Goal: Task Accomplishment & Management: Manage account settings

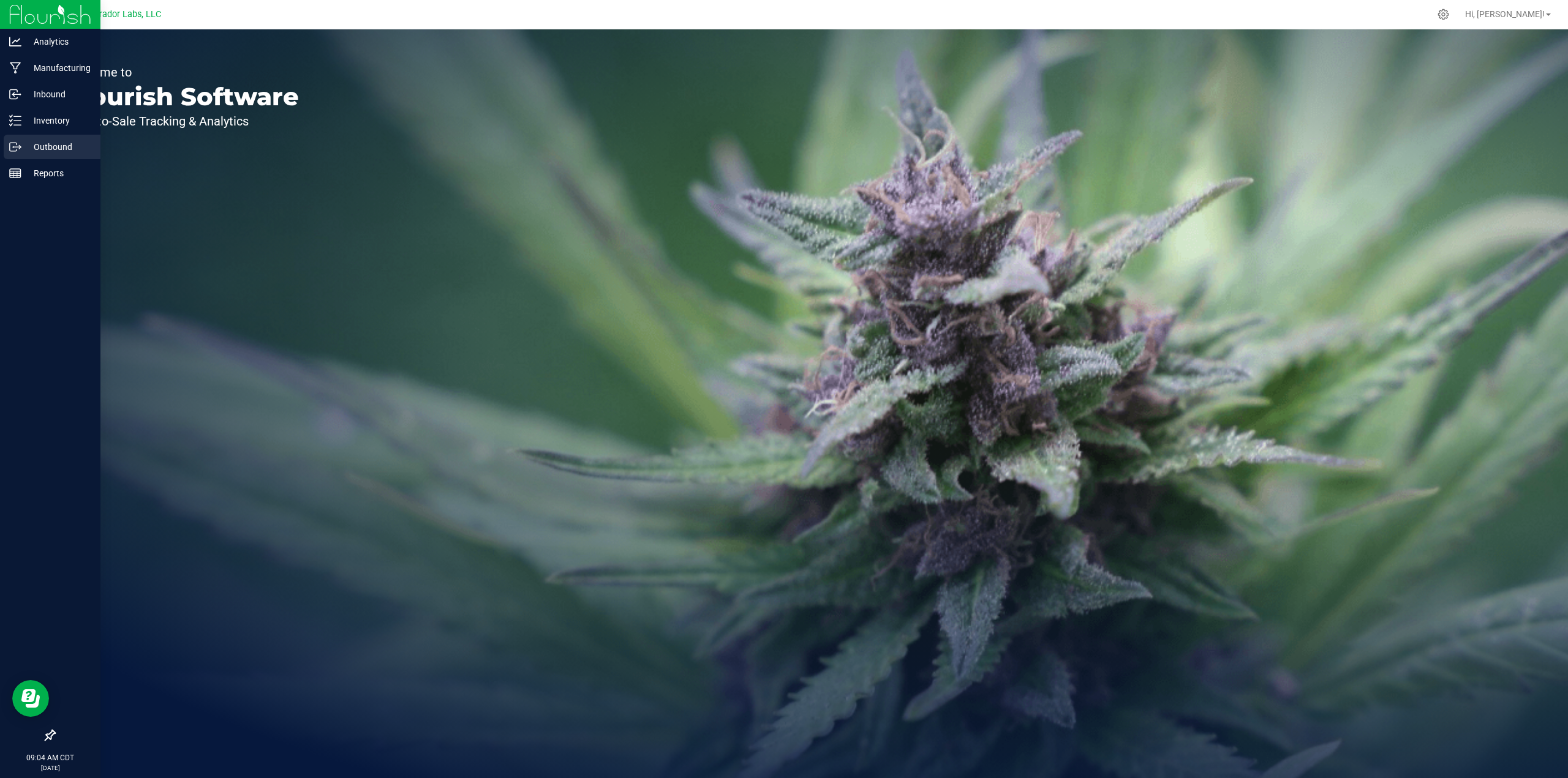
click at [0, 149] on link "Outbound" at bounding box center [50, 148] width 101 height 26
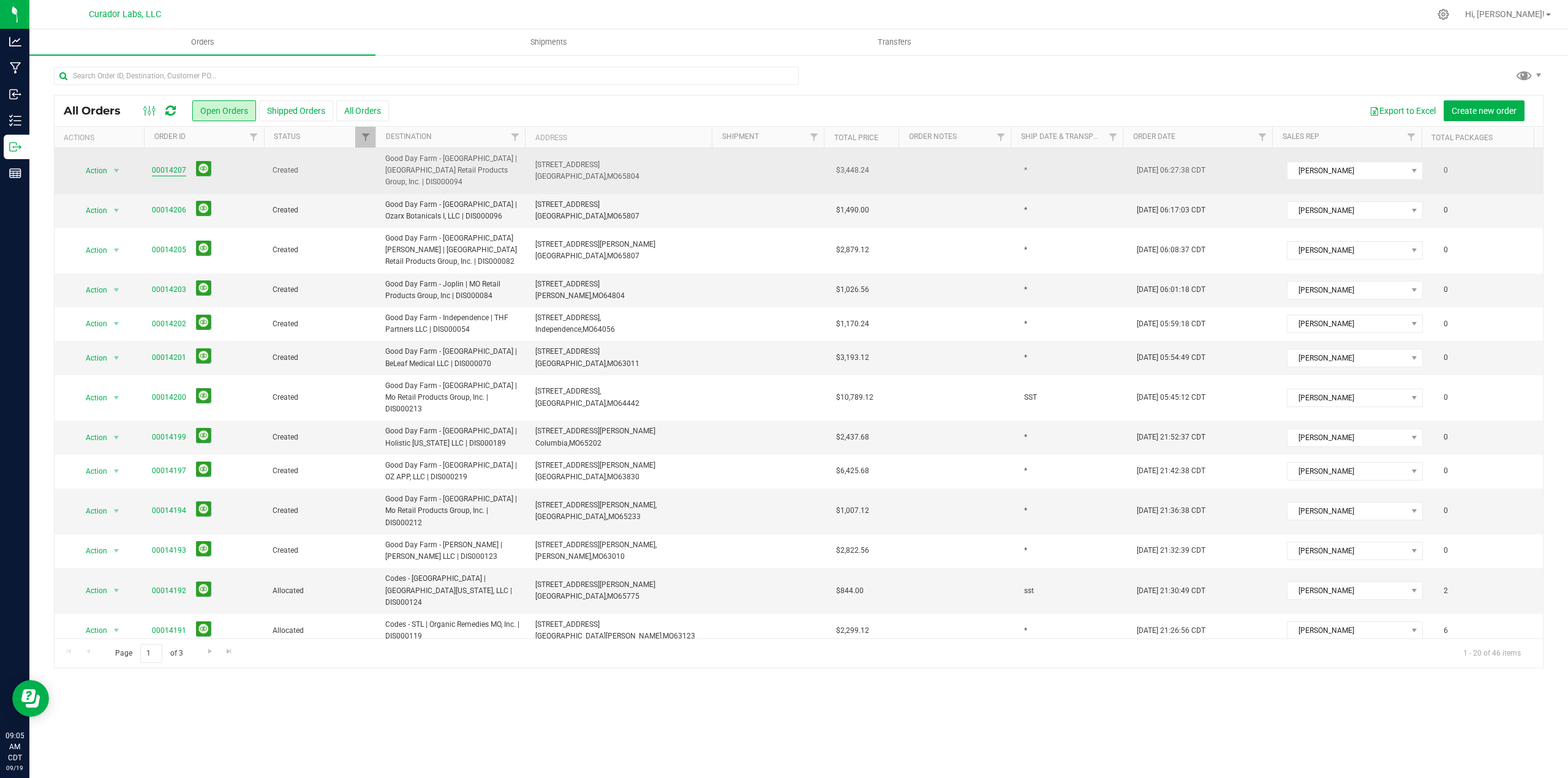
click at [160, 165] on link "00014207" at bounding box center [169, 170] width 34 height 12
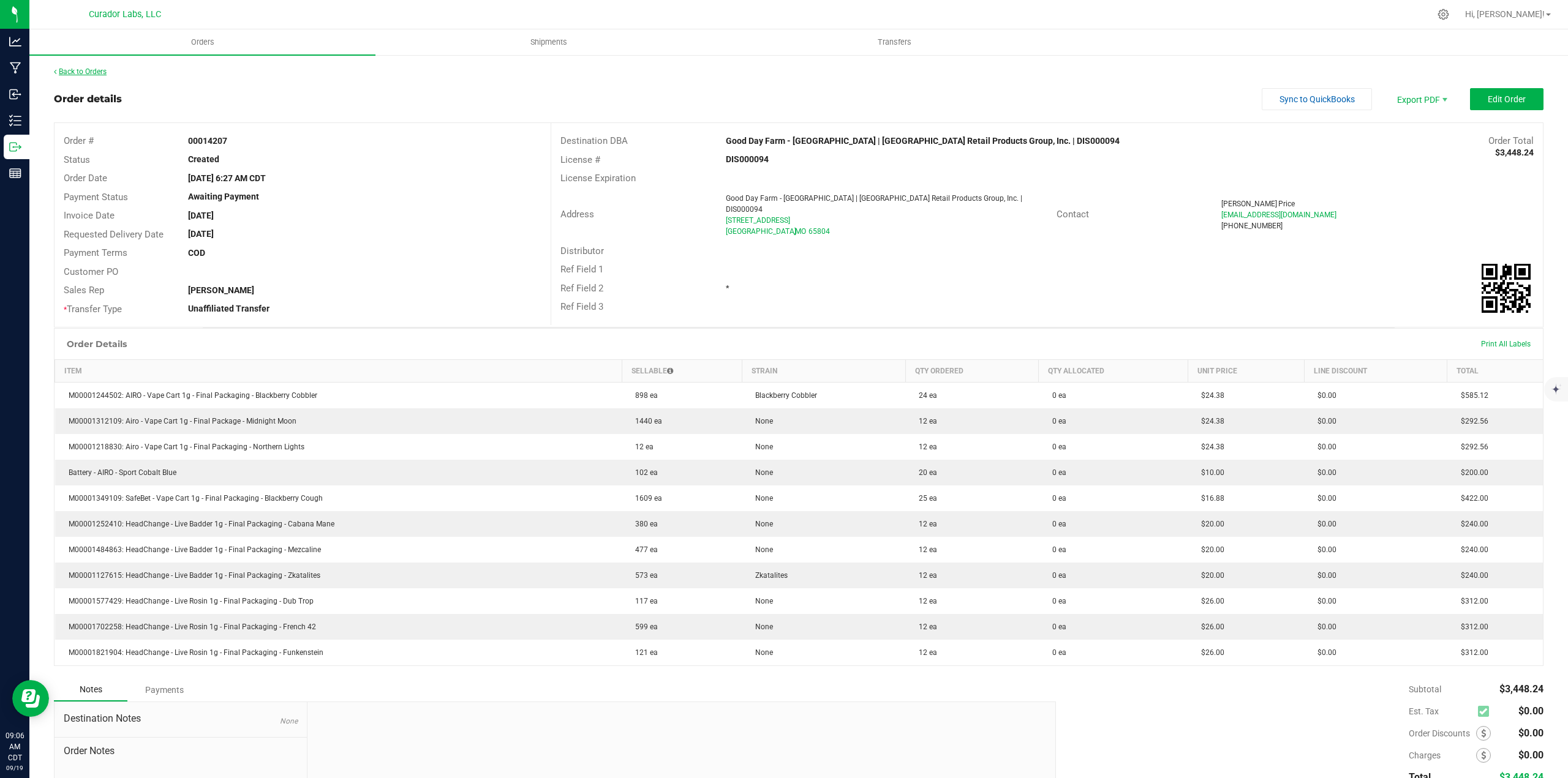
click at [82, 70] on link "Back to Orders" at bounding box center [80, 72] width 53 height 9
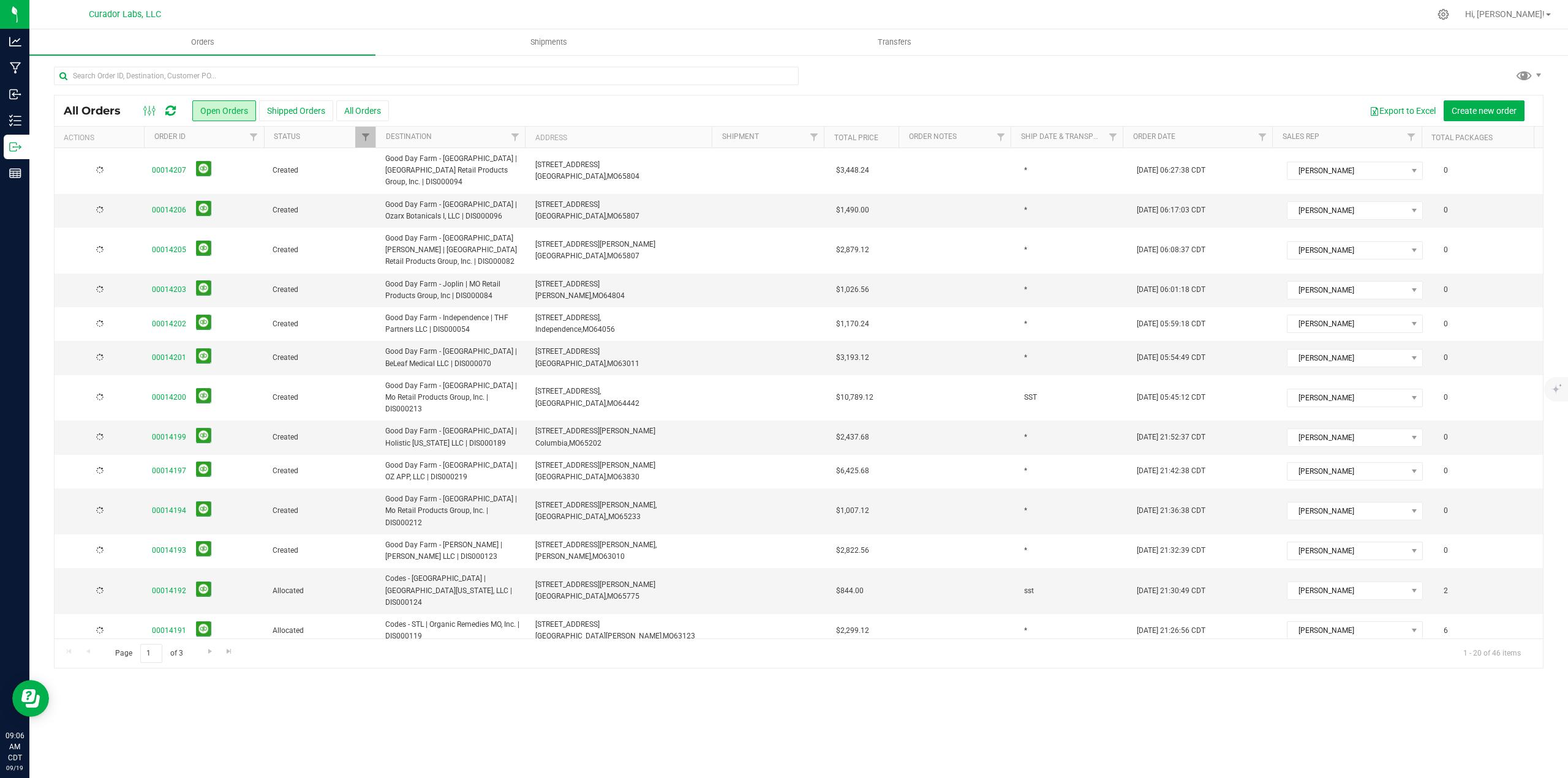
click at [1508, 99] on div "All Orders Open Orders Shipped Orders All Orders Export to Excel Create new ord…" at bounding box center [798, 111] width 1488 height 31
click at [1507, 101] on button "Create new order" at bounding box center [1484, 111] width 81 height 21
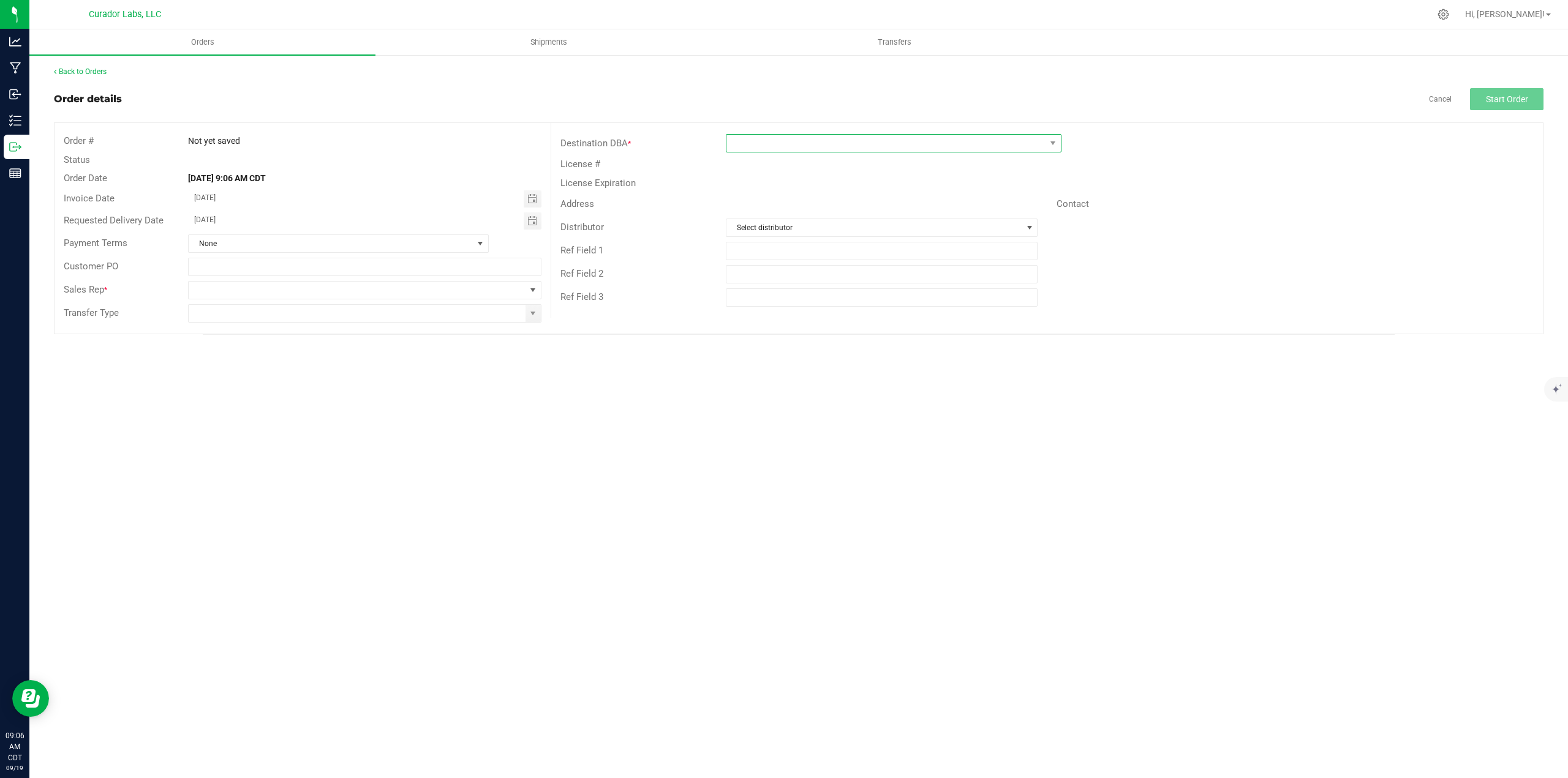
click at [851, 134] on span at bounding box center [886, 143] width 319 height 17
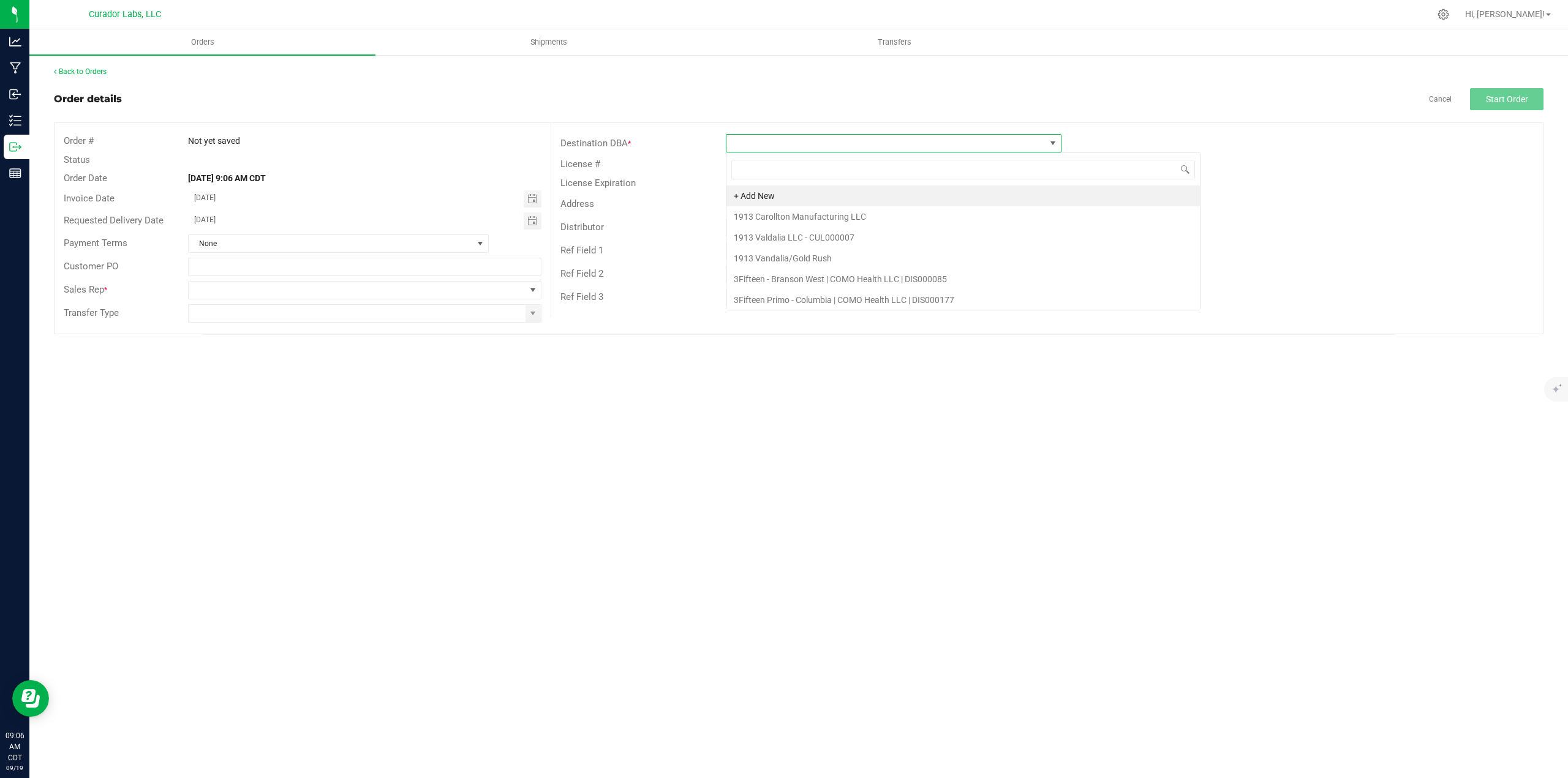
scroll to position [18, 335]
type input "e"
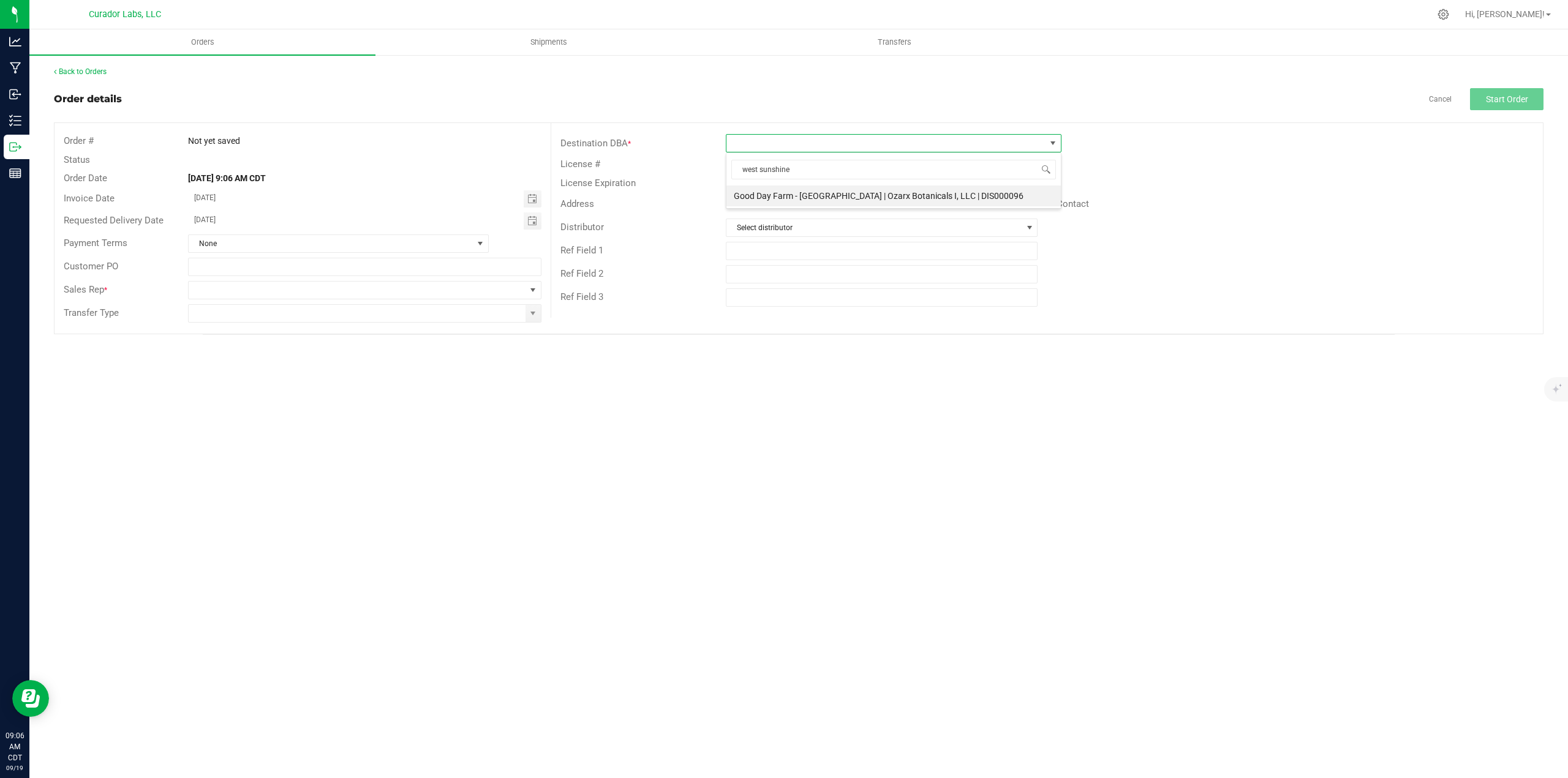
type input "west sunshine"
click at [838, 210] on div "Address" at bounding box center [803, 204] width 505 height 19
click at [775, 142] on span at bounding box center [886, 143] width 319 height 17
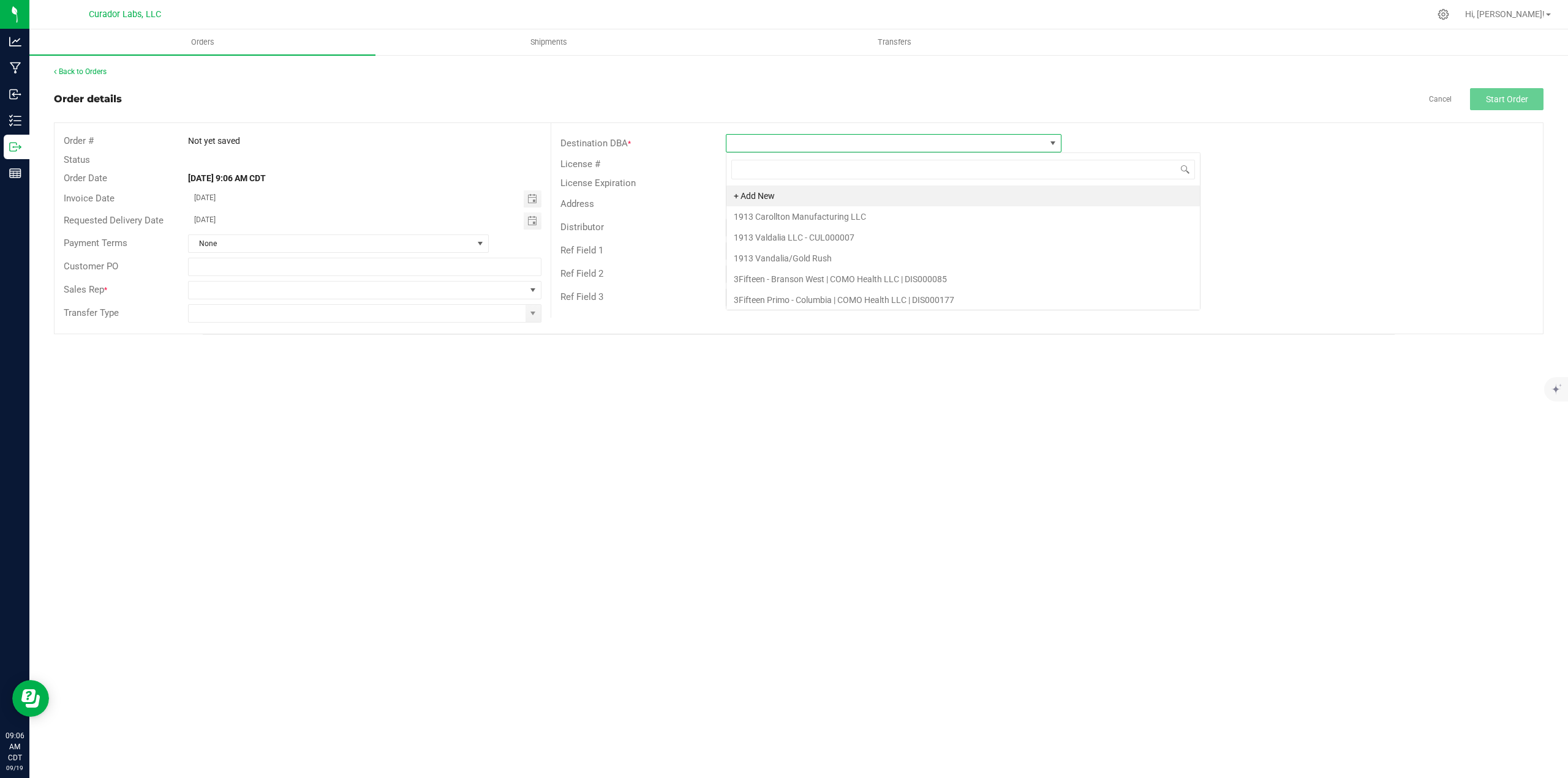
type input "e"
type input "west"
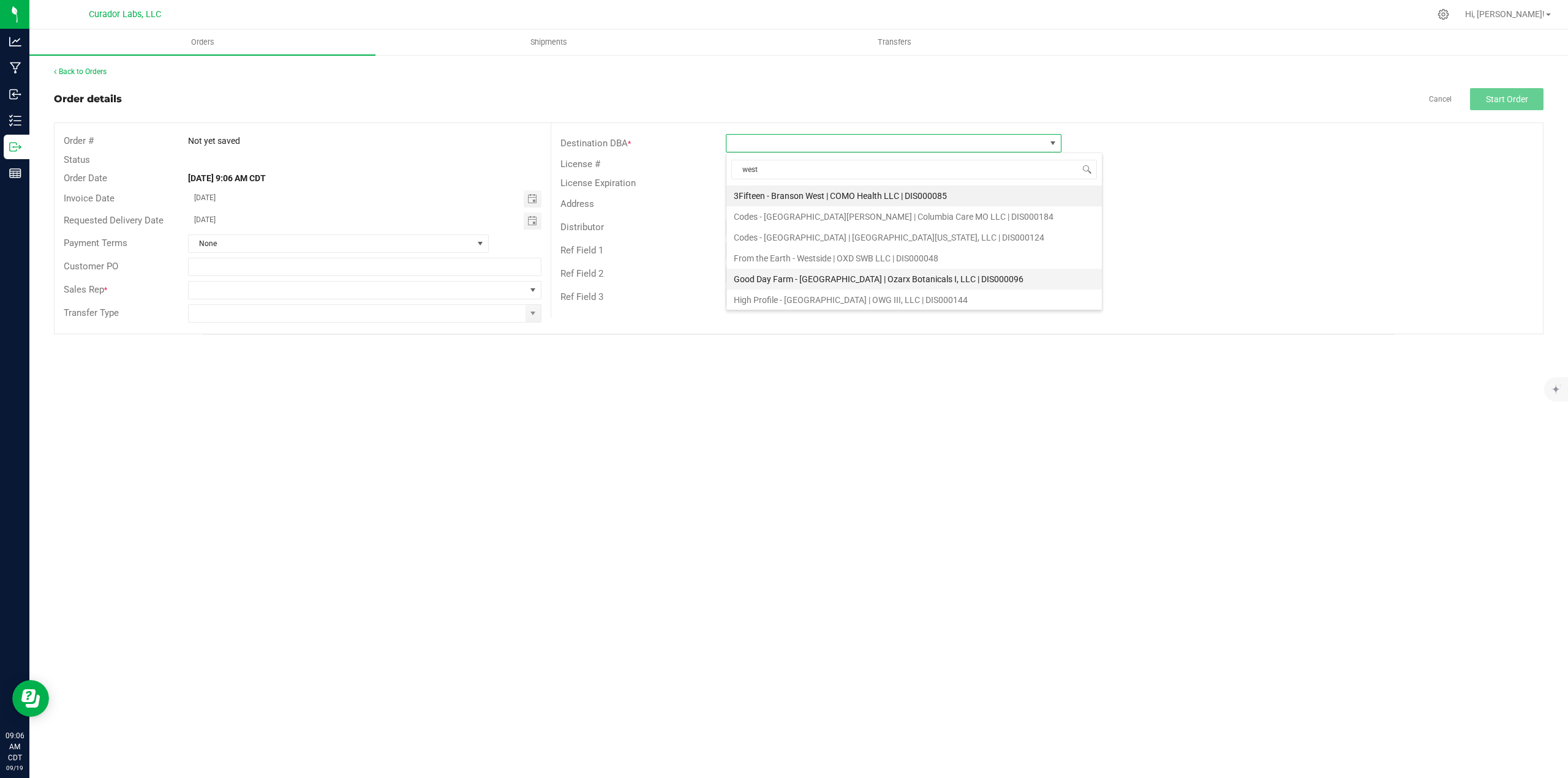
click at [790, 276] on li "Good Day Farm - [GEOGRAPHIC_DATA] | Ozarx Botanicals I, LLC | DIS000096" at bounding box center [914, 279] width 375 height 21
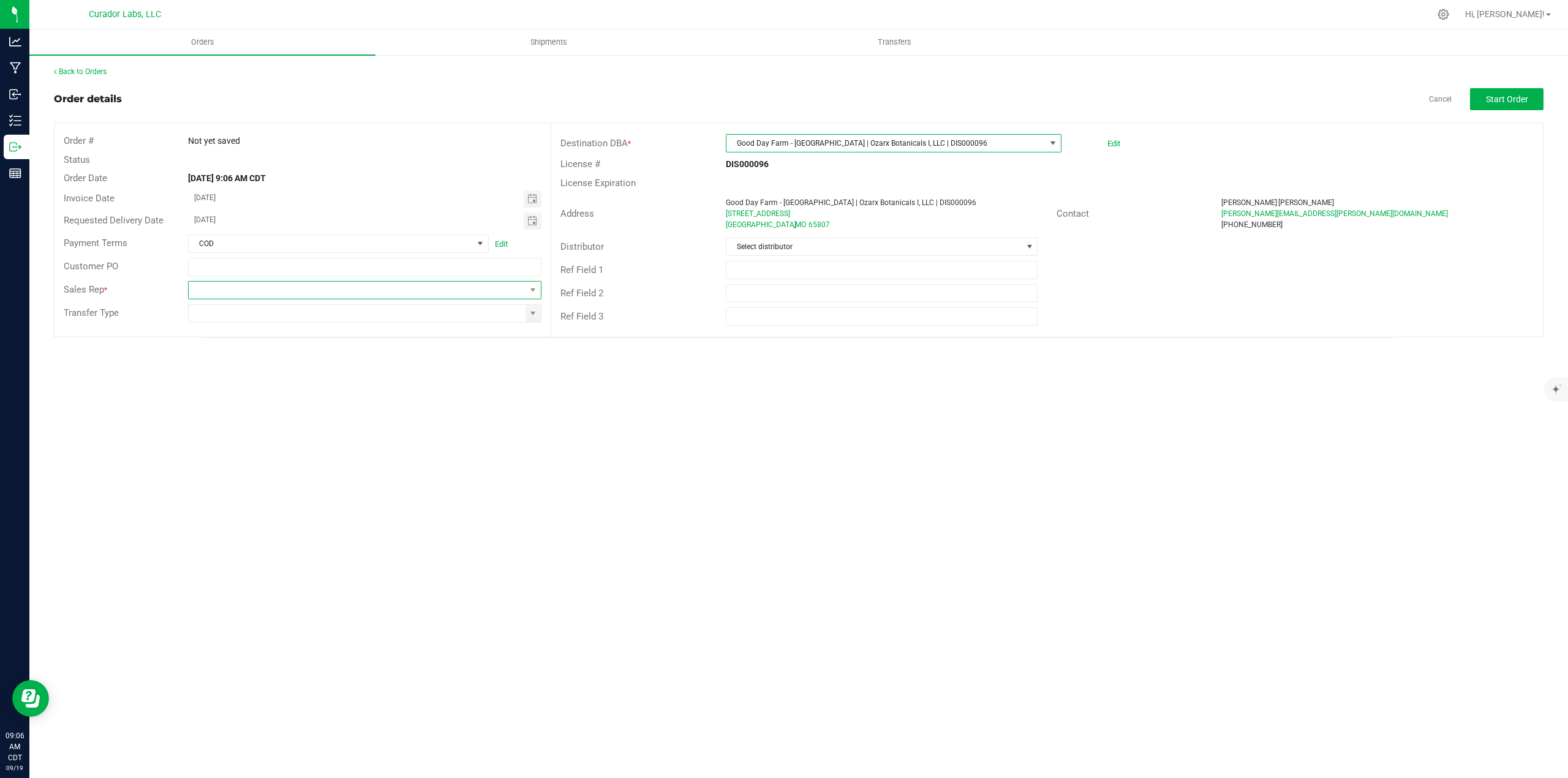
click at [405, 287] on span at bounding box center [357, 290] width 337 height 17
click at [312, 430] on li "[PERSON_NAME]" at bounding box center [365, 423] width 353 height 21
click at [531, 313] on span at bounding box center [533, 313] width 10 height 10
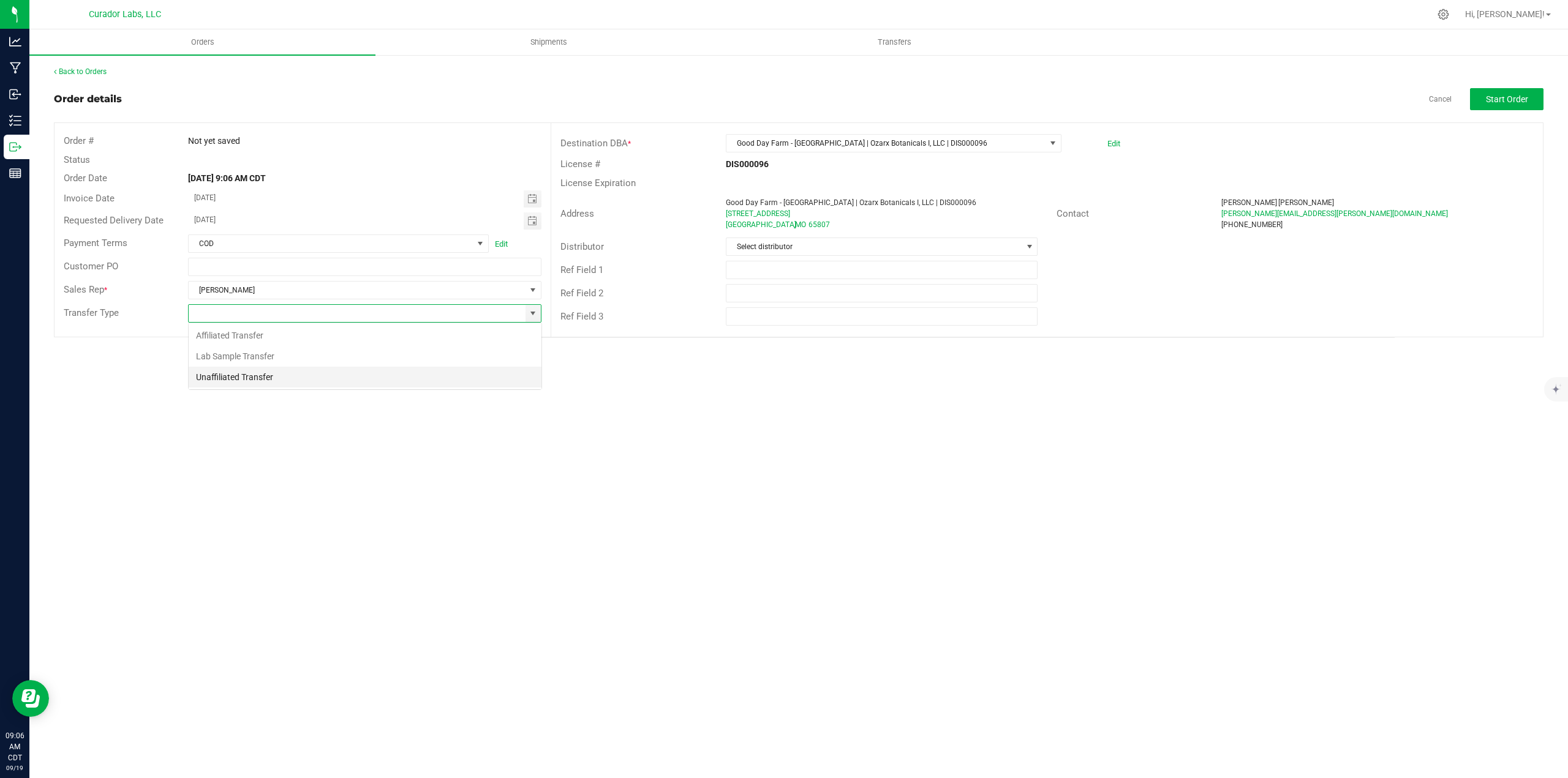
scroll to position [18, 354]
click at [278, 386] on li "Unaffiliated Transfer" at bounding box center [365, 376] width 353 height 21
type input "Unaffiliated Transfer"
click at [1524, 93] on button "Start Order" at bounding box center [1506, 99] width 73 height 22
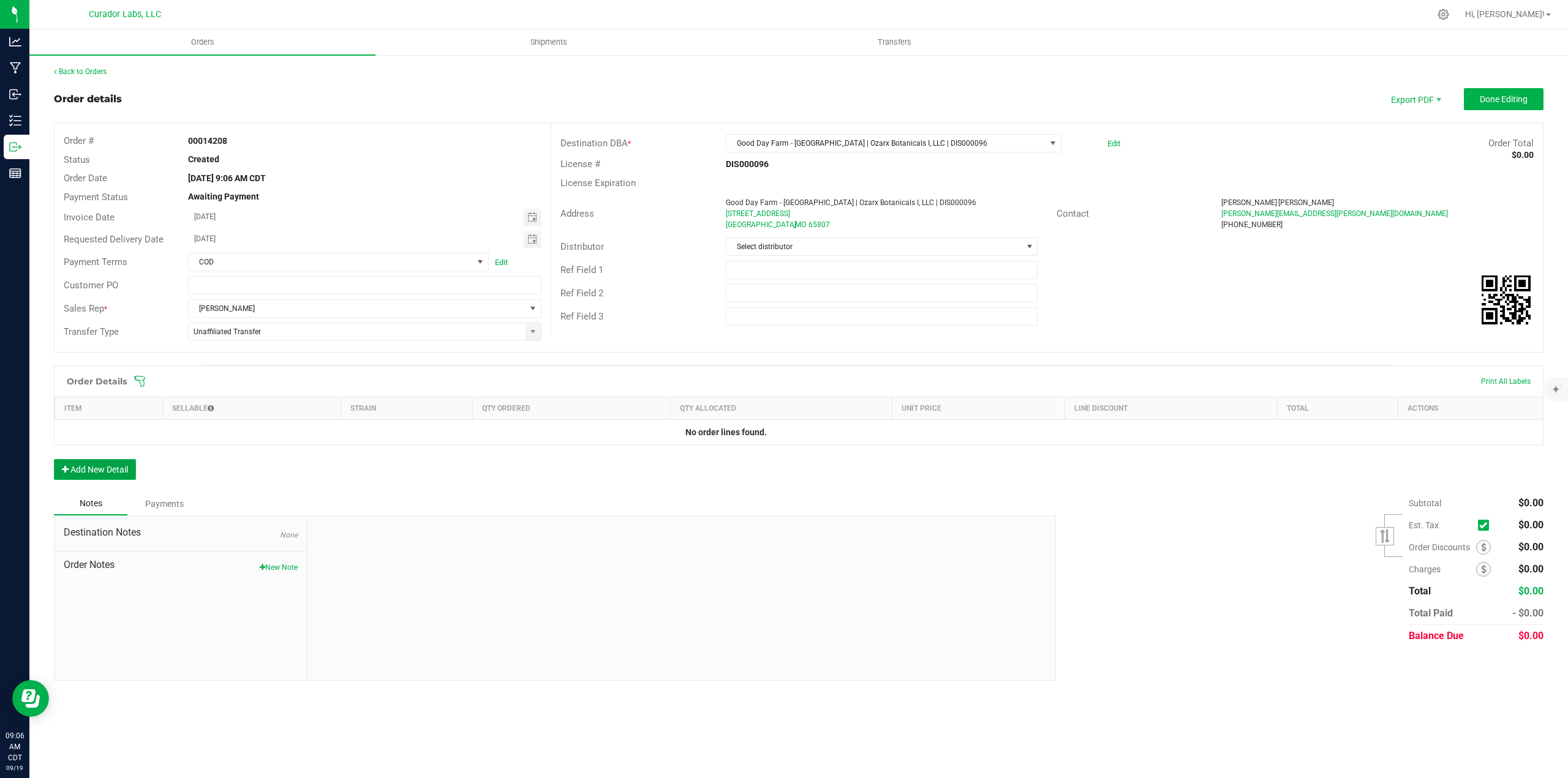
click at [120, 477] on button "Add New Detail" at bounding box center [94, 469] width 82 height 21
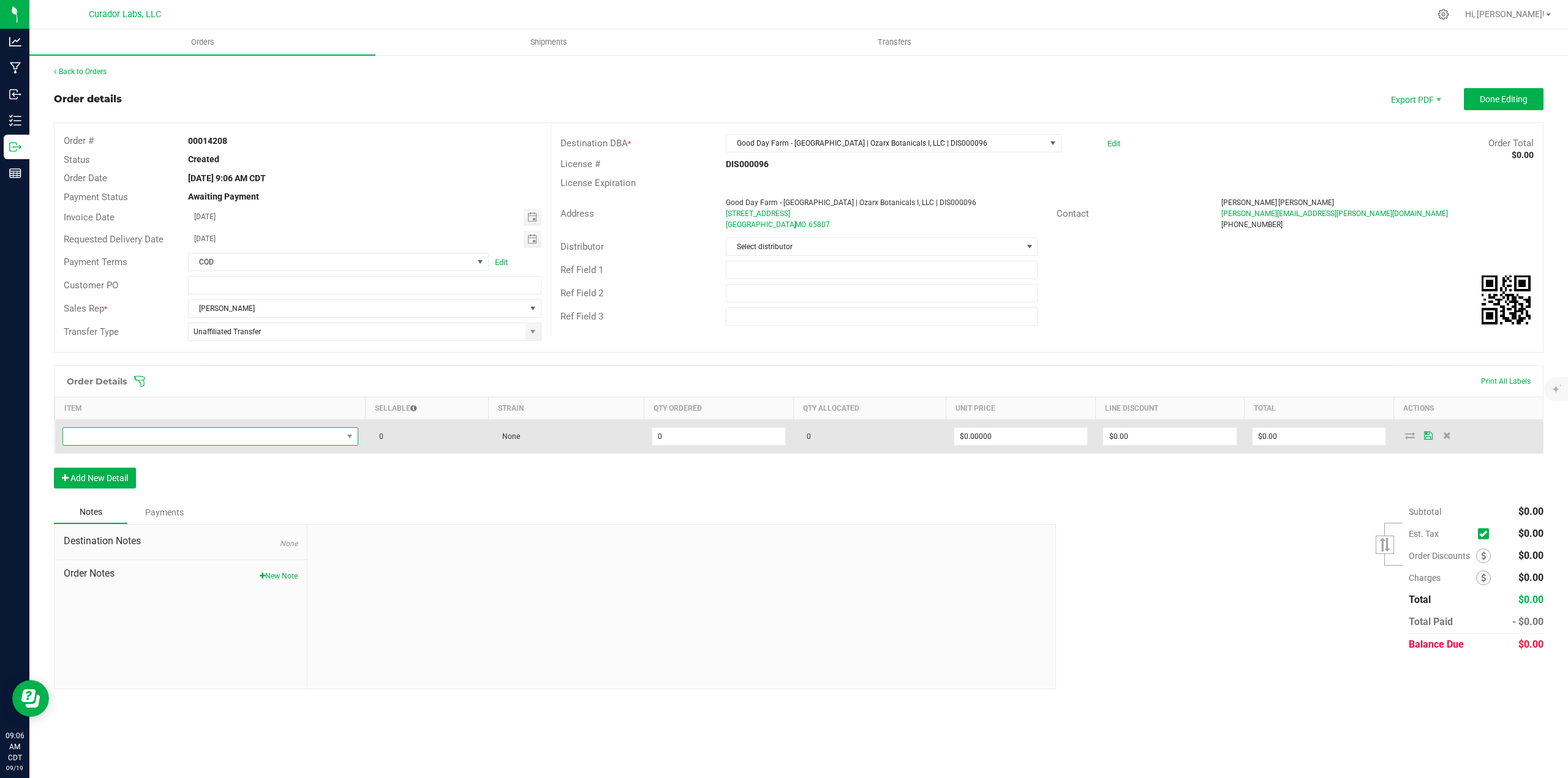
click at [115, 435] on span "NO DATA FOUND" at bounding box center [203, 436] width 279 height 17
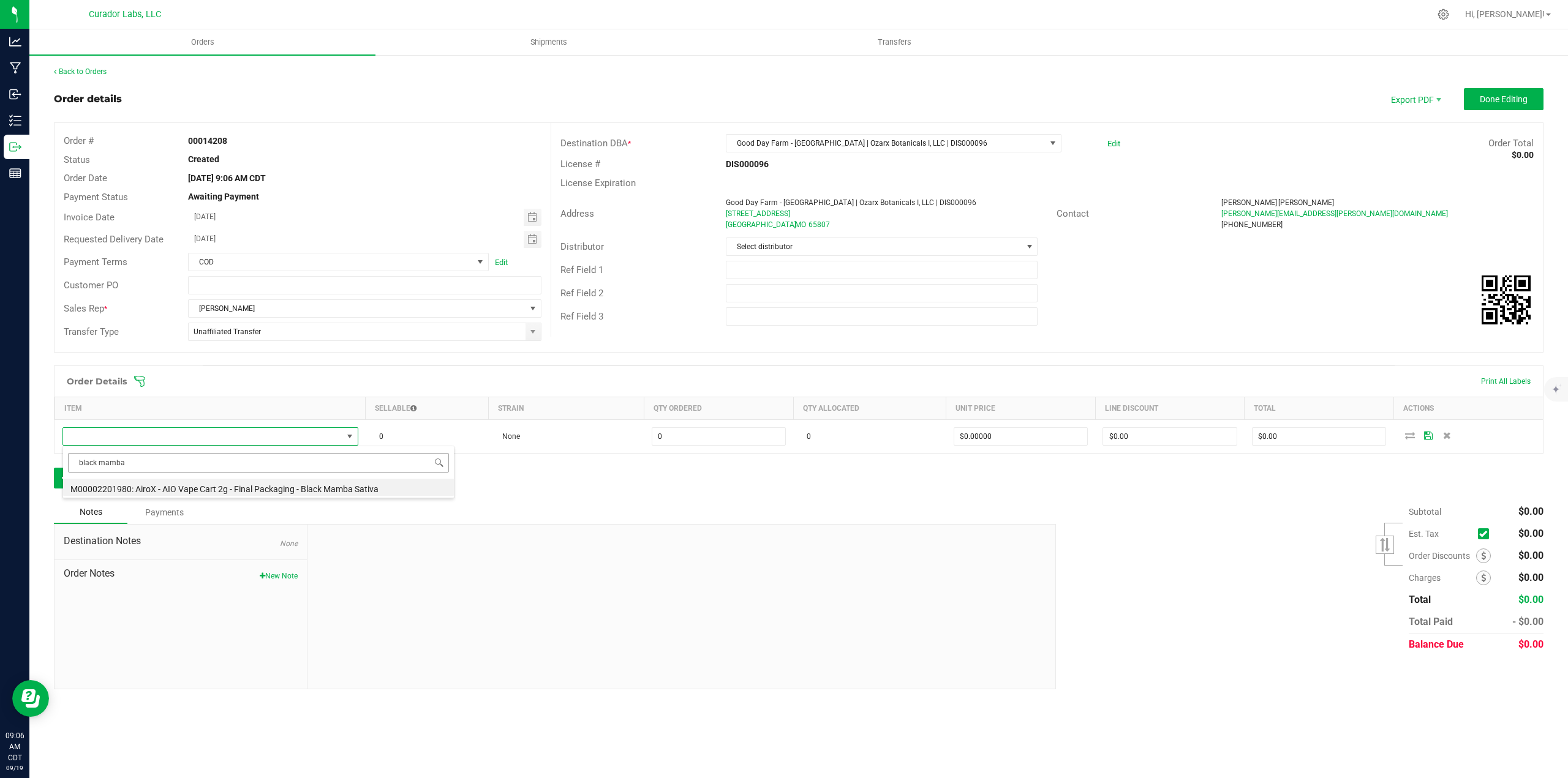
click at [148, 468] on input "black mamba" at bounding box center [258, 462] width 381 height 19
type input "black mamba"
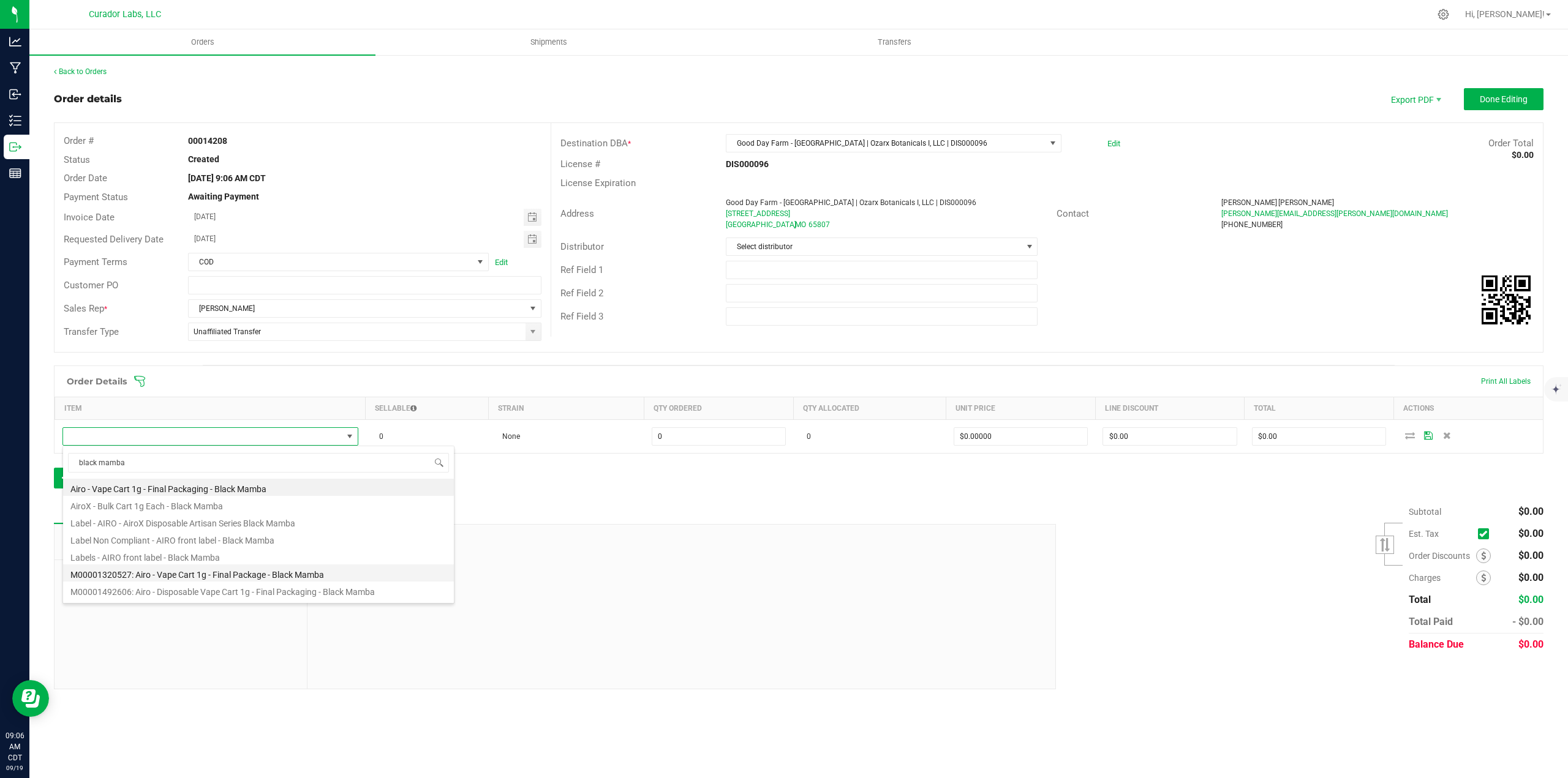
click at [216, 576] on li "M00001320527: Airo - Vape Cart 1g - Final Package - Black Mamba" at bounding box center [258, 572] width 390 height 17
type input "0 ea"
type input "$32.50000"
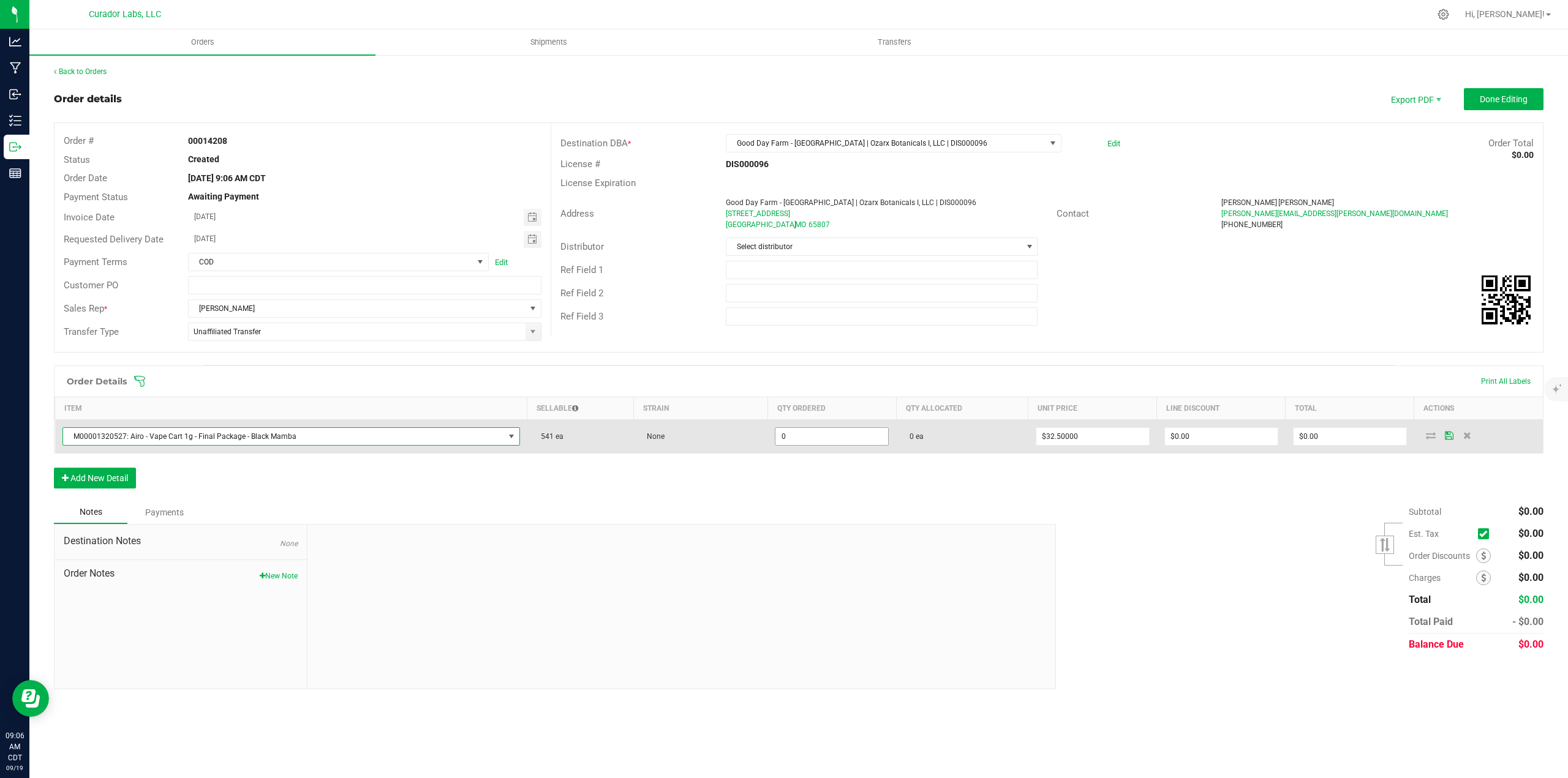
click at [802, 435] on input "0" at bounding box center [832, 436] width 113 height 17
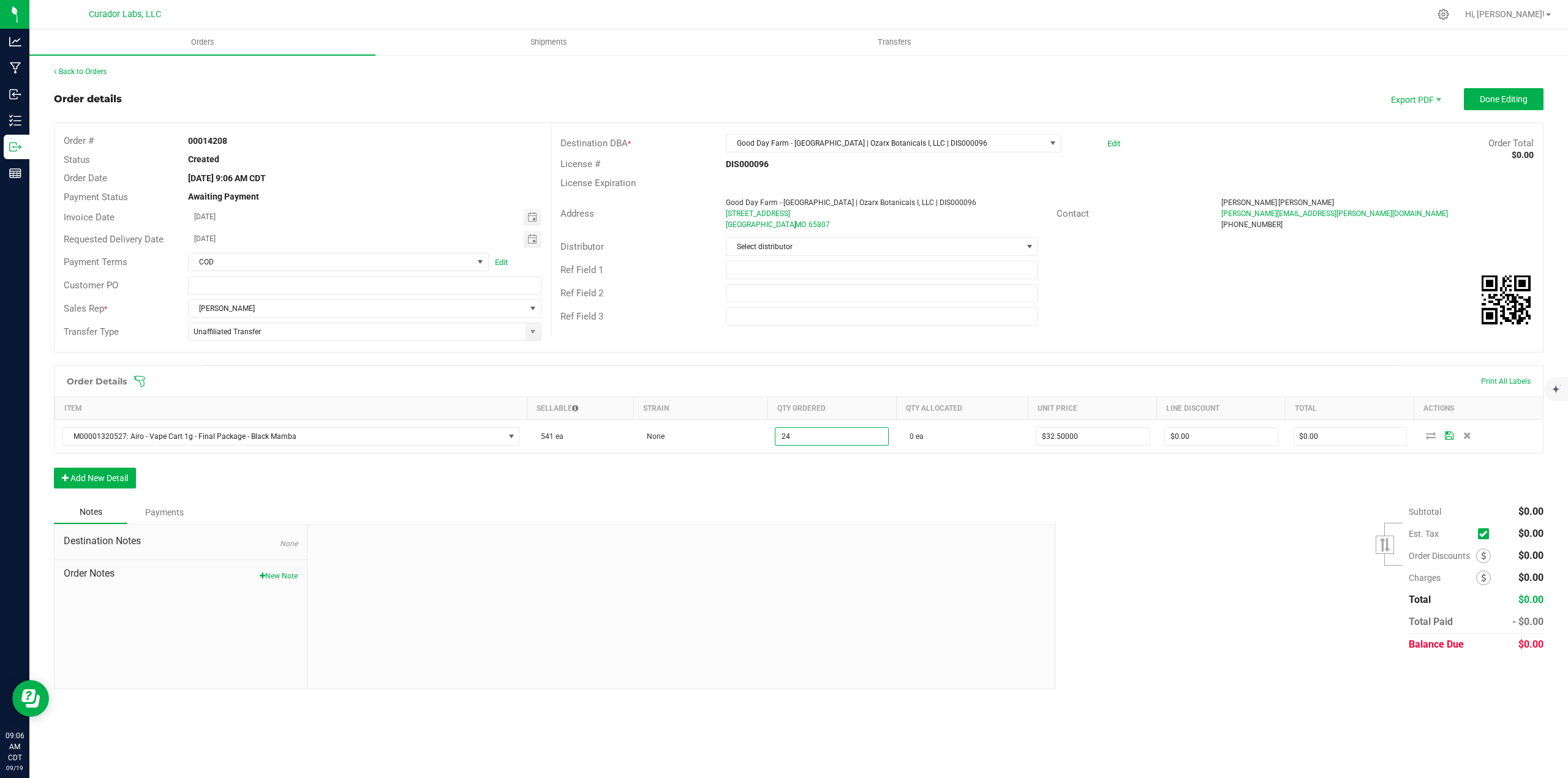
type input "24 ea"
type input "$780.00"
drag, startPoint x: 804, startPoint y: 469, endPoint x: 766, endPoint y: 482, distance: 40.2
click at [803, 472] on div "Order Details Print All Labels Item Sellable Strain Qty Ordered Qty Allocated U…" at bounding box center [798, 433] width 1489 height 135
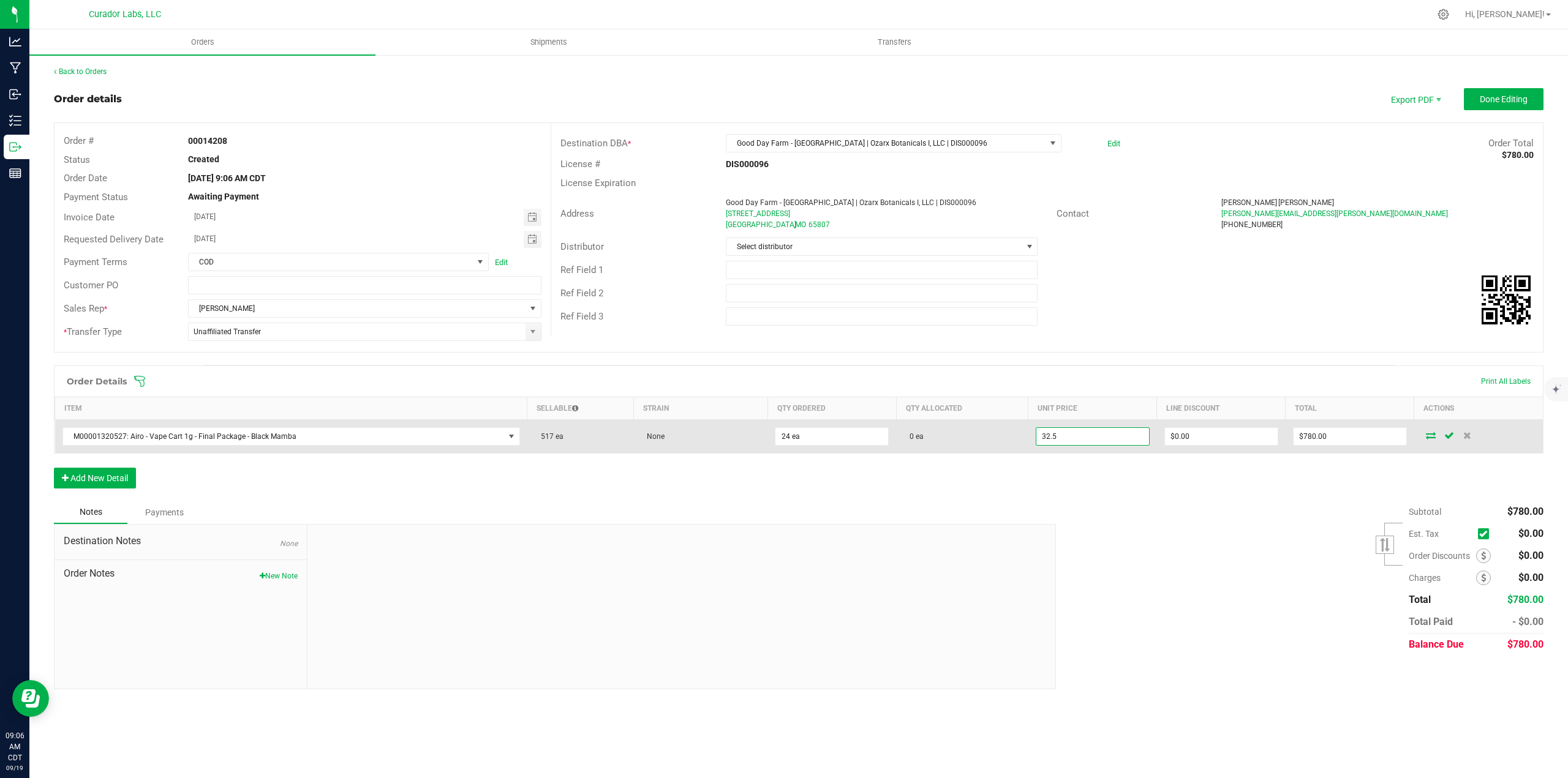
click at [1039, 438] on input "32.5" at bounding box center [1092, 436] width 113 height 17
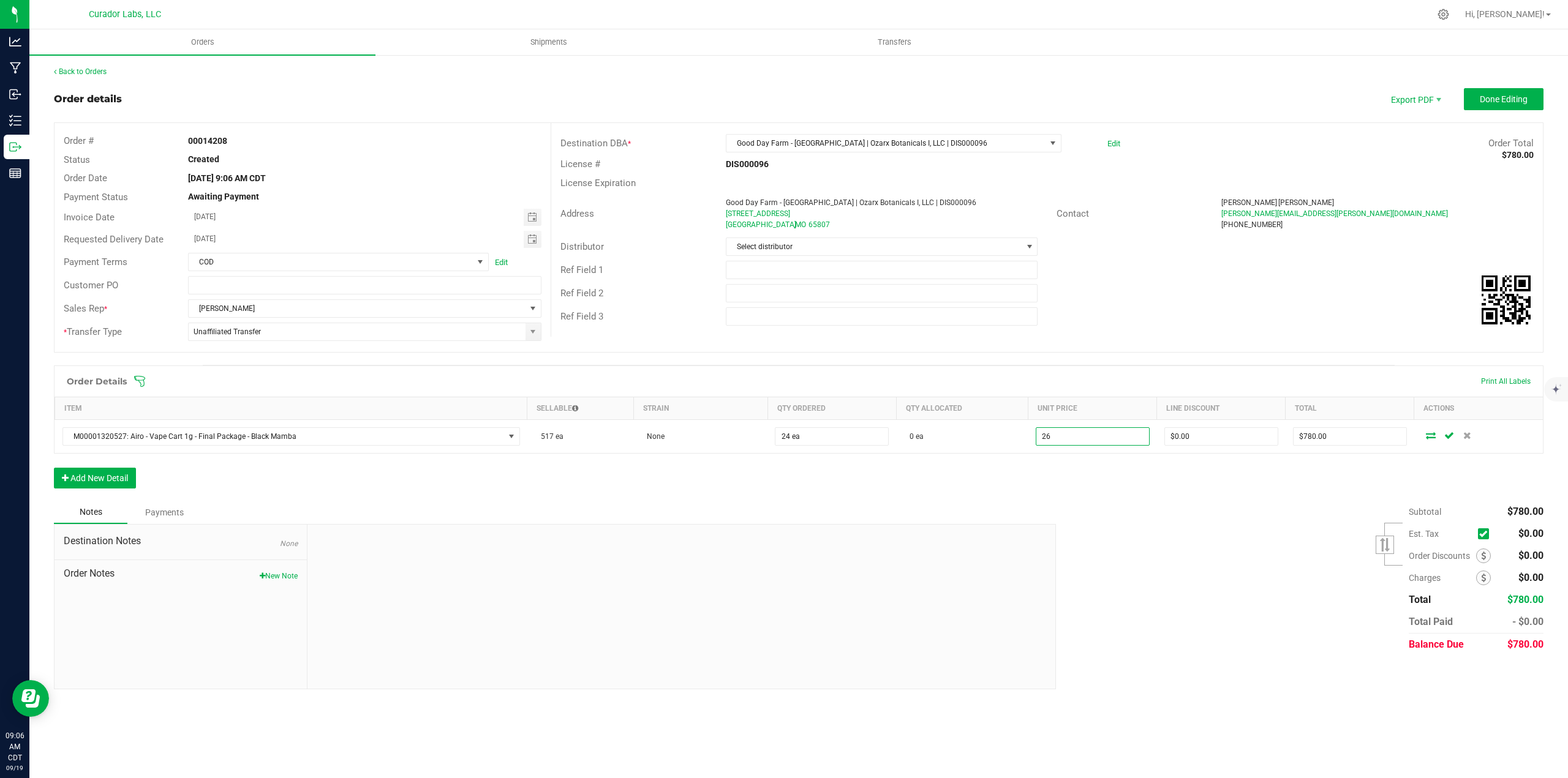
type input "$26.00000"
type input "$624.00"
click at [1093, 497] on div "Order Details Print All Labels Item Sellable Strain Qty Ordered Qty Allocated U…" at bounding box center [798, 433] width 1489 height 135
click at [91, 485] on button "Add New Detail" at bounding box center [94, 478] width 82 height 21
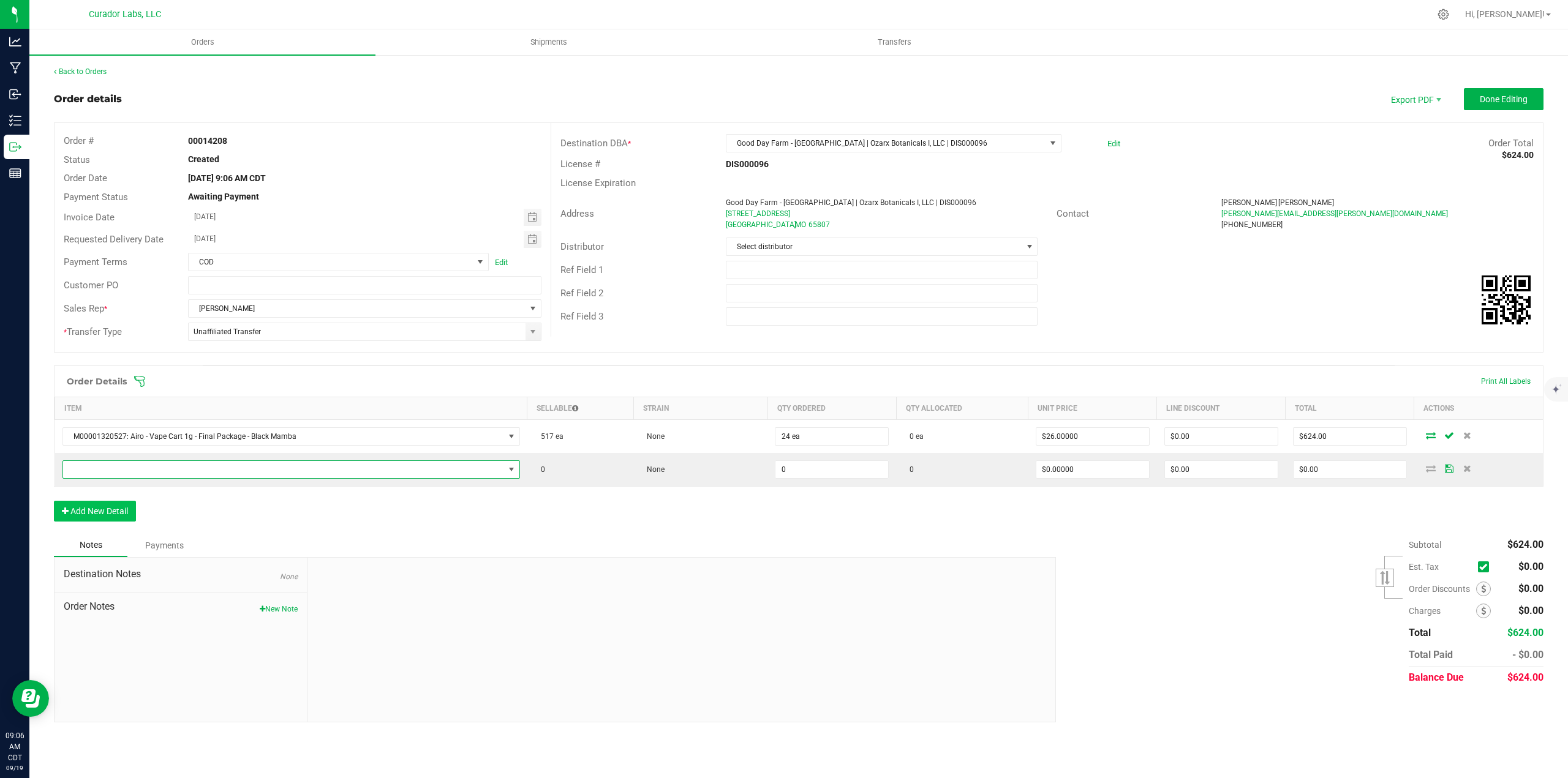
click at [91, 467] on span "NO DATA FOUND" at bounding box center [283, 469] width 441 height 17
click at [125, 491] on input "[PERSON_NAME] blilss" at bounding box center [288, 495] width 441 height 19
type input "[PERSON_NAME] [PERSON_NAME]"
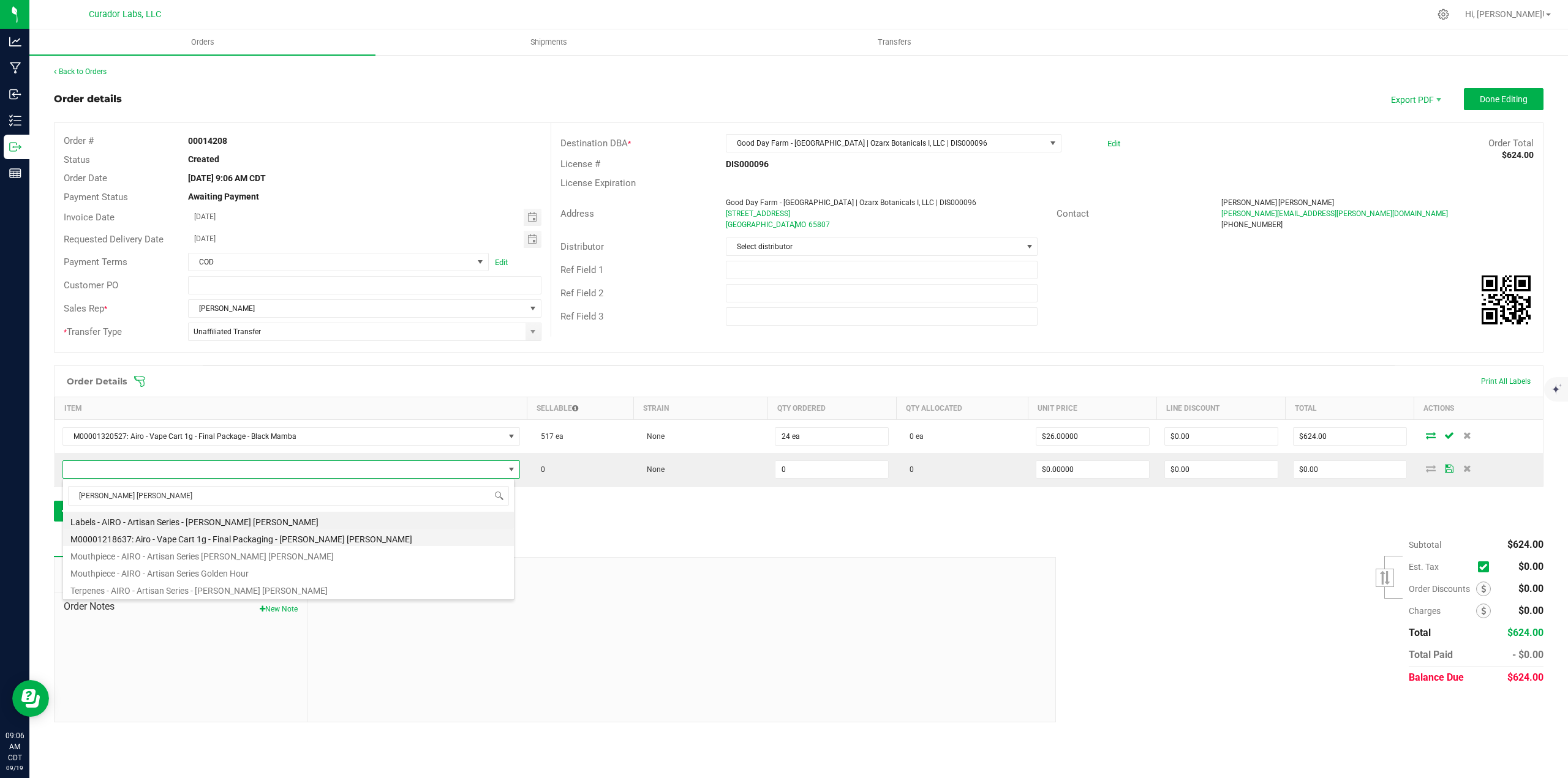
click at [283, 543] on li "M00001218637: Airo - Vape Cart 1g - Final Packaging - [PERSON_NAME] [PERSON_NAM…" at bounding box center [288, 537] width 451 height 17
type input "0 ea"
type input "$32.50000"
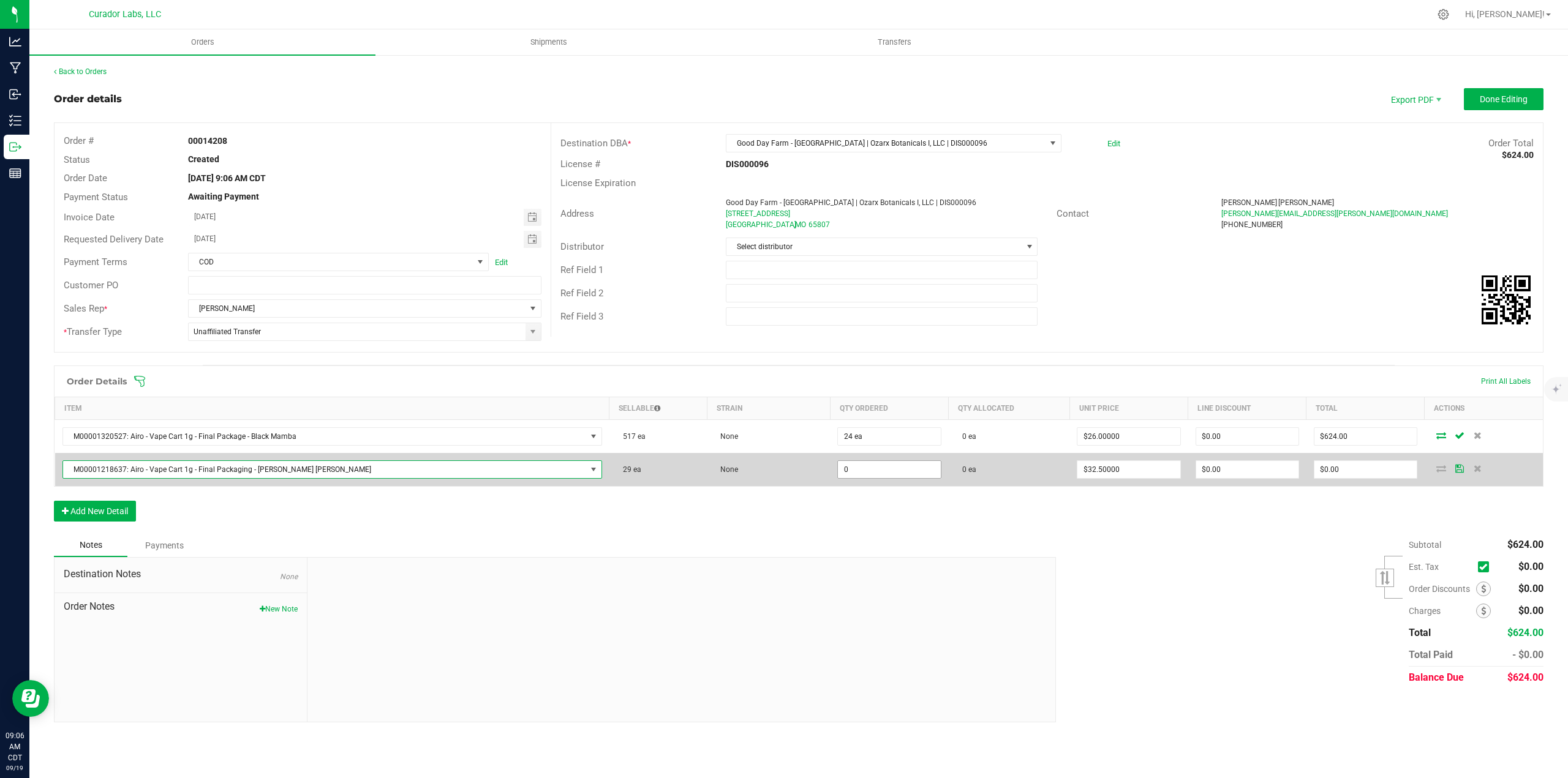
click at [838, 475] on input "0" at bounding box center [888, 469] width 102 height 17
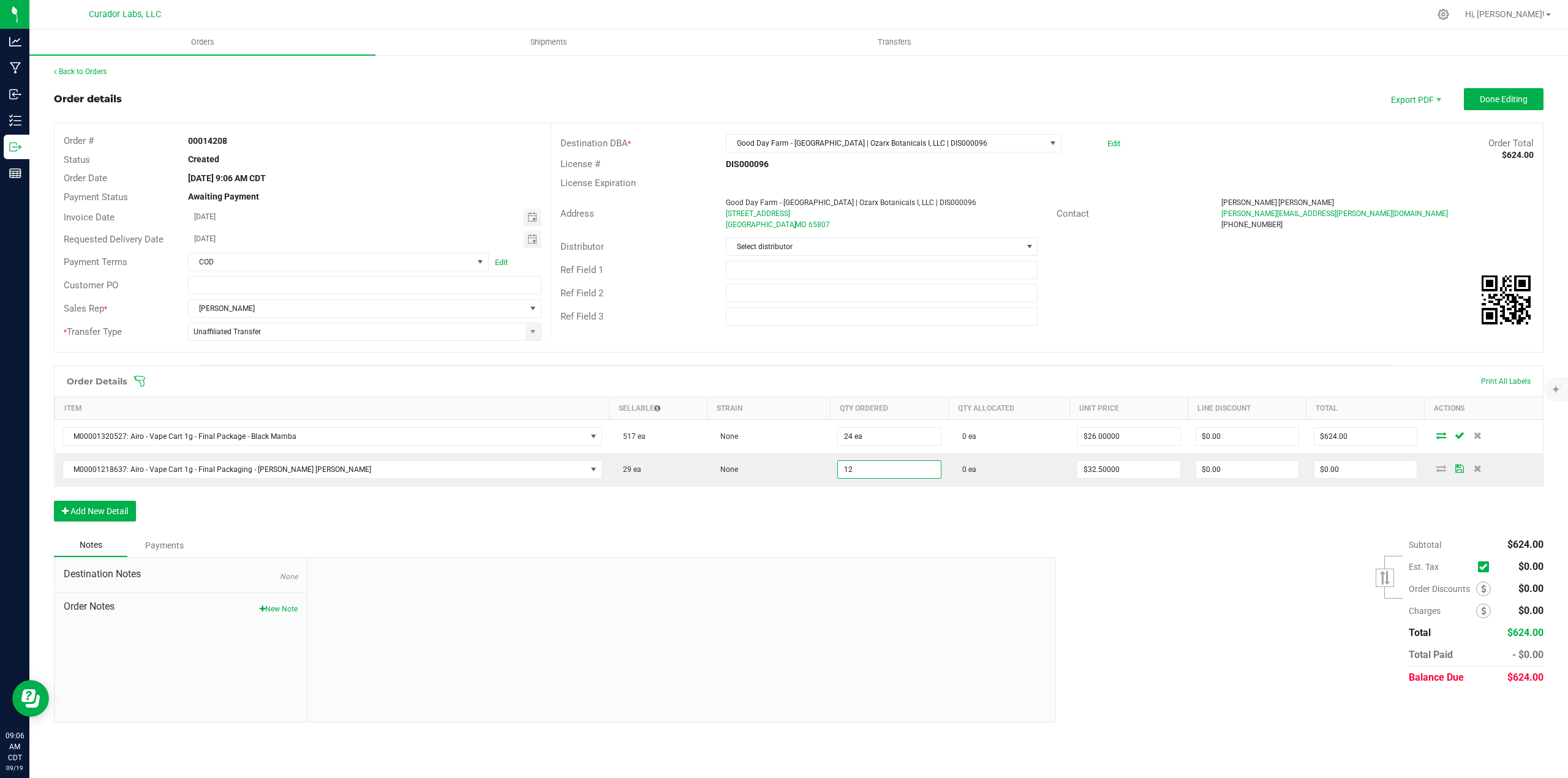
type input "12 ea"
type input "$390.00"
click at [793, 515] on div "Order Details Print All Labels Item Sellable Strain Qty Ordered Qty Allocated U…" at bounding box center [798, 449] width 1489 height 168
click at [1077, 474] on input "32.5" at bounding box center [1128, 469] width 102 height 17
type input "$24.38000"
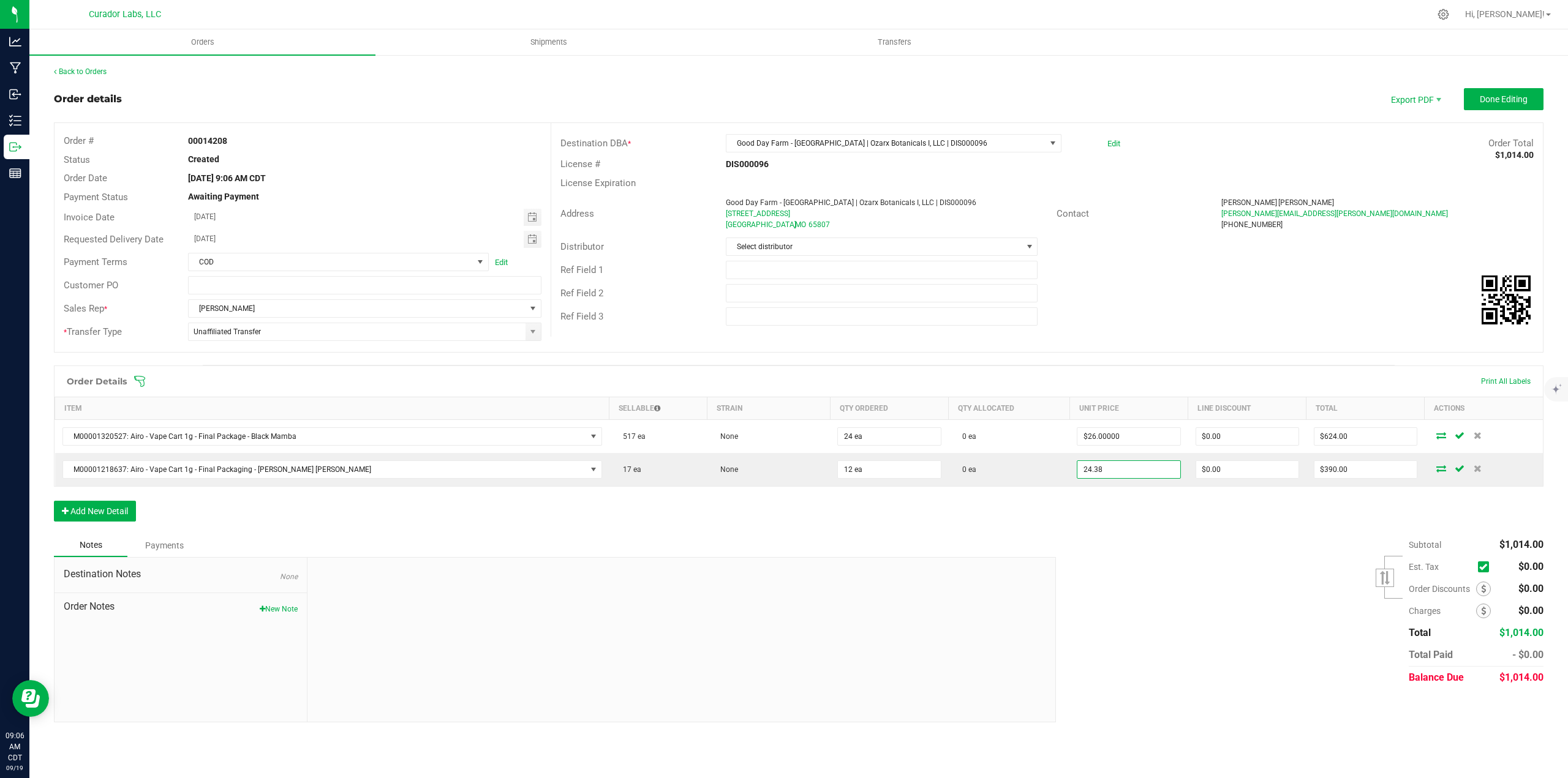
type input "$292.56"
click at [1050, 500] on div "Order Details Print All Labels Item Sellable Strain Qty Ordered Qty Allocated U…" at bounding box center [798, 449] width 1489 height 168
click at [118, 506] on button "Add New Detail" at bounding box center [94, 511] width 82 height 21
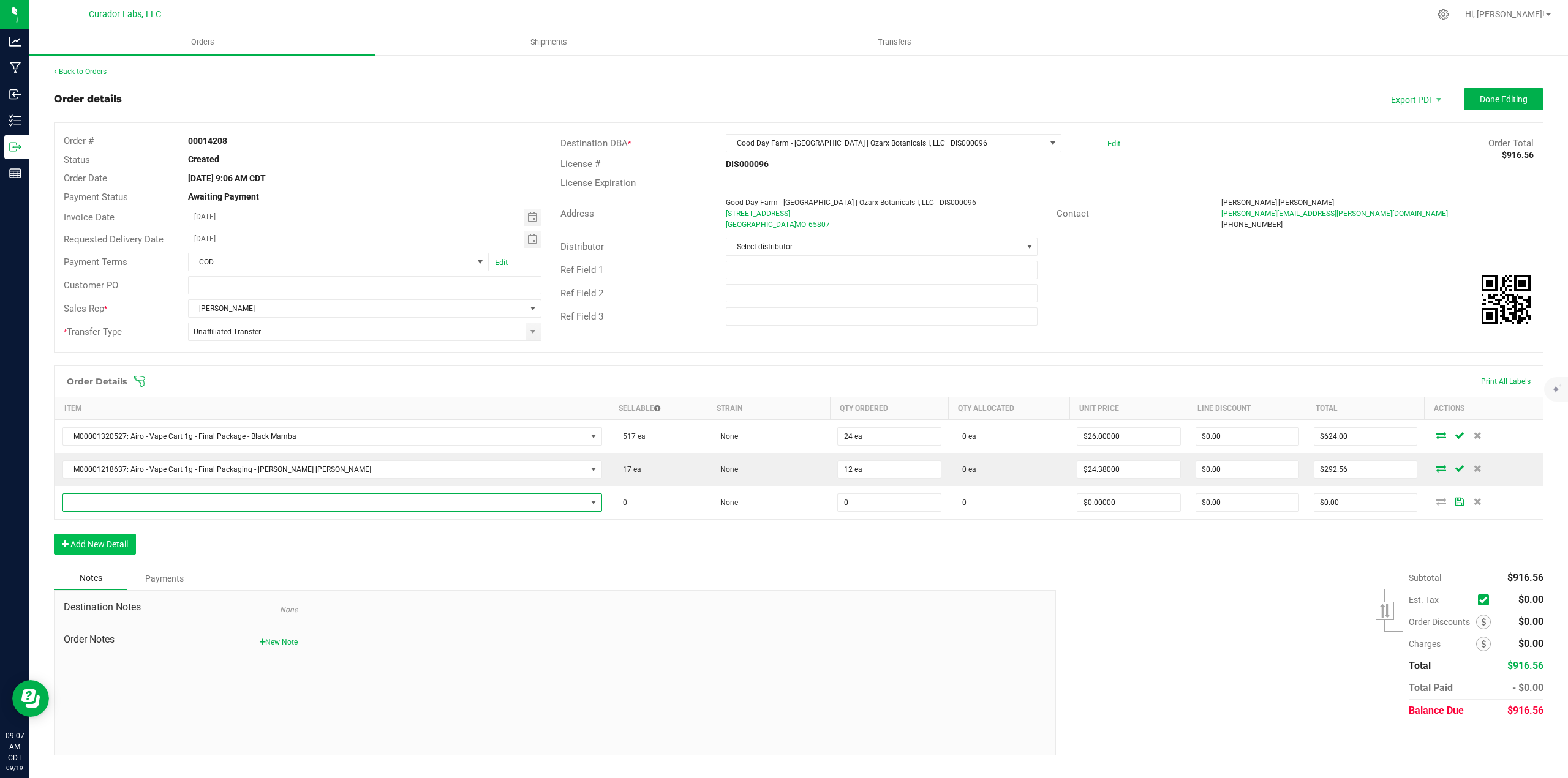
click at [120, 498] on span "NO DATA FOUND" at bounding box center [325, 502] width 523 height 17
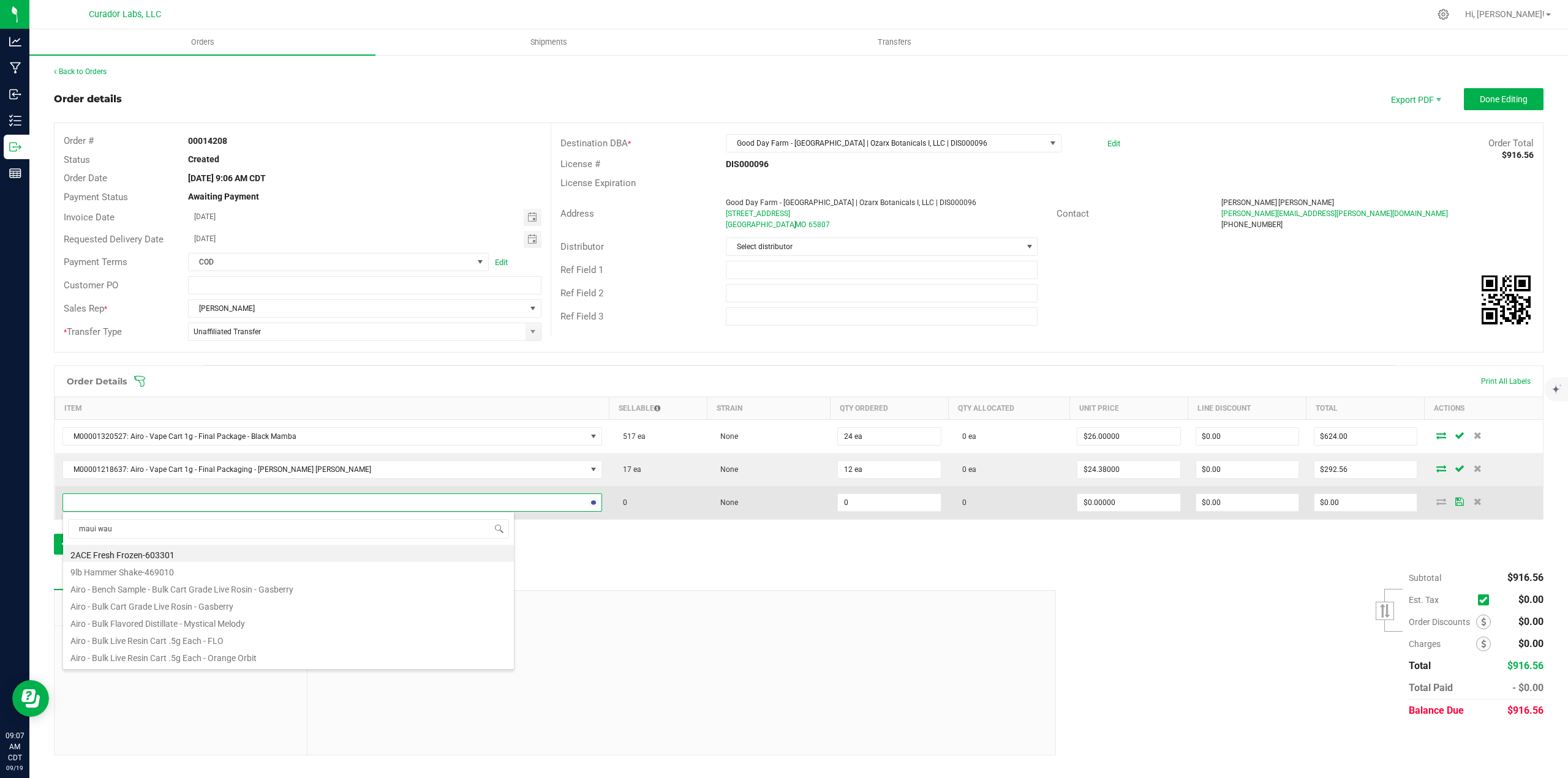
type input "maui waui"
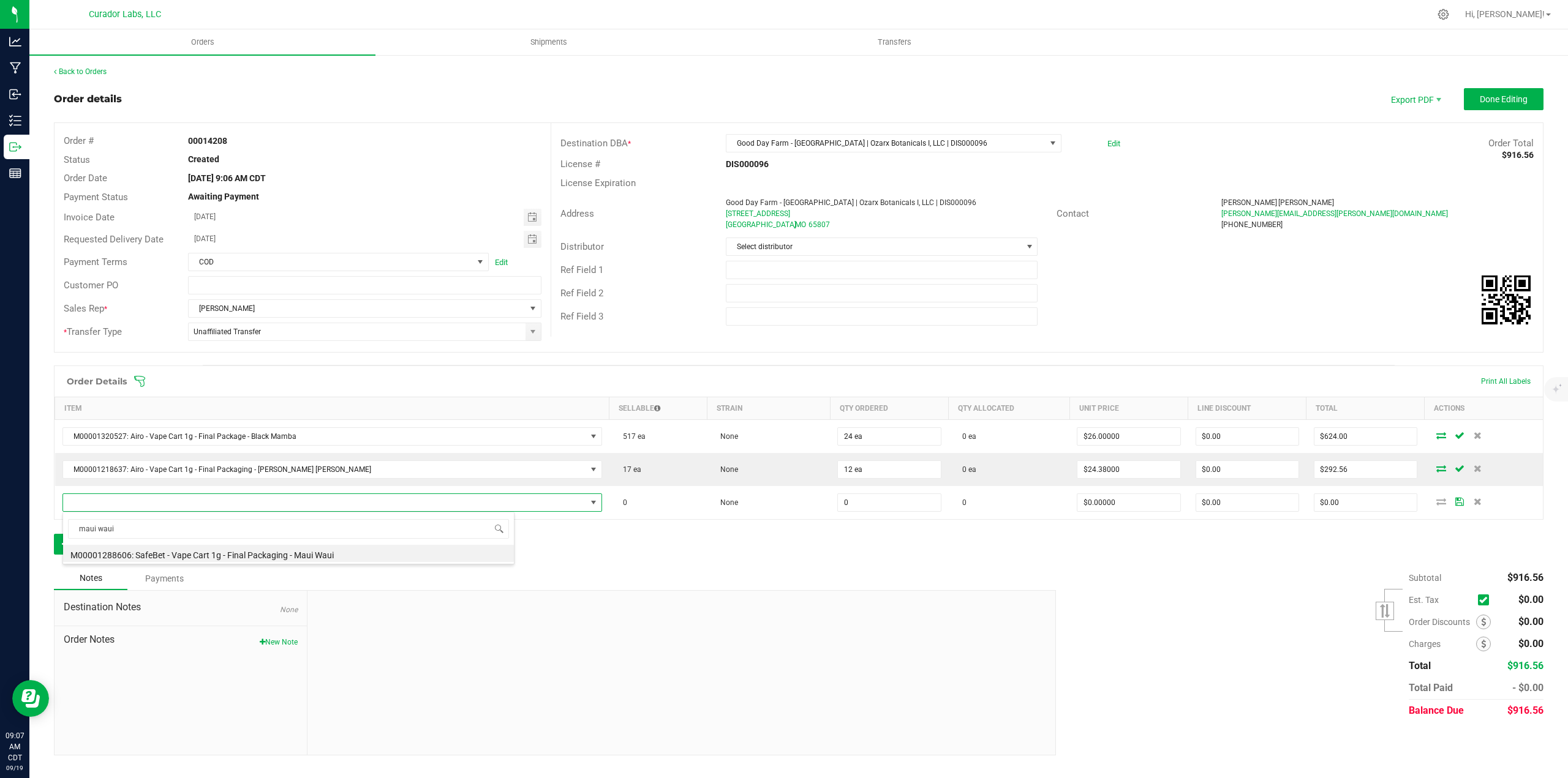
drag, startPoint x: 221, startPoint y: 557, endPoint x: 247, endPoint y: 555, distance: 26.1
click at [221, 556] on li "M00001288606: SafeBet - Vape Cart 1g - Final Packaging - Maui Waui" at bounding box center [288, 553] width 451 height 17
type input "0 ea"
type input "$22.50000"
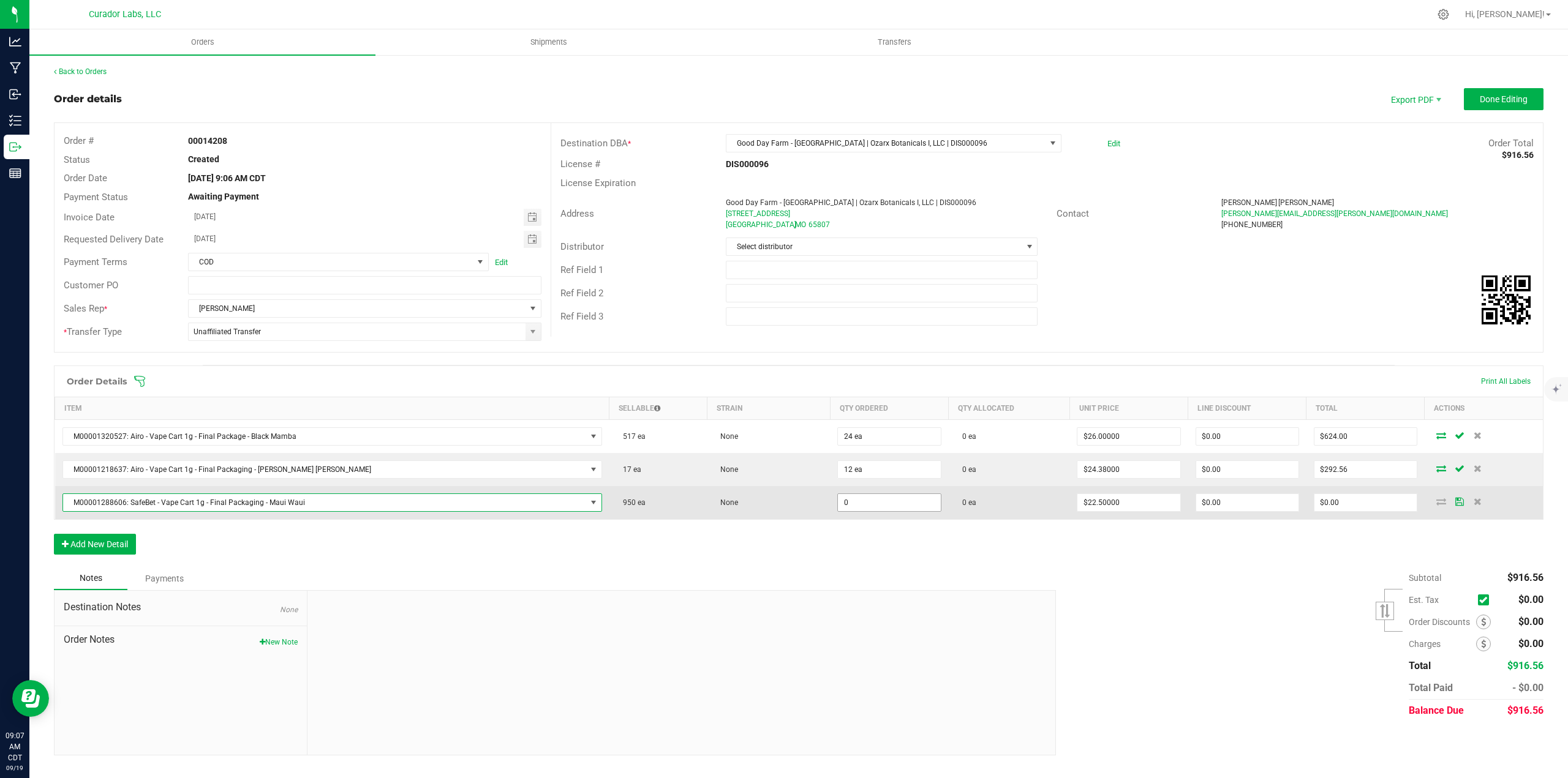
click at [838, 497] on input "0" at bounding box center [888, 502] width 102 height 17
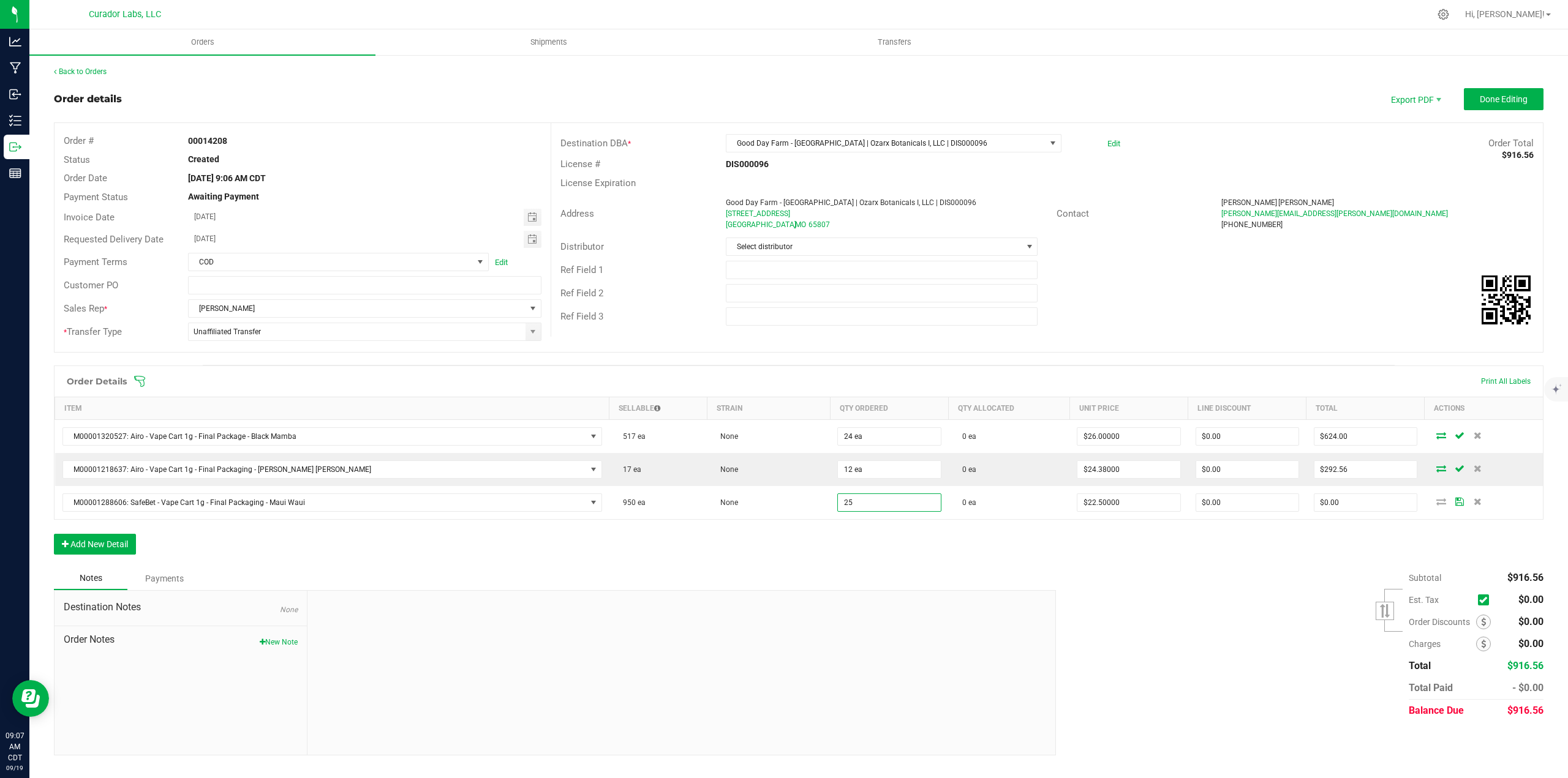
type input "25 ea"
type input "$562.50"
drag, startPoint x: 832, startPoint y: 552, endPoint x: 891, endPoint y: 558, distance: 59.3
click at [882, 558] on div "Order Details Print All Labels Item Sellable Strain Qty Ordered Qty Allocated U…" at bounding box center [798, 466] width 1489 height 201
type input "$22.50000"
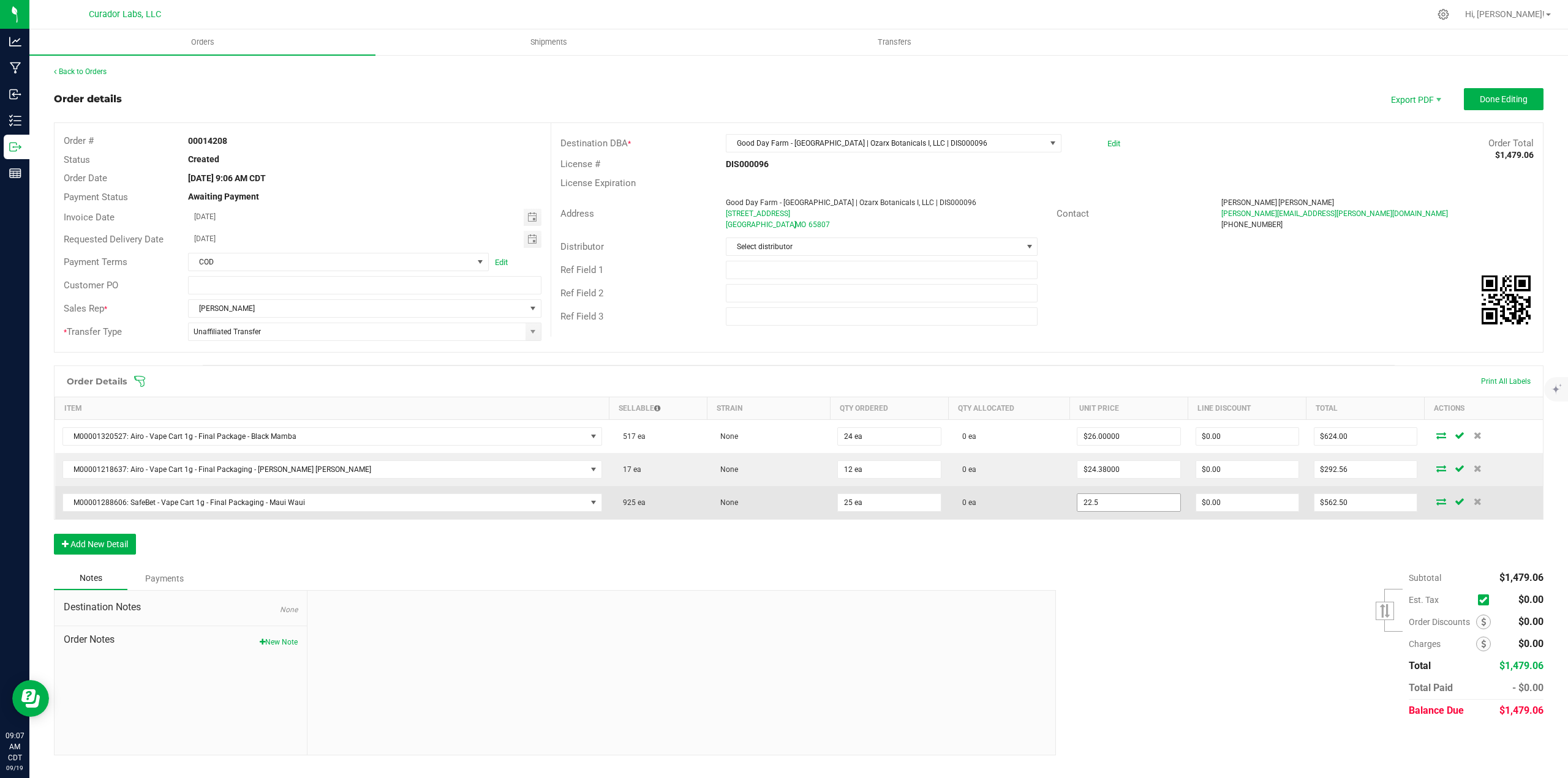
click at [1096, 495] on input "22.5" at bounding box center [1128, 502] width 102 height 17
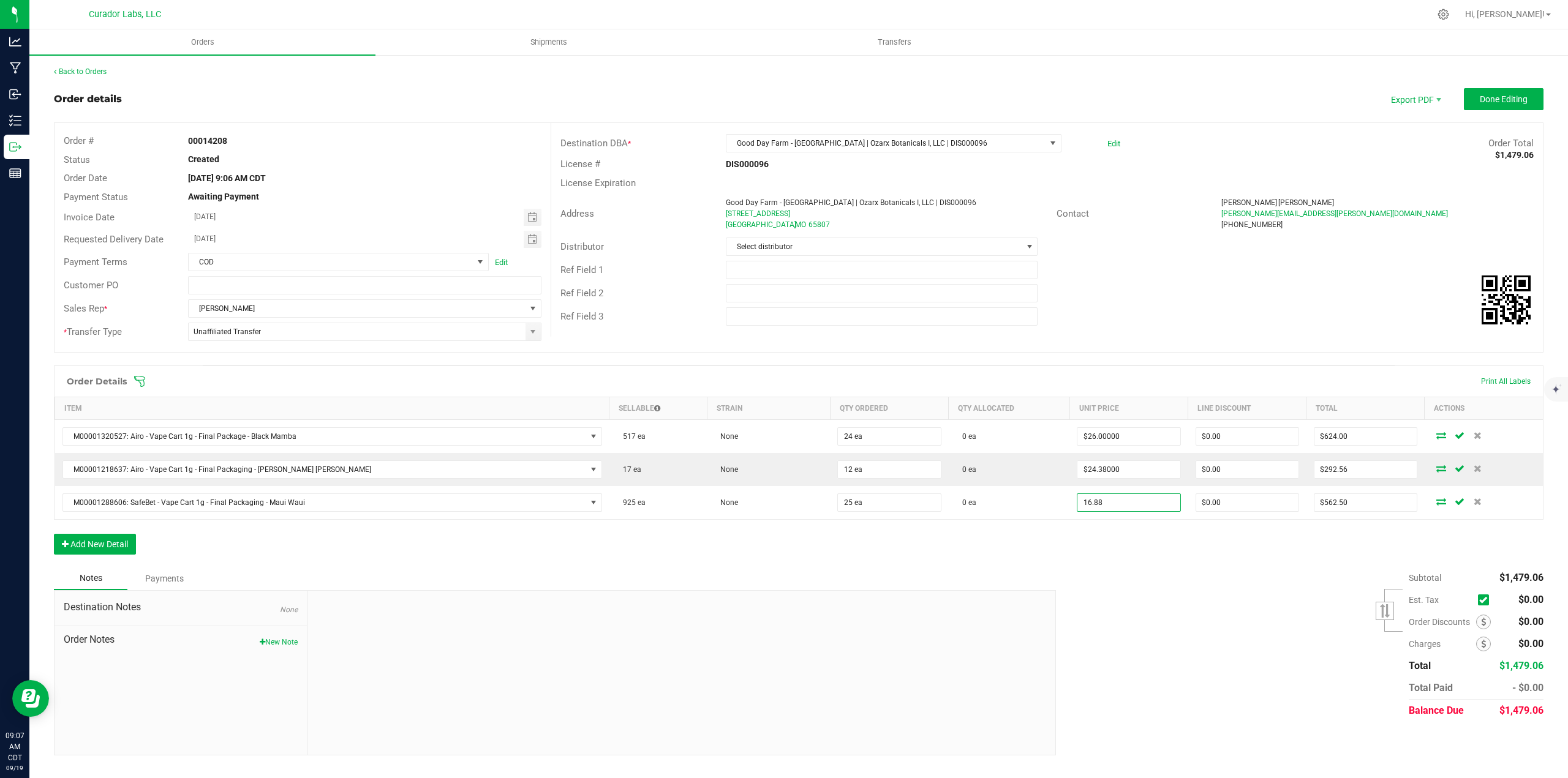
type input "$16.88000"
type input "$422.00"
click at [1104, 544] on div "Order Details Print All Labels Item Sellable Strain Qty Ordered Qty Allocated U…" at bounding box center [798, 466] width 1489 height 201
click at [125, 540] on button "Add New Detail" at bounding box center [94, 543] width 82 height 21
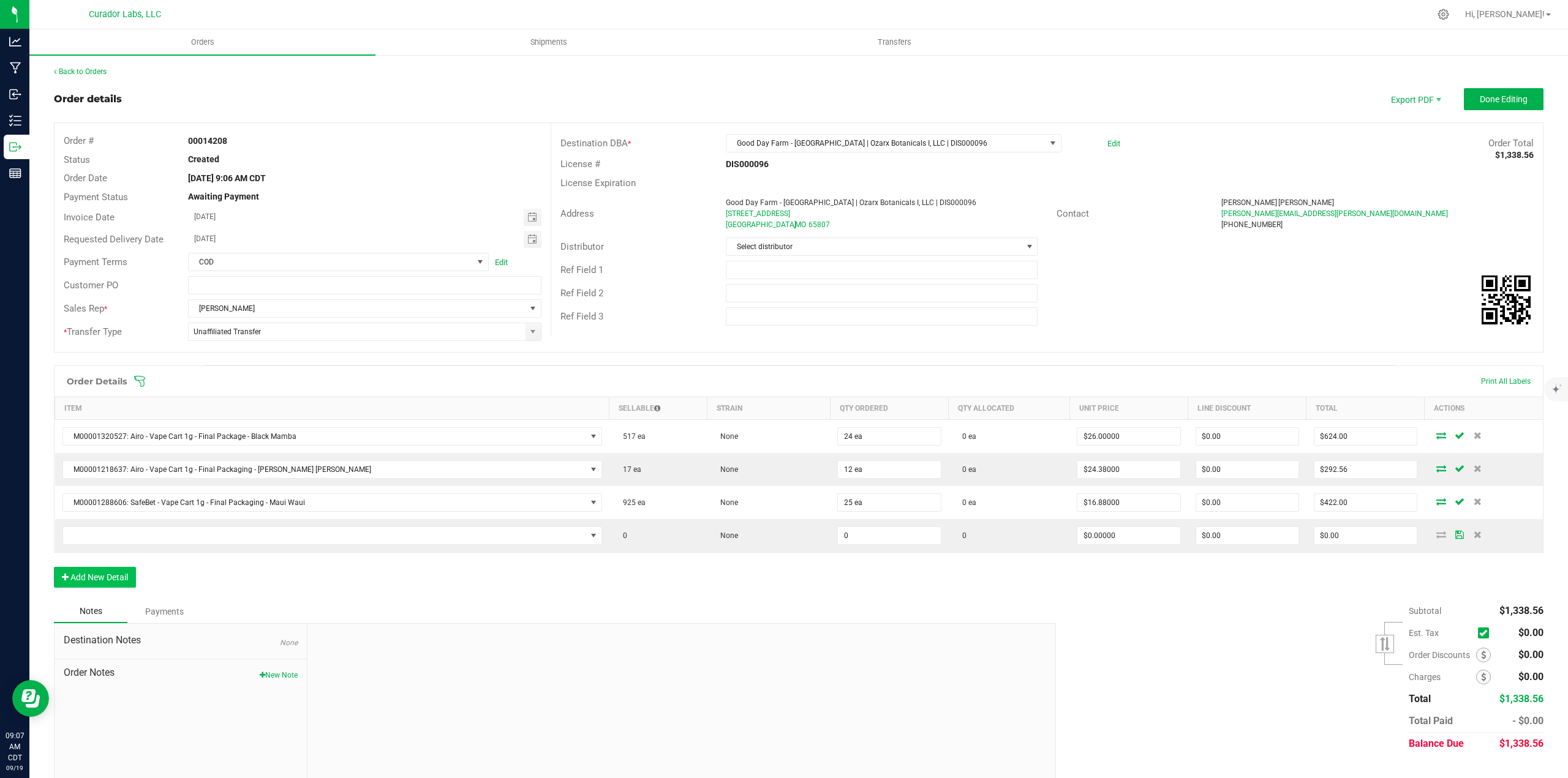
click at [127, 523] on td at bounding box center [332, 535] width 554 height 33
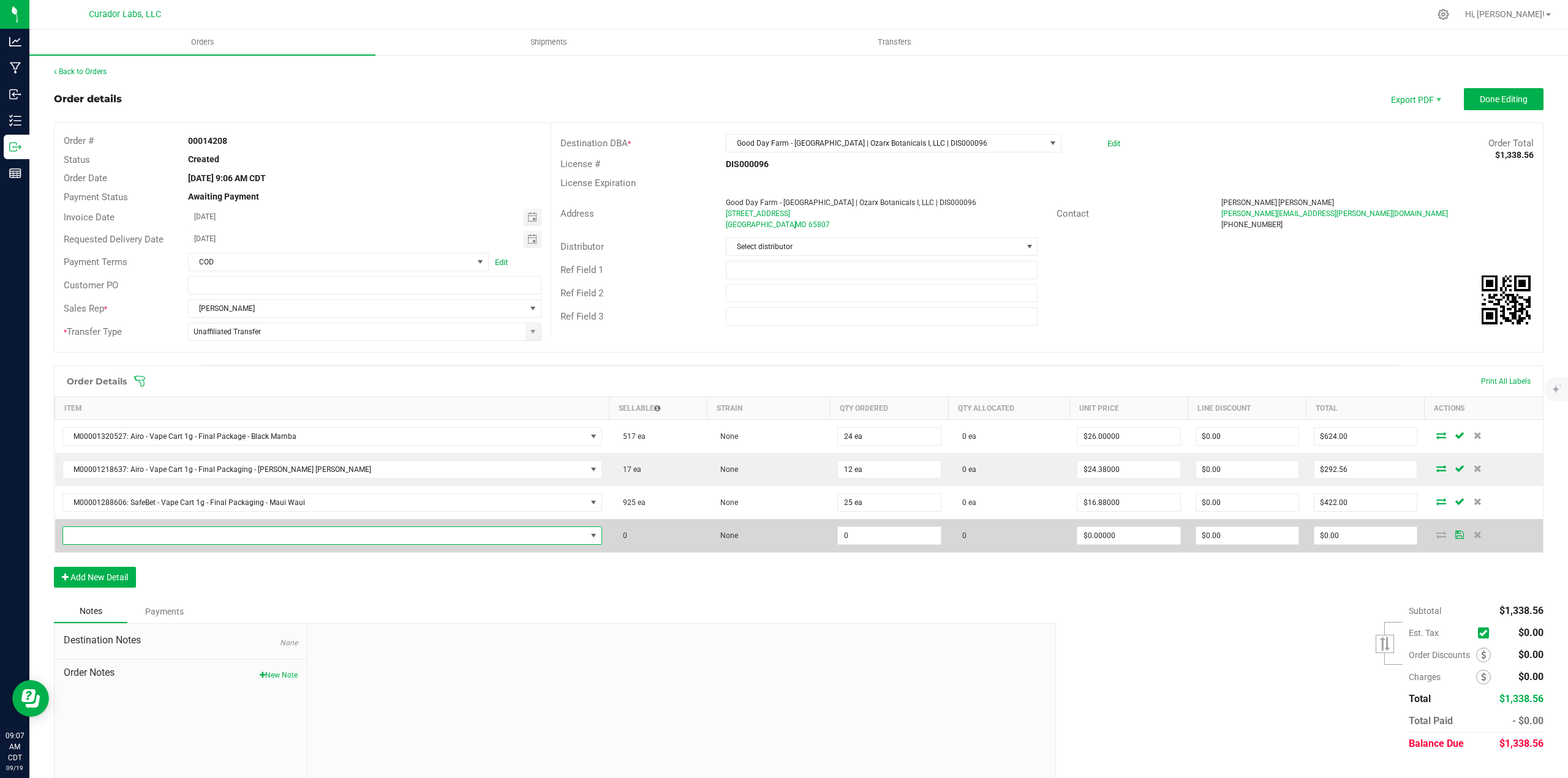
click at [130, 527] on span "NO DATA FOUND" at bounding box center [325, 535] width 523 height 17
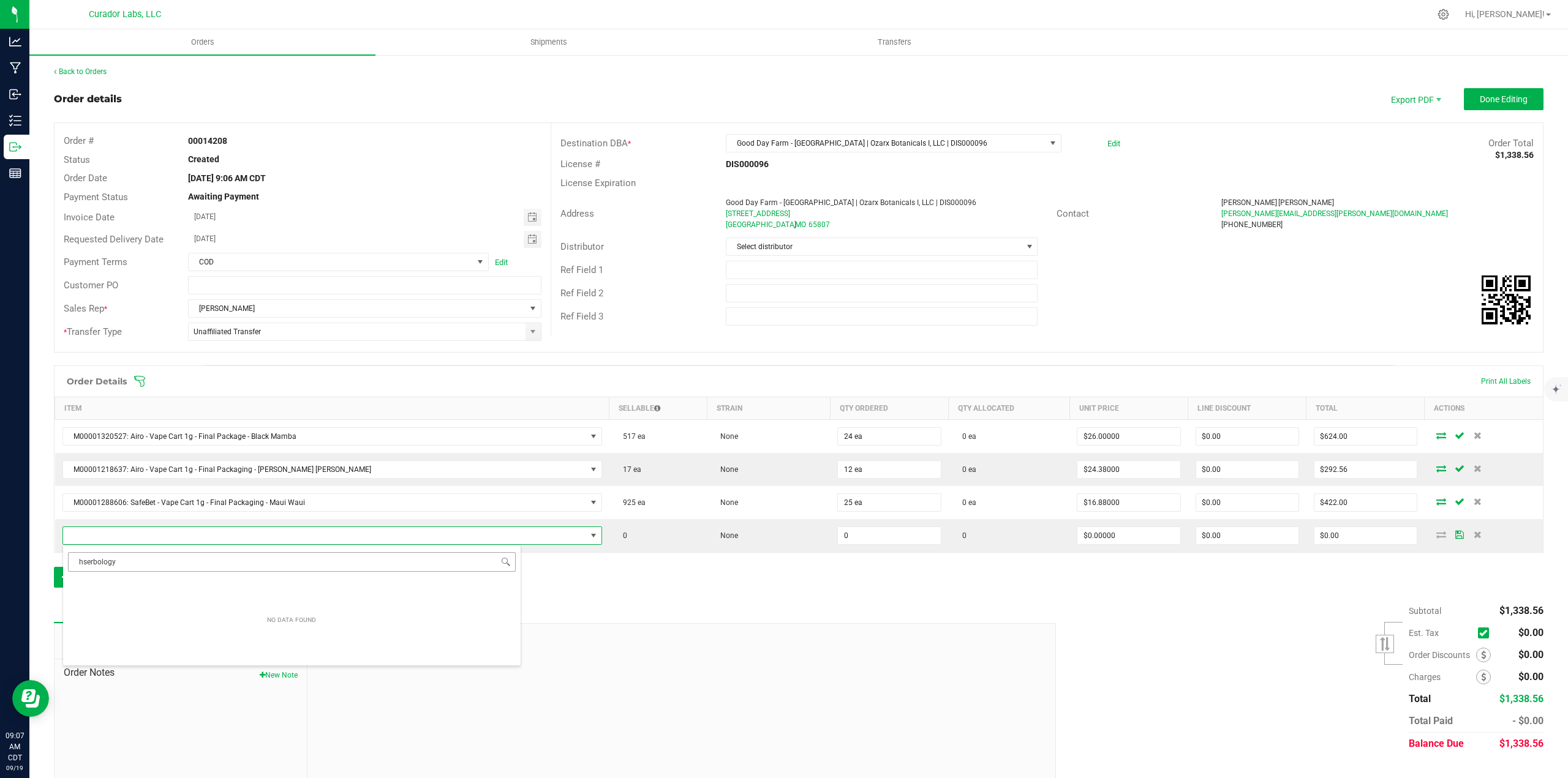
click at [115, 563] on input "hserbology" at bounding box center [292, 562] width 447 height 19
type input "sherbology"
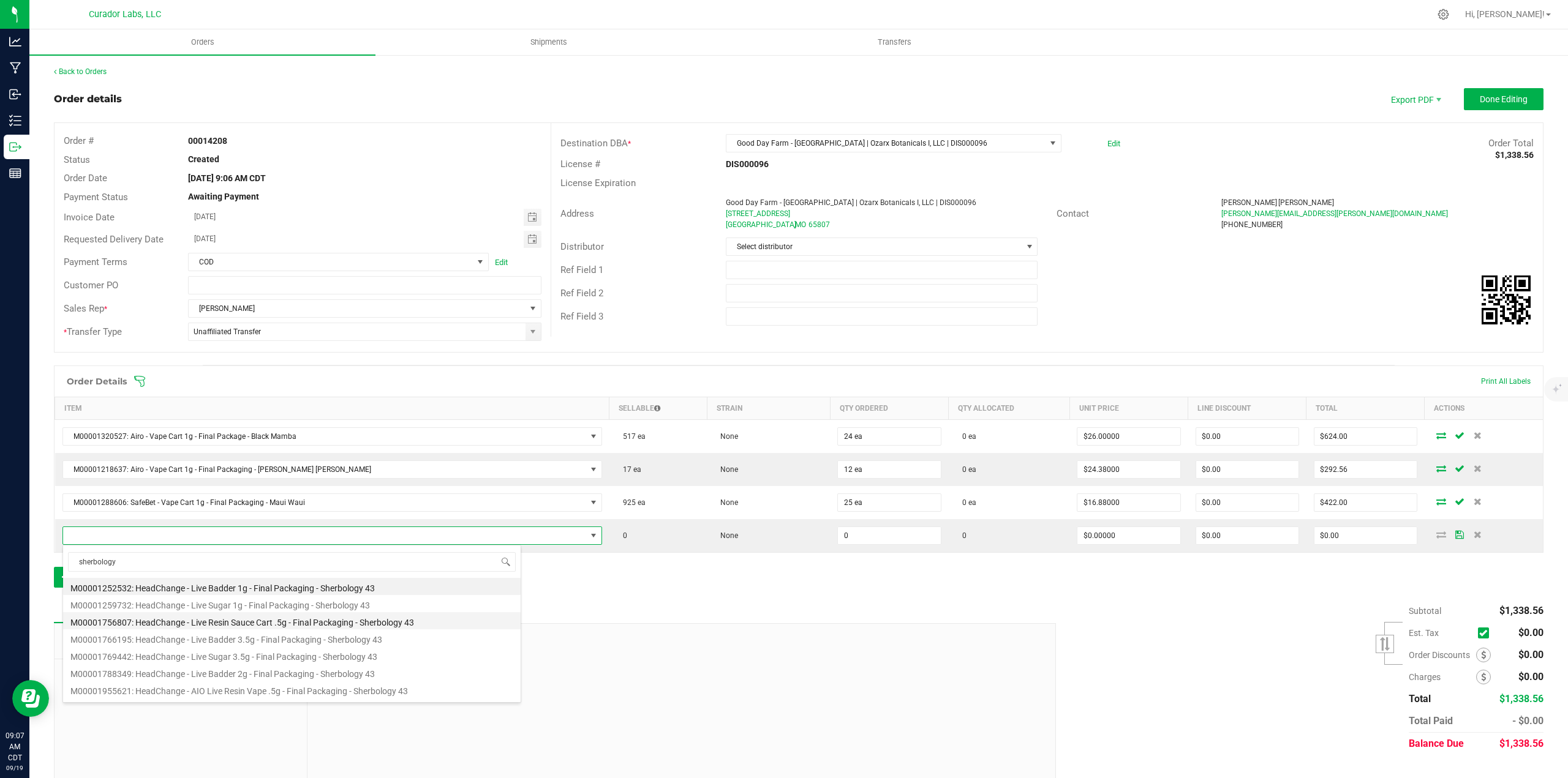
click at [291, 626] on li "M00001756807: HeadChange - Live Resin Sauce Cart .5g - Final Packaging - Sherbo…" at bounding box center [292, 620] width 457 height 17
type input "0 ea"
type input "$22.50000"
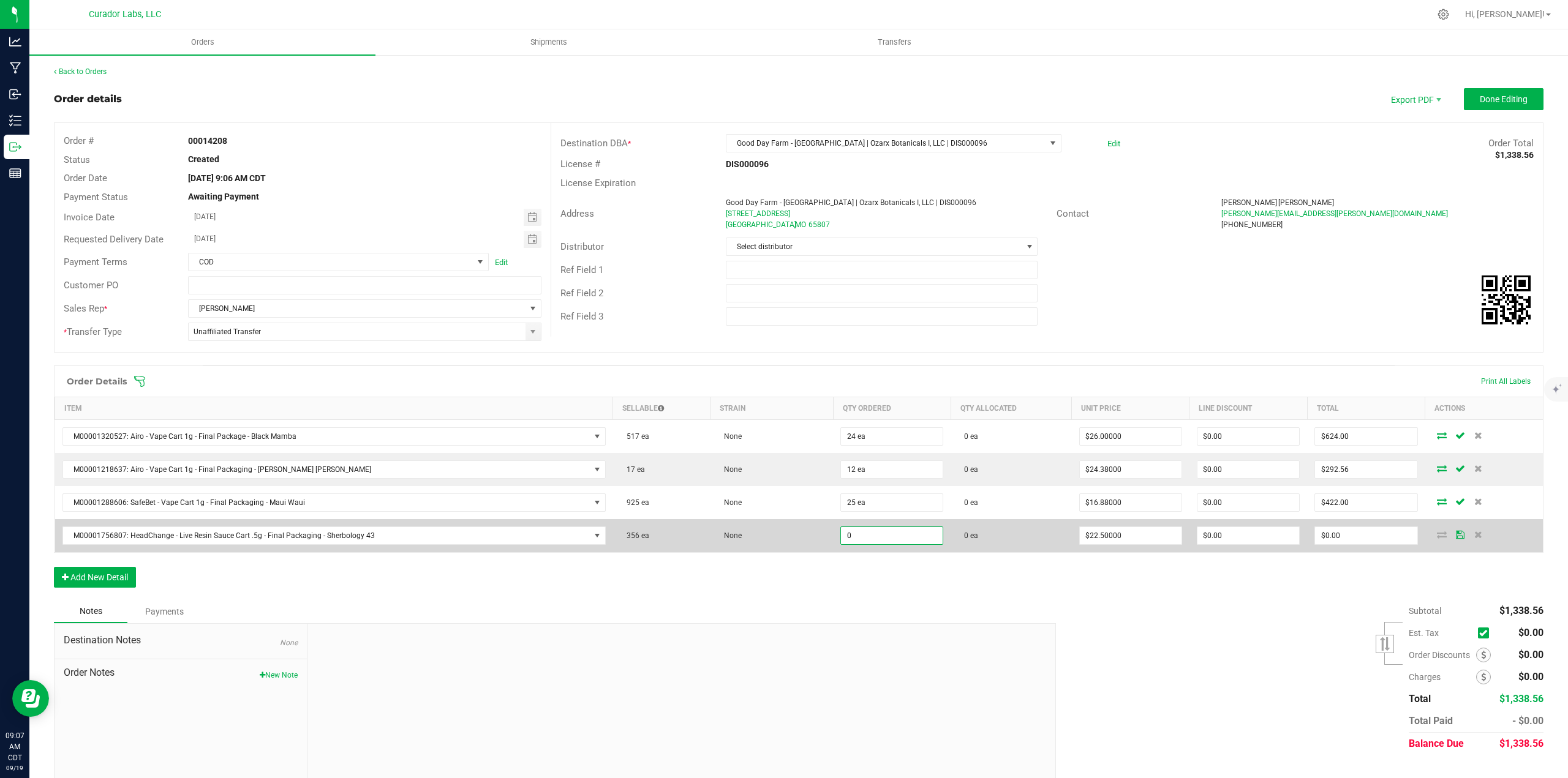
click at [848, 535] on input "0" at bounding box center [892, 535] width 101 height 17
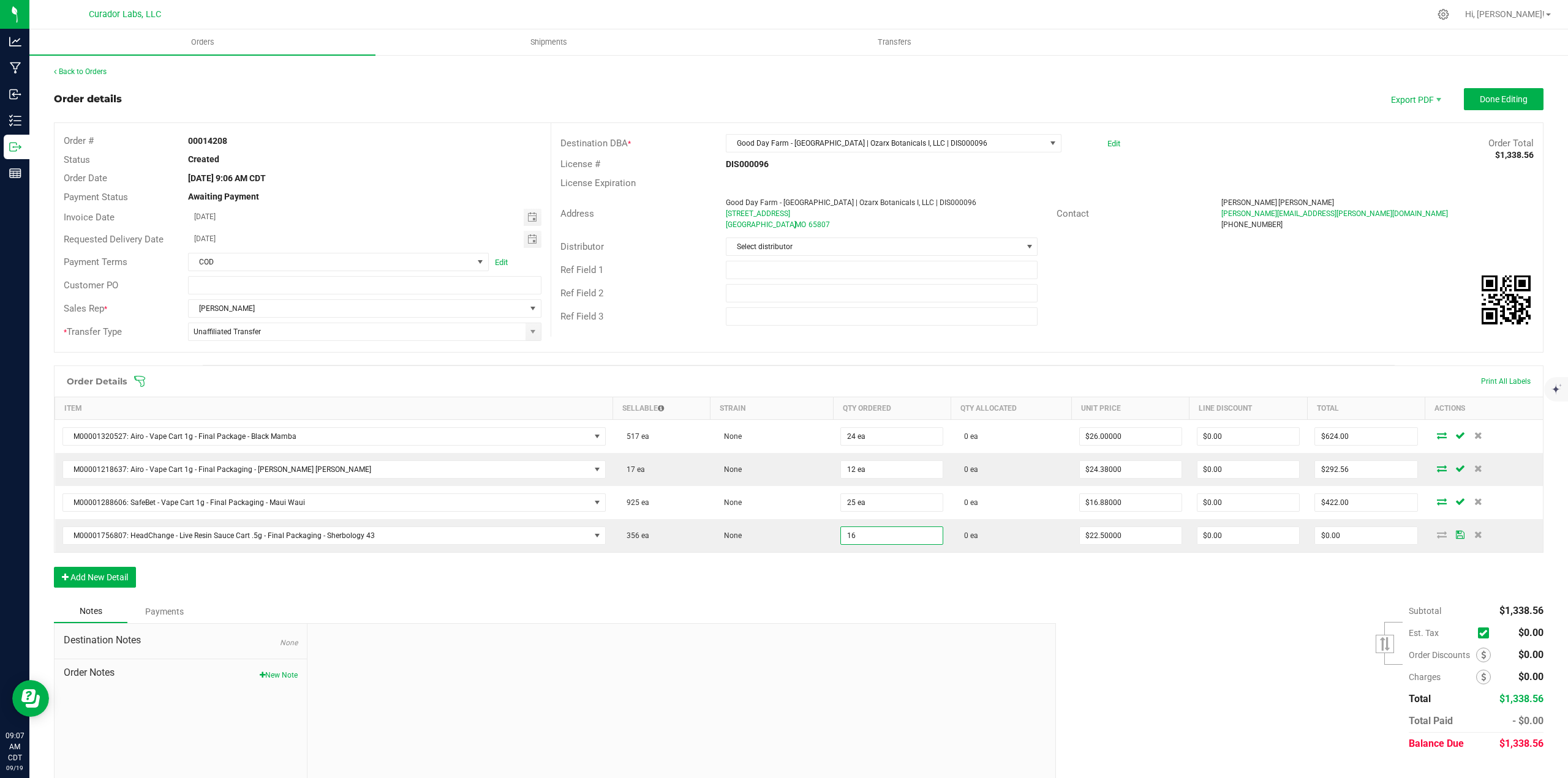
type input "16 ea"
type input "$360.00"
click at [850, 586] on div "Order Details Print All Labels Item Sellable Strain Qty Ordered Qty Allocated U…" at bounding box center [798, 482] width 1489 height 235
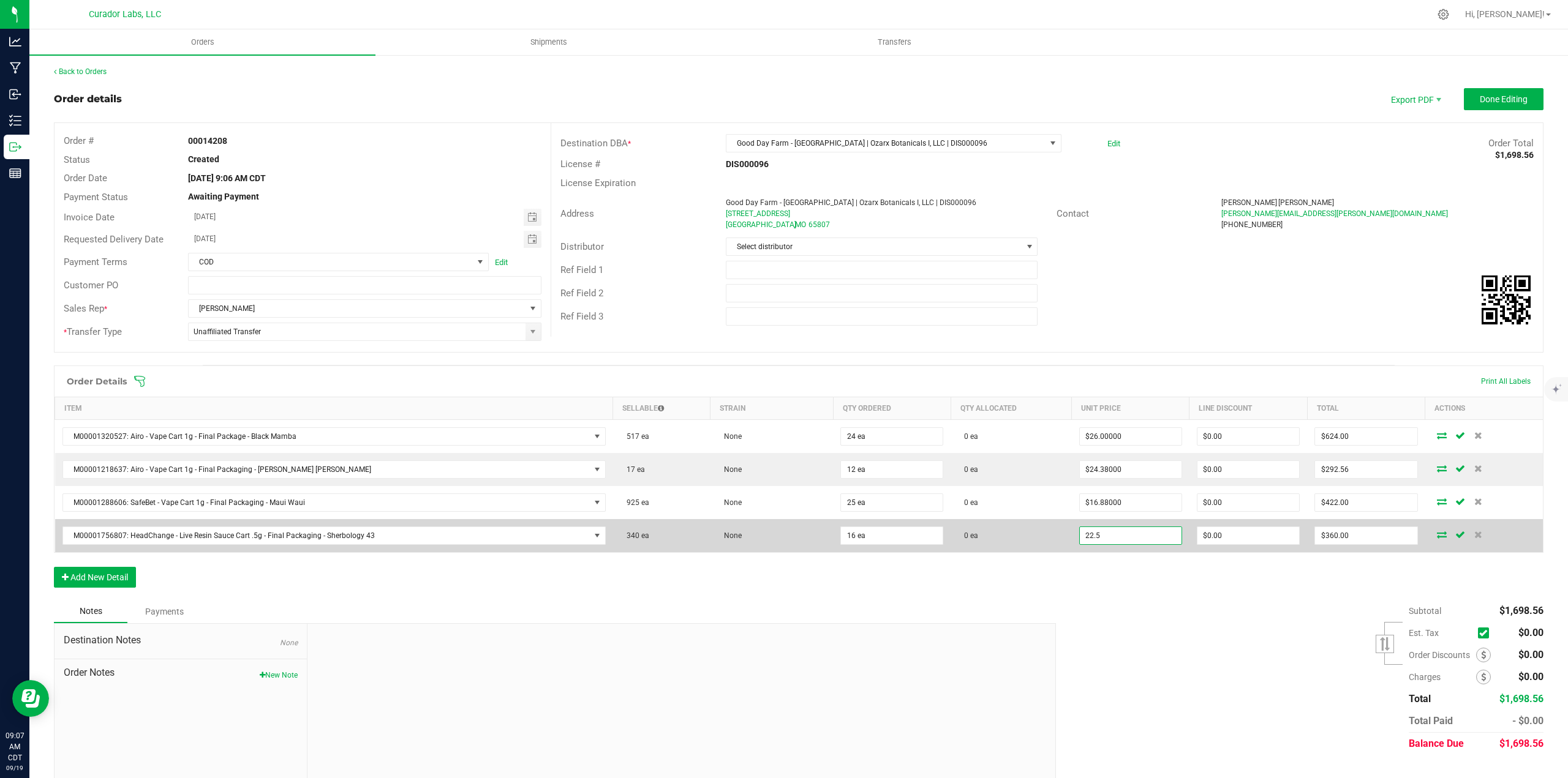
click at [1163, 538] on input "22.5" at bounding box center [1131, 535] width 101 height 17
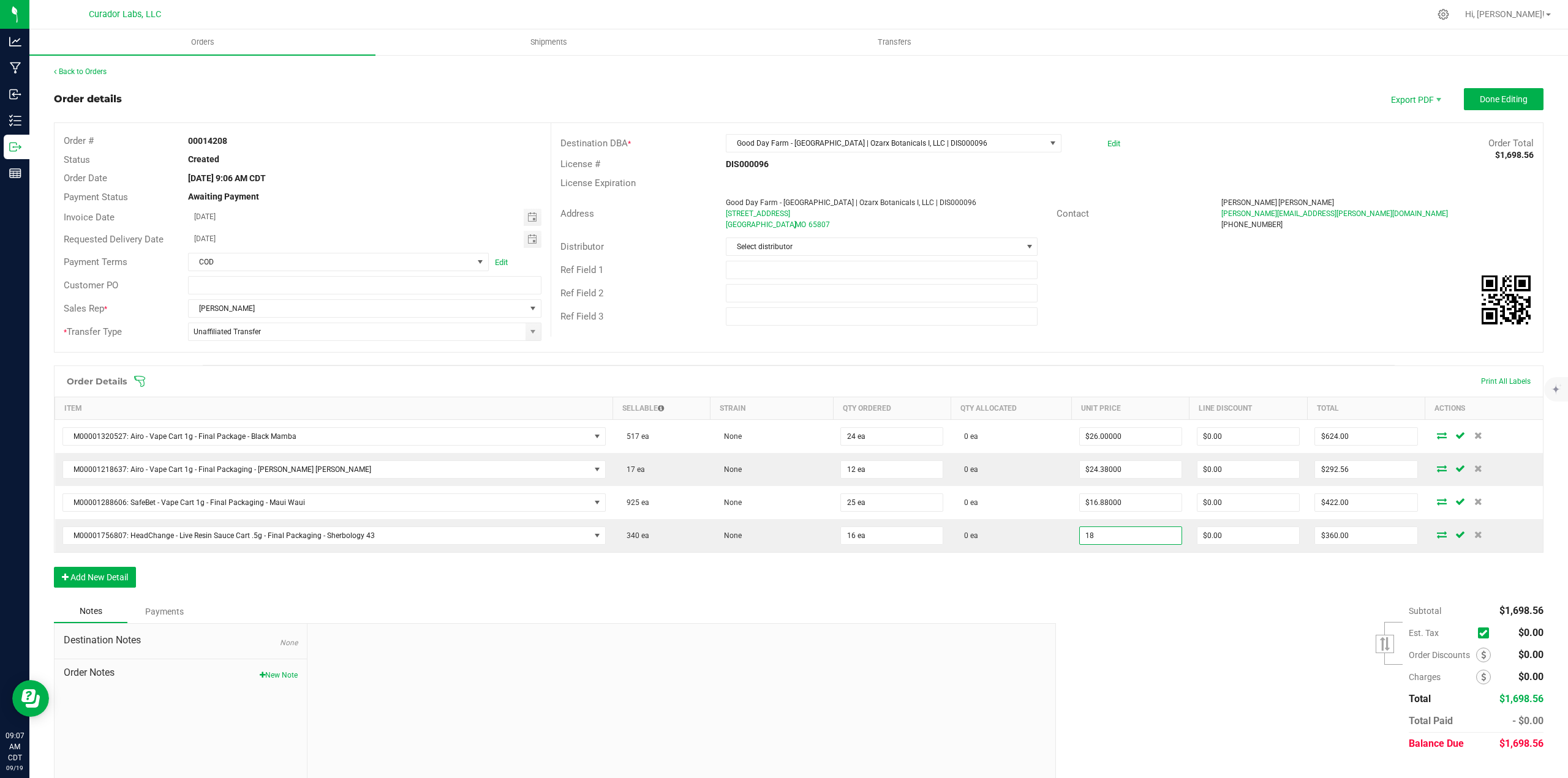
type input "$18.00000"
type input "$288.00"
click at [1153, 584] on div "Order Details Print All Labels Item Sellable Strain Qty Ordered Qty Allocated U…" at bounding box center [798, 482] width 1489 height 235
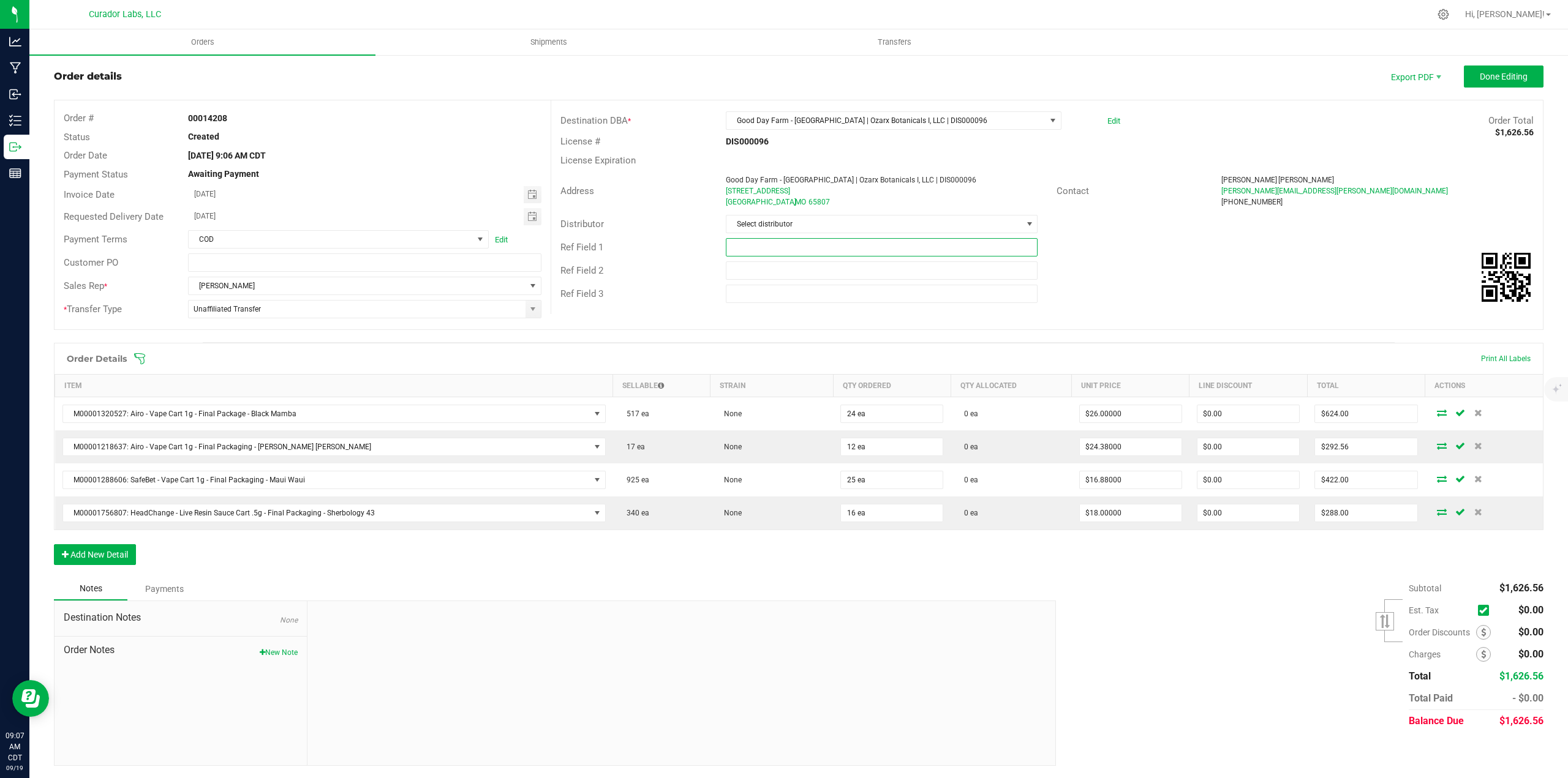
click at [817, 244] on input "text" at bounding box center [882, 247] width 312 height 18
type input "20-25% EDLP"
click at [1485, 76] on span "Done Editing" at bounding box center [1504, 77] width 48 height 10
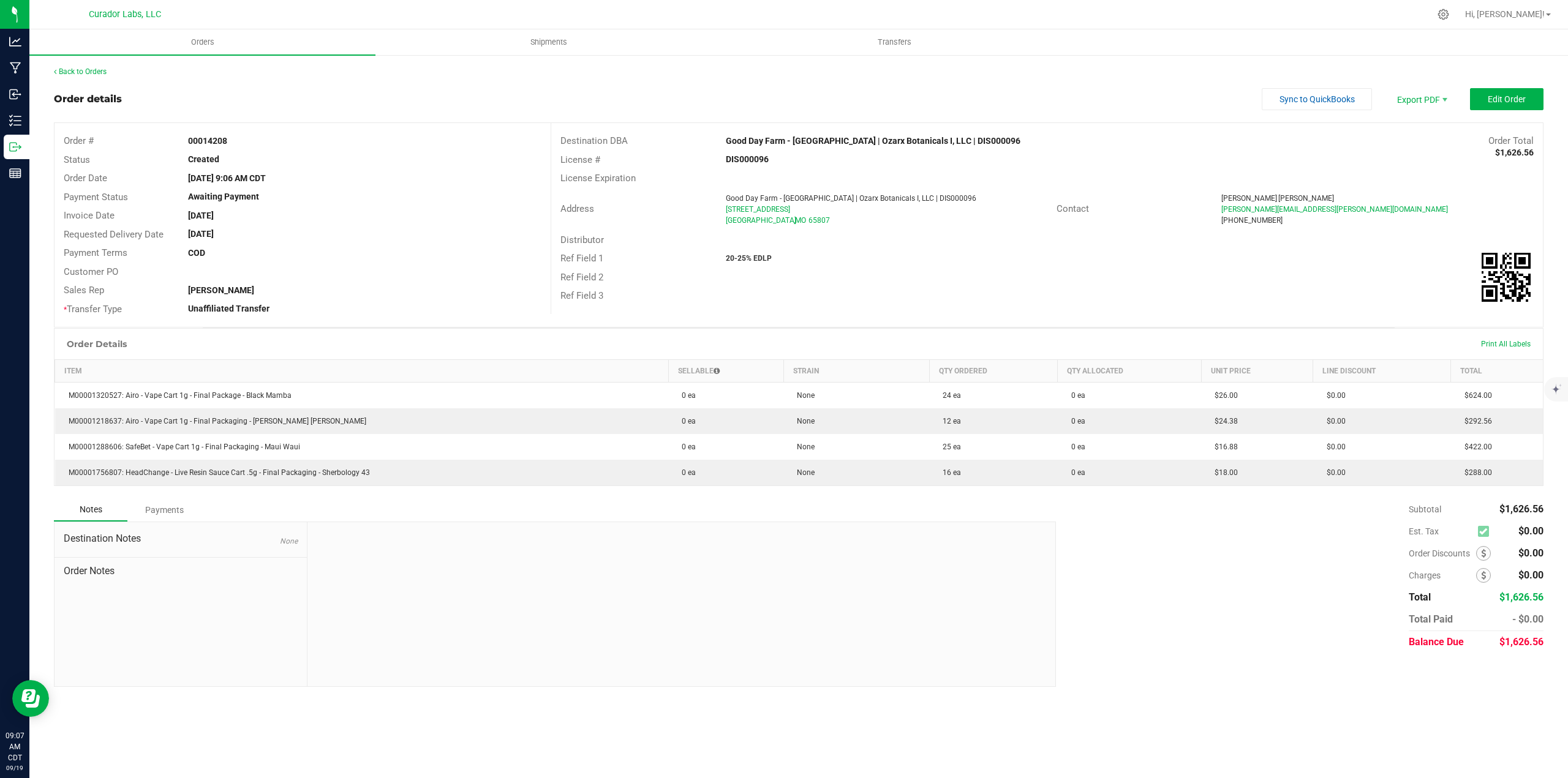
click at [113, 78] on div "Back to Orders Order details Sync to QuickBooks Export PDF Edit Order Order # 0…" at bounding box center [798, 376] width 1489 height 620
click at [96, 63] on div "Back to Orders Order details Sync to QuickBooks Export PDF Edit Order Order # 0…" at bounding box center [798, 376] width 1539 height 645
click at [98, 68] on link "Back to Orders" at bounding box center [80, 72] width 53 height 9
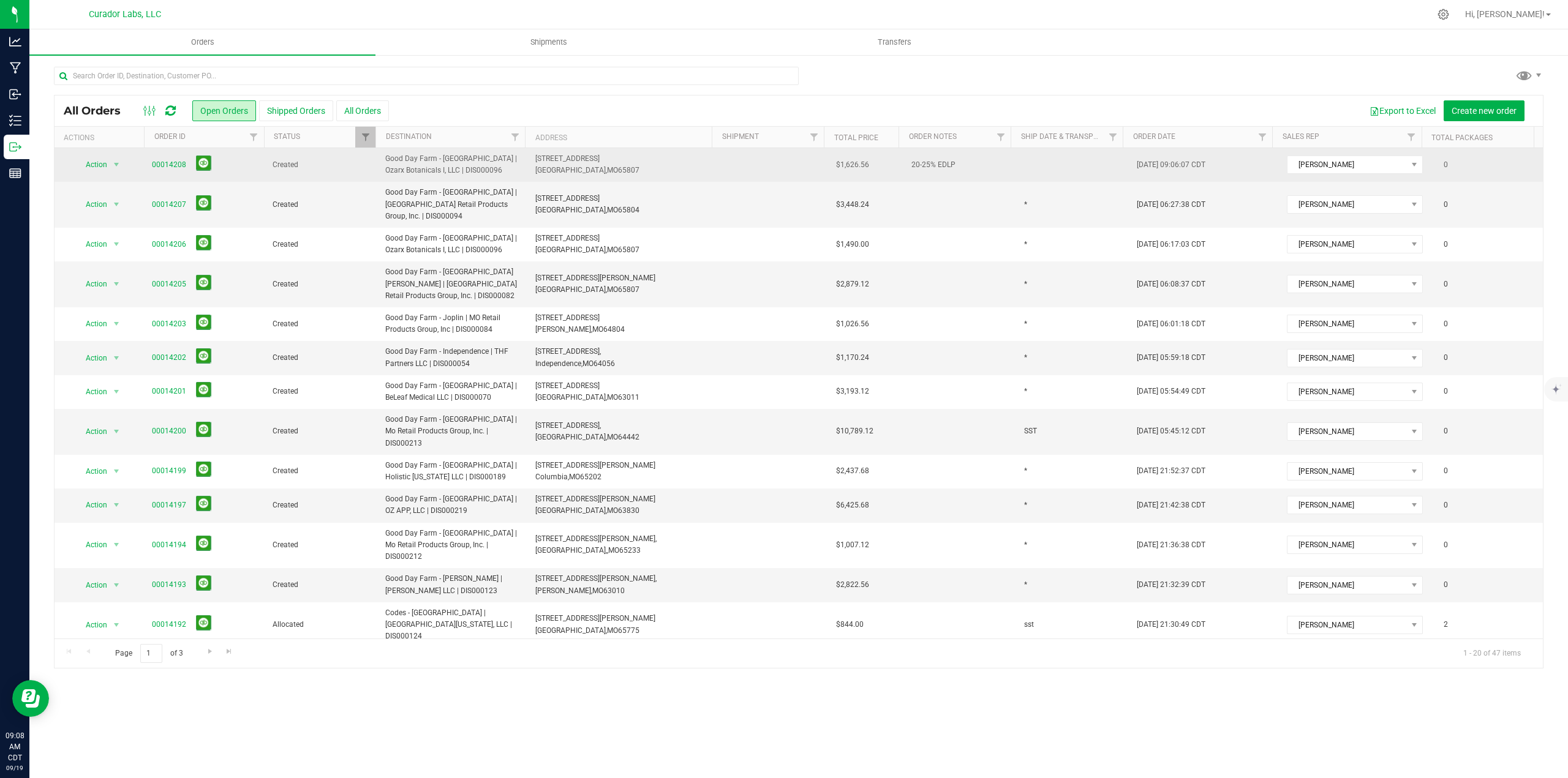
click at [914, 164] on td "20-25% EDLP" at bounding box center [960, 165] width 113 height 34
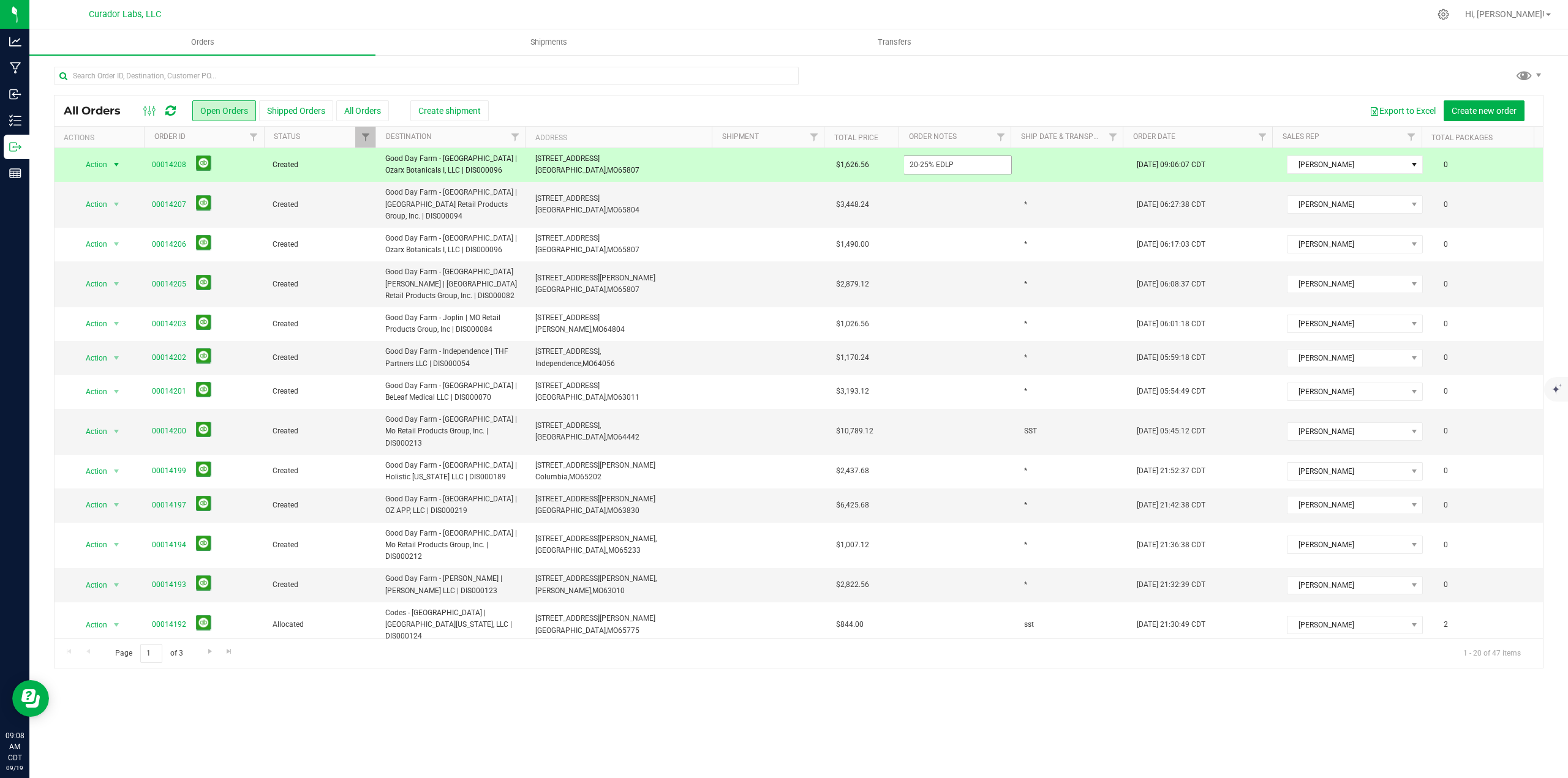
click at [920, 170] on input "20-25% EDLP" at bounding box center [957, 165] width 108 height 19
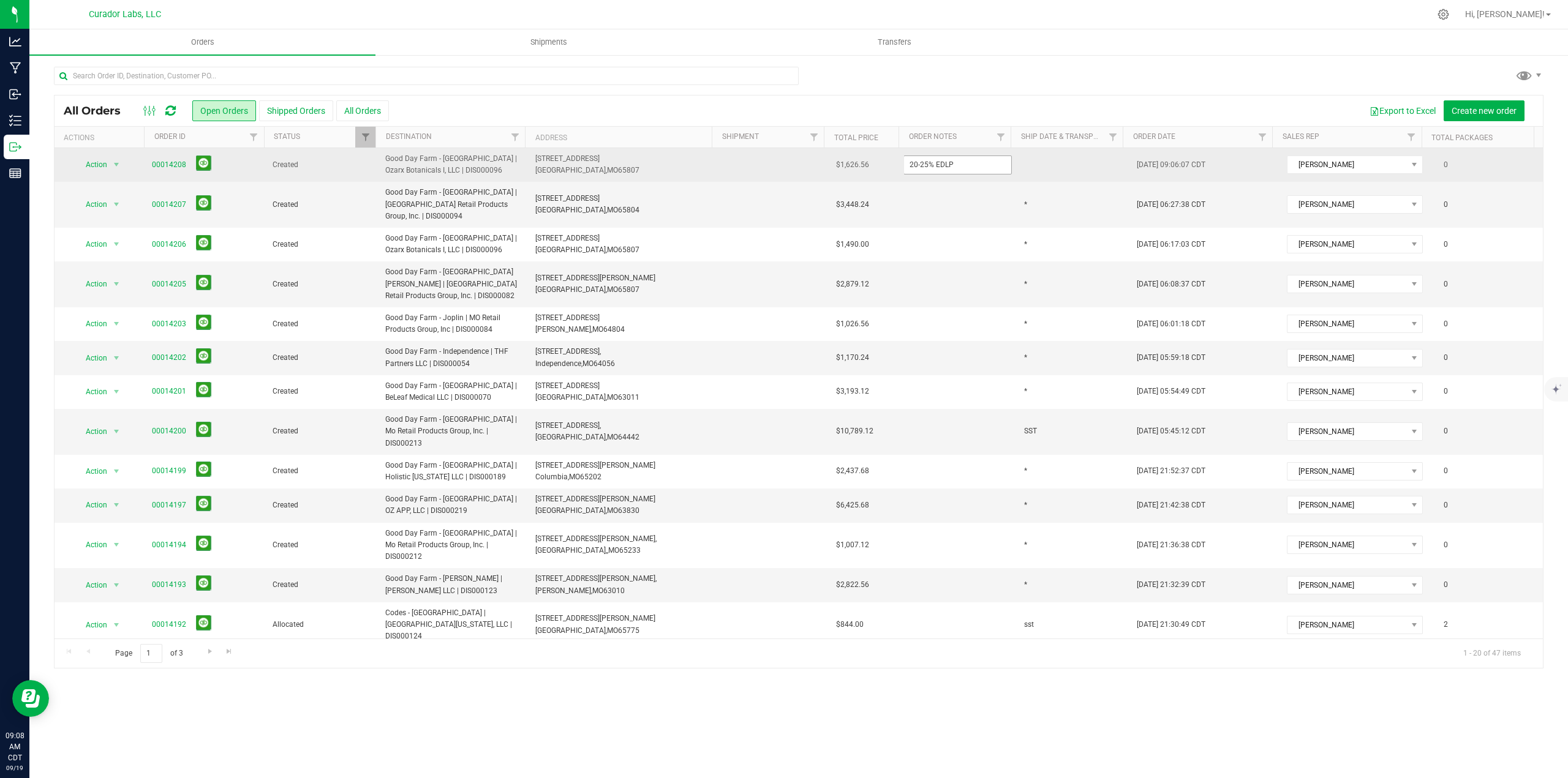
click at [920, 170] on input "20-25% EDLP" at bounding box center [957, 165] width 108 height 19
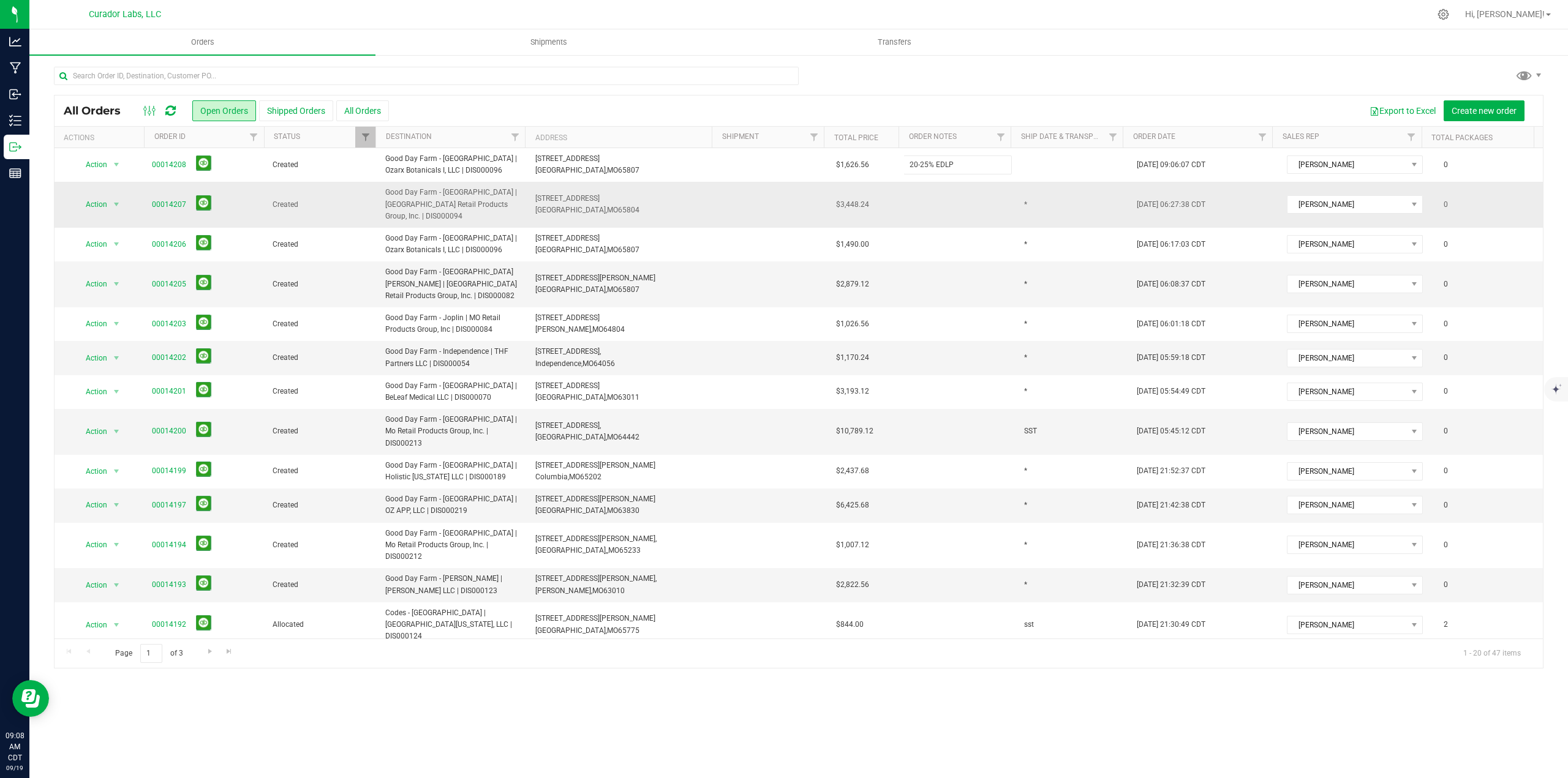
click at [934, 203] on td at bounding box center [960, 205] width 113 height 46
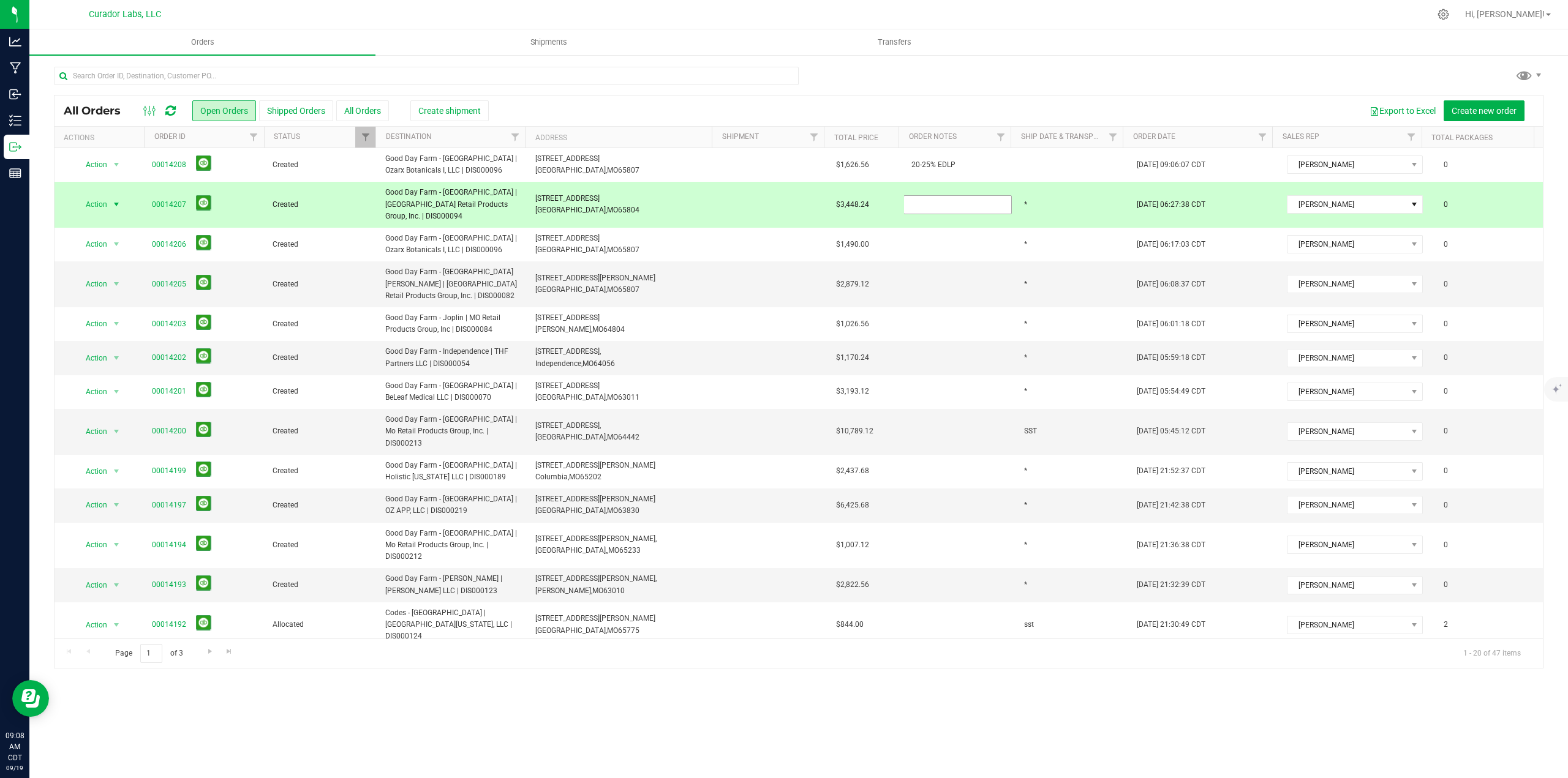
click at [936, 215] on input "text" at bounding box center [957, 205] width 108 height 19
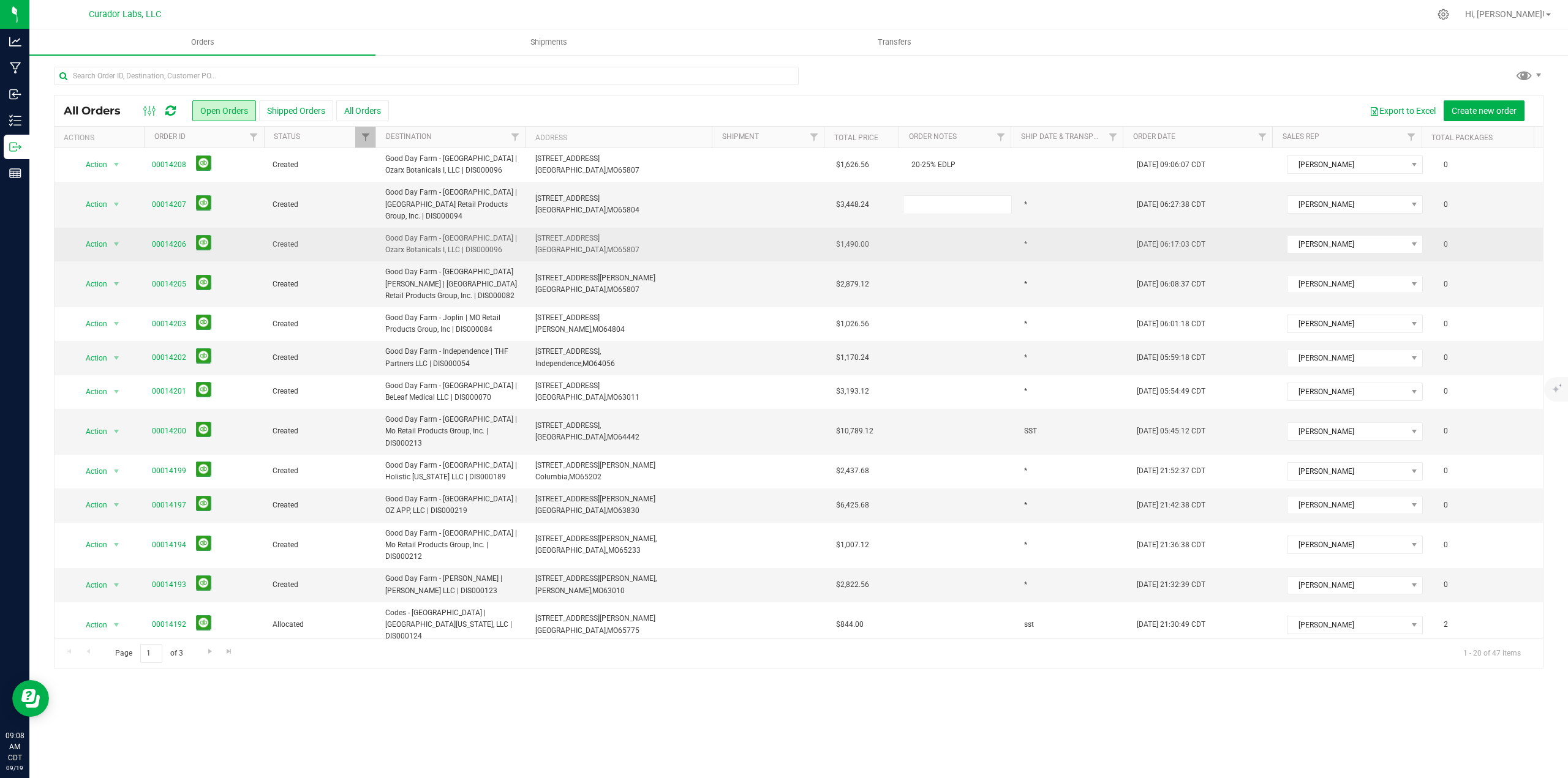
type input "20-25% EDLP"
click at [929, 263] on div "All Orders Open Orders Shipped Orders All Orders Export to Excel Create new ord…" at bounding box center [798, 381] width 1489 height 573
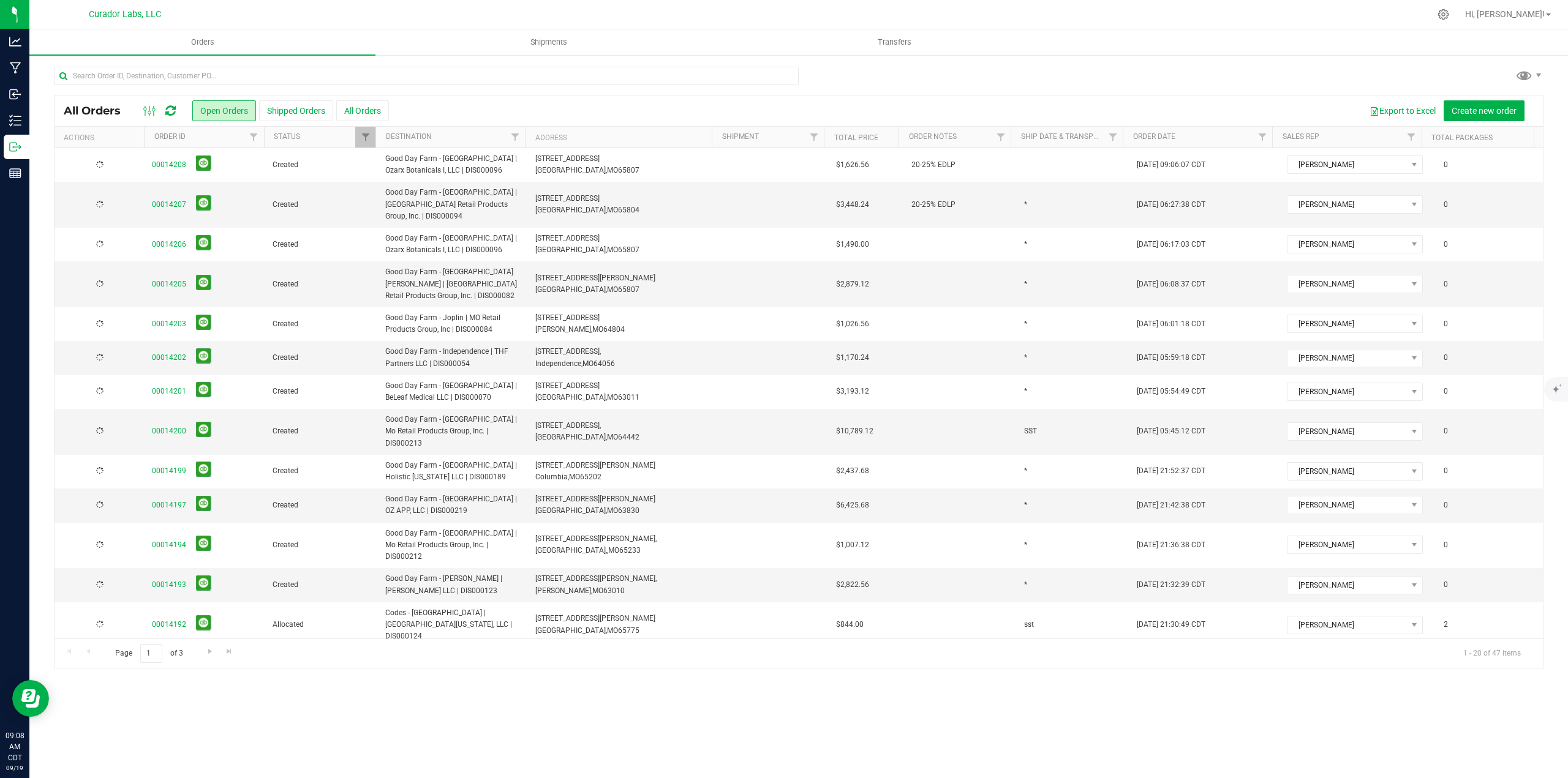
click at [929, 261] on td at bounding box center [960, 245] width 113 height 34
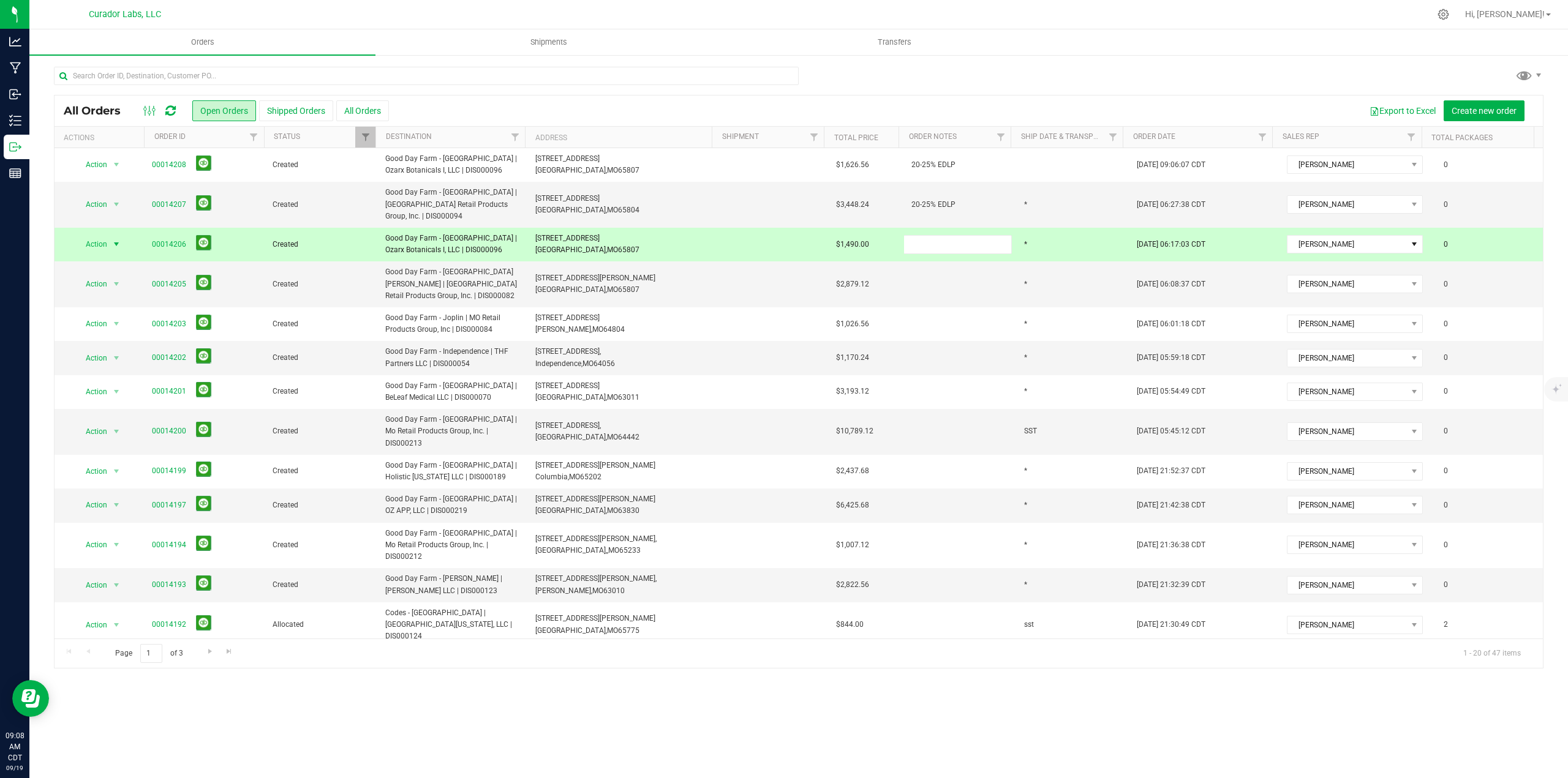
type input "20-25% EDLP"
click at [939, 308] on div "All Orders Open Orders Shipped Orders All Orders Create shipment Export to Exce…" at bounding box center [798, 381] width 1489 height 573
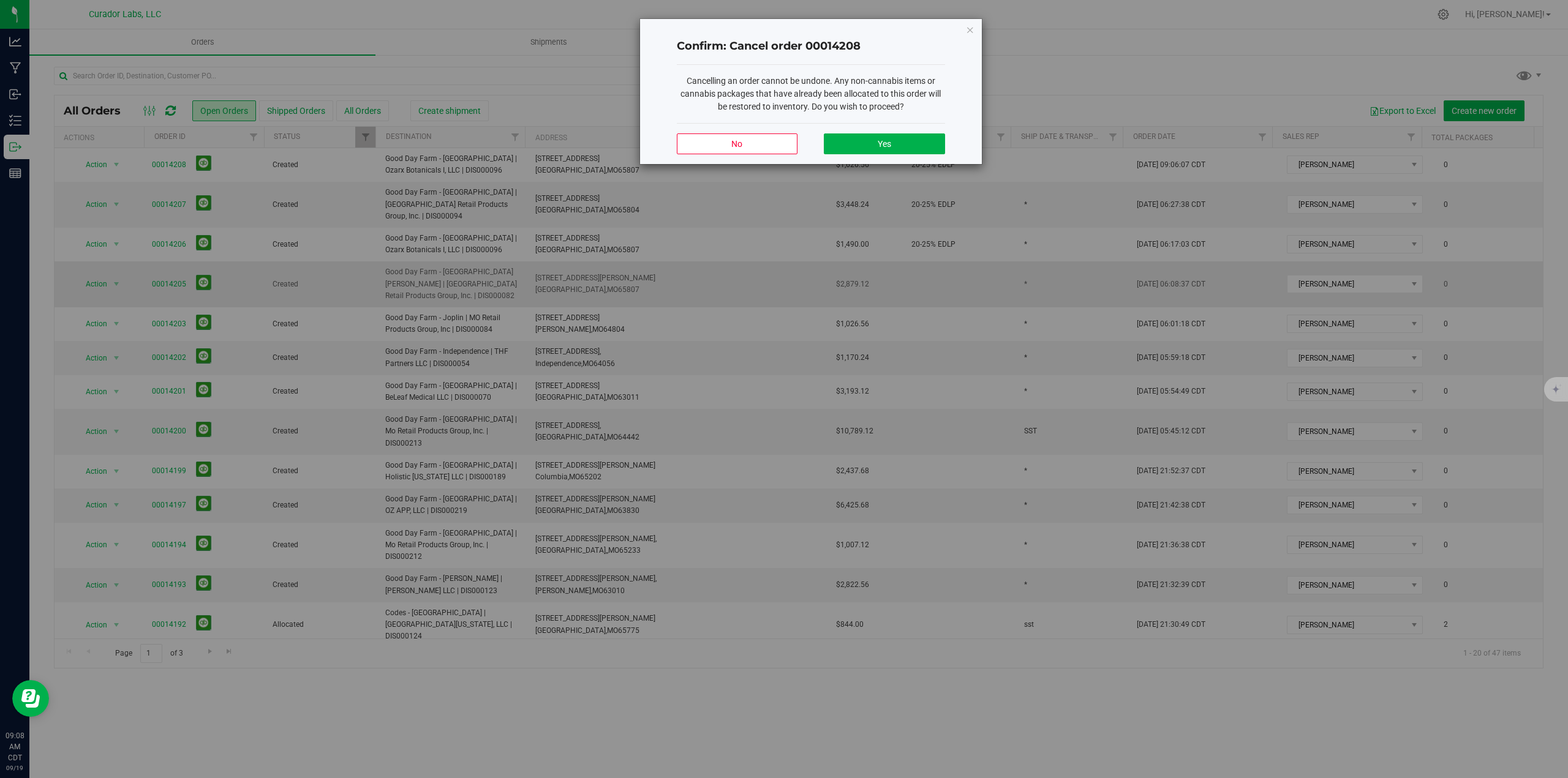
click at [938, 305] on div "Confirm: Cancel order 00014208 Cancelling an order cannot be undone. Any non-ca…" at bounding box center [788, 389] width 1577 height 778
click at [965, 33] on icon "Close modal" at bounding box center [970, 29] width 9 height 14
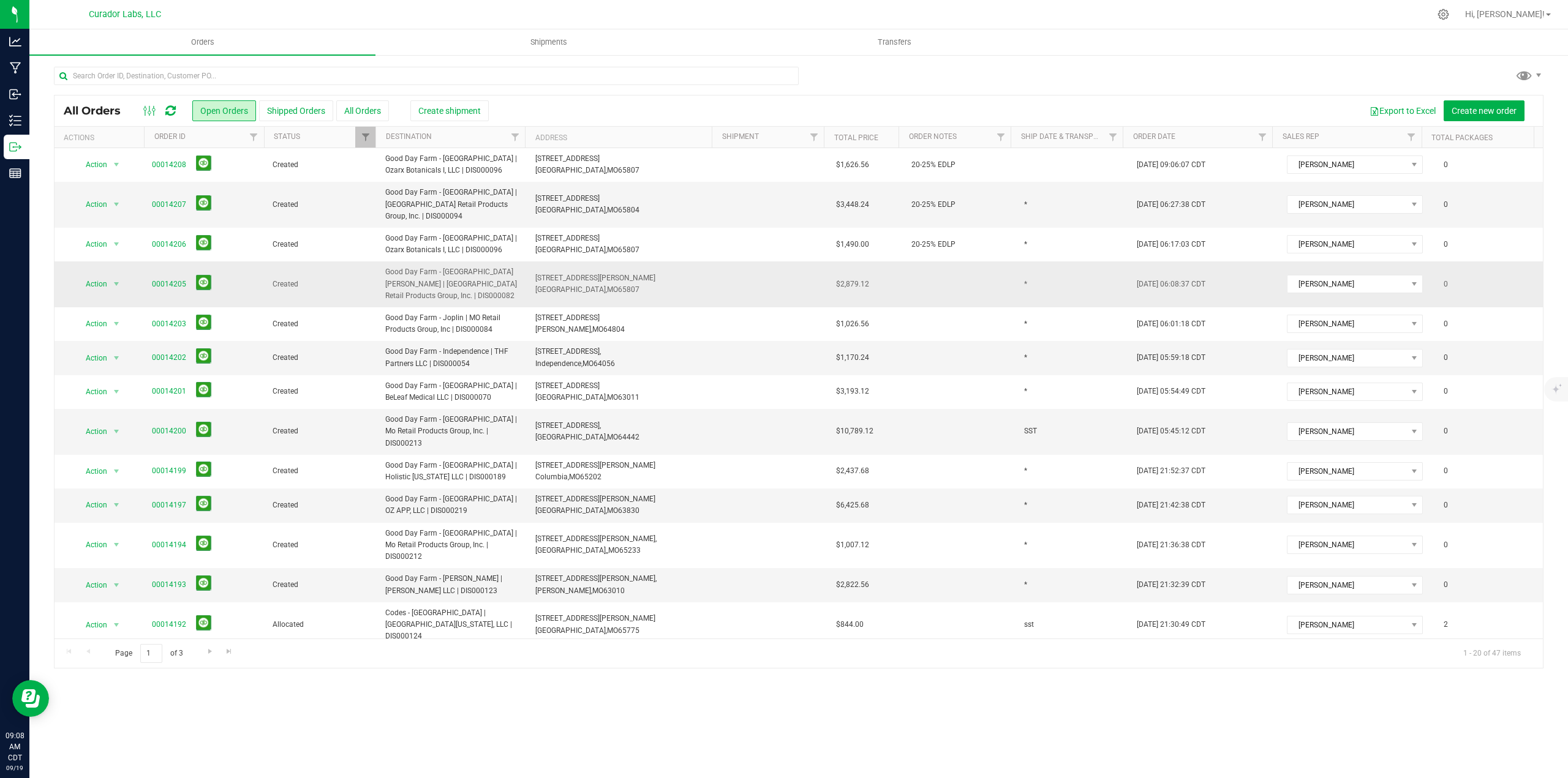
click at [952, 307] on td at bounding box center [960, 284] width 113 height 46
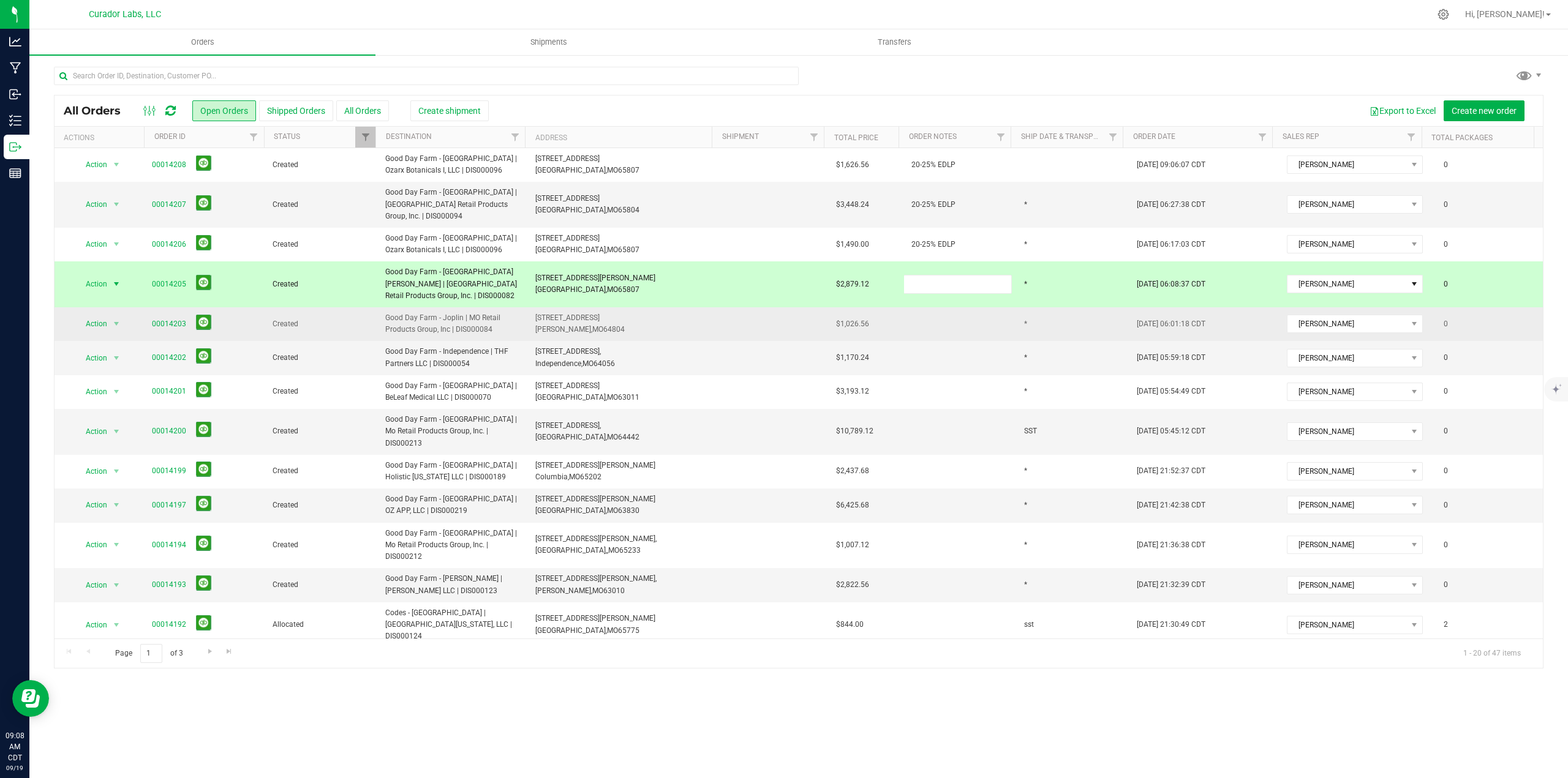
type input "20-25% EDLP"
click at [932, 352] on div "All Orders Open Orders Shipped Orders All Orders Create shipment Export to Exce…" at bounding box center [798, 381] width 1489 height 573
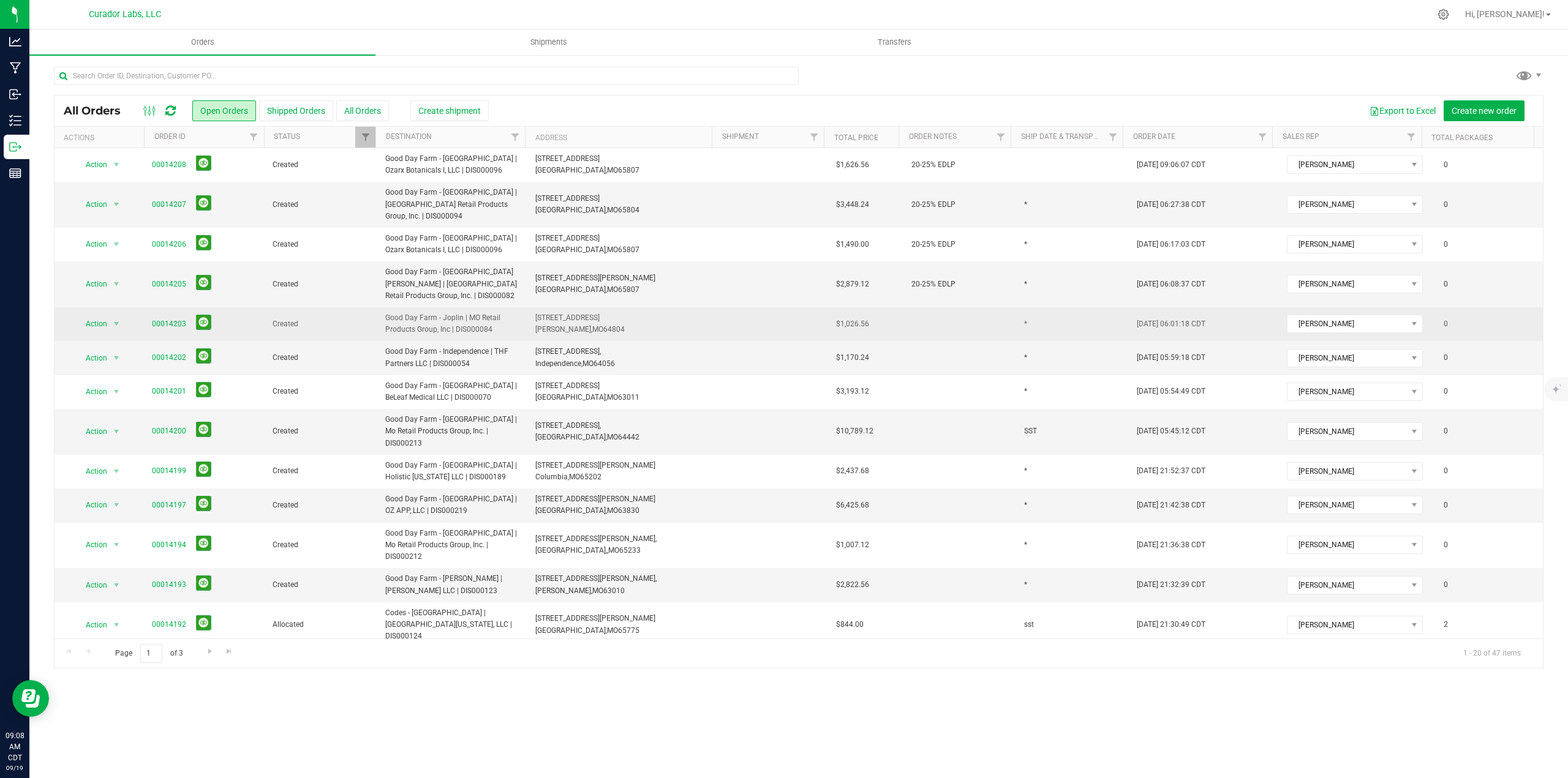
click at [934, 341] on td at bounding box center [960, 324] width 113 height 34
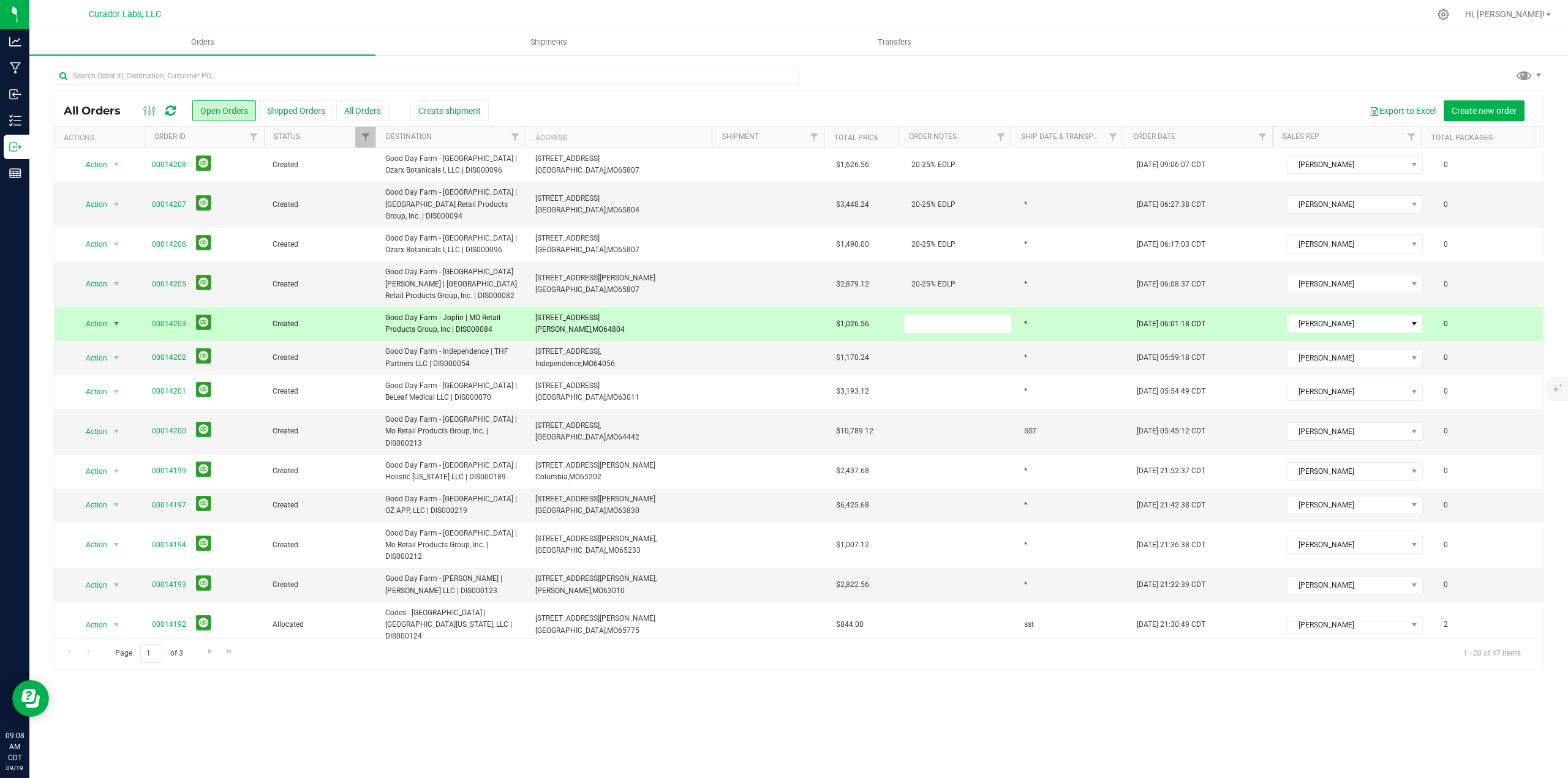
type input "20-25% EDLP"
click at [918, 382] on div "All Orders Open Orders Shipped Orders All Orders Create shipment Export to Exce…" at bounding box center [798, 381] width 1489 height 573
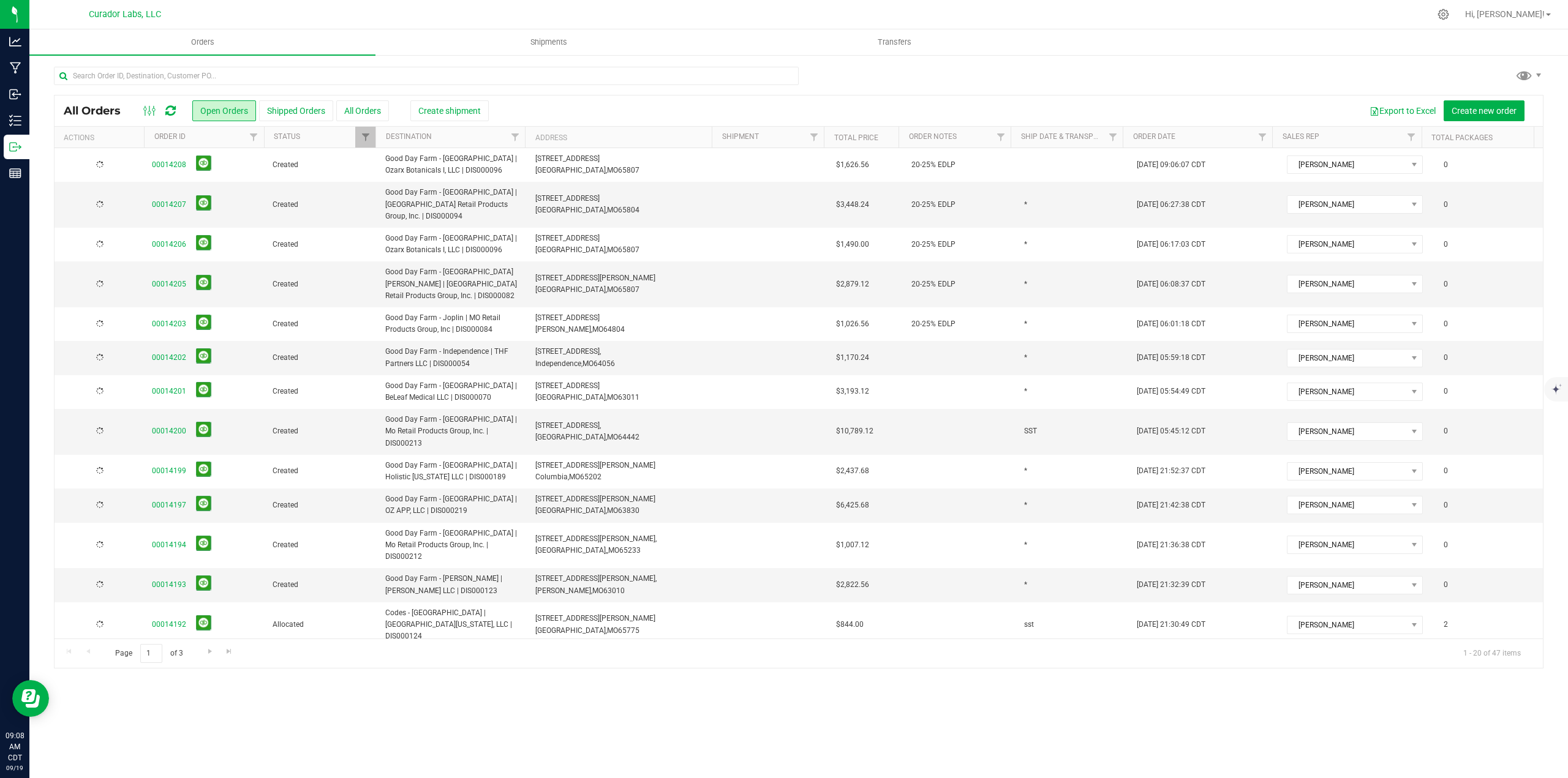
click at [918, 375] on td at bounding box center [960, 358] width 113 height 34
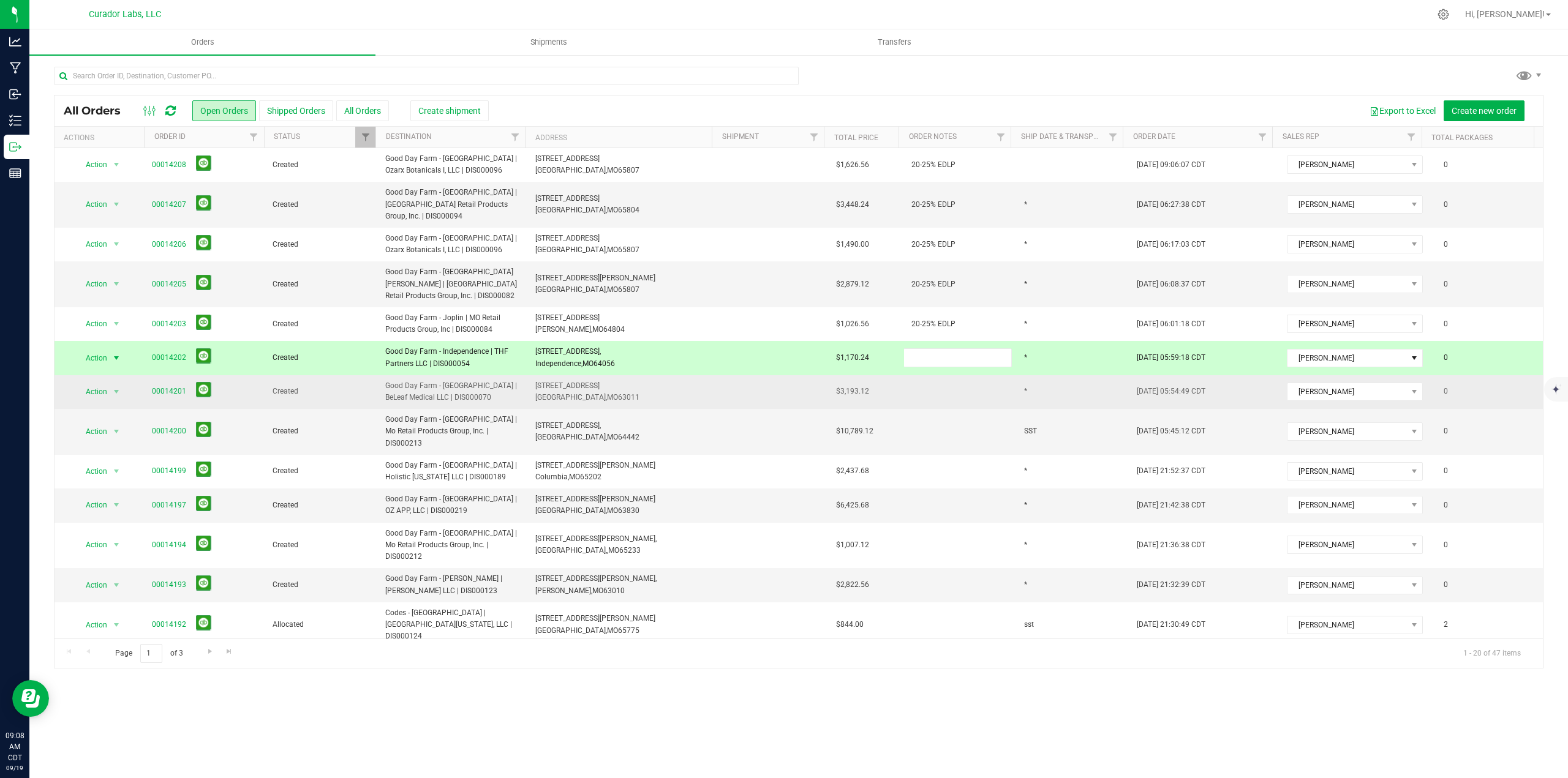
type input "20-25% EDLP"
click at [918, 418] on div "All Orders Open Orders Shipped Orders All Orders Create shipment Export to Exce…" at bounding box center [798, 381] width 1489 height 573
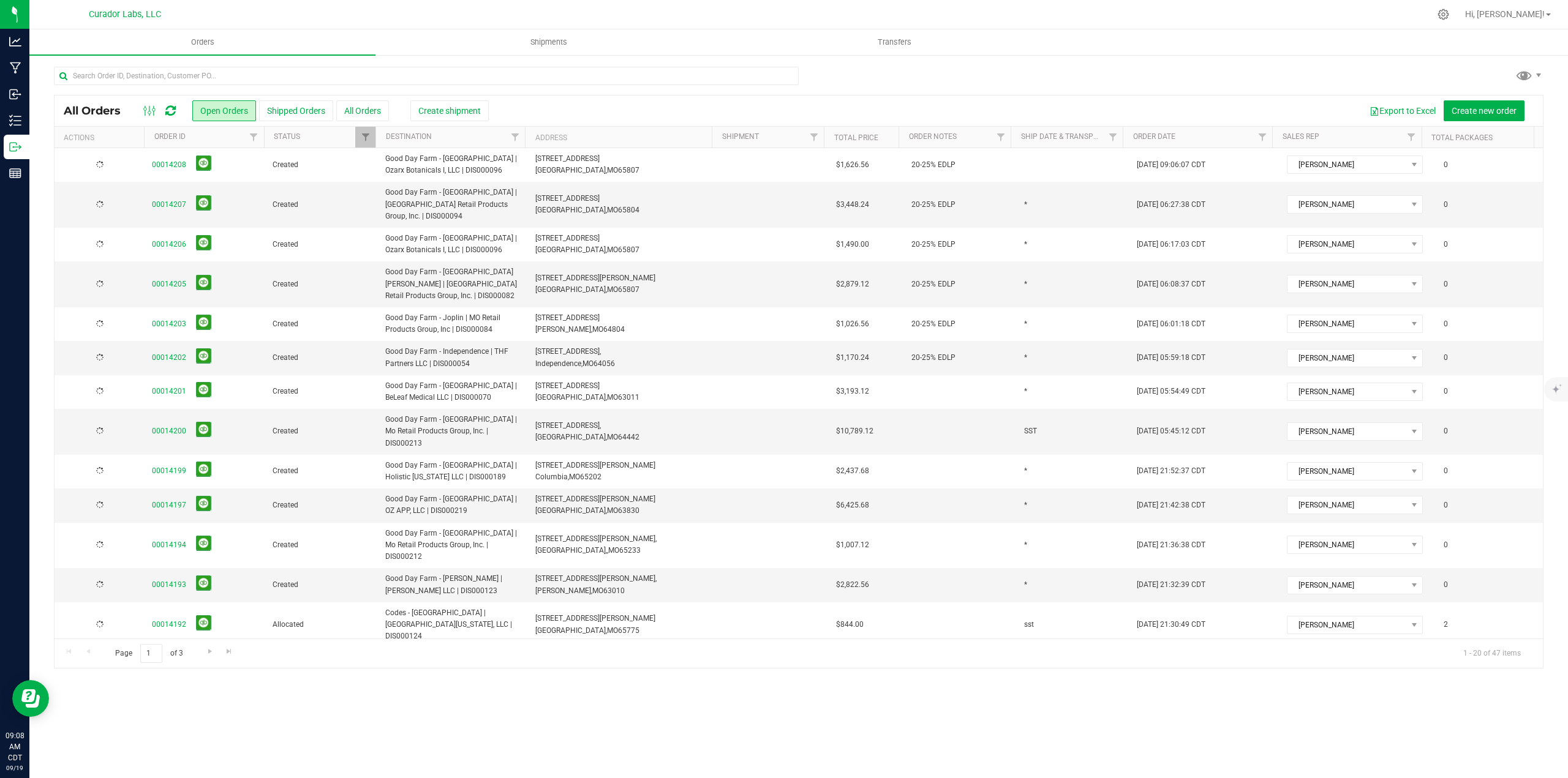
click at [918, 409] on td at bounding box center [960, 392] width 113 height 34
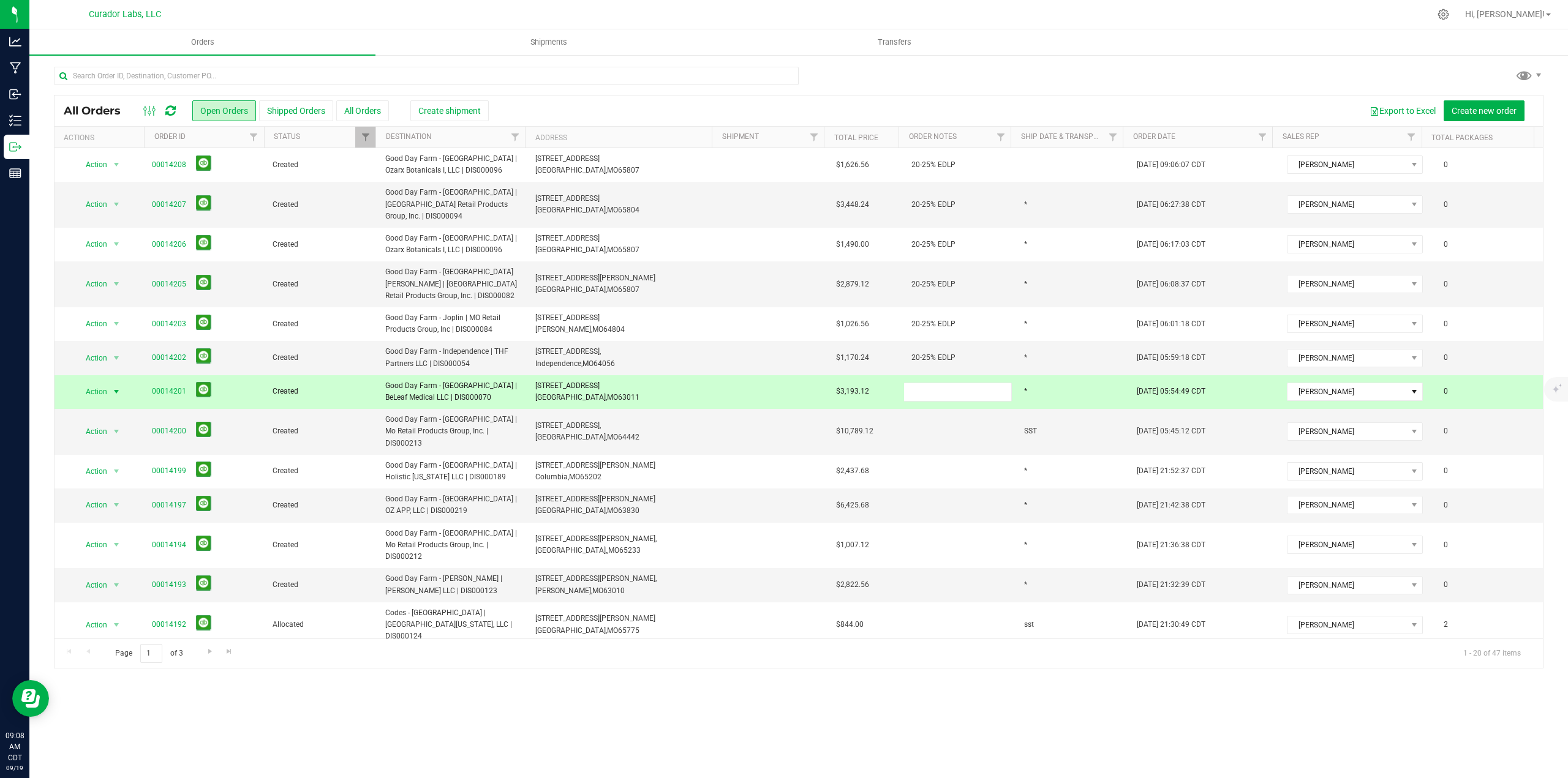
type input "20-25% EDLP"
click at [920, 444] on div "All Orders Open Orders Shipped Orders All Orders Create shipment Export to Exce…" at bounding box center [798, 381] width 1489 height 573
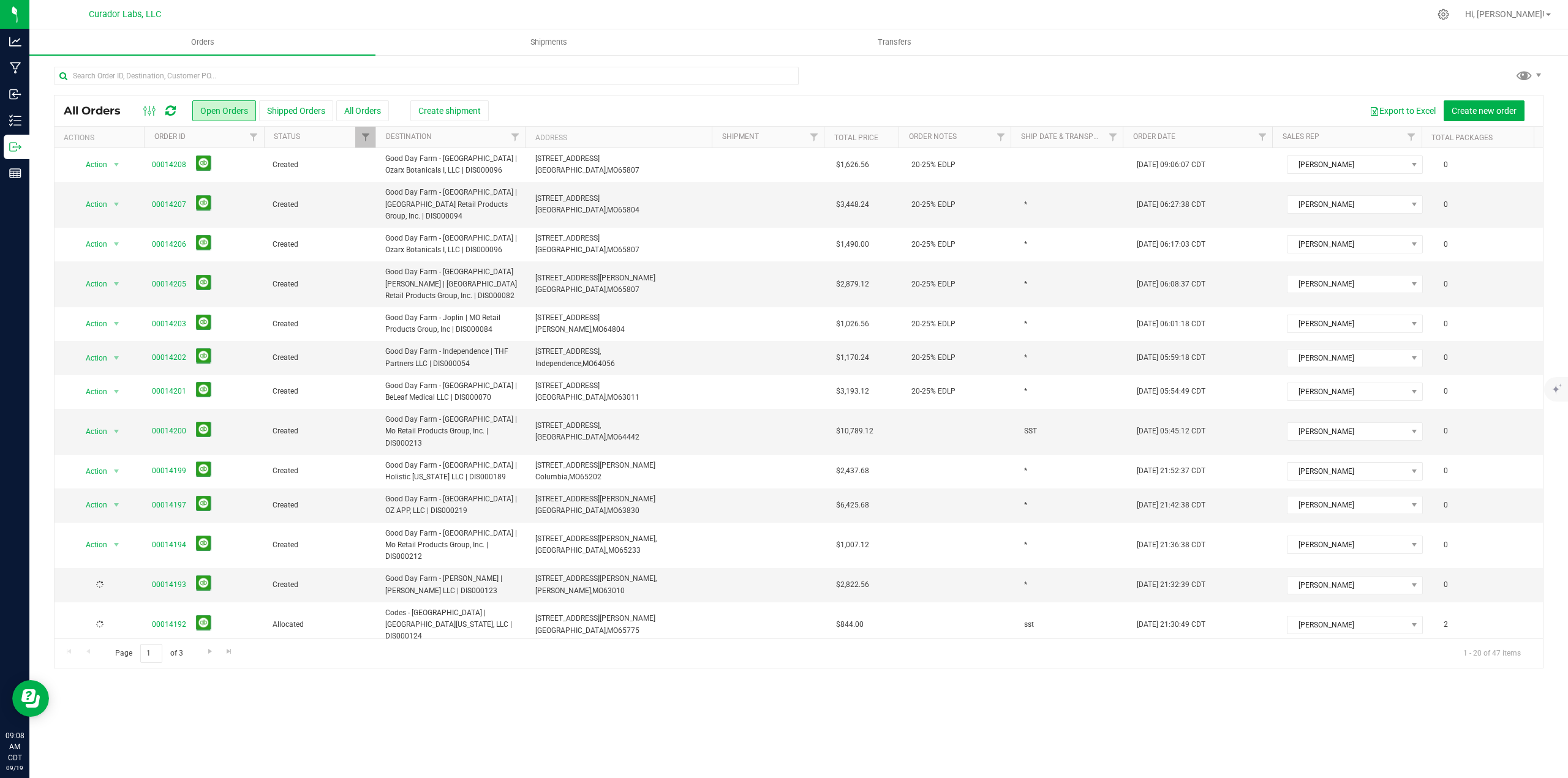
click at [921, 448] on td at bounding box center [960, 432] width 113 height 46
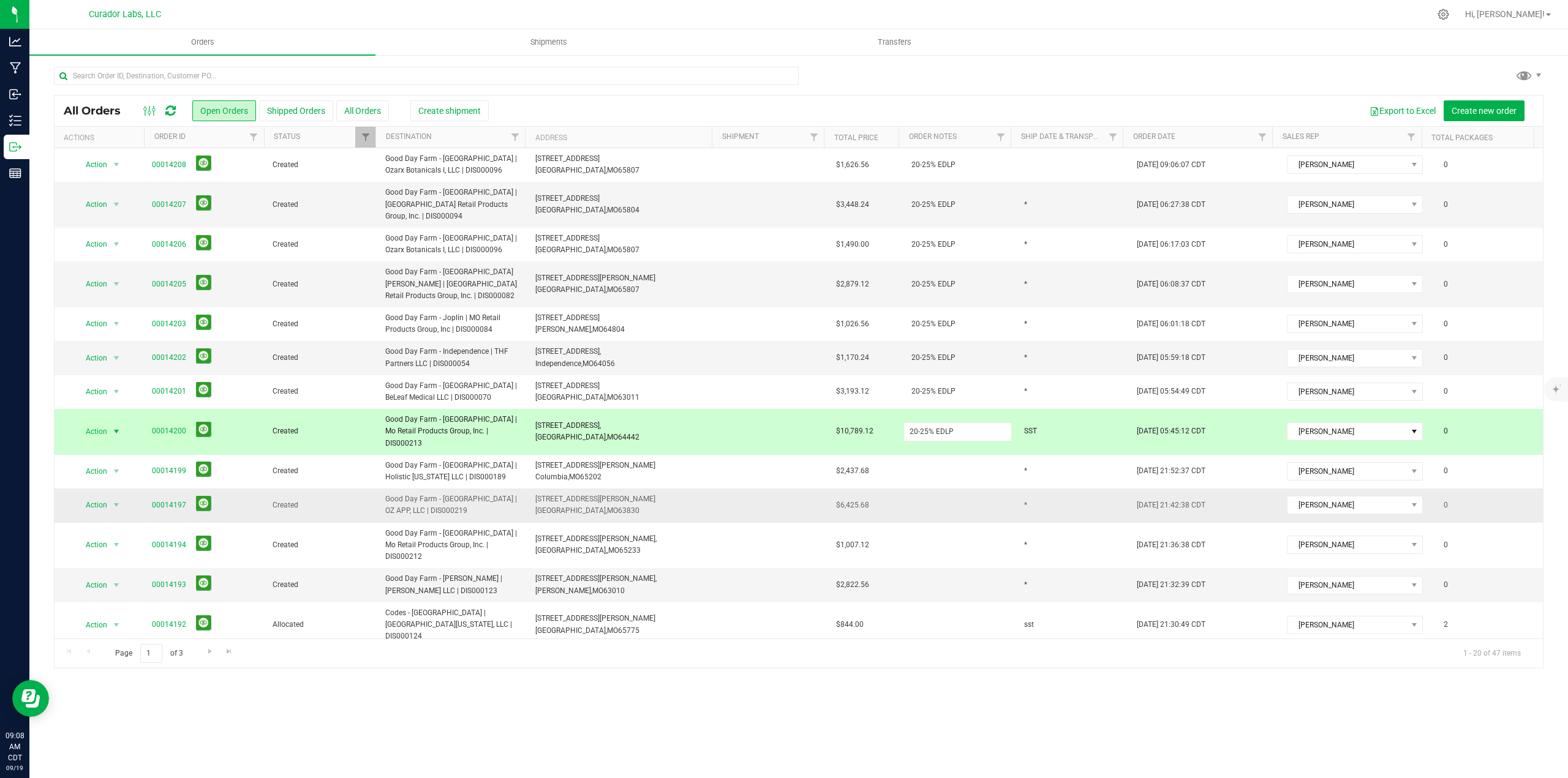
click at [928, 505] on div "All Orders Open Orders Shipped Orders All Orders Create shipment Export to Exce…" at bounding box center [798, 381] width 1489 height 573
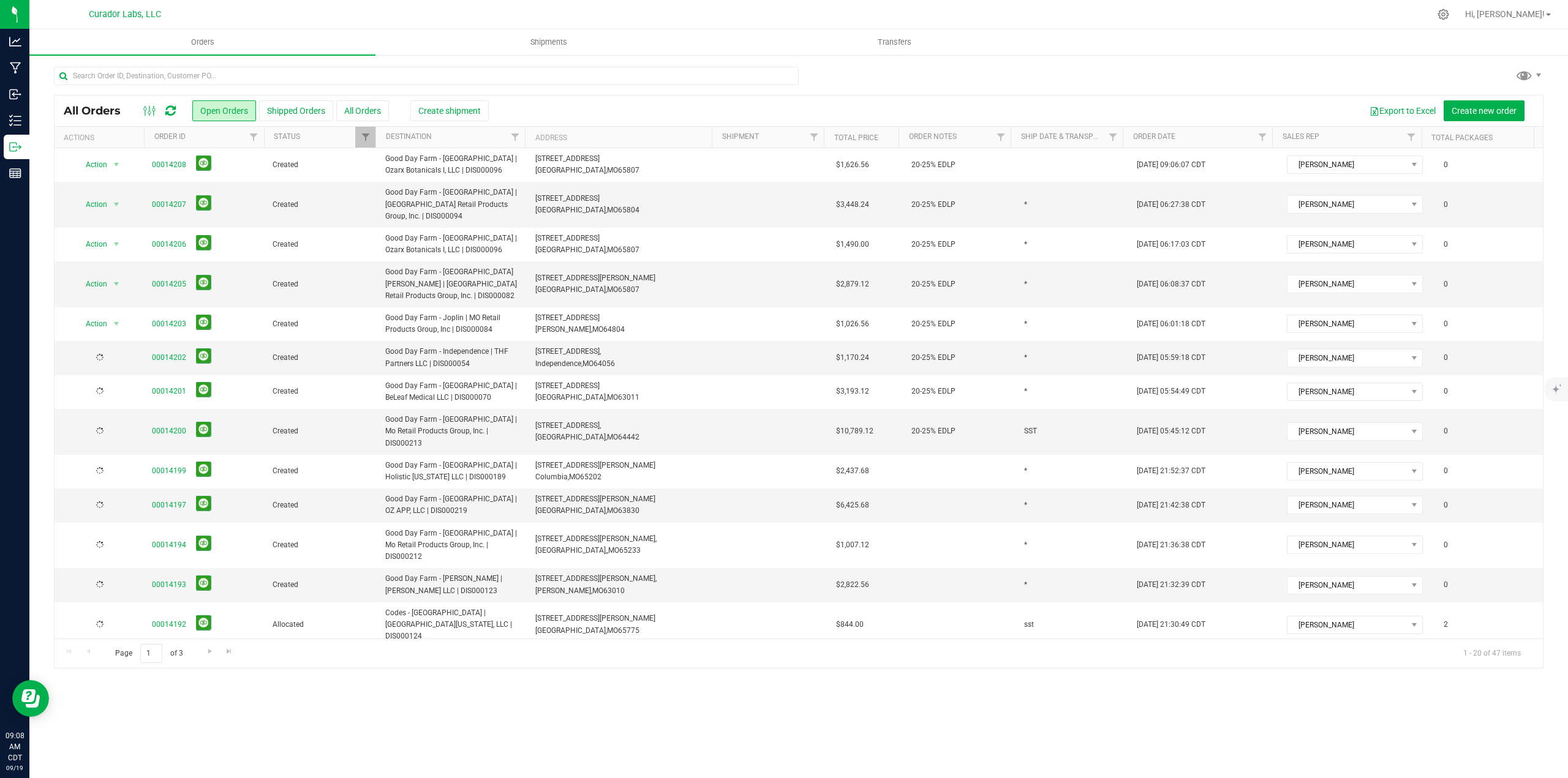
click at [922, 488] on td at bounding box center [960, 472] width 113 height 34
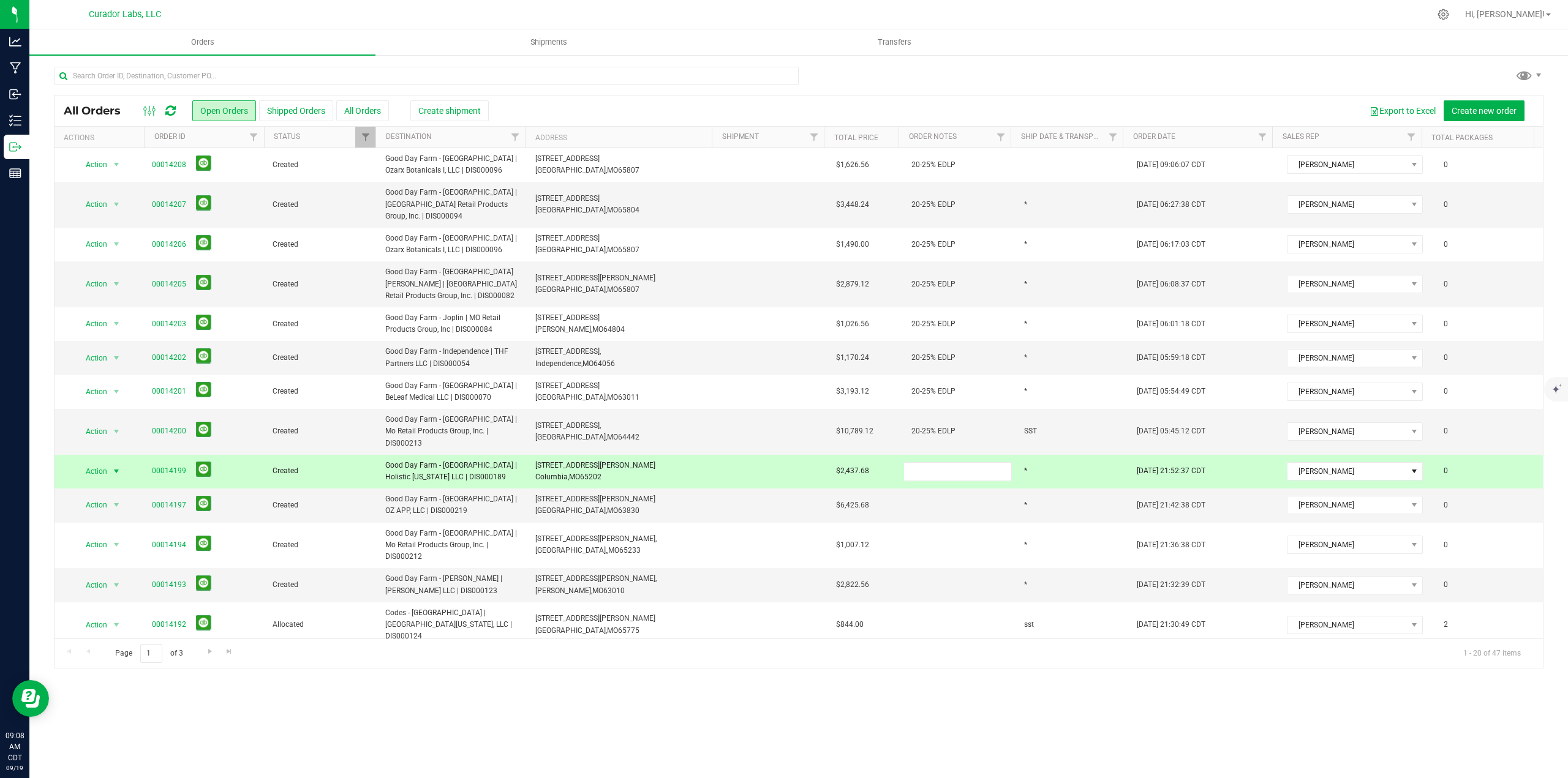
type input "20-25% EDLP"
click at [922, 513] on div "All Orders Open Orders Shipped Orders All Orders Create shipment Export to Exce…" at bounding box center [798, 381] width 1489 height 573
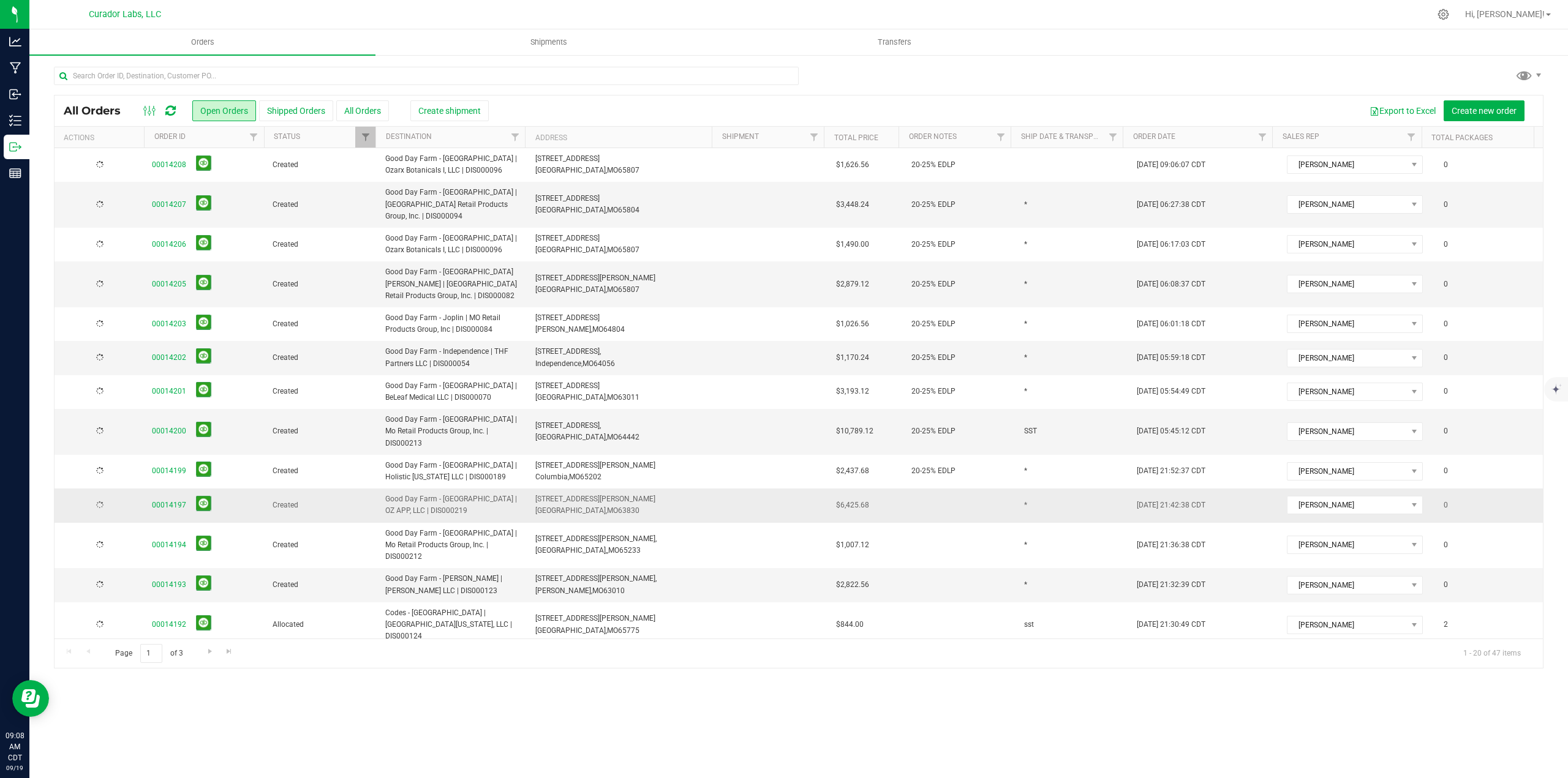
click at [922, 514] on td at bounding box center [960, 505] width 113 height 34
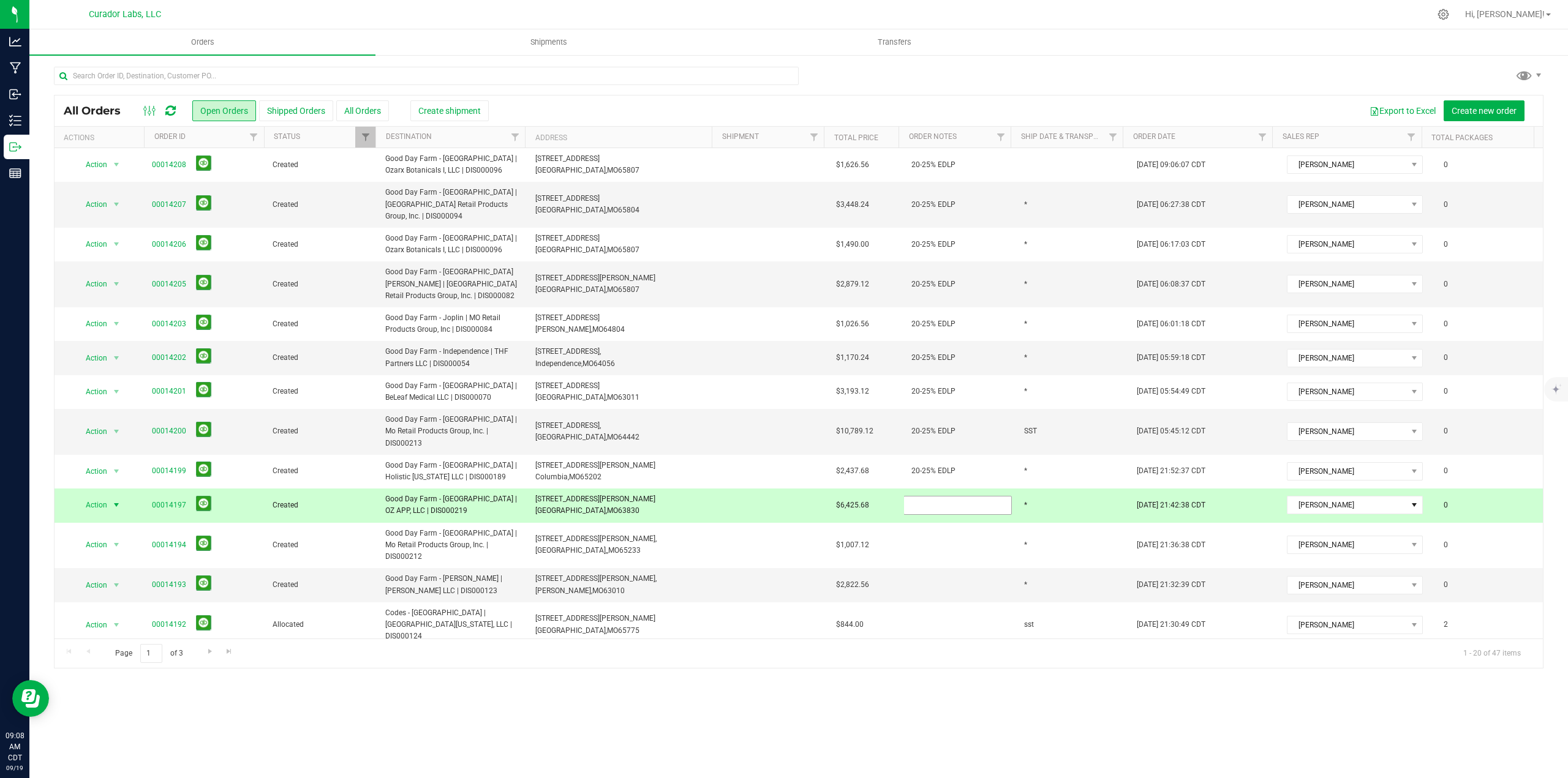
type input "20-25% EDLP"
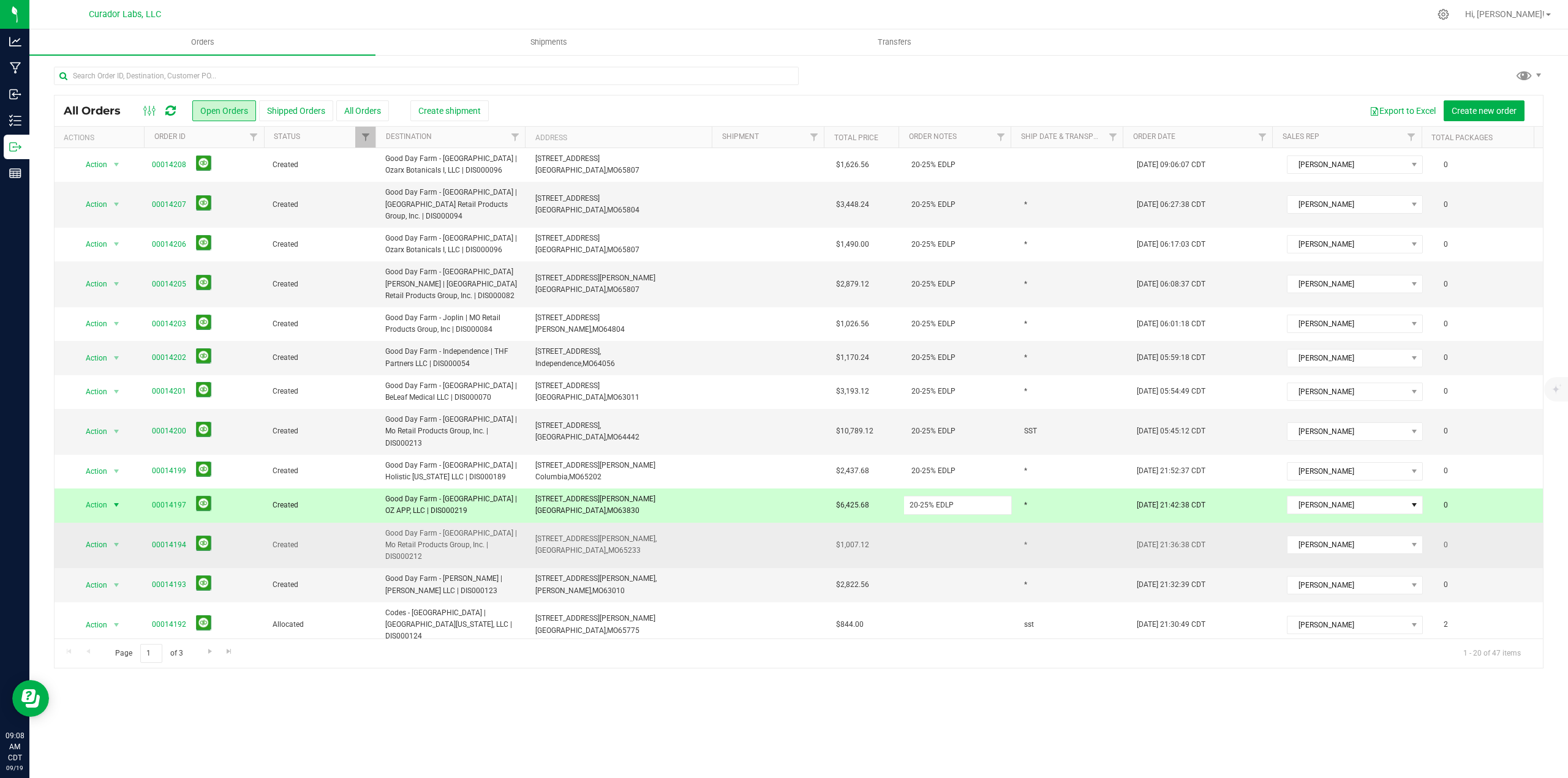
click at [927, 554] on div "All Orders Open Orders Shipped Orders All Orders Create shipment Export to Exce…" at bounding box center [798, 381] width 1489 height 573
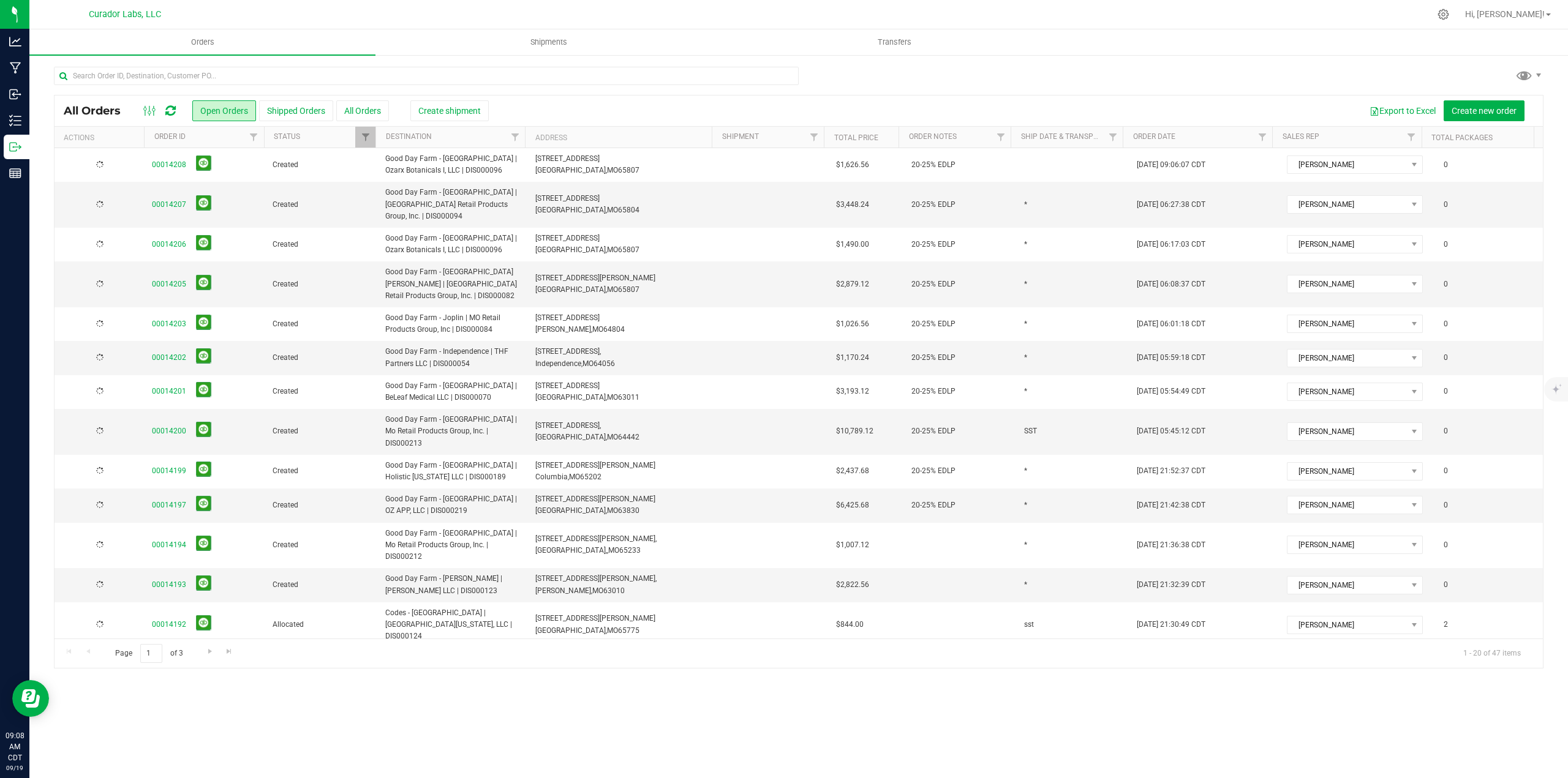
click at [927, 554] on td at bounding box center [960, 545] width 113 height 46
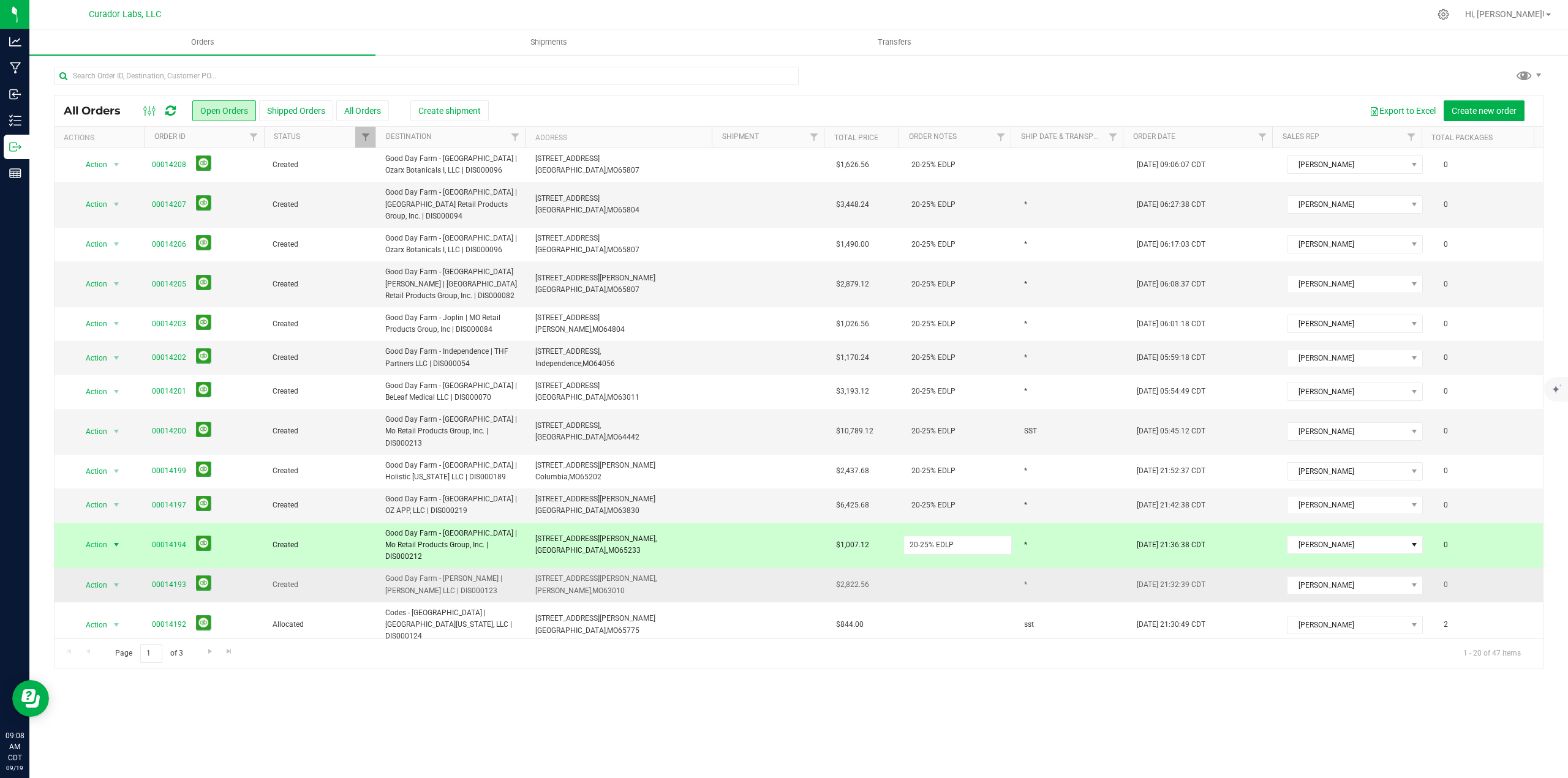
click at [927, 578] on div "All Orders Open Orders Shipped Orders All Orders Create shipment Export to Exce…" at bounding box center [798, 381] width 1489 height 573
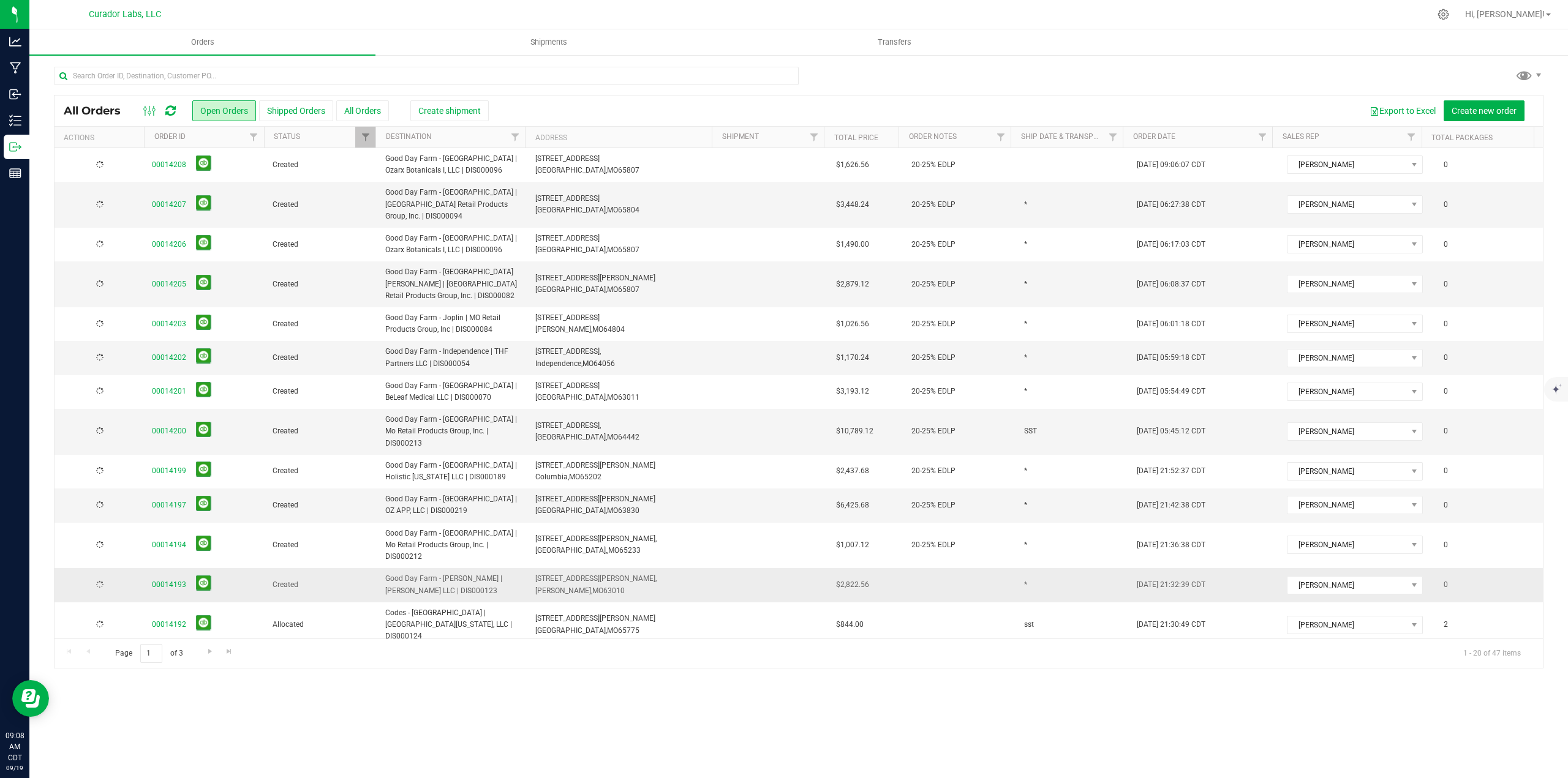
click at [932, 586] on td at bounding box center [960, 585] width 113 height 34
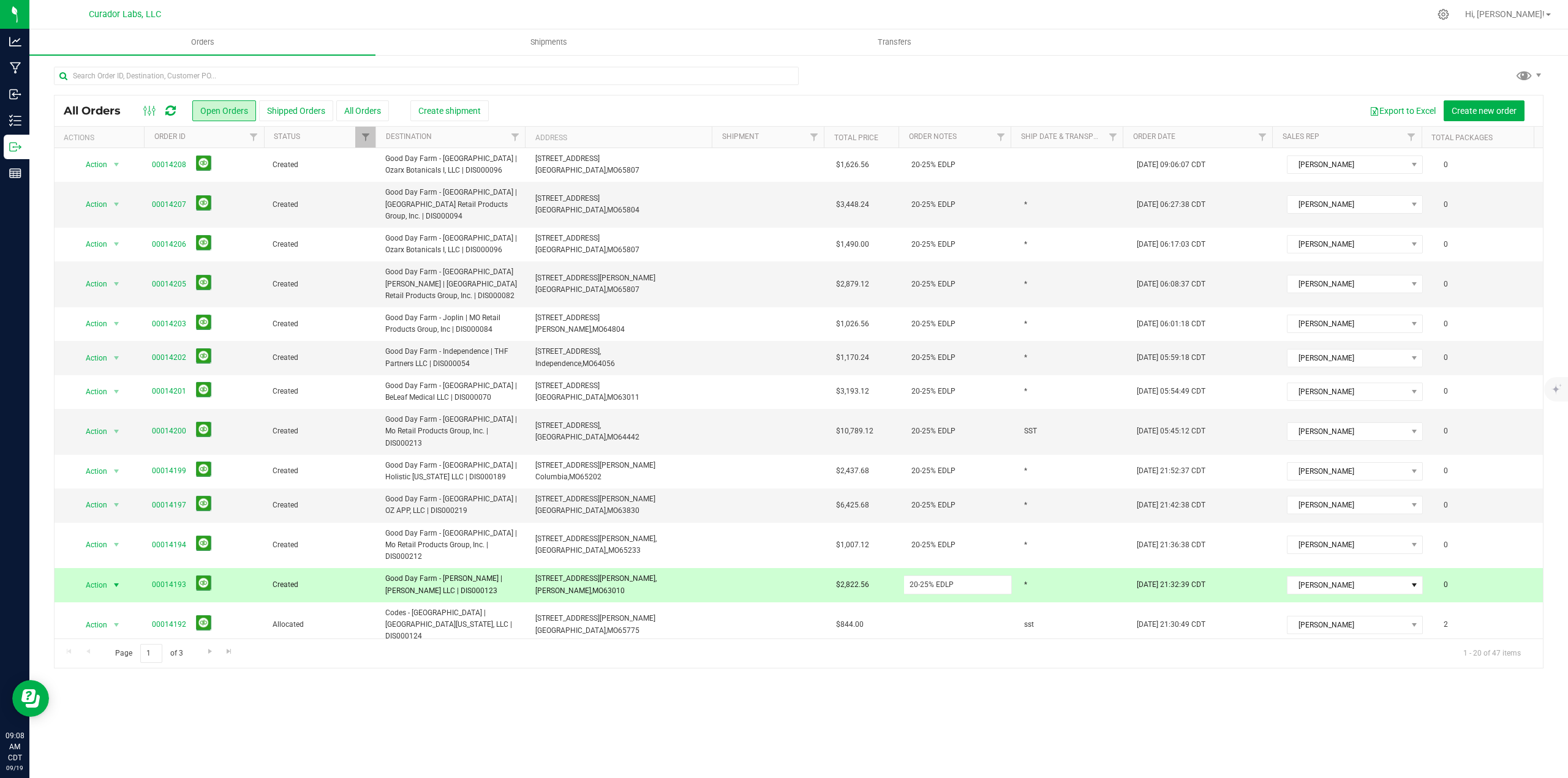
type input "20-25% EDLP"
click at [937, 644] on div "All Orders Open Orders Shipped Orders All Orders Create shipment Export to Exce…" at bounding box center [798, 381] width 1489 height 573
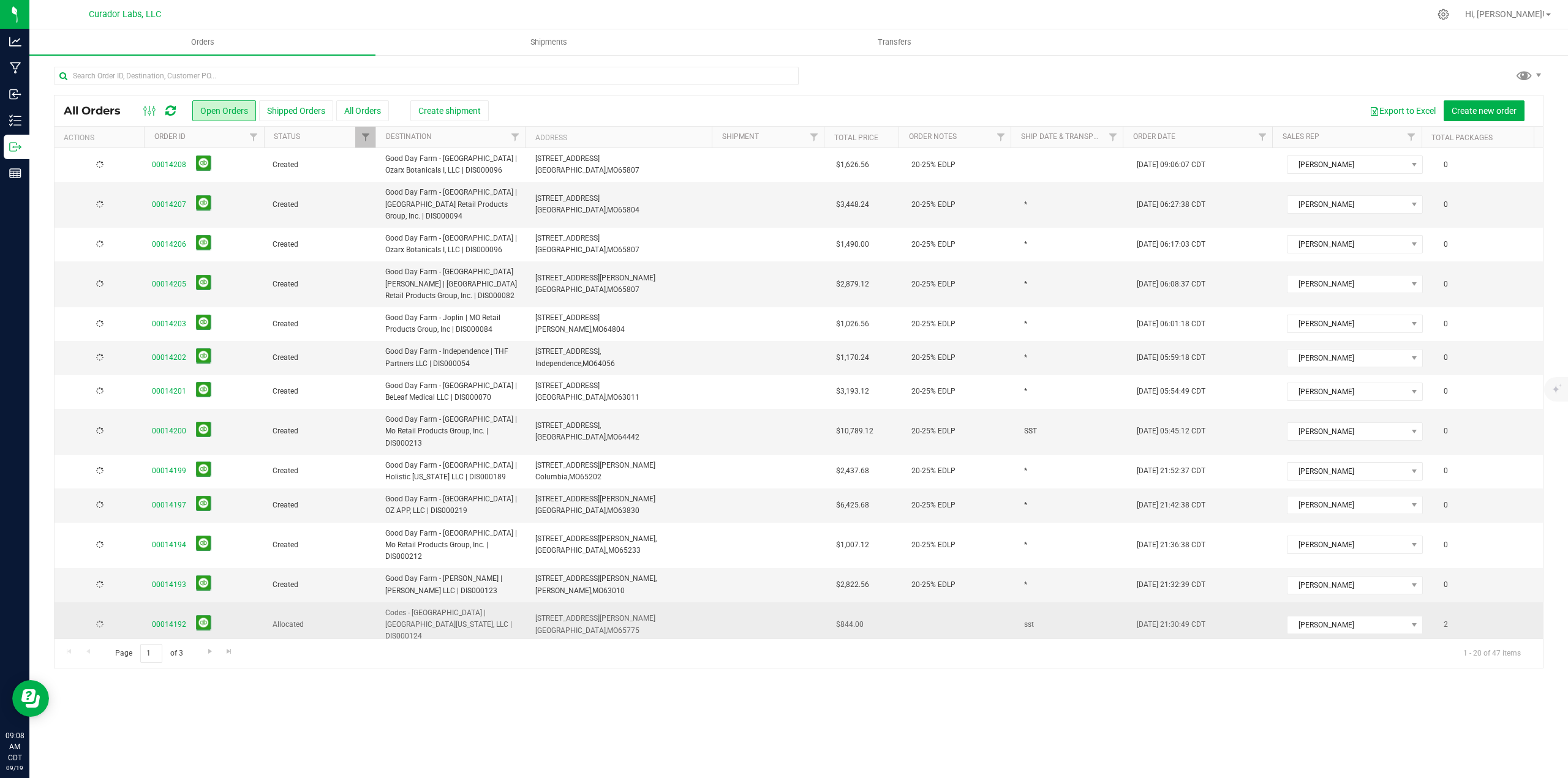
click at [927, 617] on td at bounding box center [960, 625] width 113 height 46
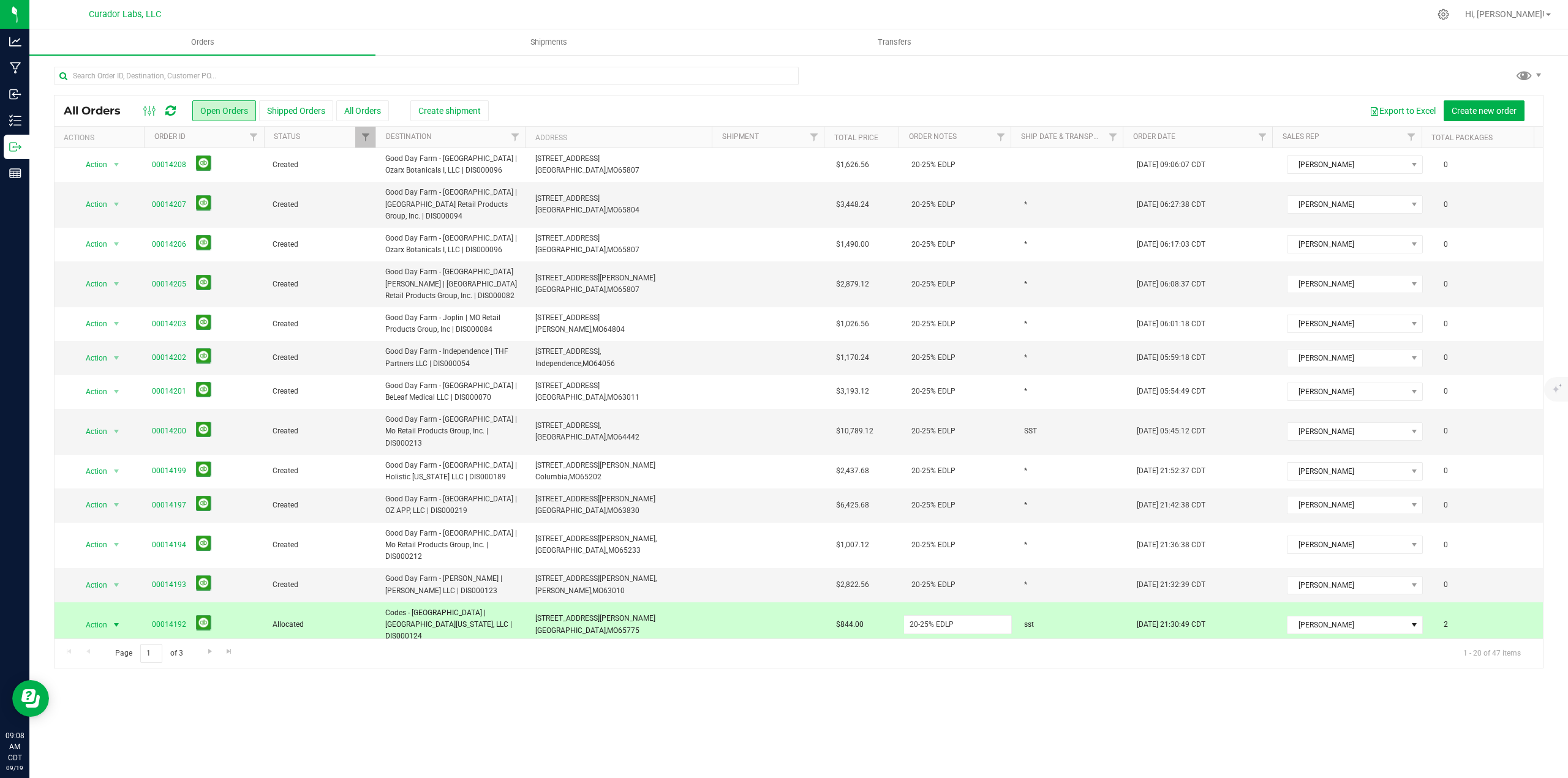
click at [927, 617] on input "20-25% EDLP" at bounding box center [957, 625] width 108 height 19
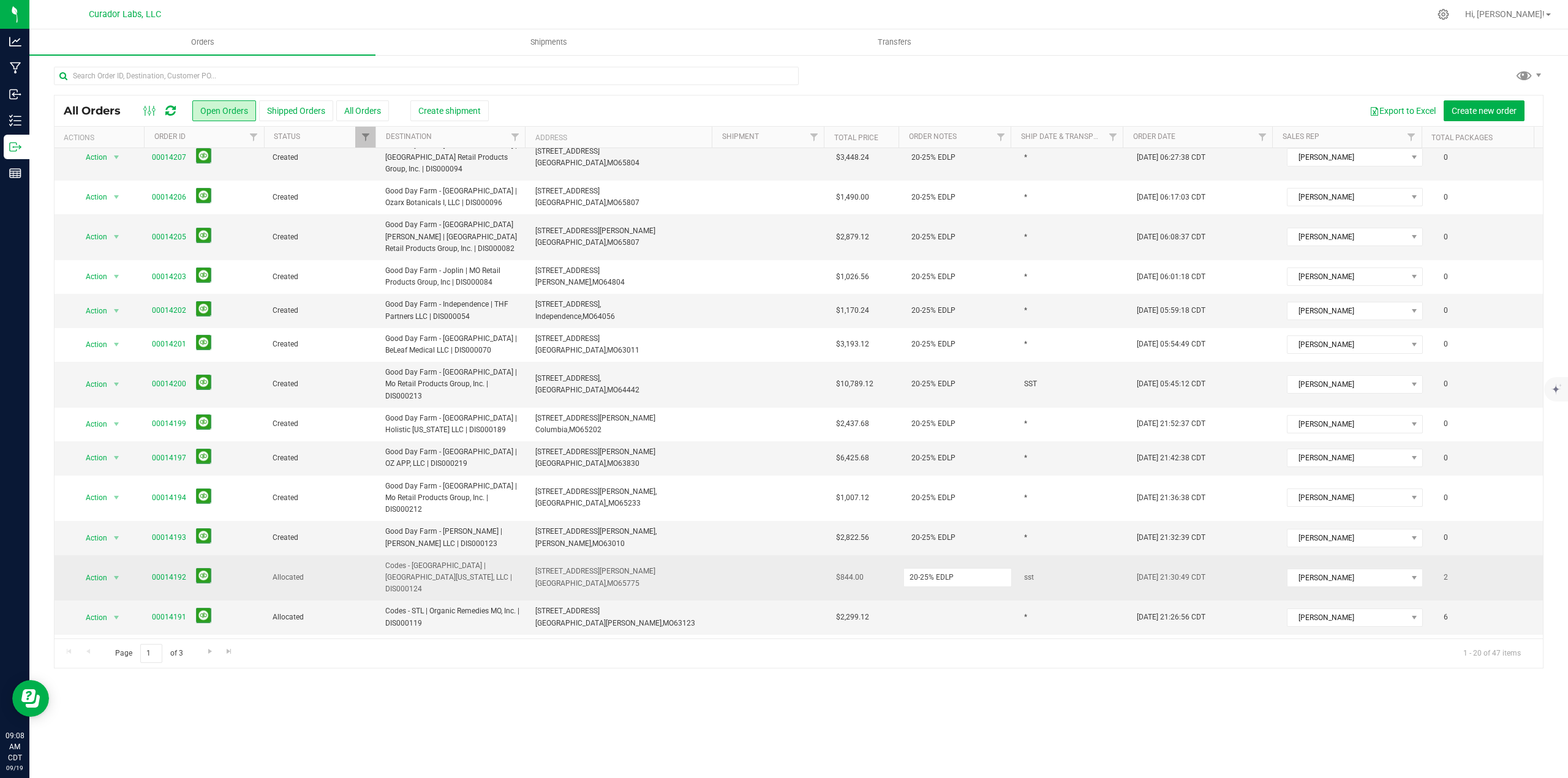
scroll to position [61, 0]
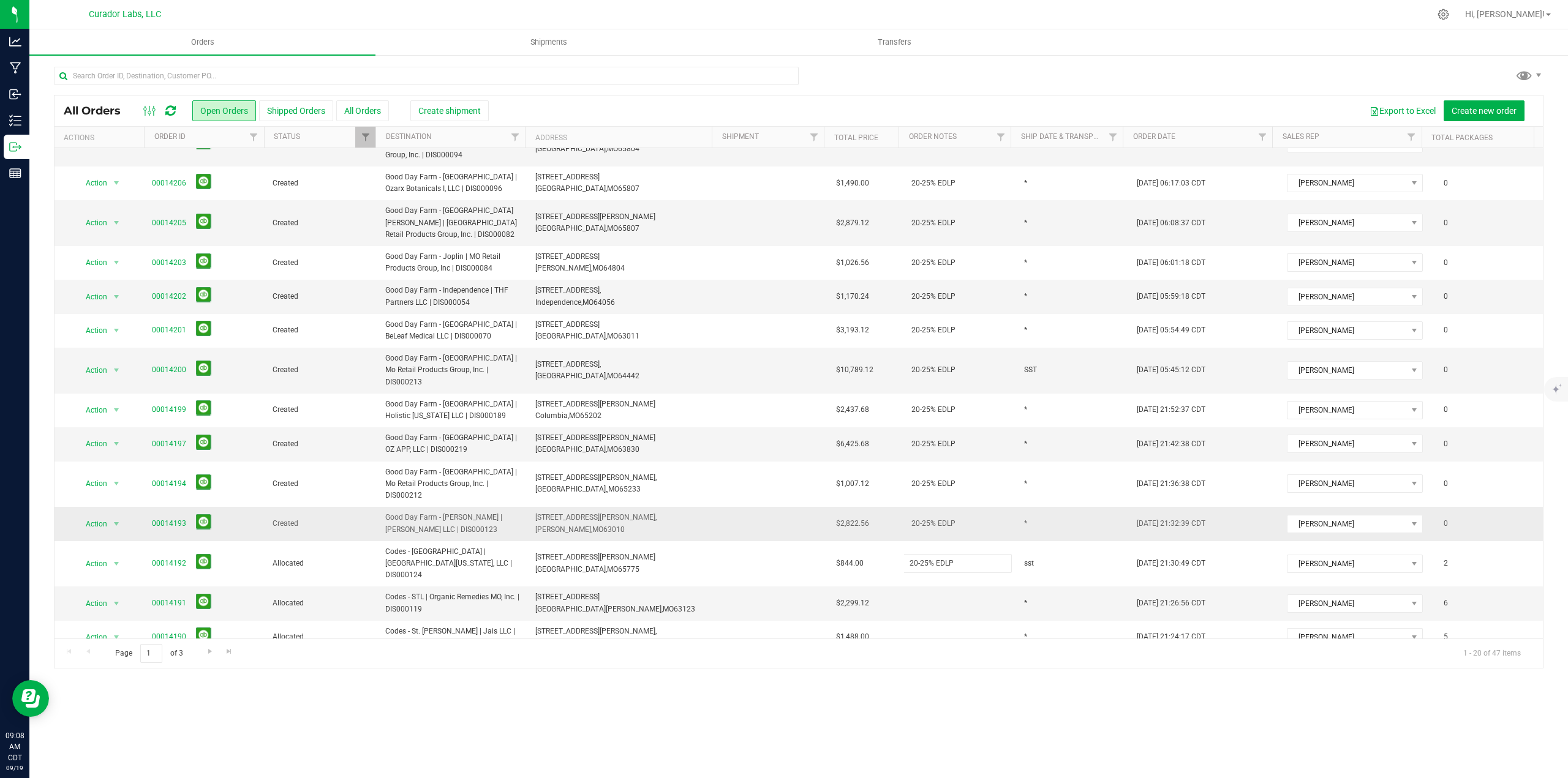
click at [971, 515] on div "All Orders Open Orders Shipped Orders All Orders Create shipment Export to Exce…" at bounding box center [798, 381] width 1489 height 573
click at [927, 596] on td at bounding box center [960, 604] width 113 height 34
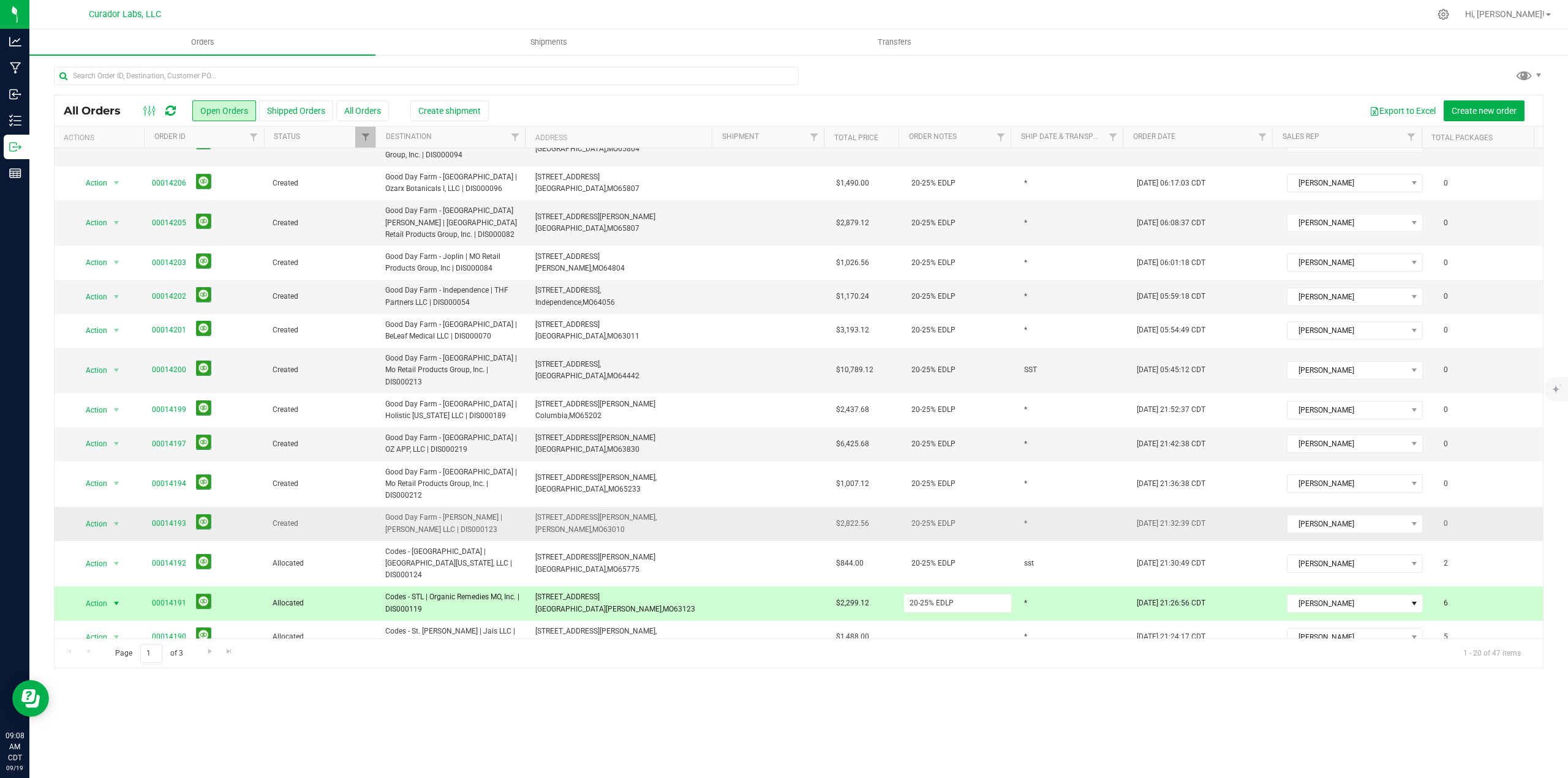
type input "20-25% EDLP"
click at [1000, 514] on div "All Orders Open Orders Shipped Orders All Orders Create shipment Export to Exce…" at bounding box center [798, 381] width 1489 height 573
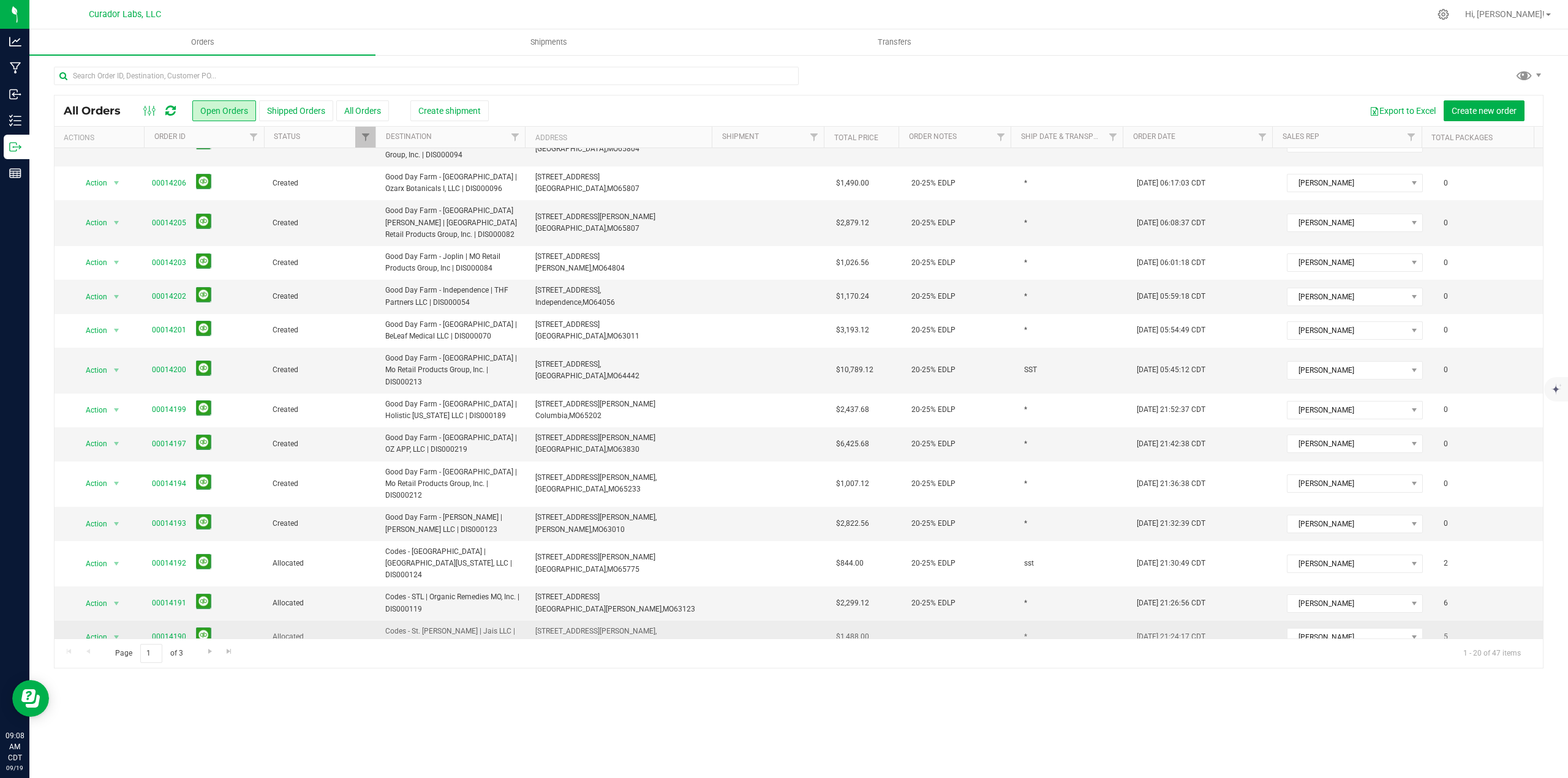
click at [932, 620] on td at bounding box center [960, 637] width 113 height 34
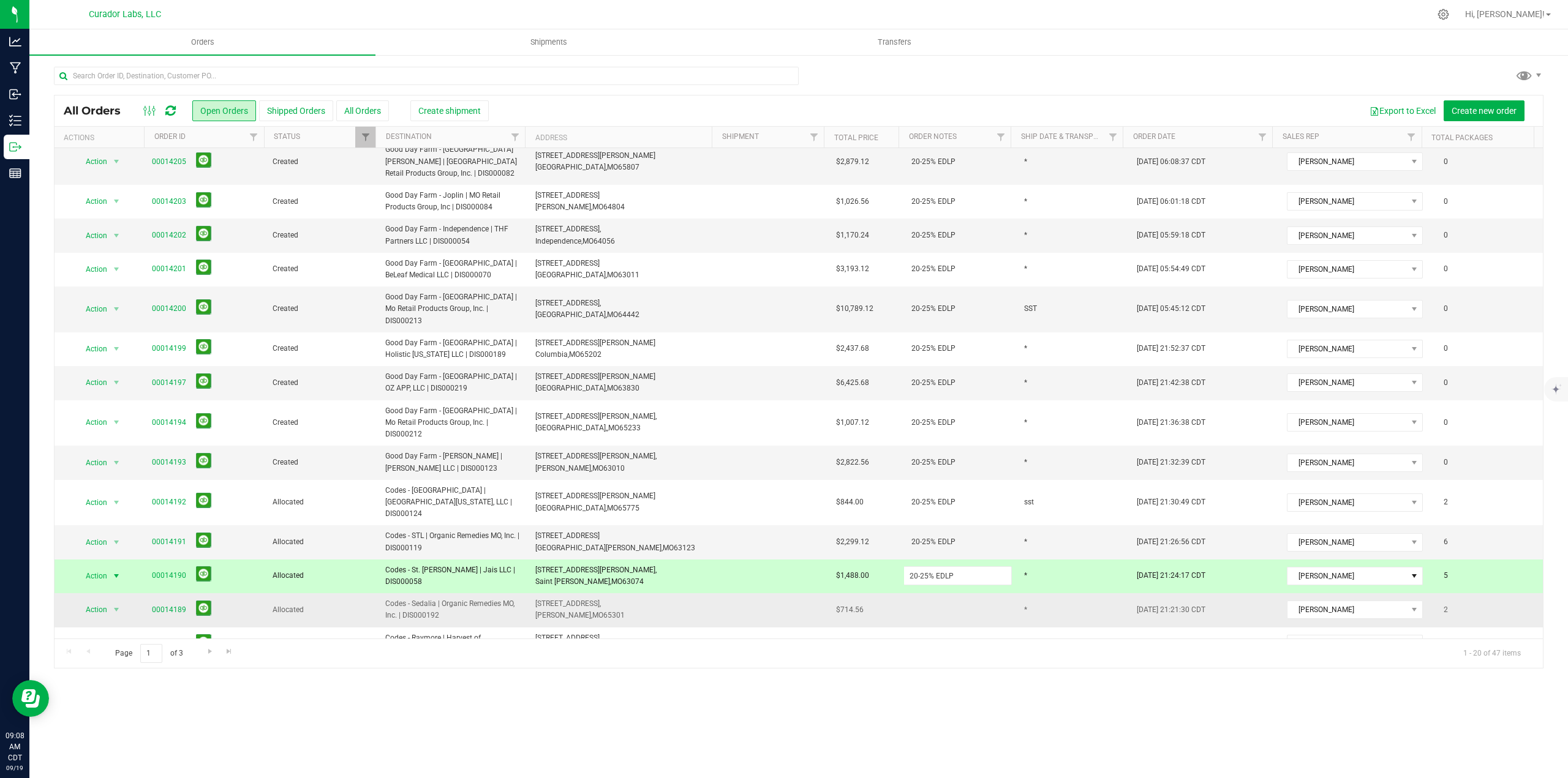
click at [930, 598] on div "All Orders Open Orders Shipped Orders All Orders Create shipment Export to Exce…" at bounding box center [798, 381] width 1489 height 573
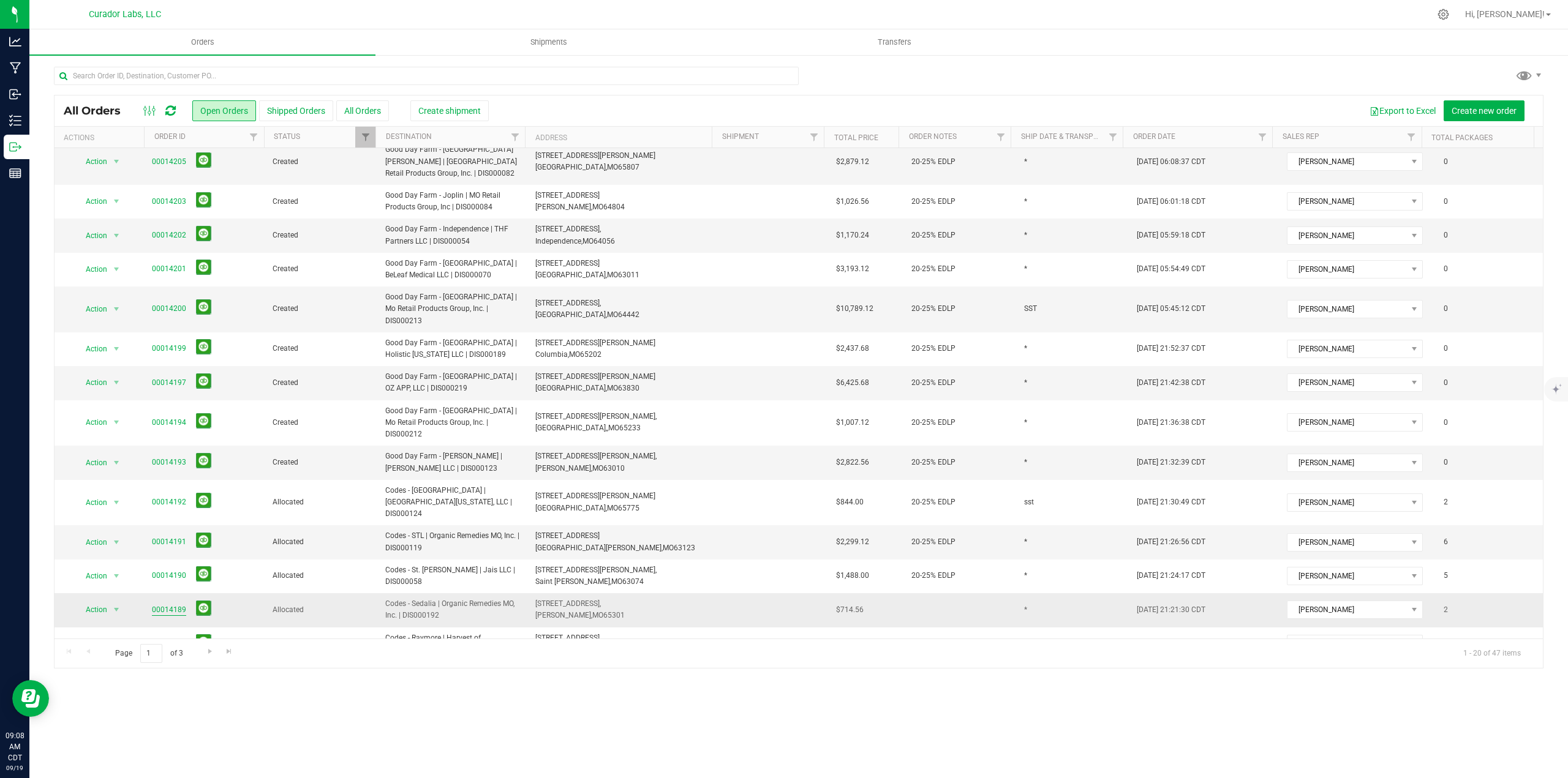
click at [166, 604] on link "00014189" at bounding box center [169, 610] width 34 height 12
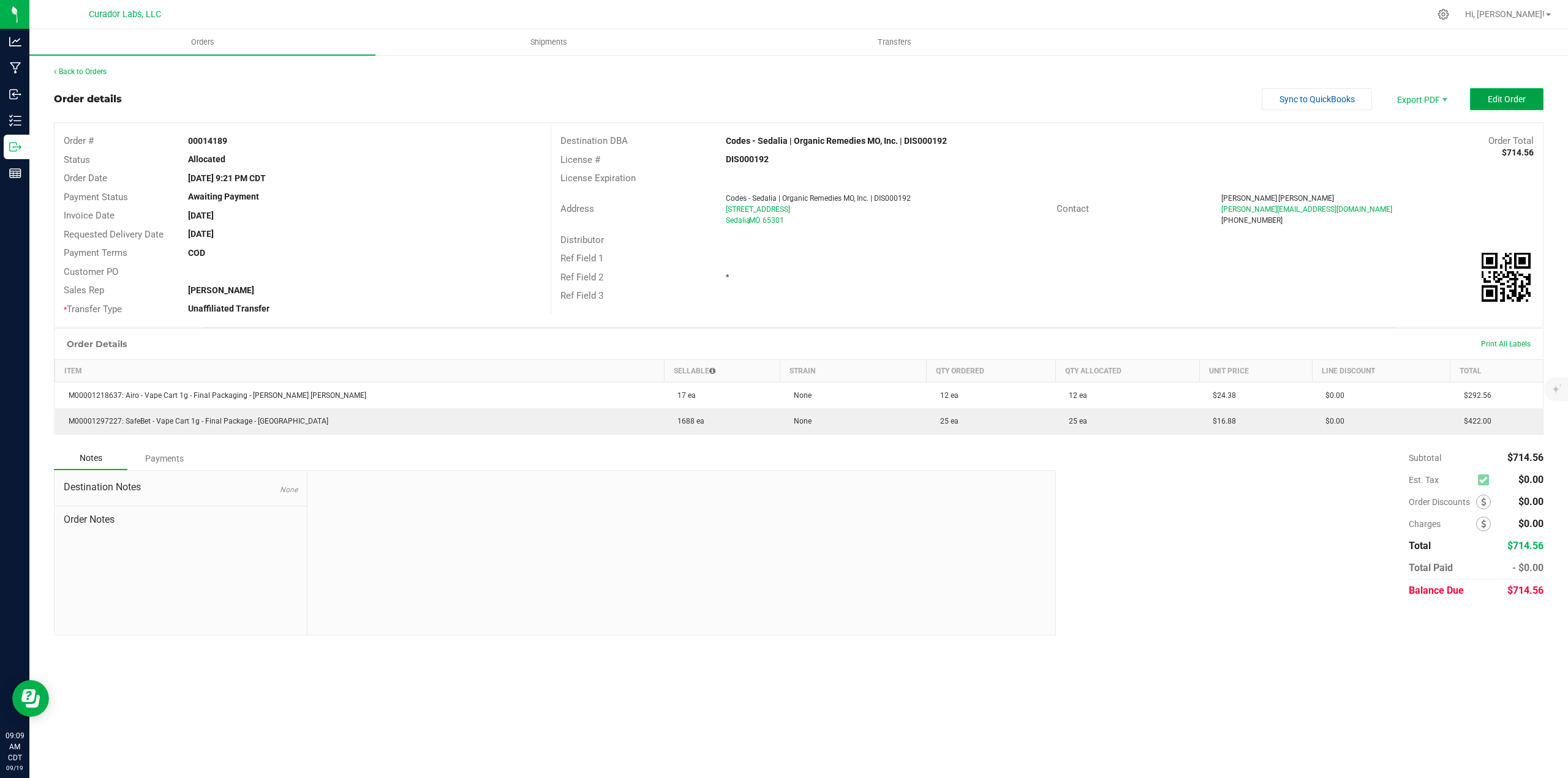
click at [1517, 101] on span "Edit Order" at bounding box center [1506, 99] width 38 height 10
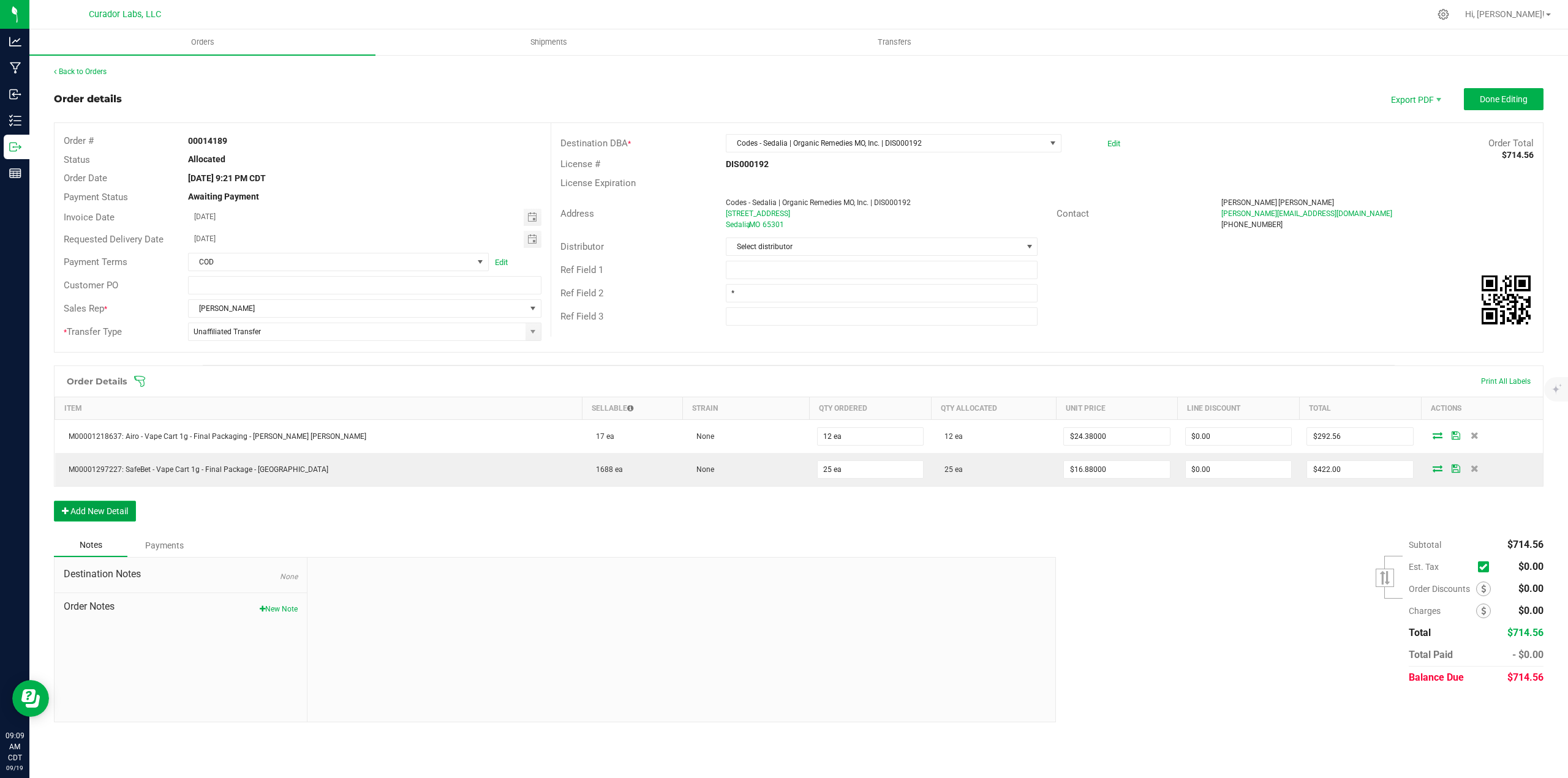
click at [104, 509] on button "Add New Detail" at bounding box center [94, 511] width 82 height 21
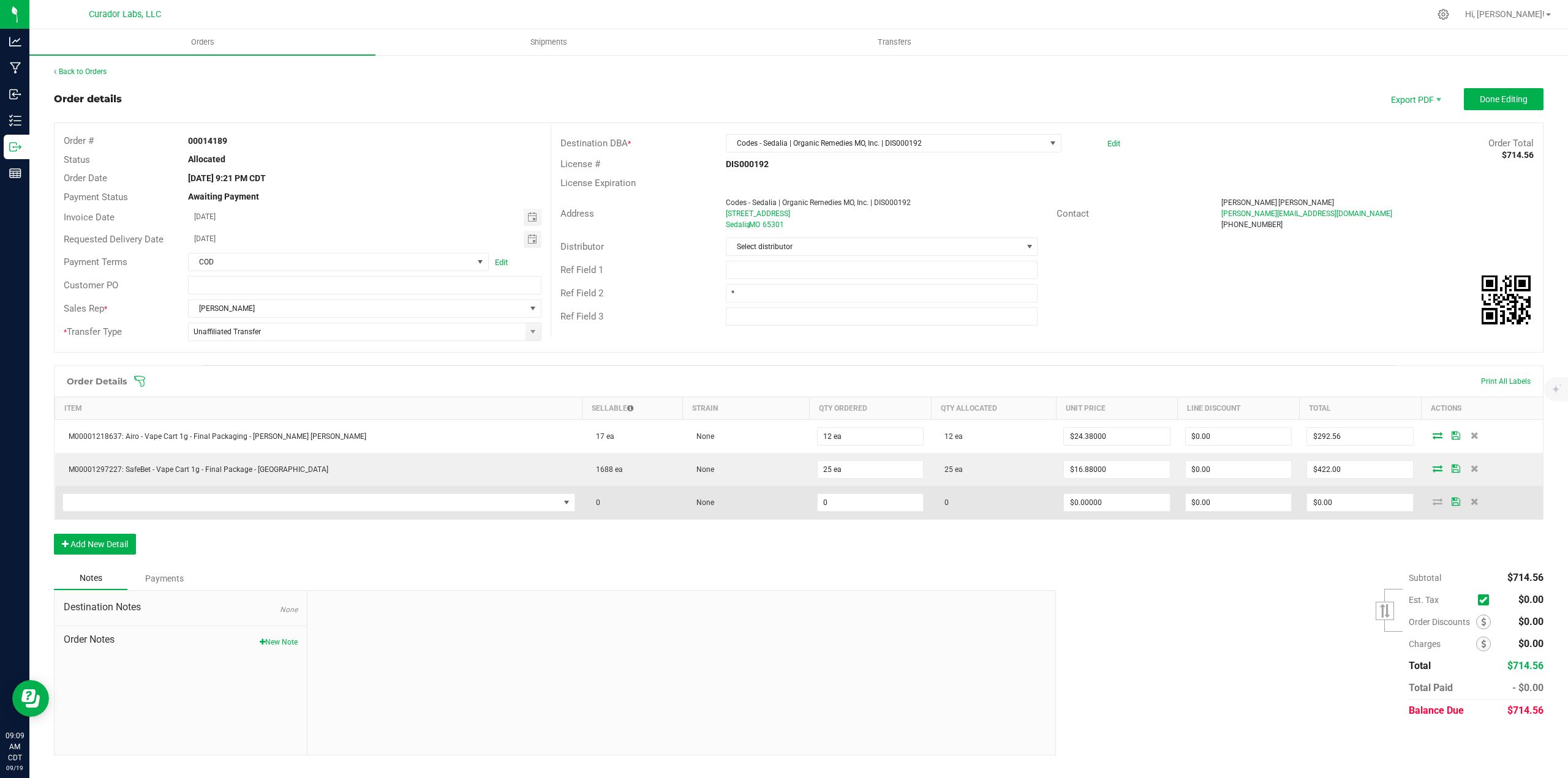
click at [104, 489] on td at bounding box center [318, 502] width 527 height 33
click at [109, 495] on span "NO DATA FOUND" at bounding box center [311, 502] width 496 height 17
type input "[PERSON_NAME] dream"
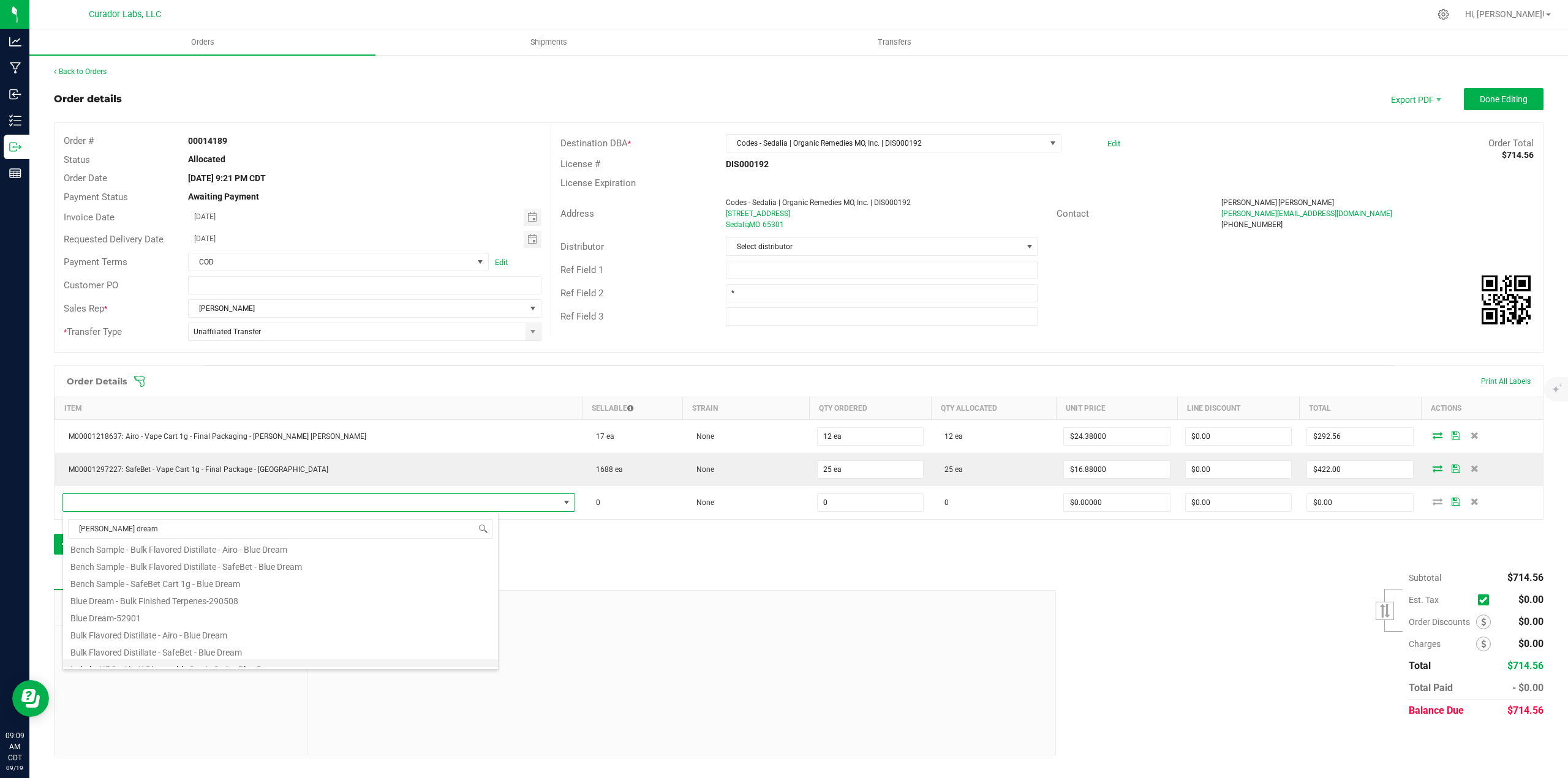
scroll to position [61, 0]
click at [181, 659] on li "M00001221022: SafeBet - Vape Cart 1g - Final Packaging - Blue Dream" at bounding box center [280, 663] width 435 height 17
type input "0 ea"
type input "$22.50000"
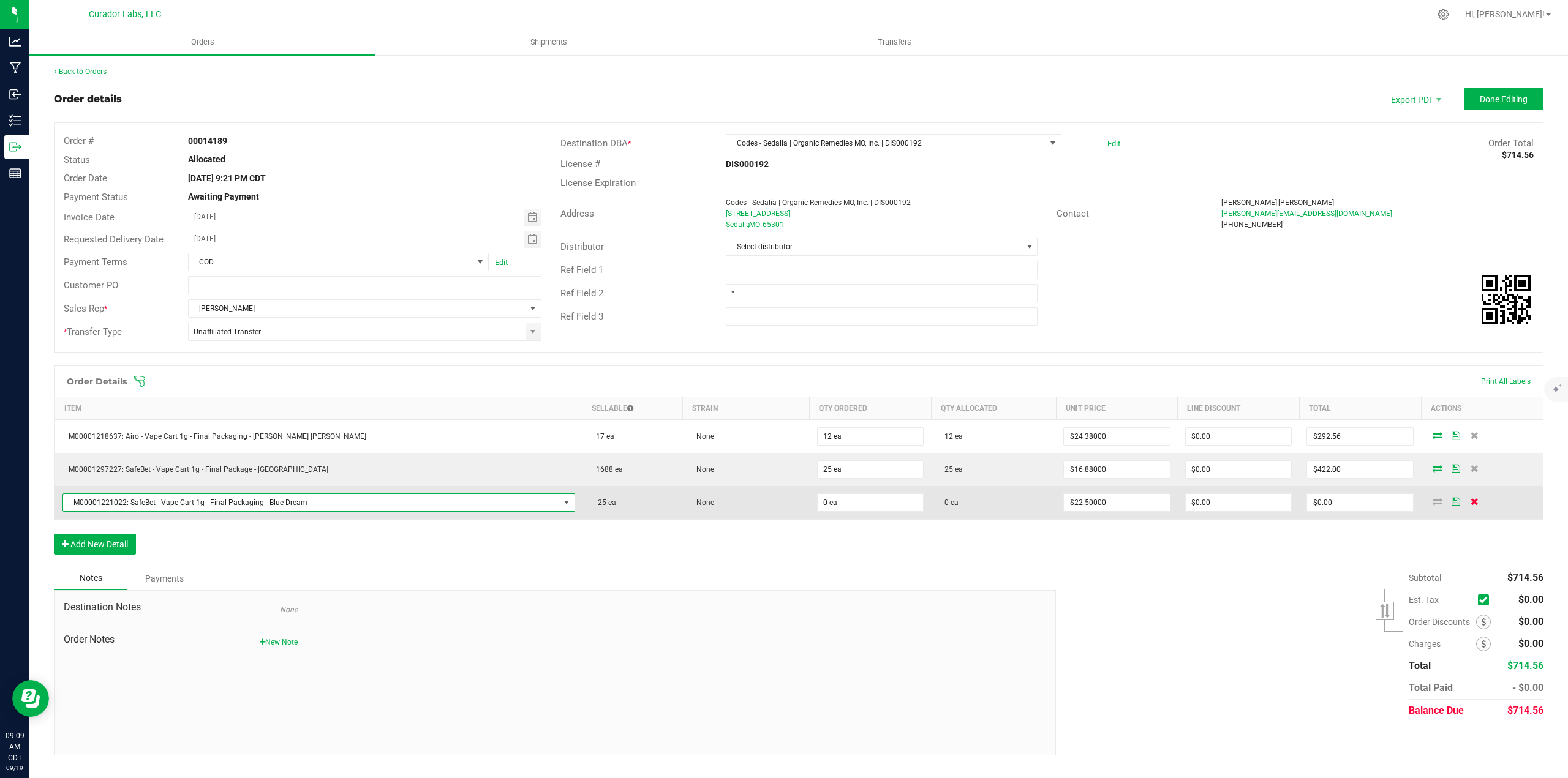
click at [1470, 502] on icon at bounding box center [1474, 502] width 8 height 8
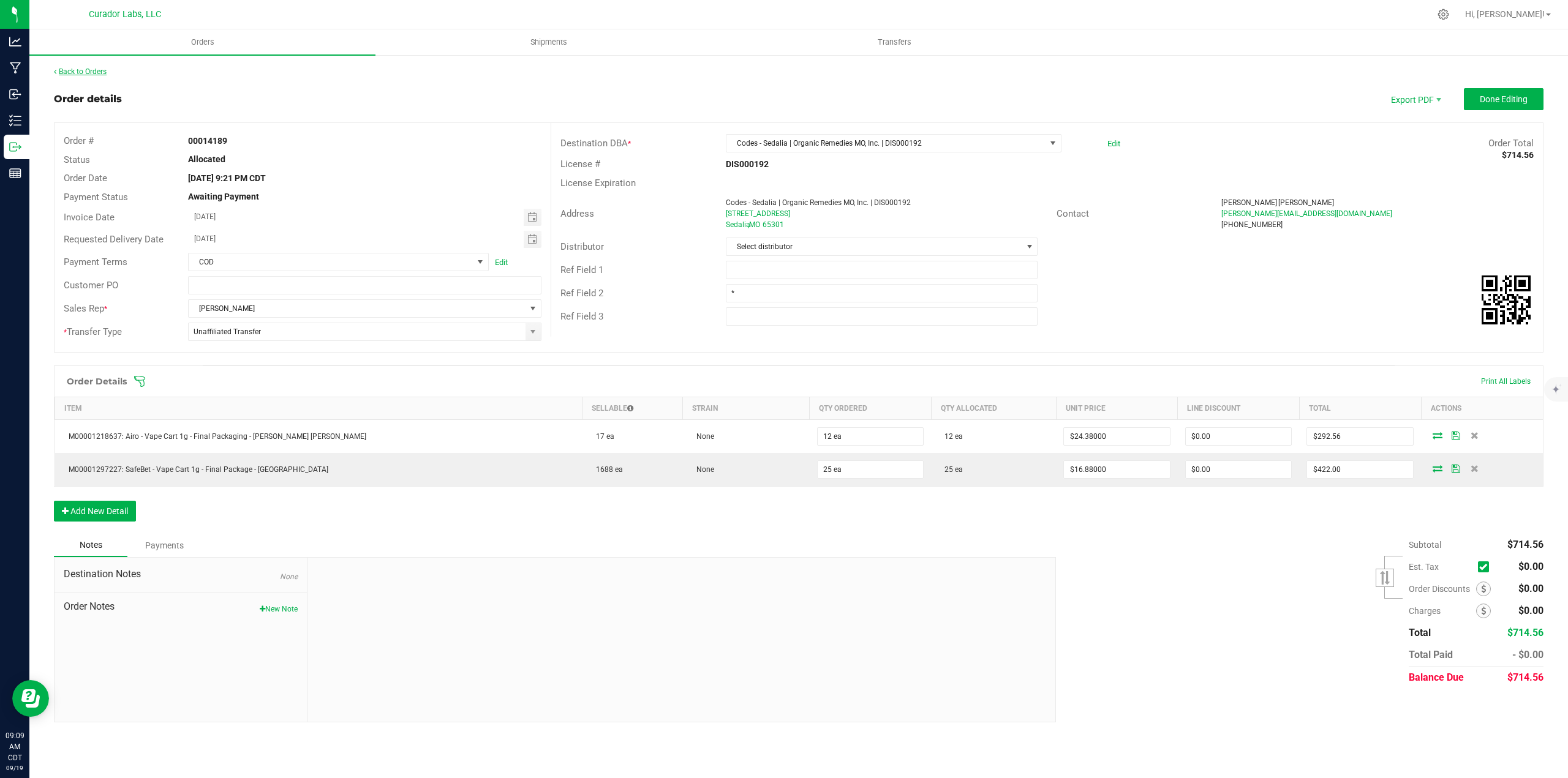
click at [86, 72] on link "Back to Orders" at bounding box center [80, 72] width 53 height 9
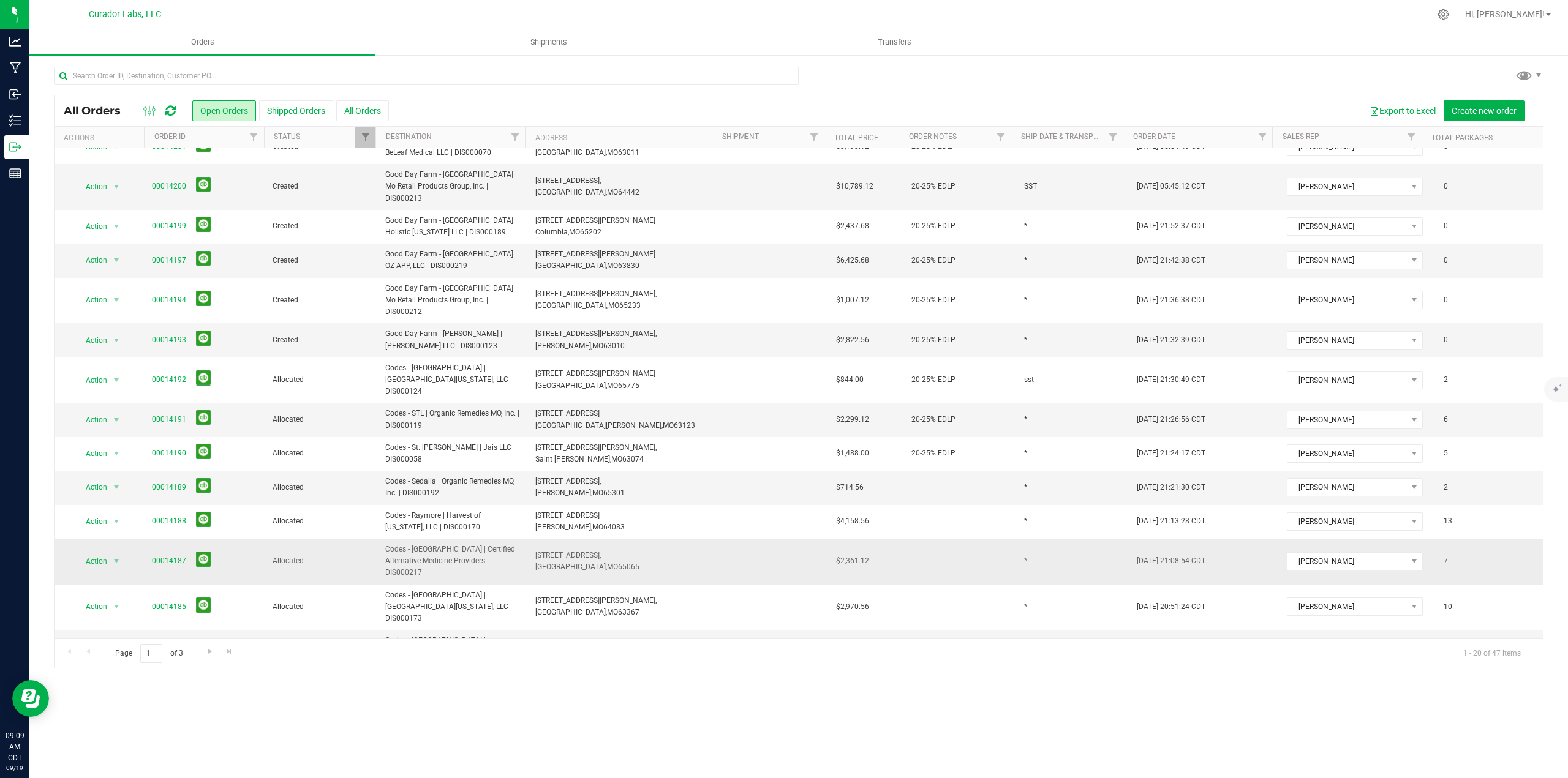
scroll to position [246, 0]
click at [205, 654] on span "Go to the next page" at bounding box center [210, 652] width 10 height 10
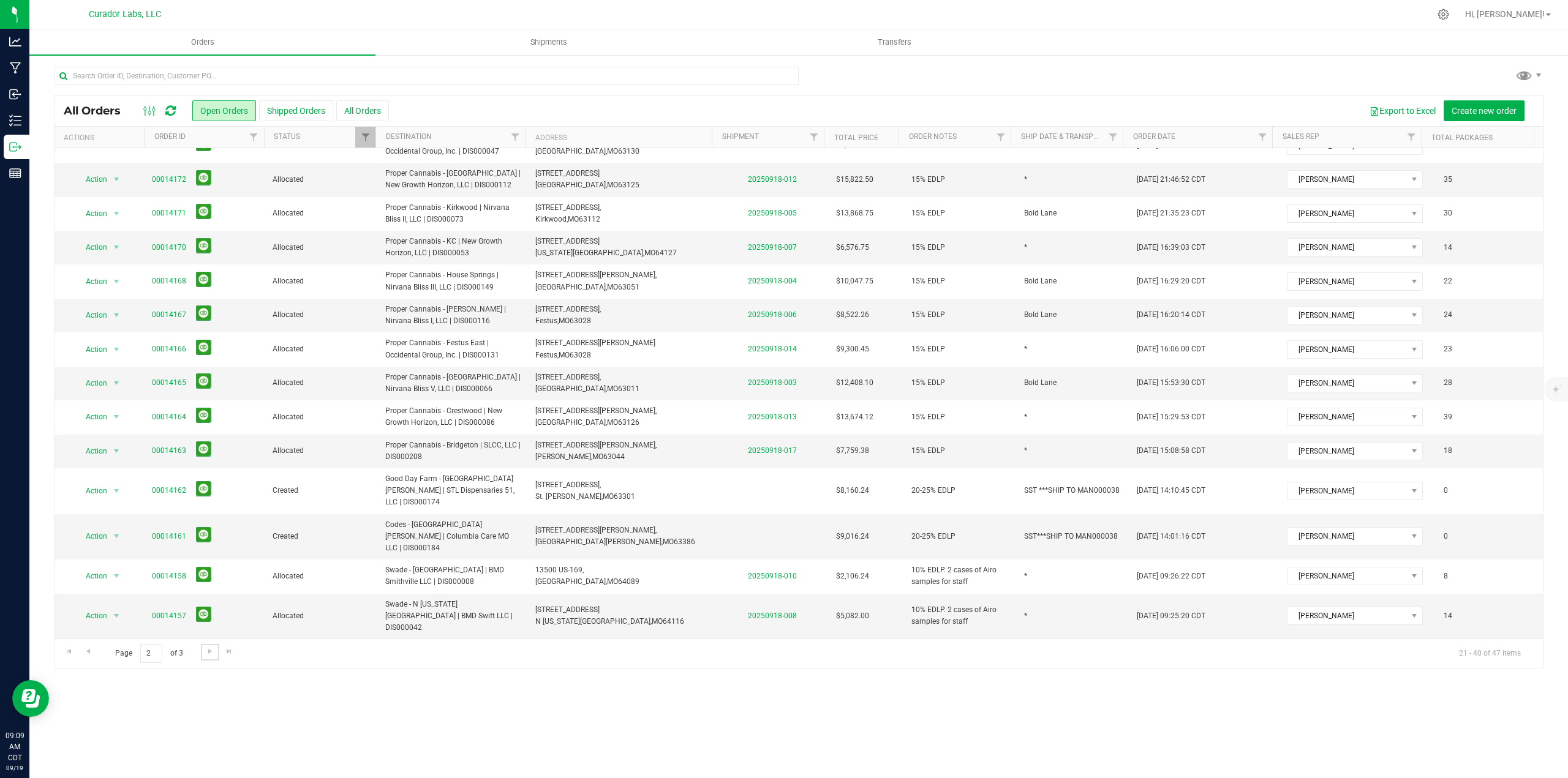
scroll to position [0, 0]
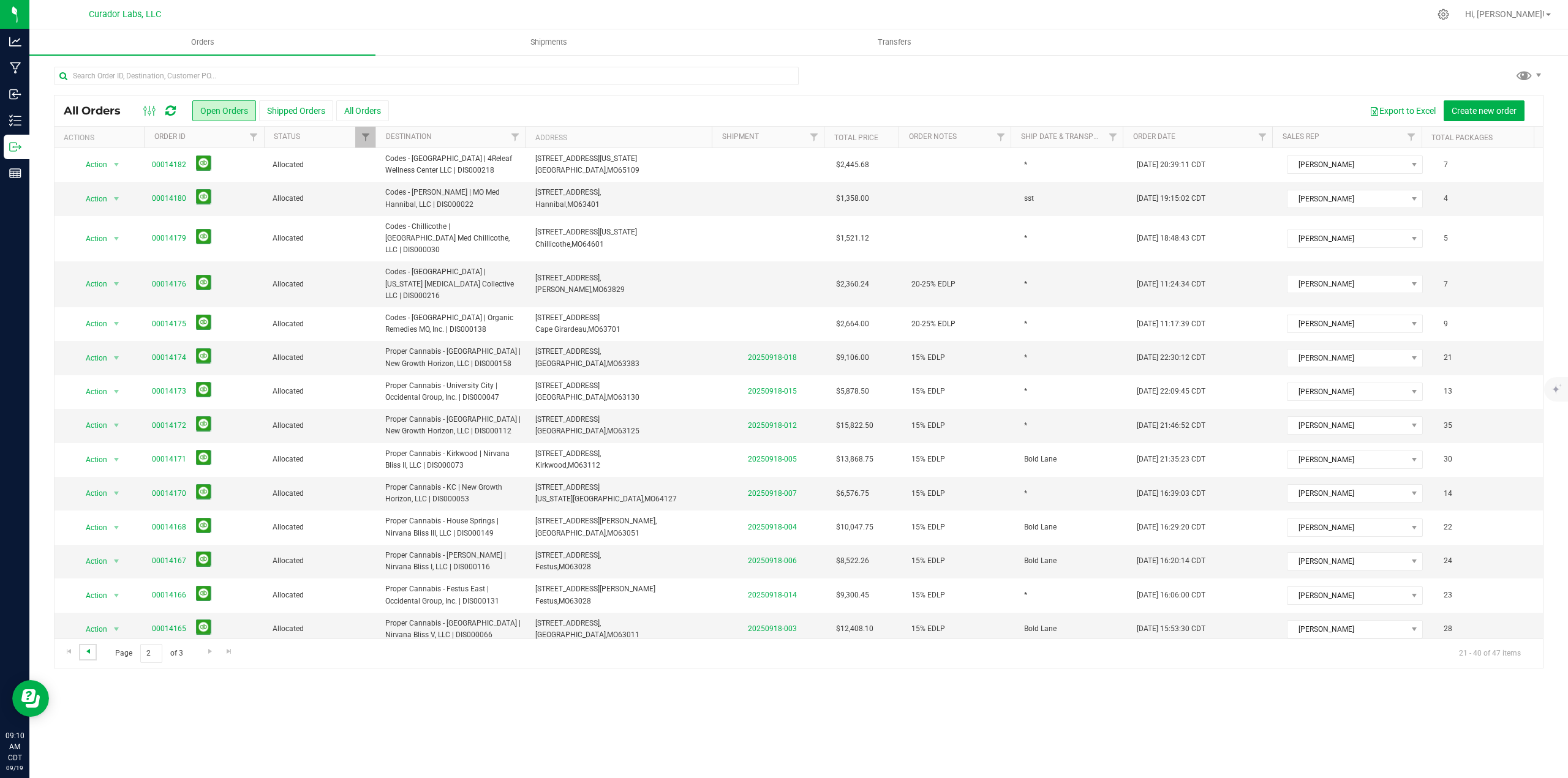
click at [93, 650] on span "Go to the previous page" at bounding box center [88, 652] width 10 height 10
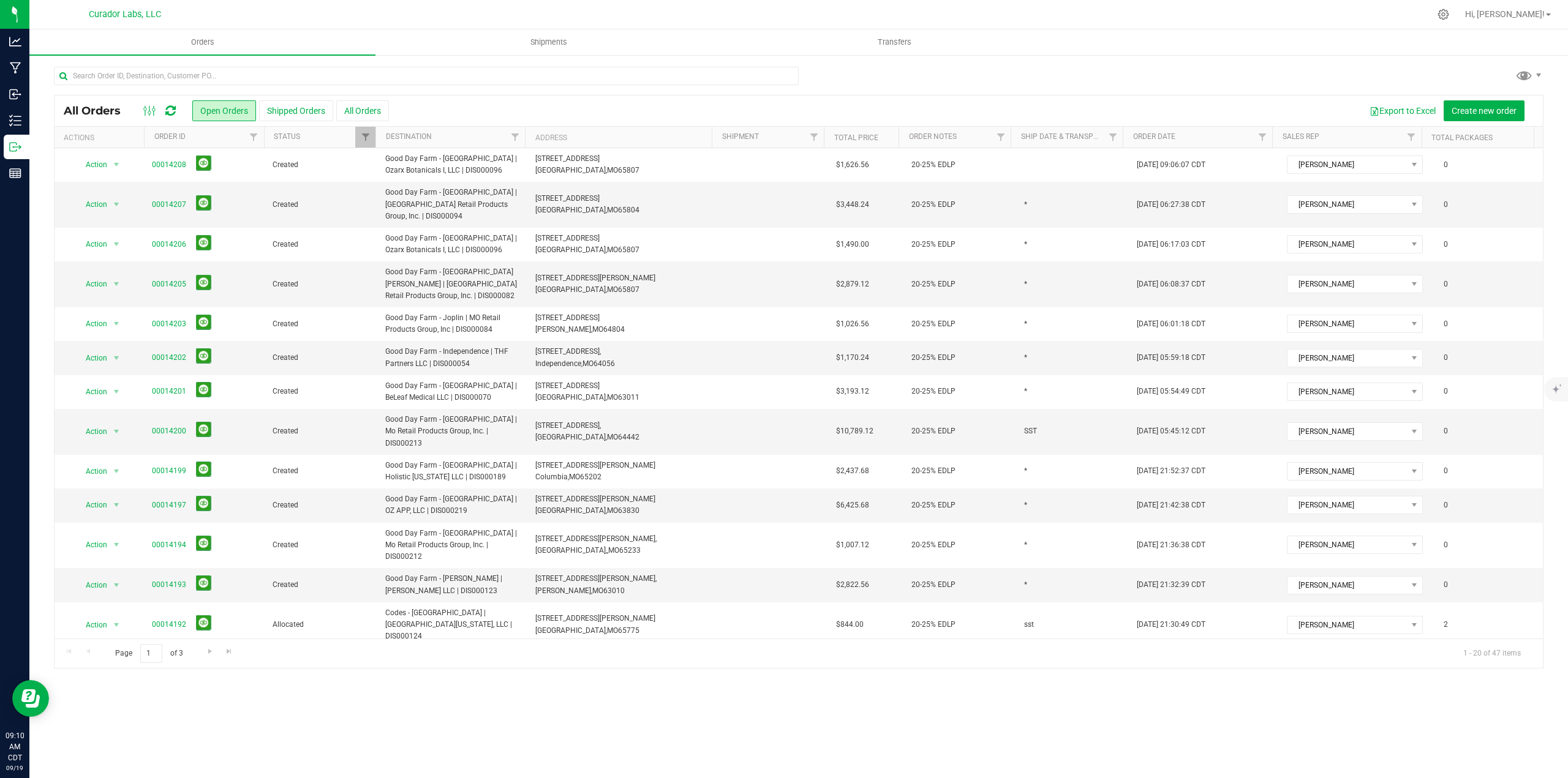
click at [1504, 99] on div "All Orders Open Orders Shipped Orders All Orders Export to Excel Create new ord…" at bounding box center [798, 111] width 1488 height 31
click at [1503, 112] on span "Create new order" at bounding box center [1484, 111] width 65 height 10
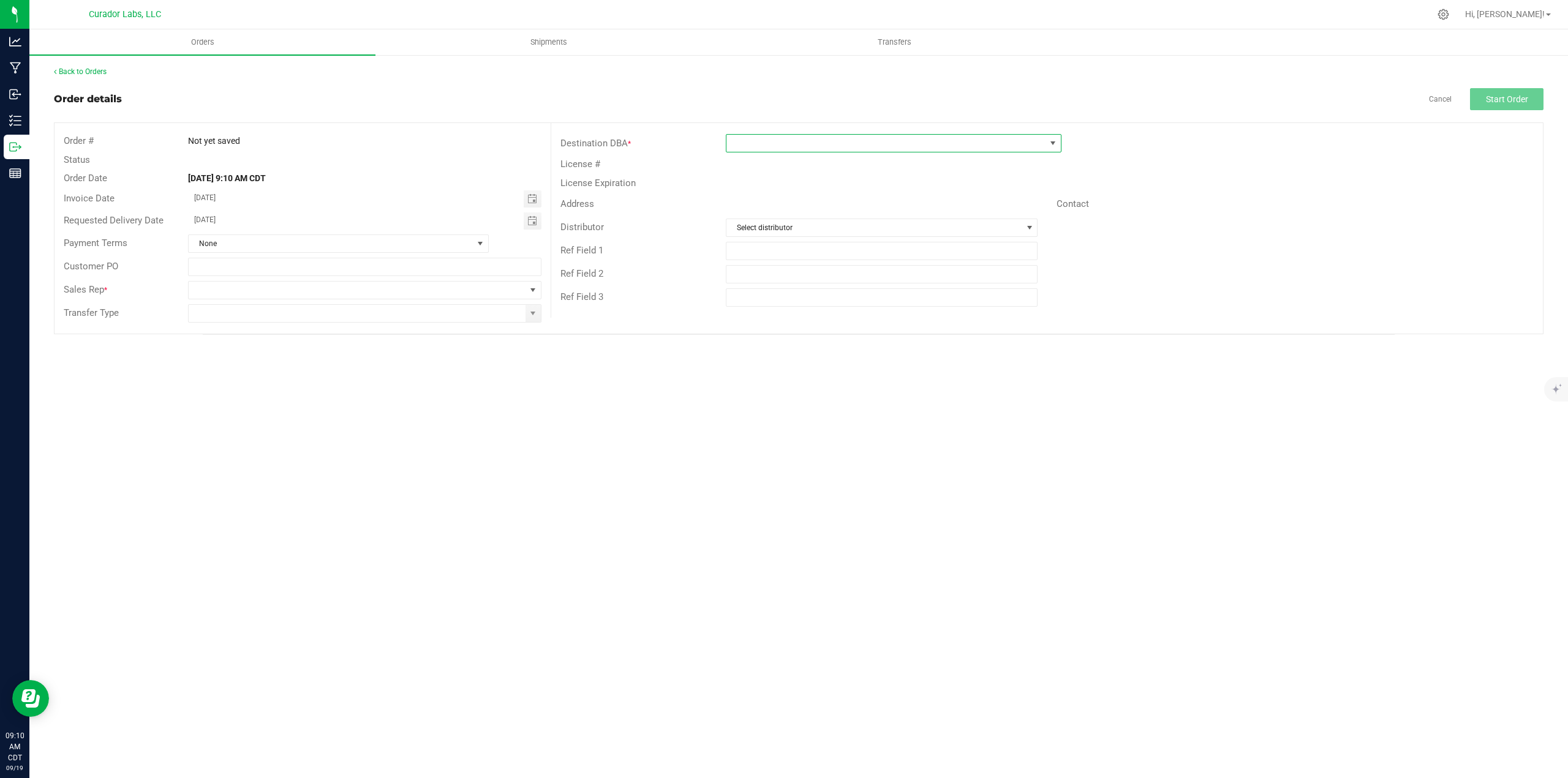
click at [743, 147] on span at bounding box center [886, 143] width 319 height 17
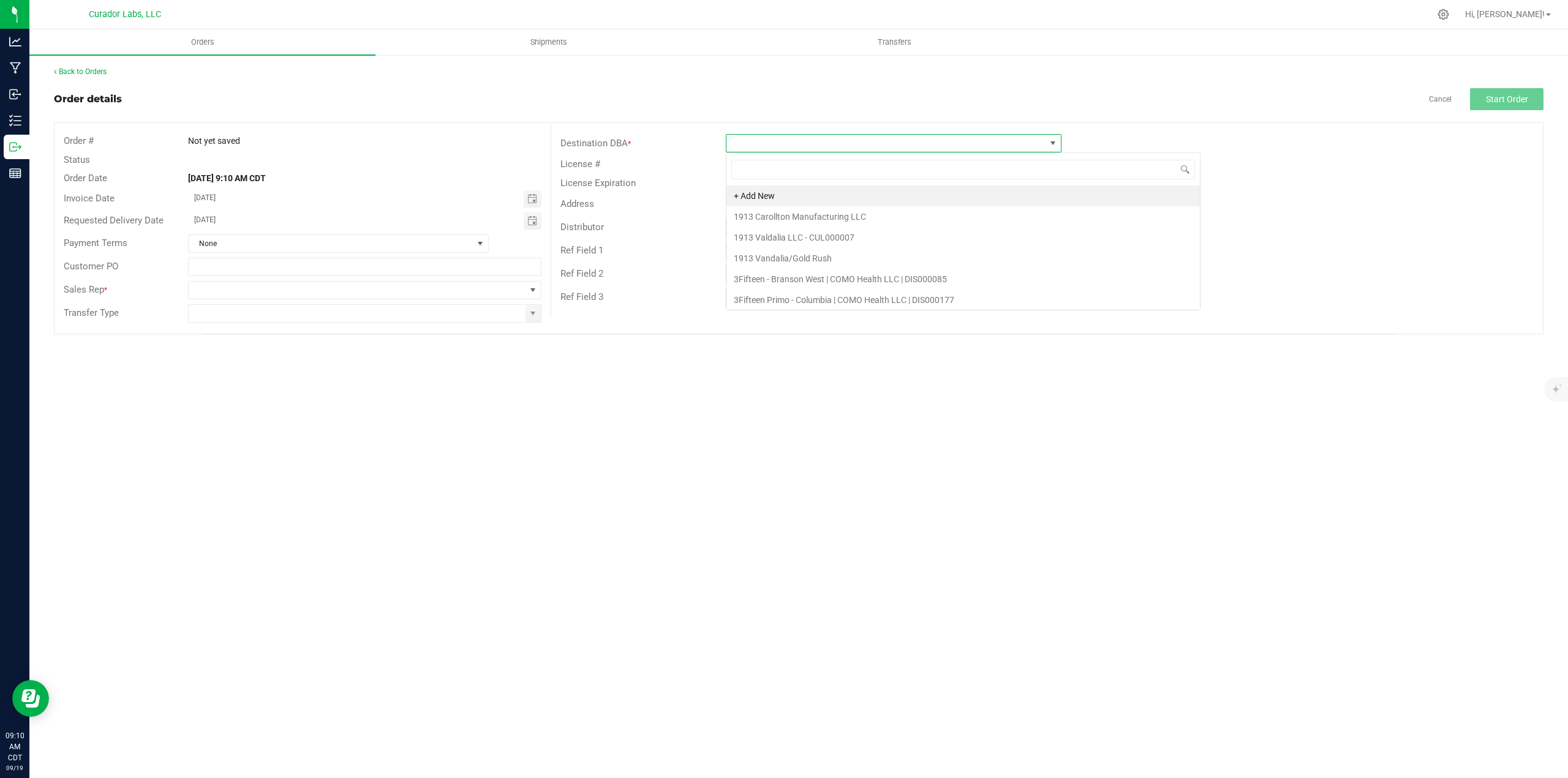
scroll to position [18, 335]
type input "G"
type input "soulard"
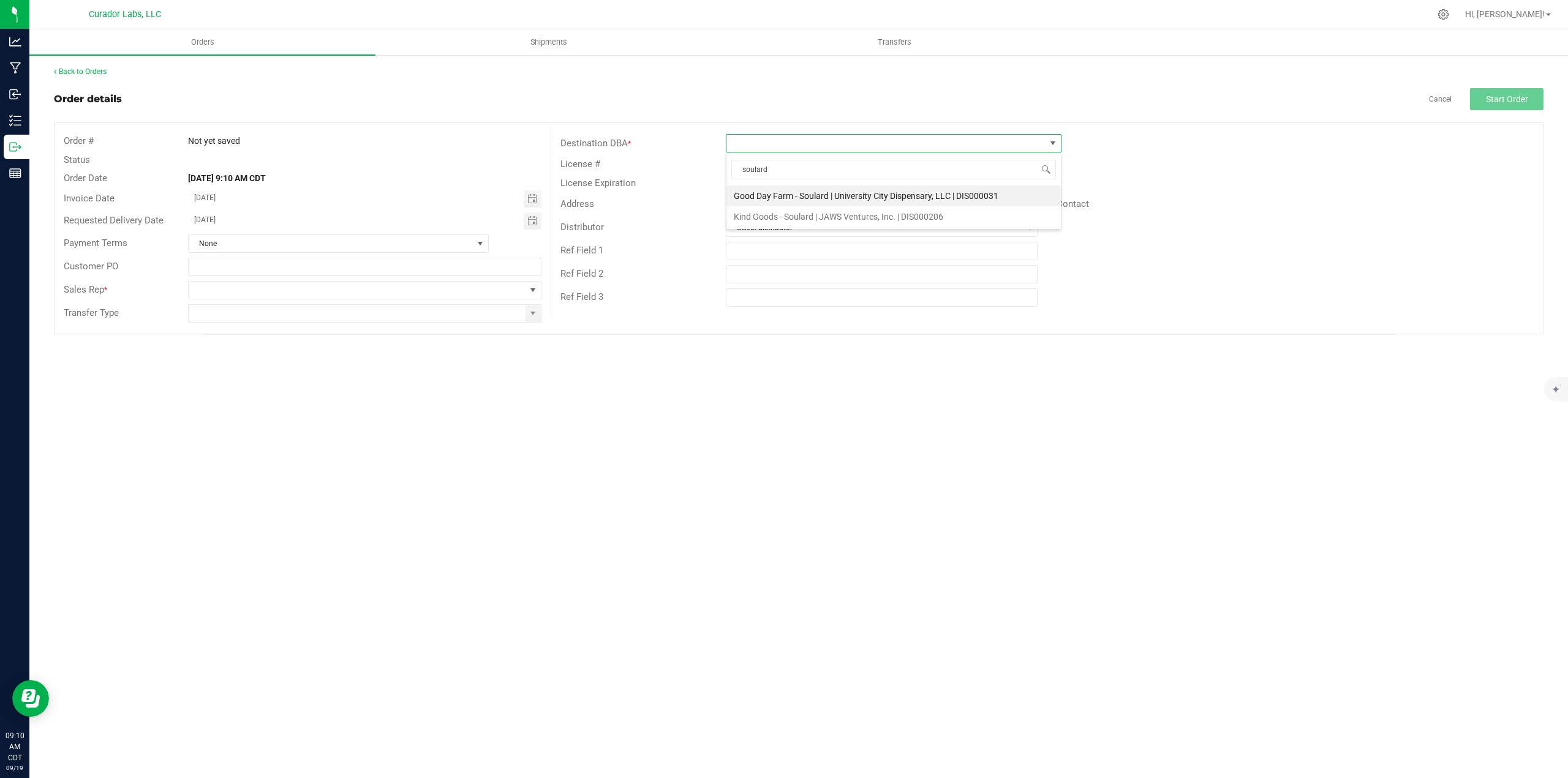
click at [775, 192] on li "Good Day Farm - Soulard | University City Dispensary, LLC | DIS000031" at bounding box center [893, 196] width 334 height 21
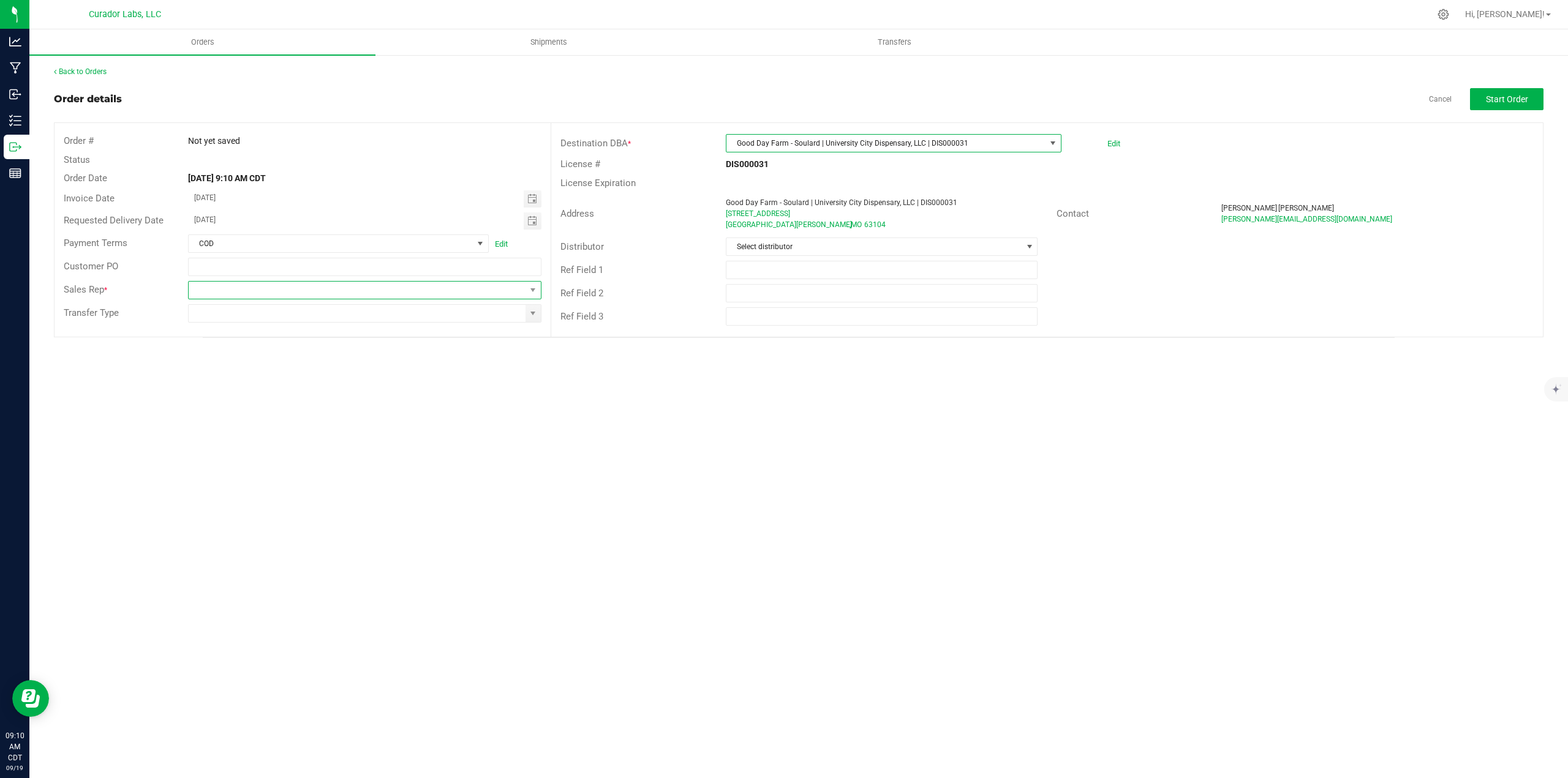
click at [521, 296] on span at bounding box center [357, 290] width 337 height 17
click at [312, 424] on li "[PERSON_NAME]" at bounding box center [365, 423] width 353 height 21
click at [528, 317] on span at bounding box center [533, 313] width 10 height 10
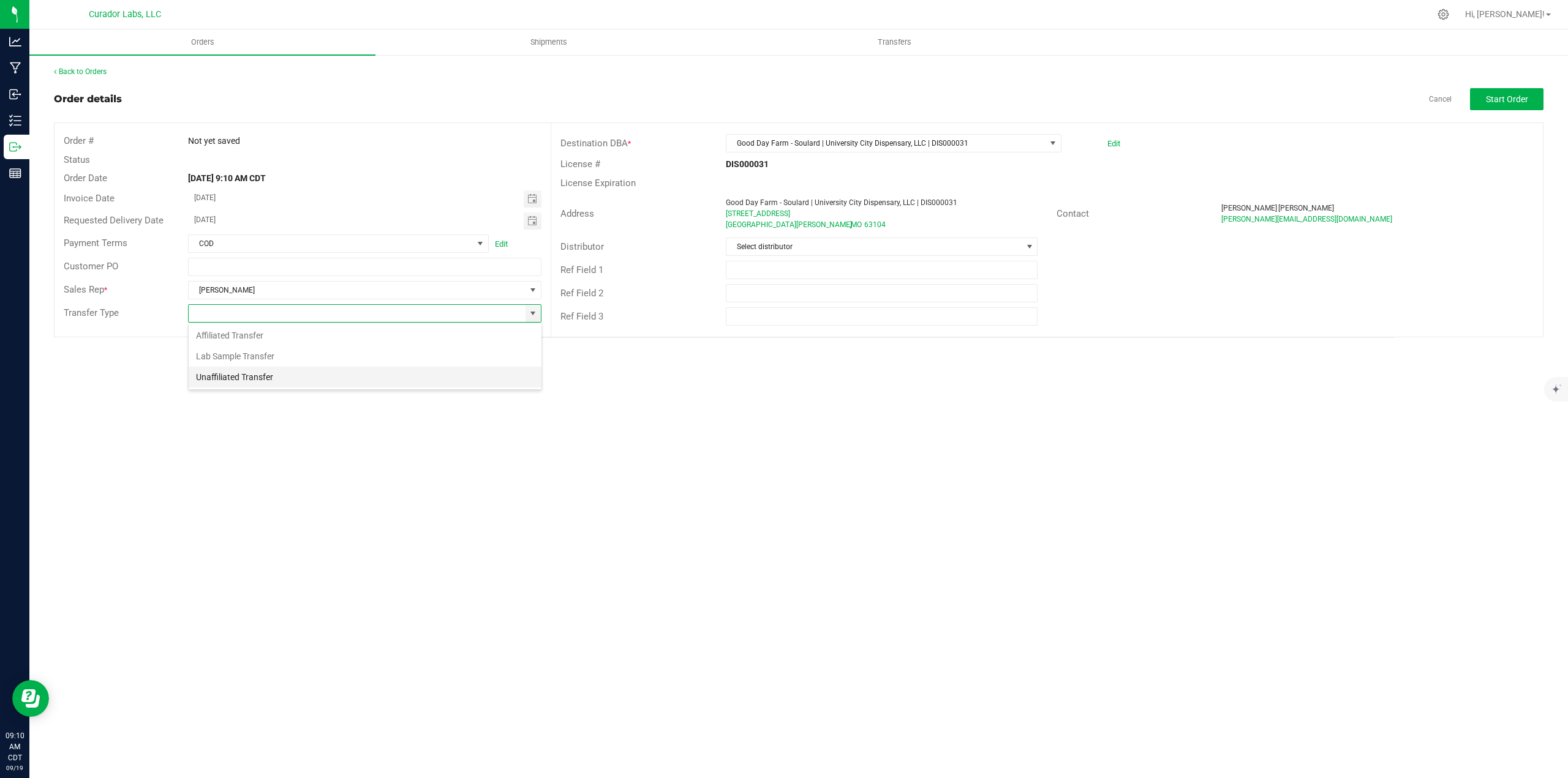
scroll to position [18, 354]
click at [447, 376] on li "Unaffiliated Transfer" at bounding box center [365, 376] width 353 height 21
type input "Unaffiliated Transfer"
click at [1490, 89] on button "Start Order" at bounding box center [1506, 99] width 73 height 22
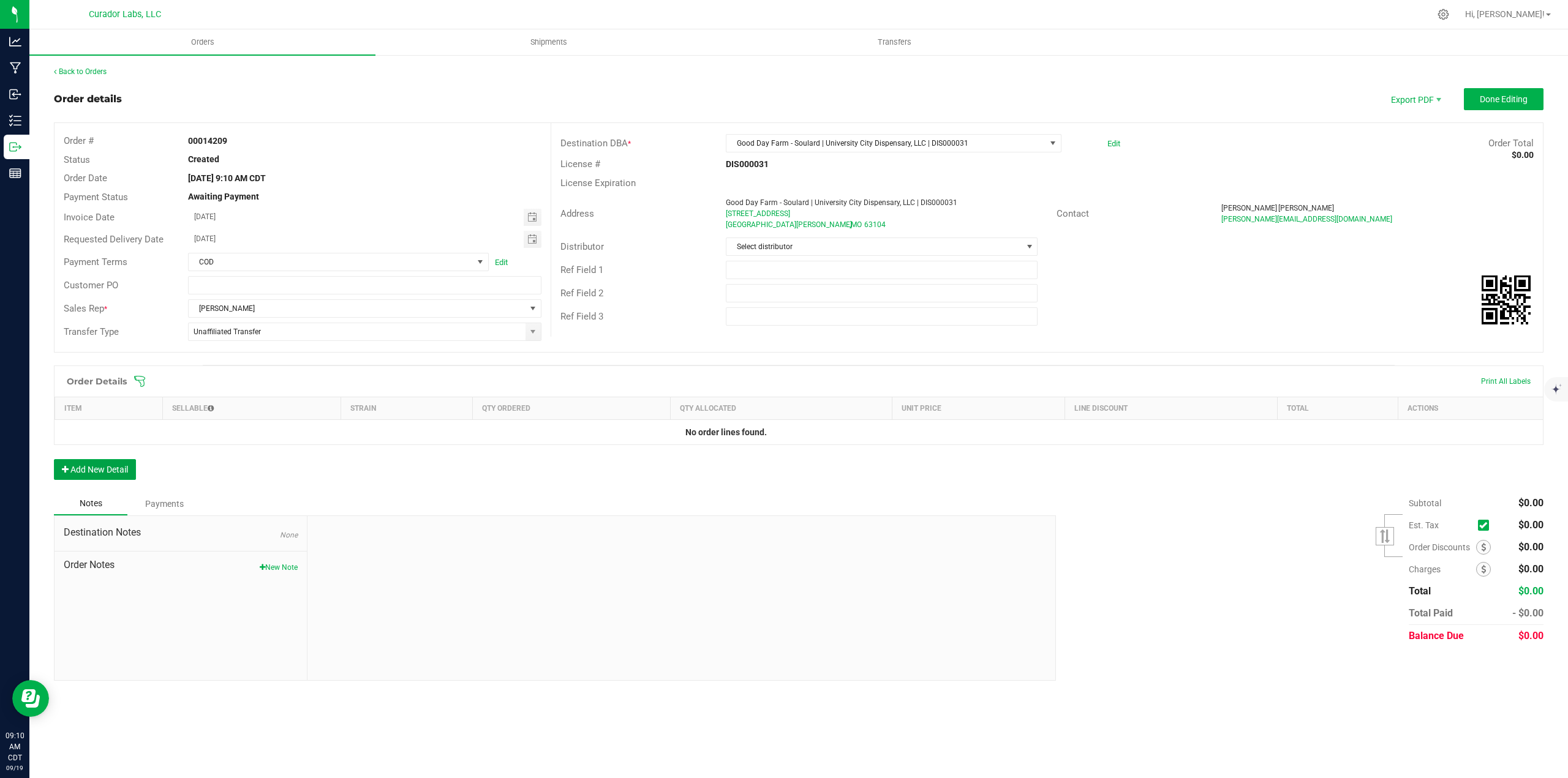
drag, startPoint x: 99, startPoint y: 473, endPoint x: 96, endPoint y: 461, distance: 12.4
click at [98, 471] on button "Add New Detail" at bounding box center [94, 469] width 82 height 21
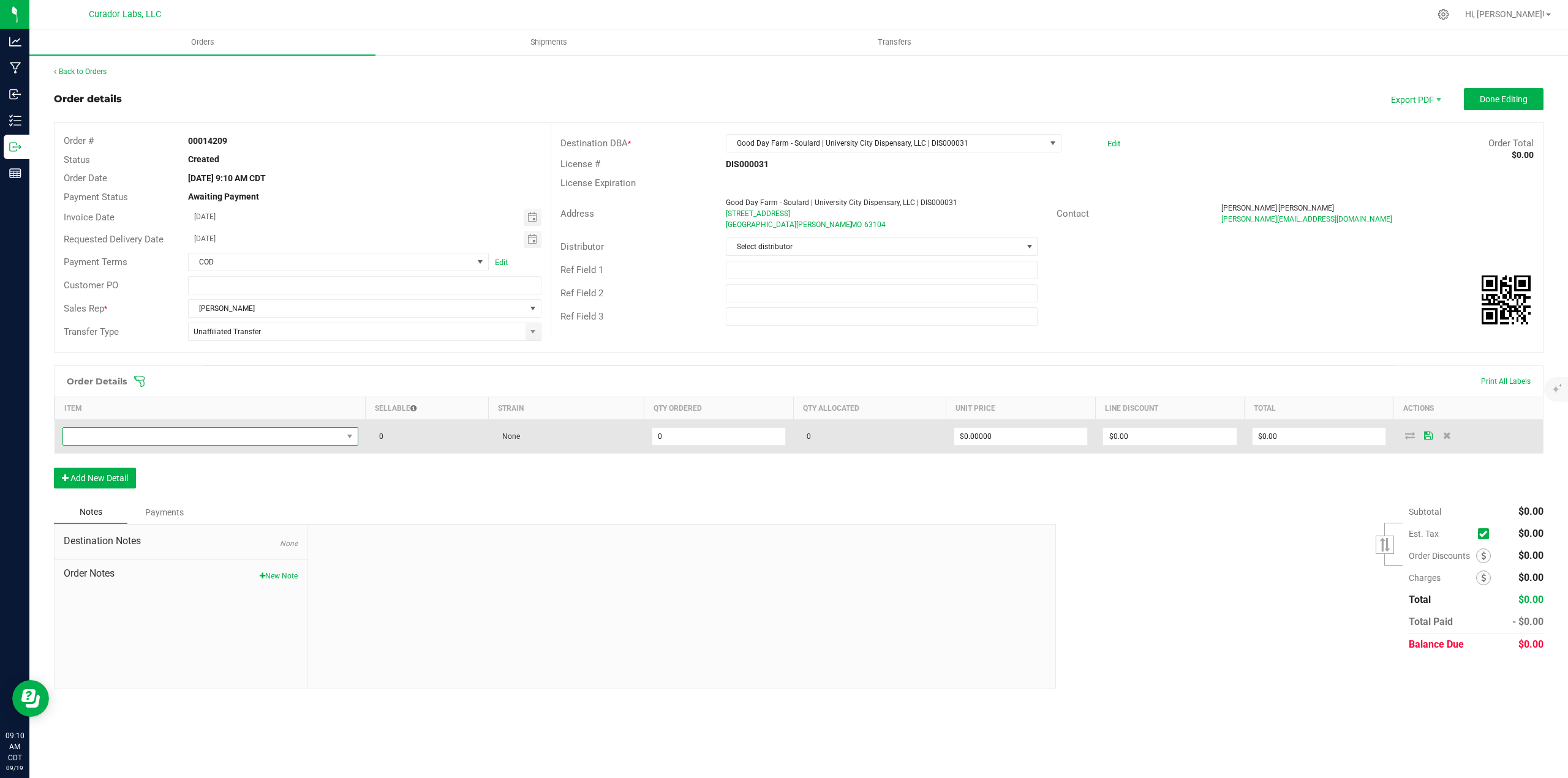
click at [94, 440] on span "NO DATA FOUND" at bounding box center [203, 436] width 279 height 17
type input "black mamba"
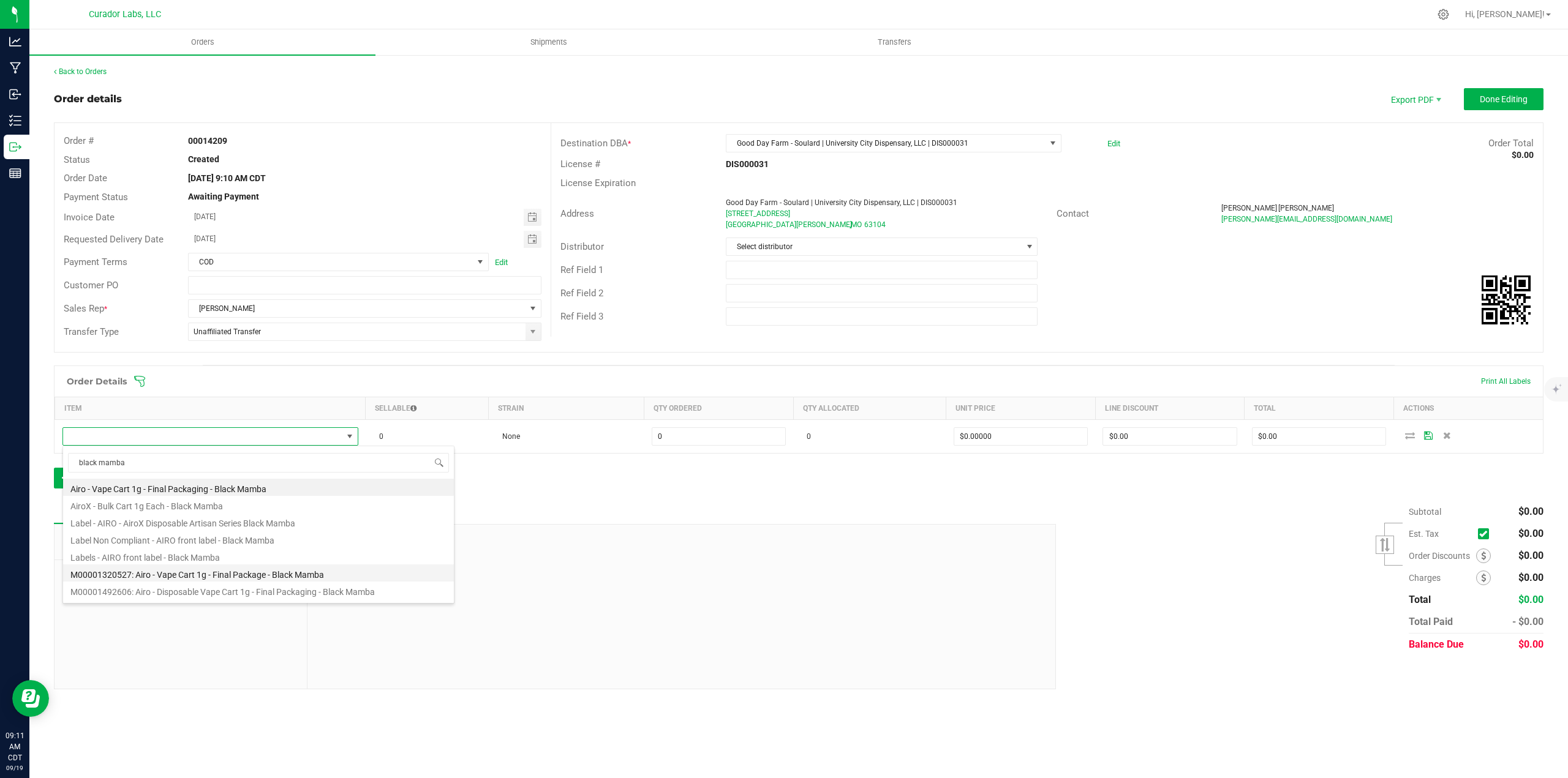
click at [234, 567] on li "M00001320527: Airo - Vape Cart 1g - Final Package - Black Mamba" at bounding box center [258, 572] width 390 height 17
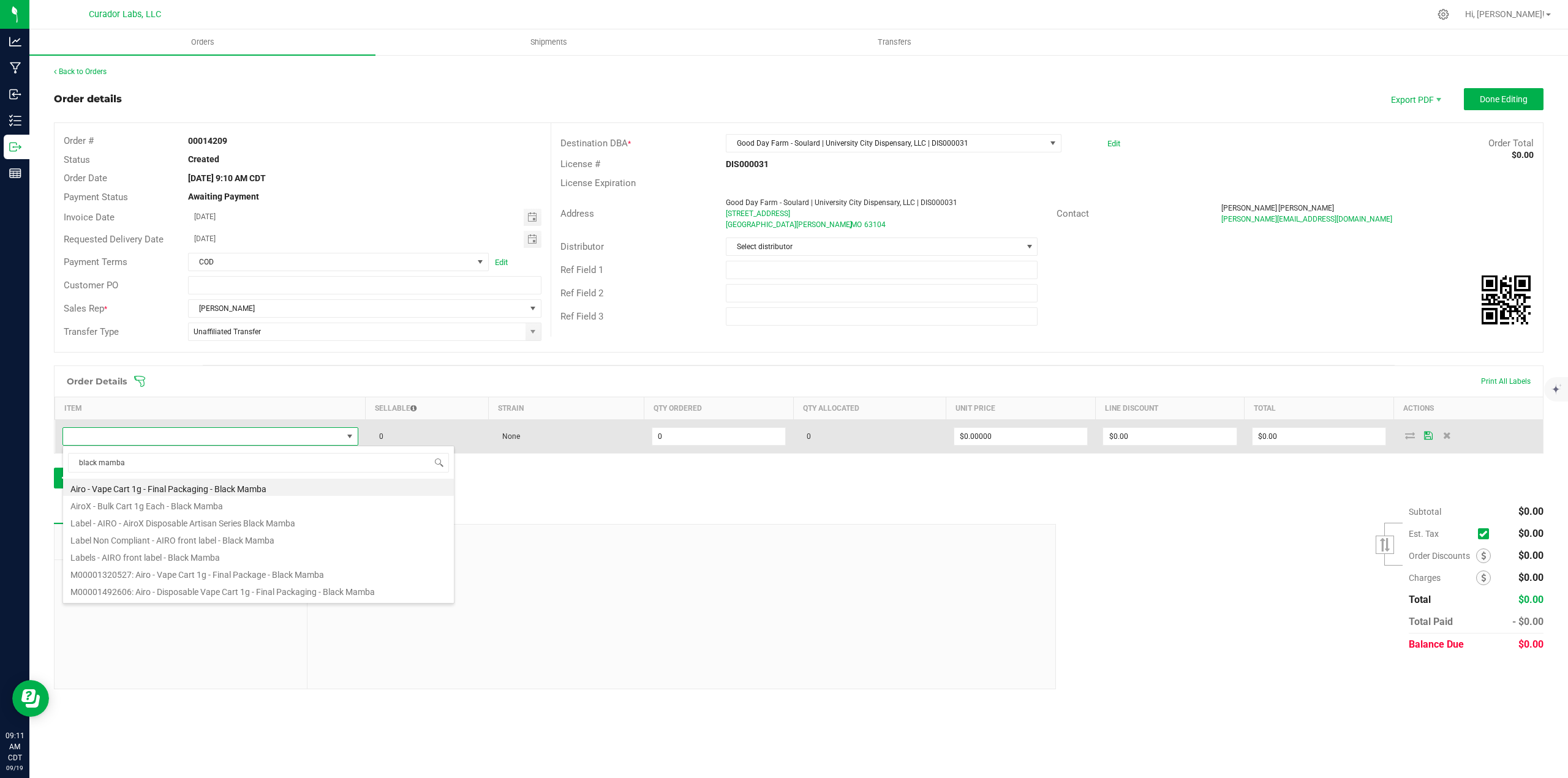
type input "0 ea"
type input "$32.50000"
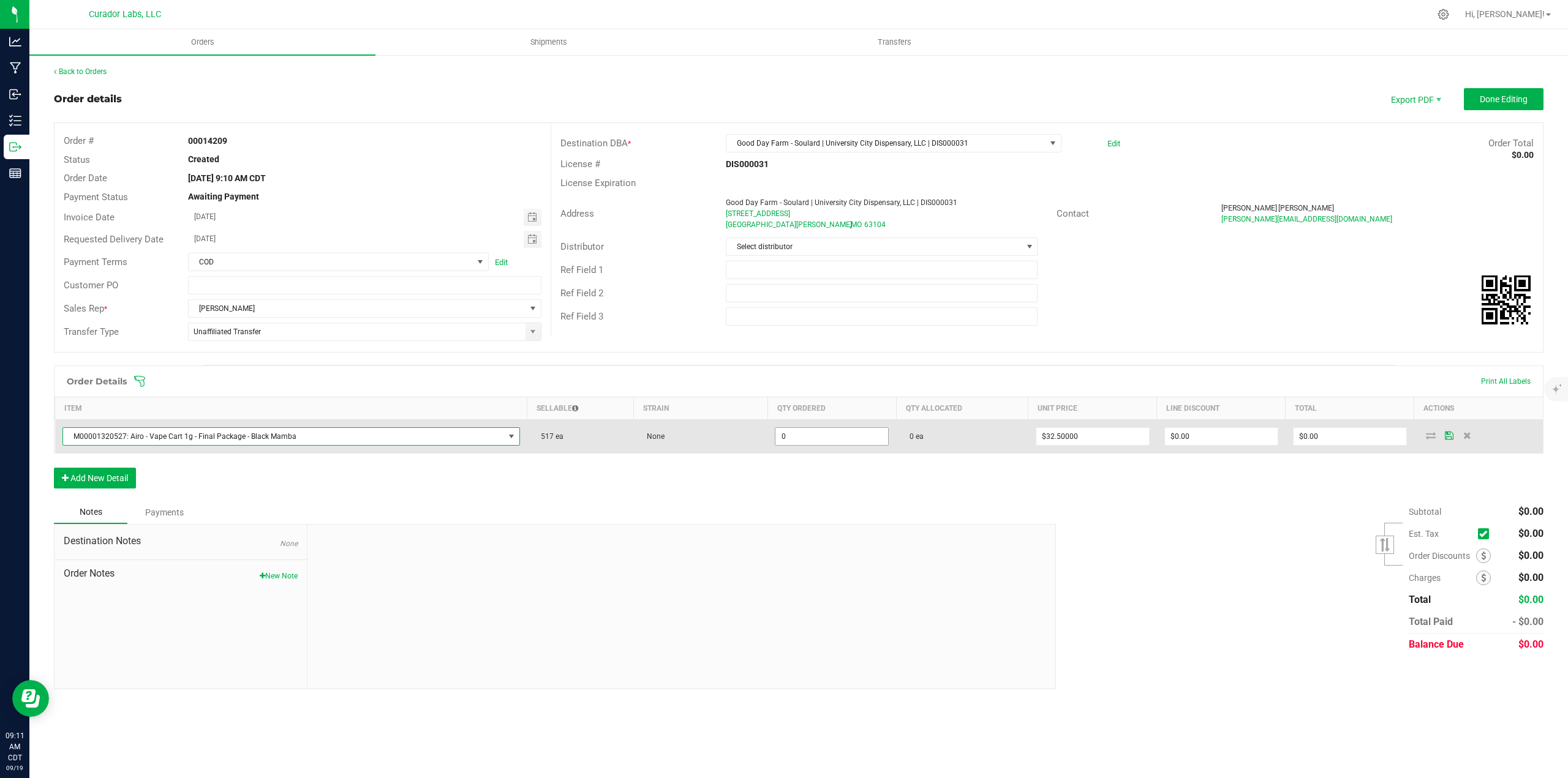
click at [794, 438] on input "0" at bounding box center [832, 436] width 113 height 17
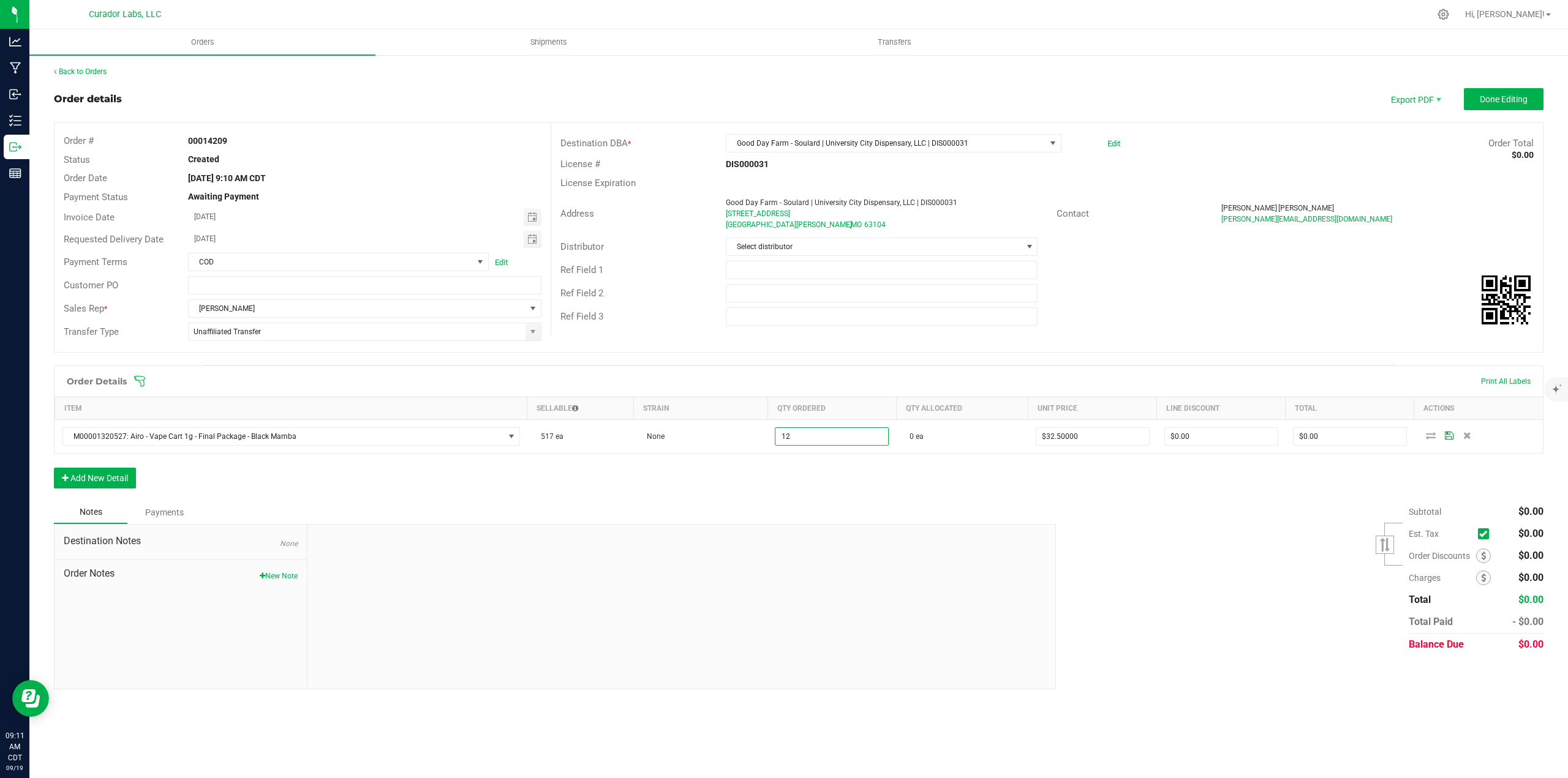
type input "12 ea"
type input "$390.00"
click at [775, 468] on div "Order Details Print All Labels Item Sellable Strain Qty Ordered Qty Allocated U…" at bounding box center [798, 433] width 1489 height 135
click at [120, 476] on button "Add New Detail" at bounding box center [94, 478] width 82 height 21
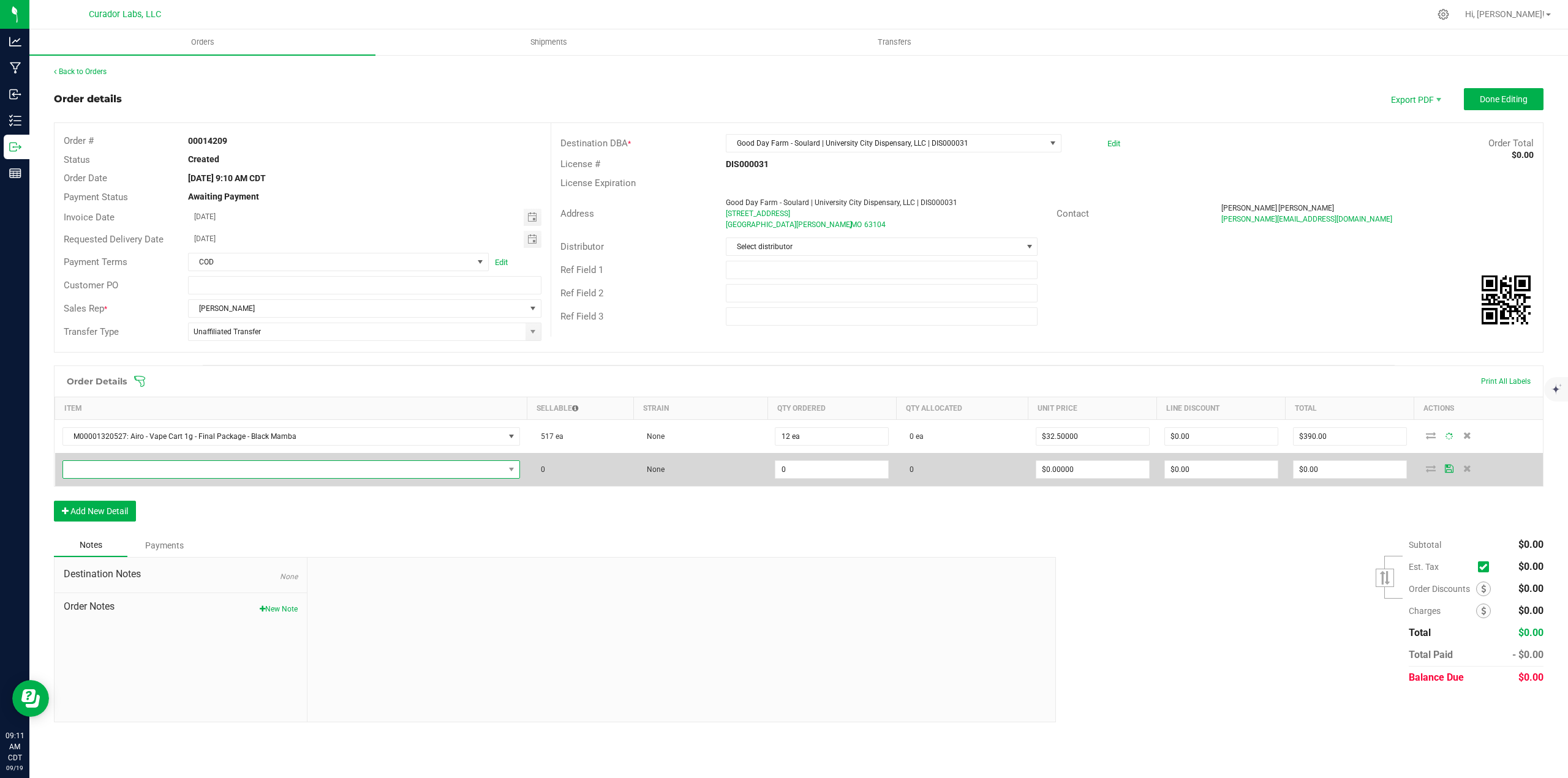
click at [118, 470] on span "NO DATA FOUND" at bounding box center [283, 469] width 441 height 17
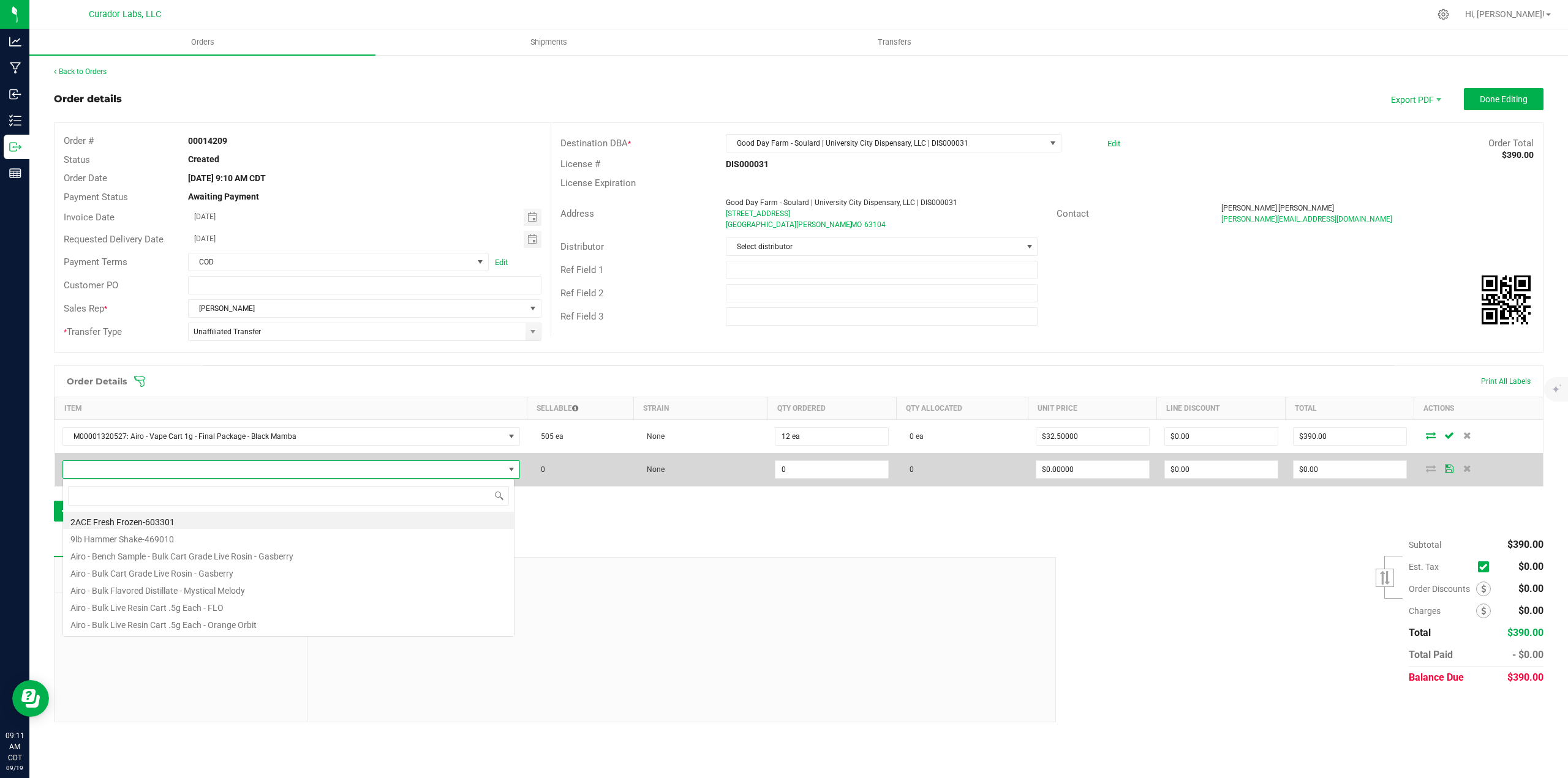
scroll to position [18, 451]
type input "blue dream"
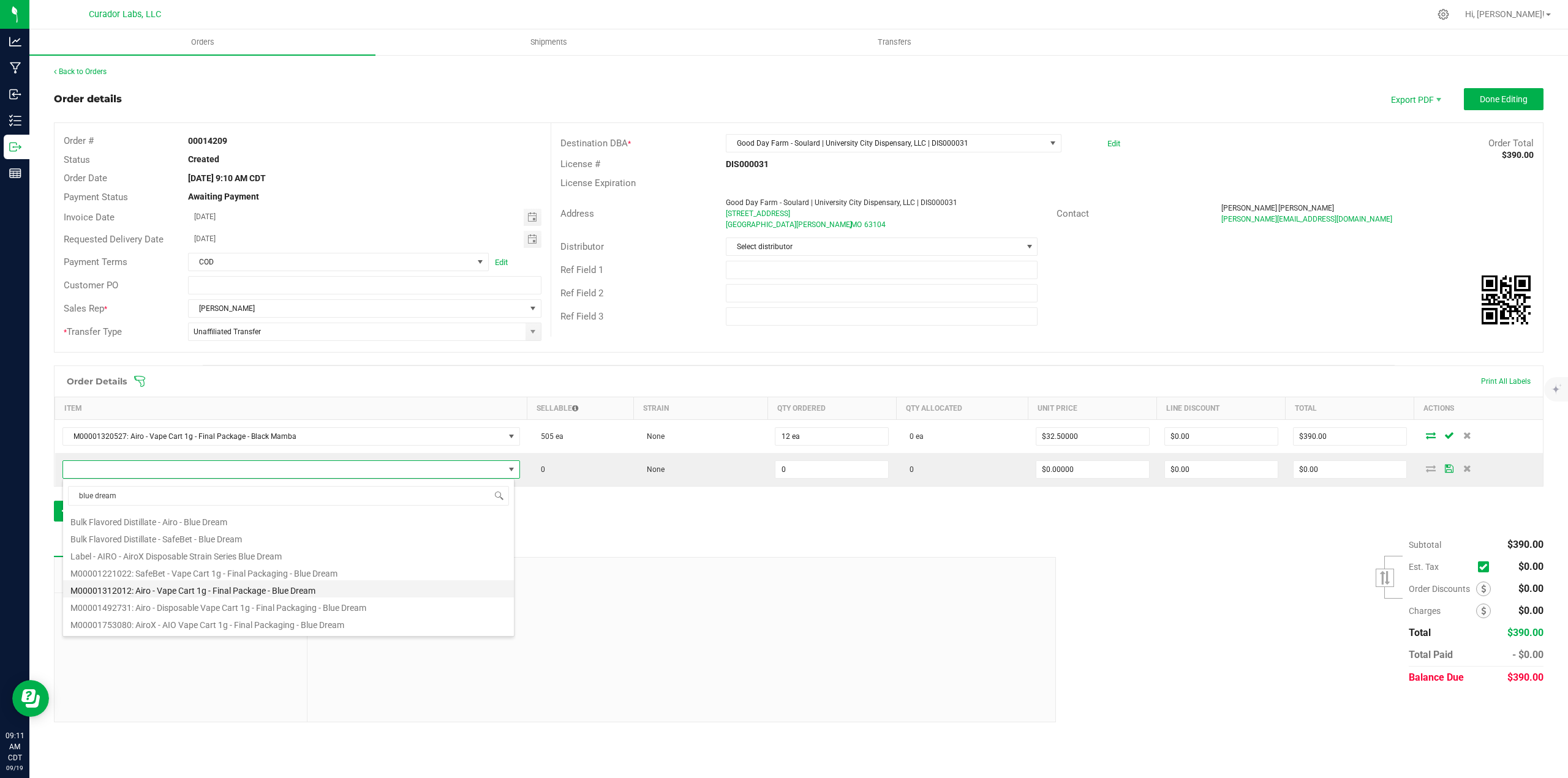
scroll to position [123, 0]
click at [191, 584] on li "M00001312012: Airo - Vape Cart 1g - Final Package - Blue Dream" at bounding box center [288, 586] width 451 height 17
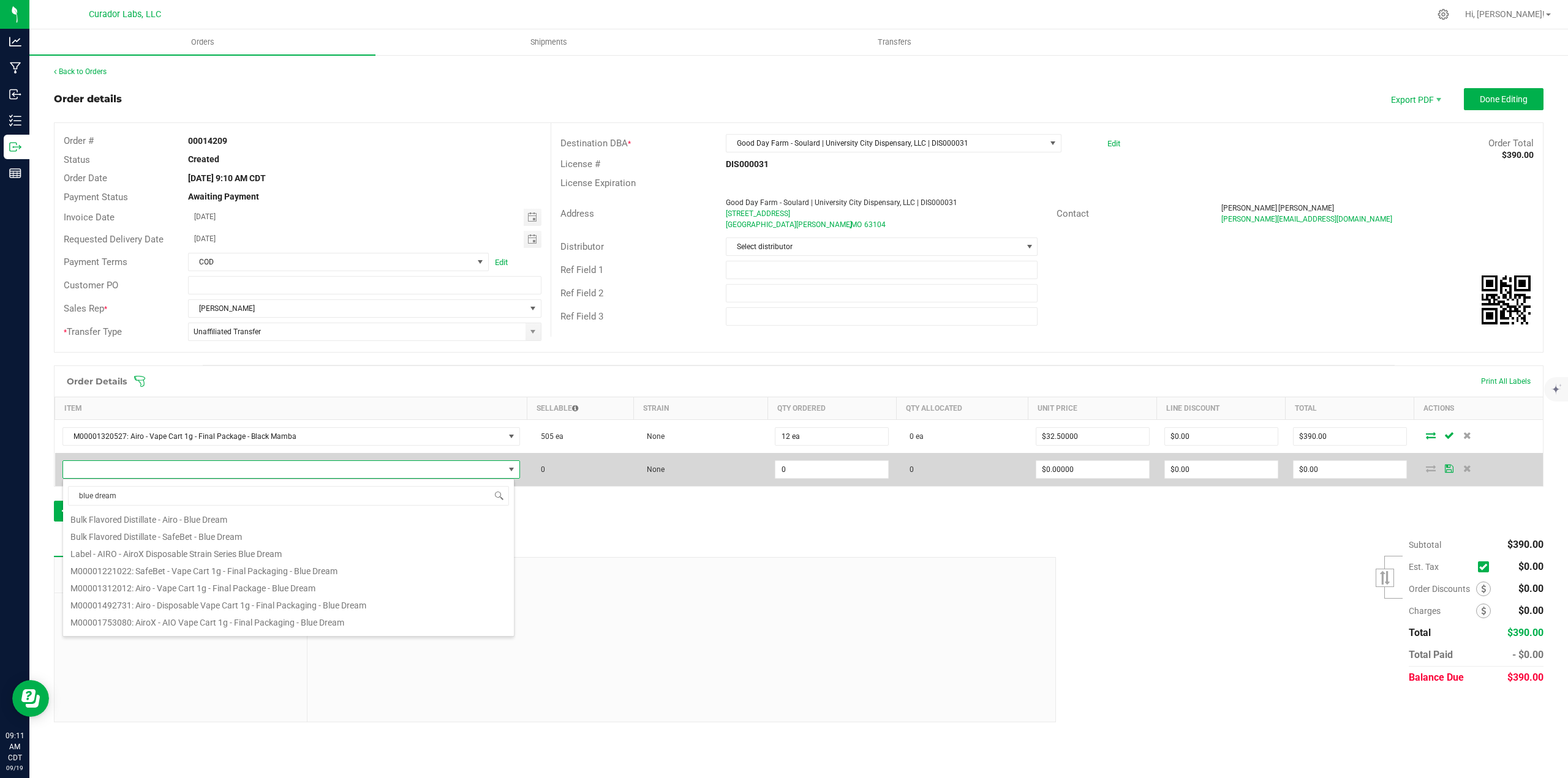
type input "0 ea"
type input "$32.50000"
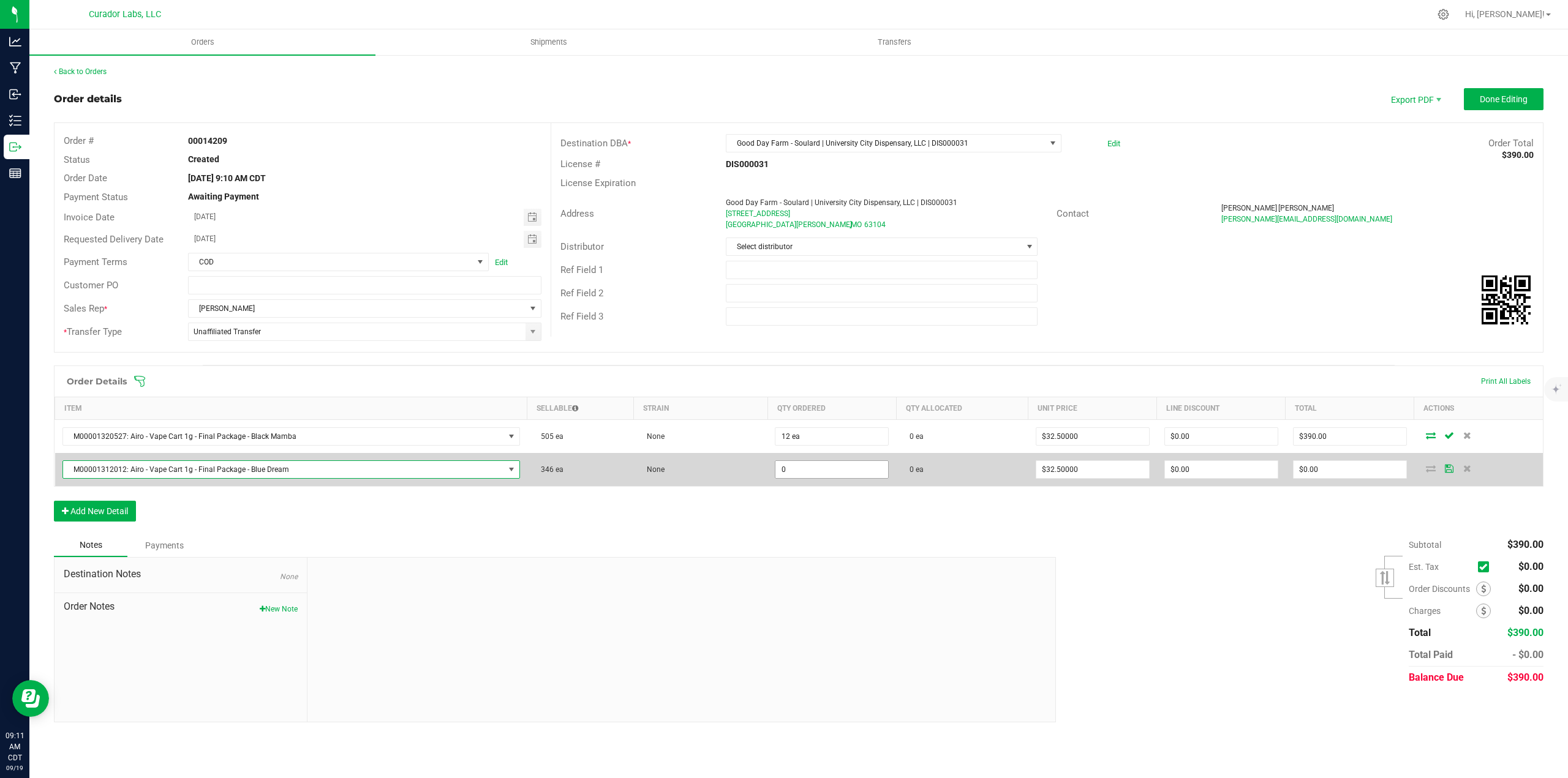
click at [808, 468] on input "0" at bounding box center [832, 469] width 113 height 17
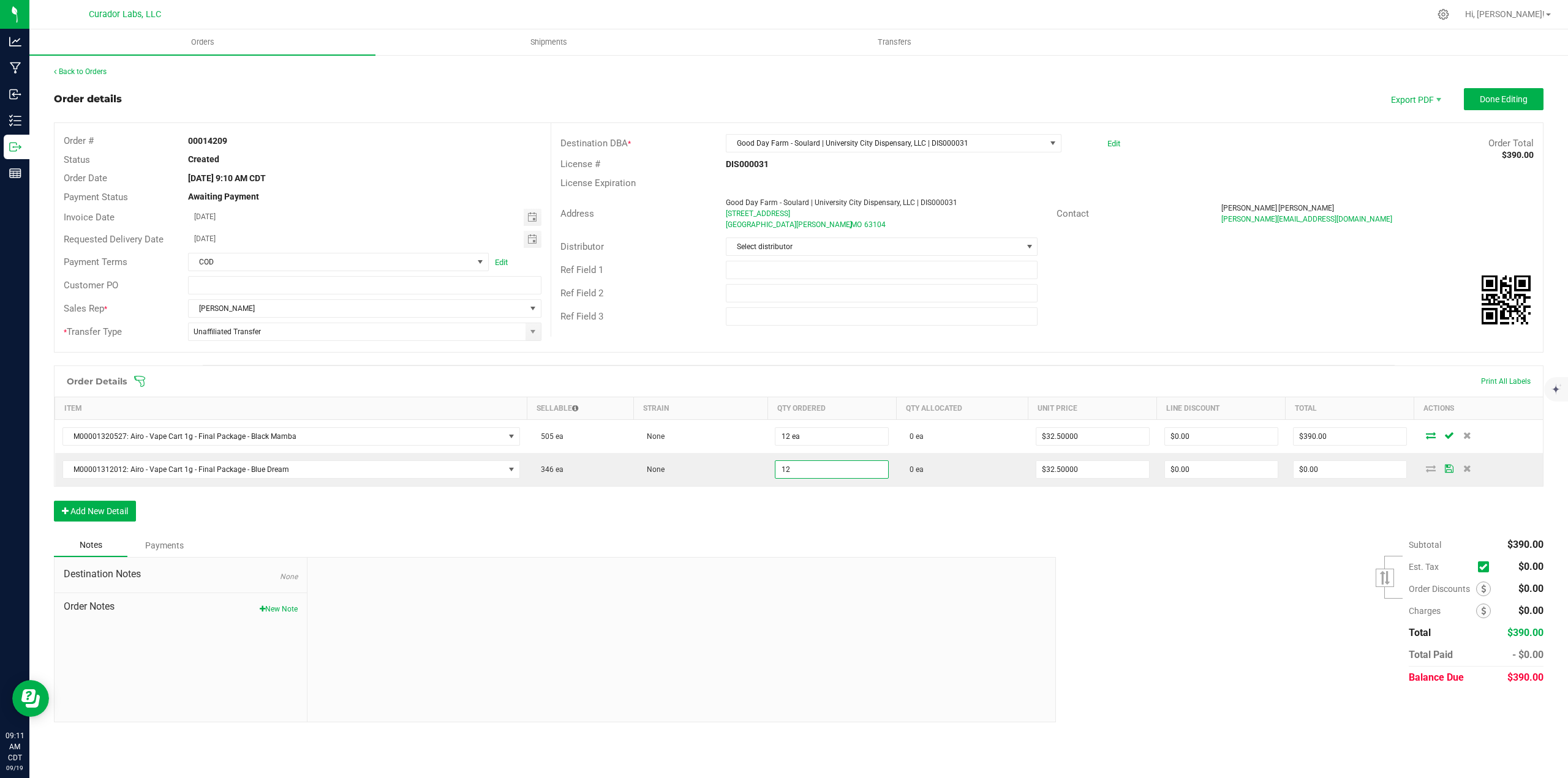
type input "12 ea"
type input "$390.00"
click at [801, 498] on div "Order Details Print All Labels Item Sellable Strain Qty Ordered Qty Allocated U…" at bounding box center [798, 449] width 1489 height 168
click at [88, 514] on button "Add New Detail" at bounding box center [94, 511] width 82 height 21
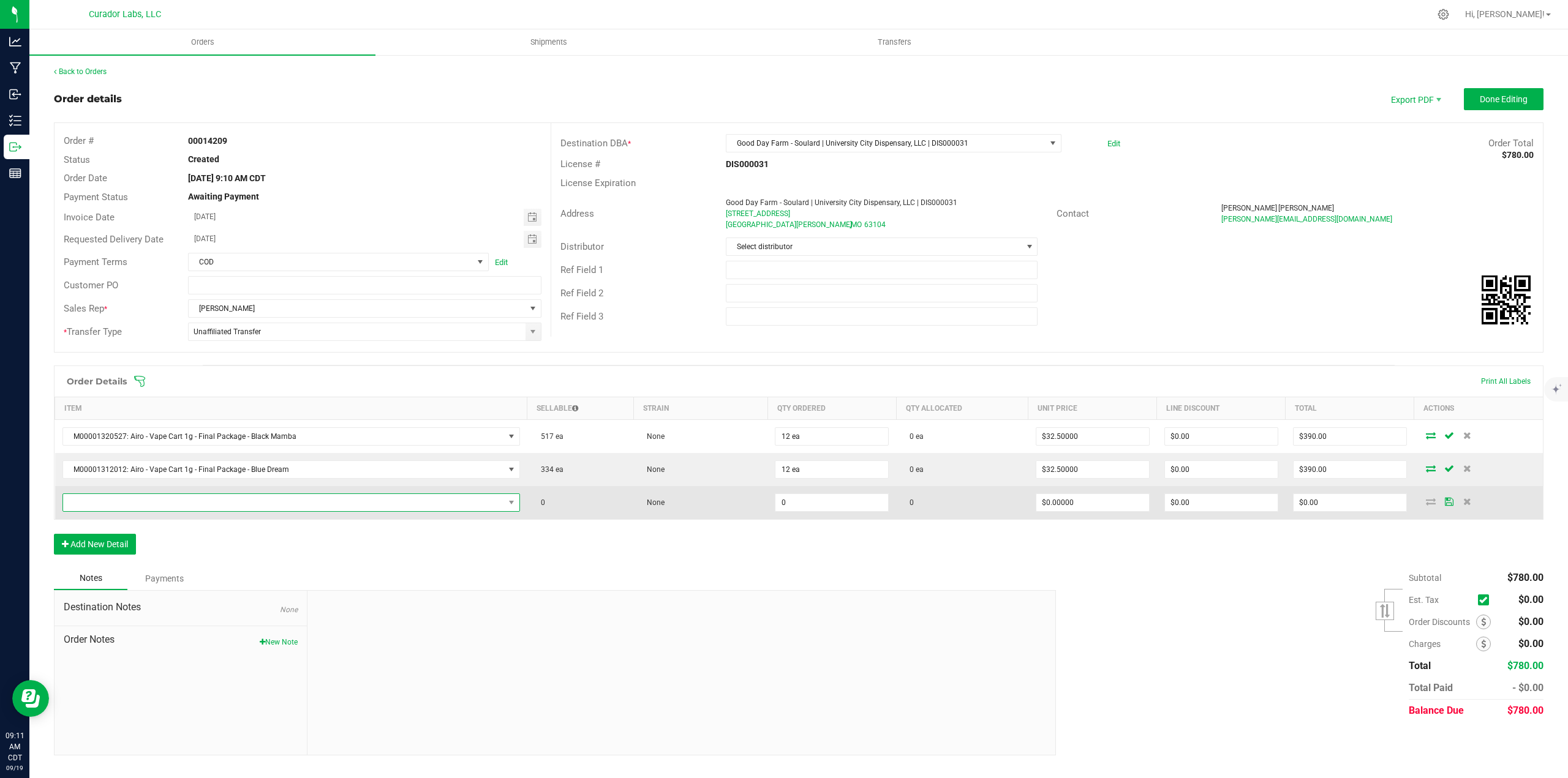
click at [95, 500] on span "NO DATA FOUND" at bounding box center [283, 502] width 441 height 17
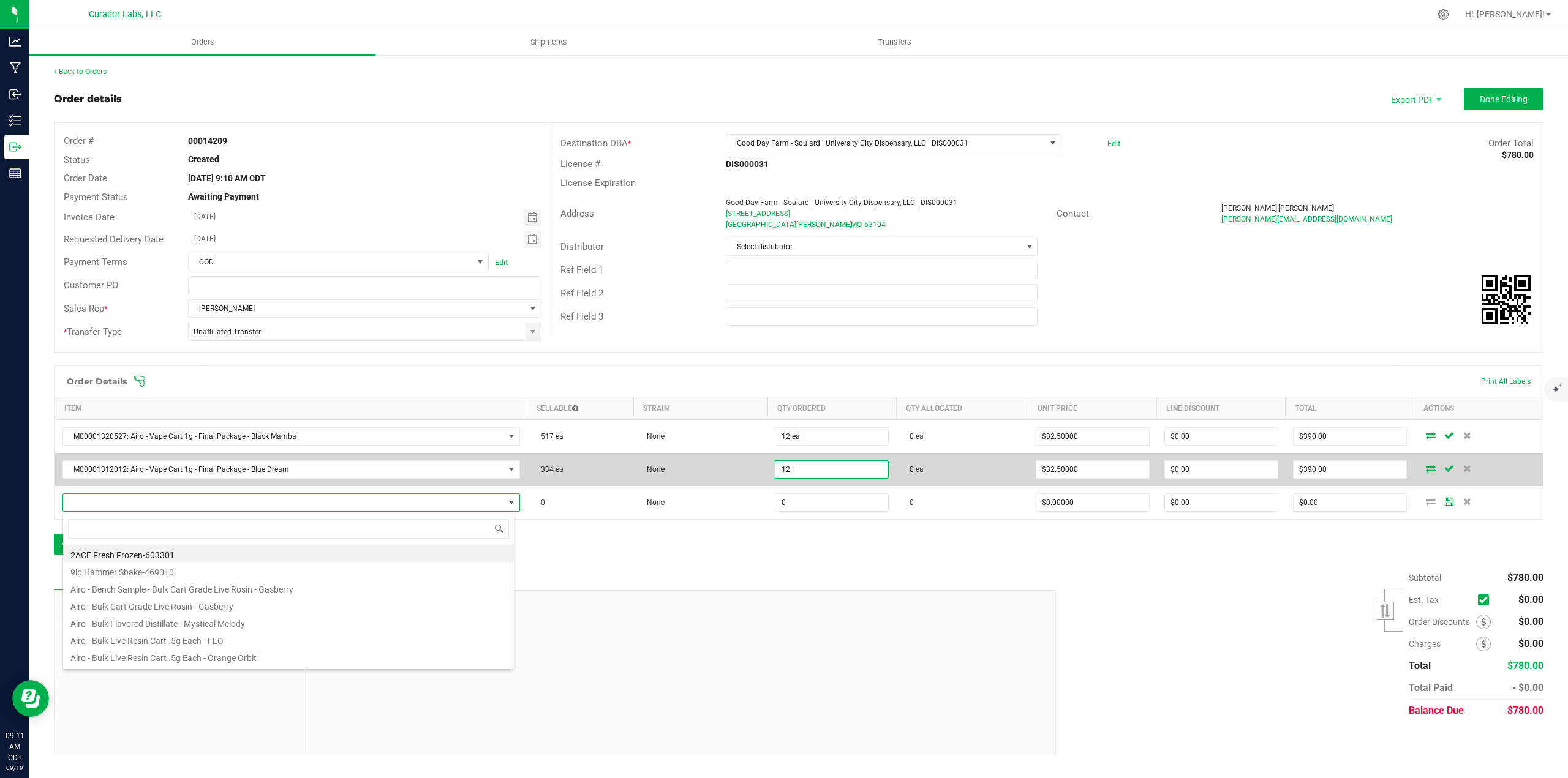
click at [797, 467] on input "12" at bounding box center [832, 469] width 113 height 17
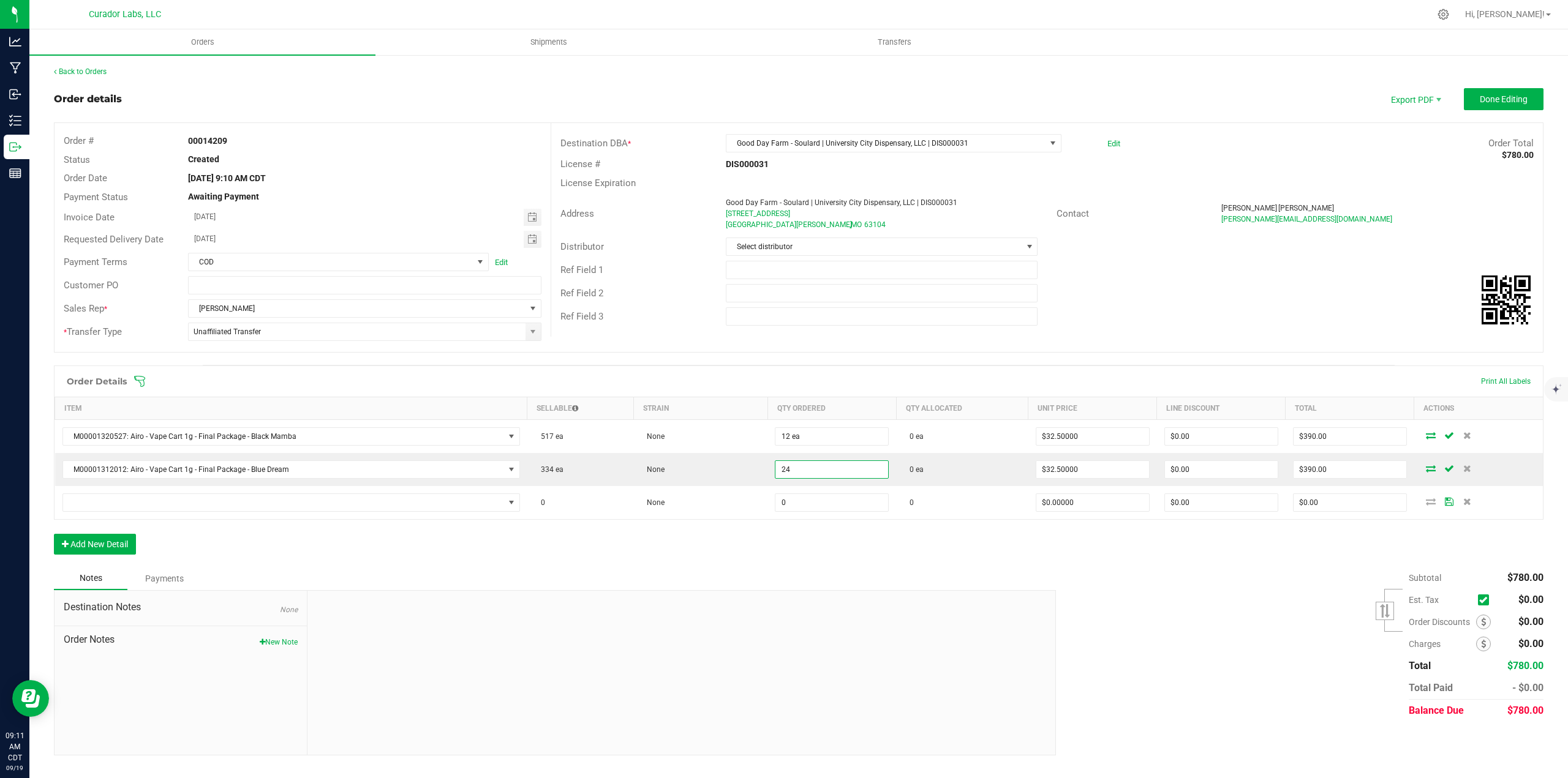
type input "24 ea"
type input "$780.00"
drag, startPoint x: 797, startPoint y: 568, endPoint x: 777, endPoint y: 568, distance: 20.0
click at [796, 568] on div "Notes Payments" at bounding box center [550, 578] width 993 height 23
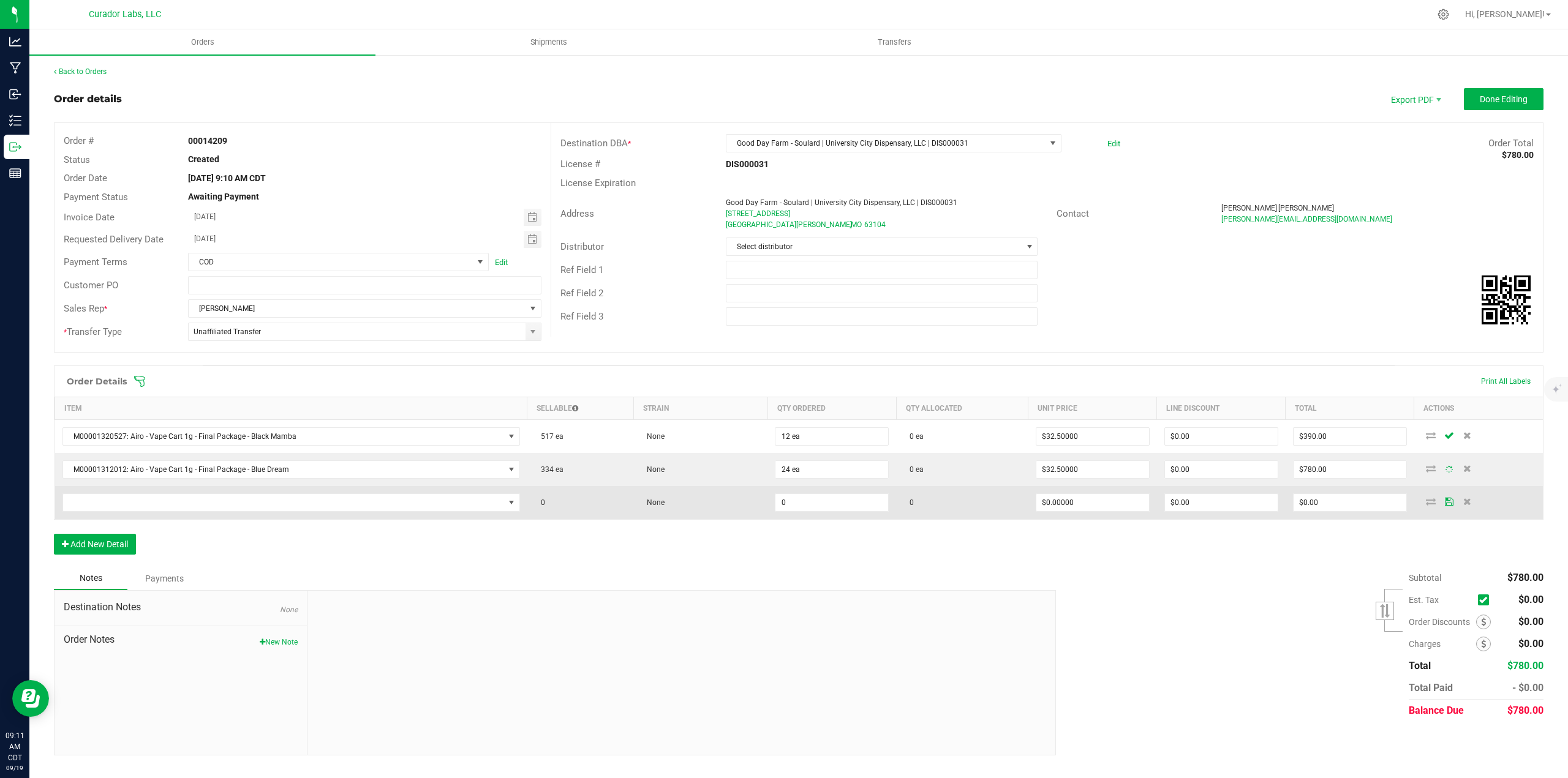
click at [241, 515] on td at bounding box center [291, 502] width 472 height 33
click at [238, 508] on span "NO DATA FOUND" at bounding box center [283, 502] width 441 height 17
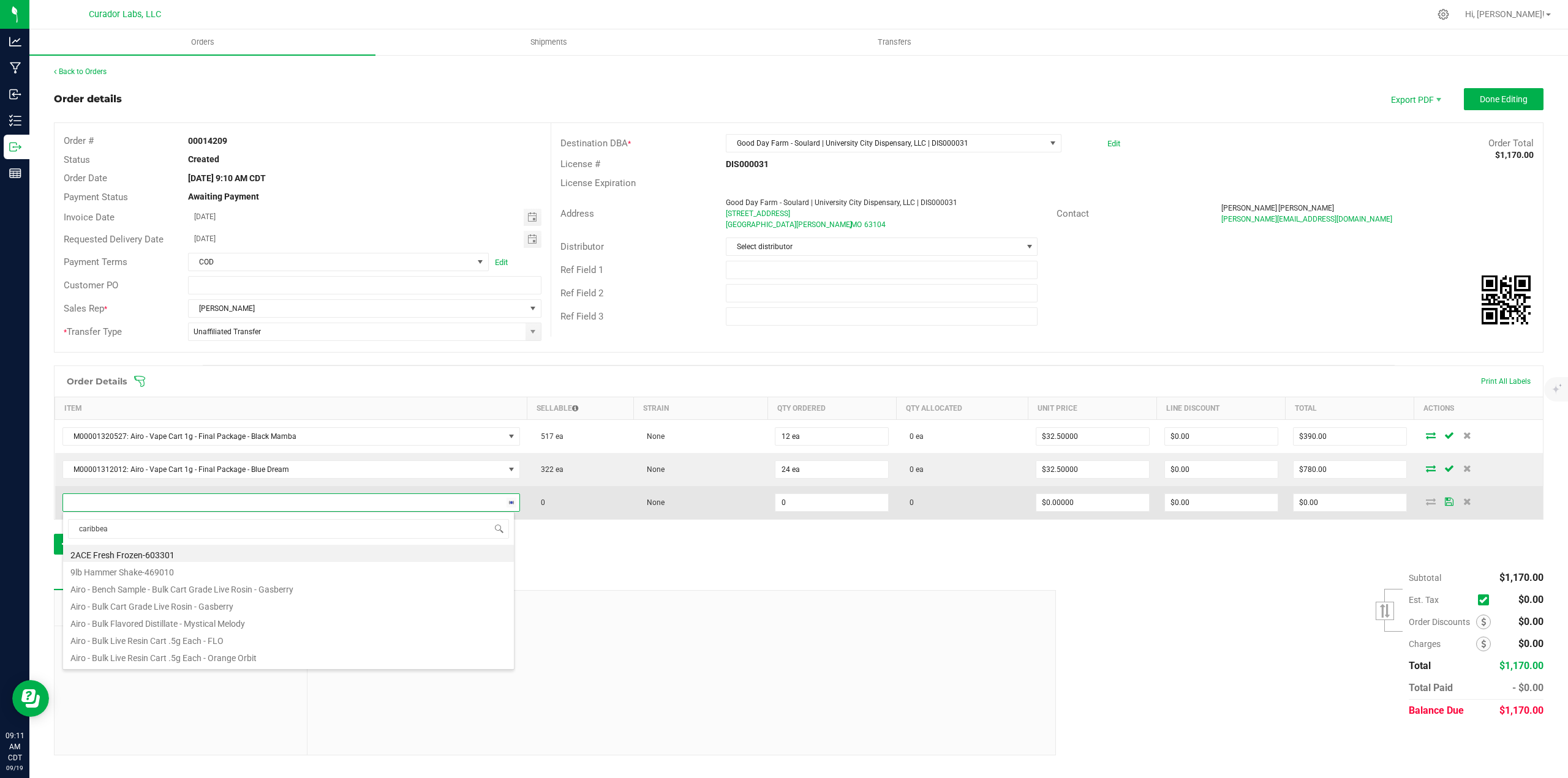
type input "caribbean"
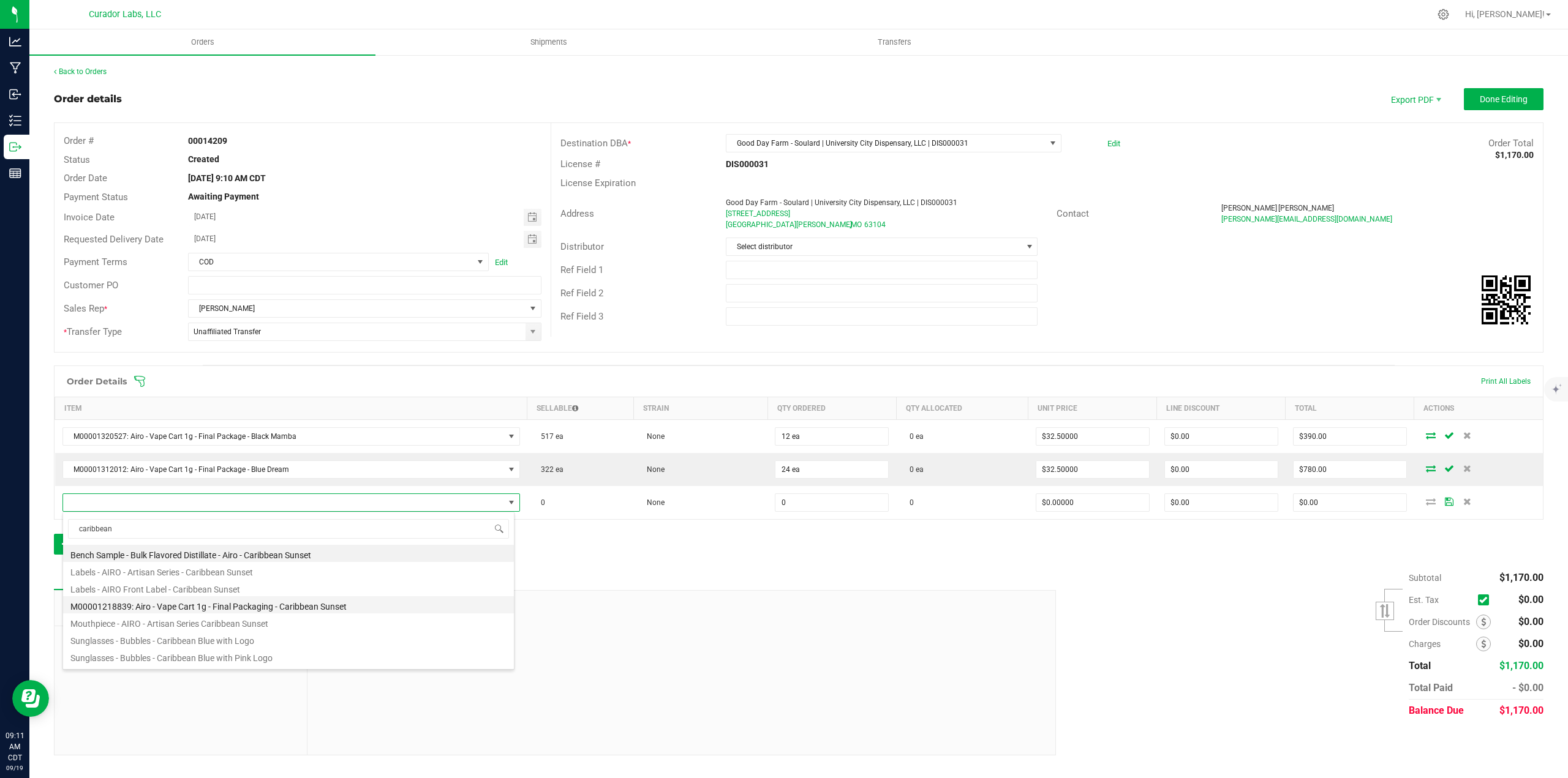
click at [233, 604] on li "M00001218839: Airo - Vape Cart 1g - Final Packaging - Caribbean Sunset" at bounding box center [288, 604] width 451 height 17
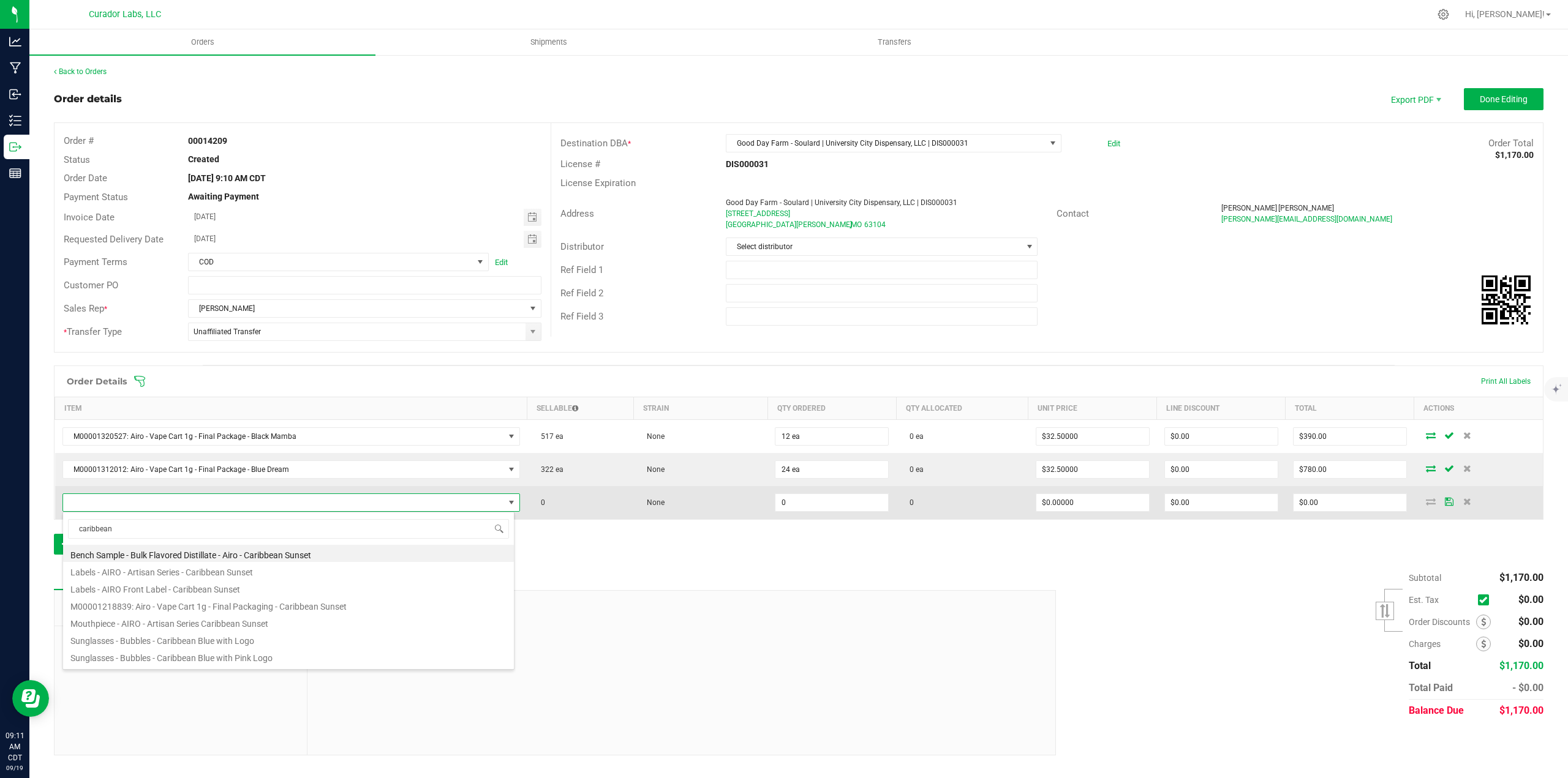
type input "0 ea"
type input "$32.50000"
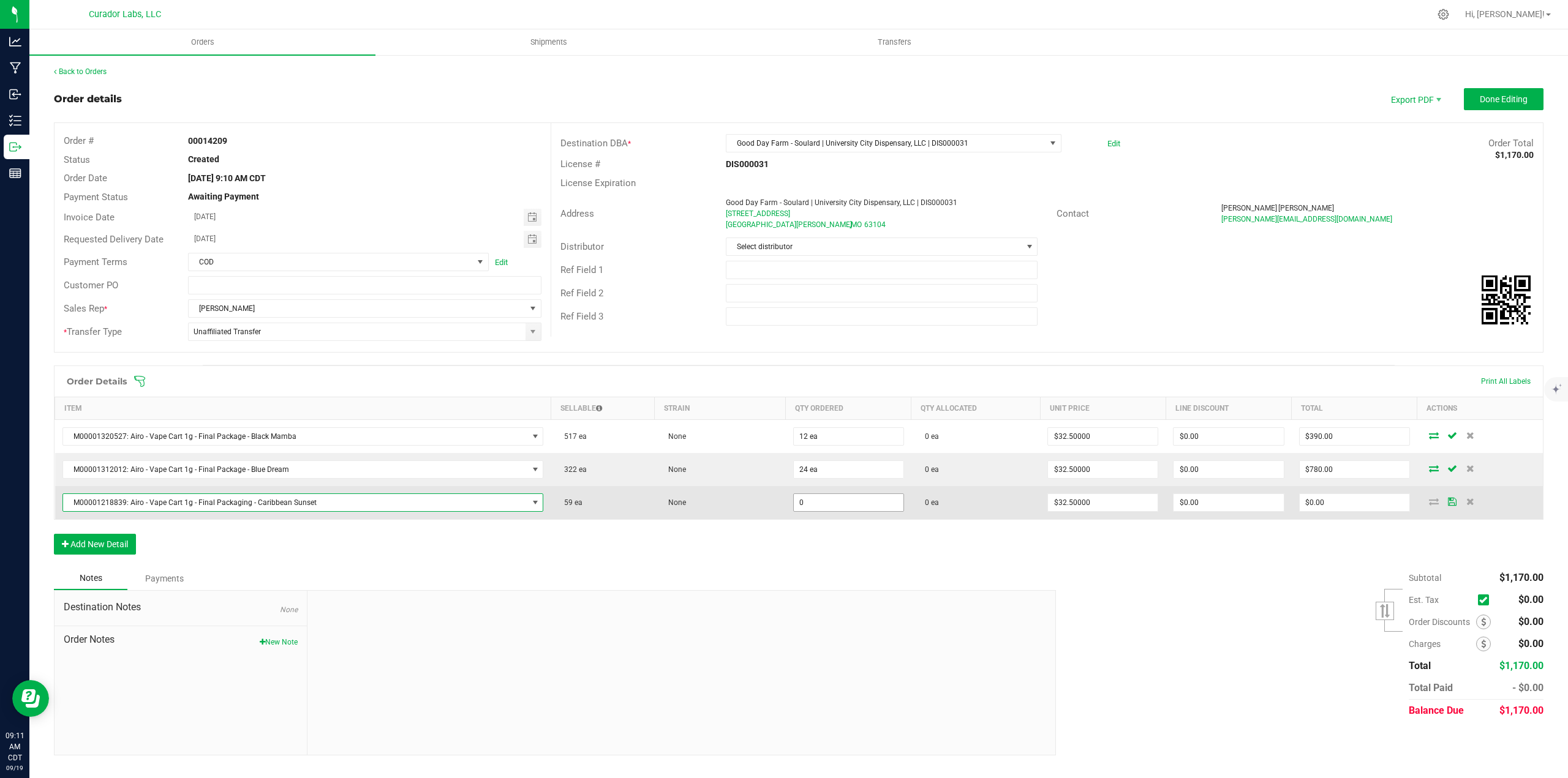
click at [838, 501] on input "0" at bounding box center [848, 502] width 109 height 17
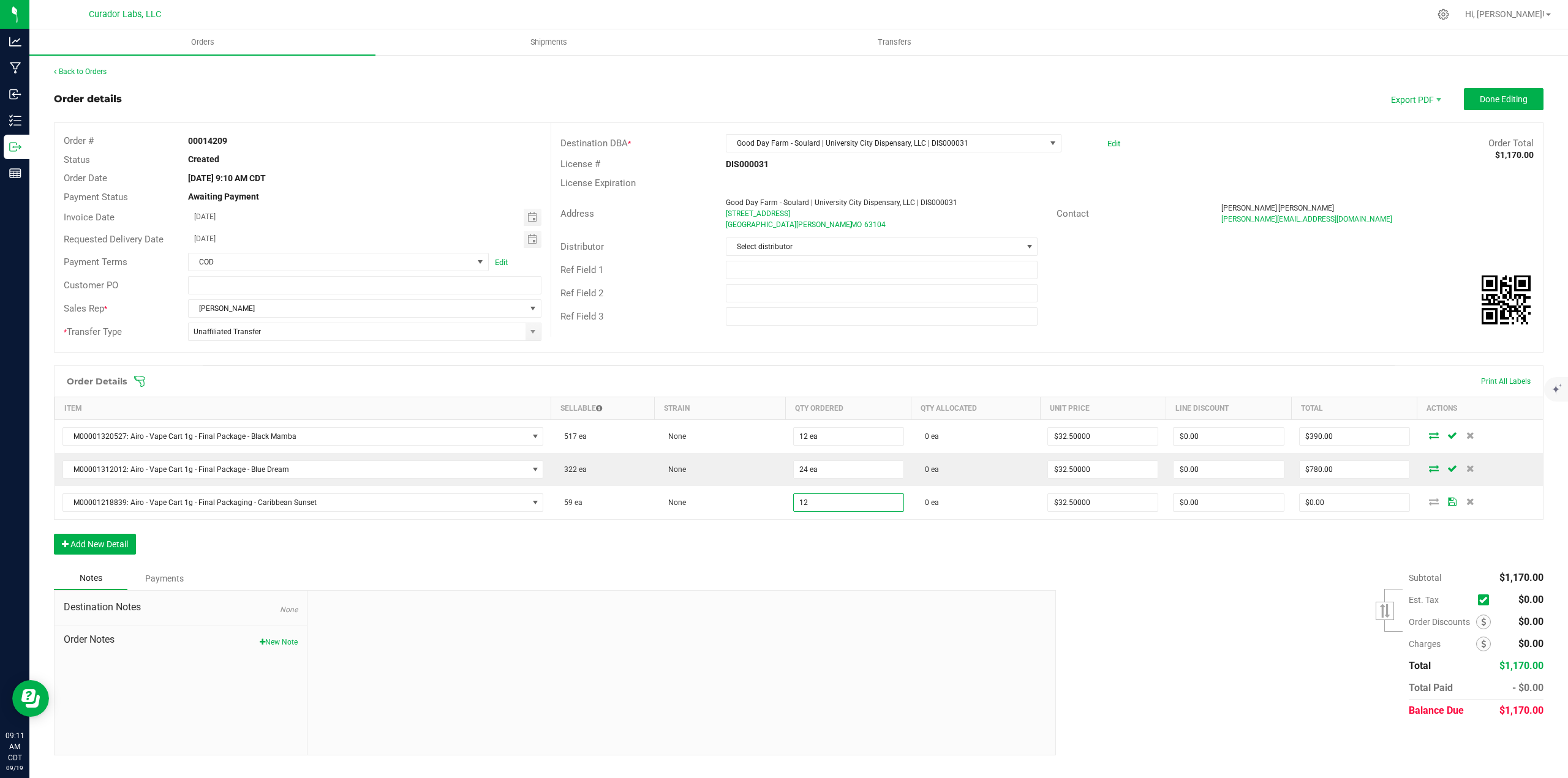
type input "12 ea"
type input "$390.00"
click at [834, 554] on div "Order Details Print All Labels Item Sellable Strain Qty Ordered Qty Allocated U…" at bounding box center [798, 466] width 1489 height 201
click at [123, 545] on button "Add New Detail" at bounding box center [94, 543] width 82 height 21
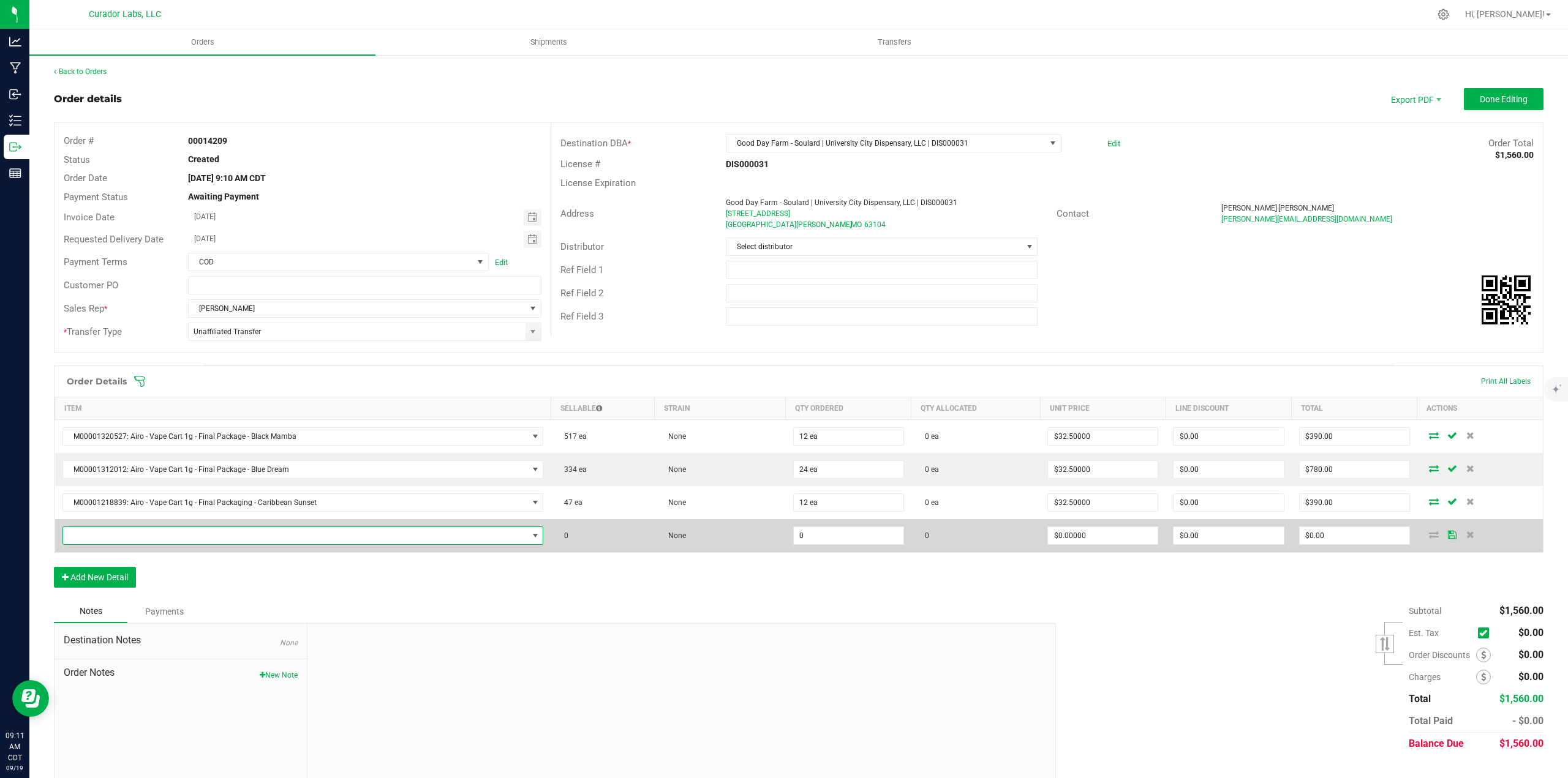
click at [120, 535] on span "NO DATA FOUND" at bounding box center [295, 535] width 465 height 17
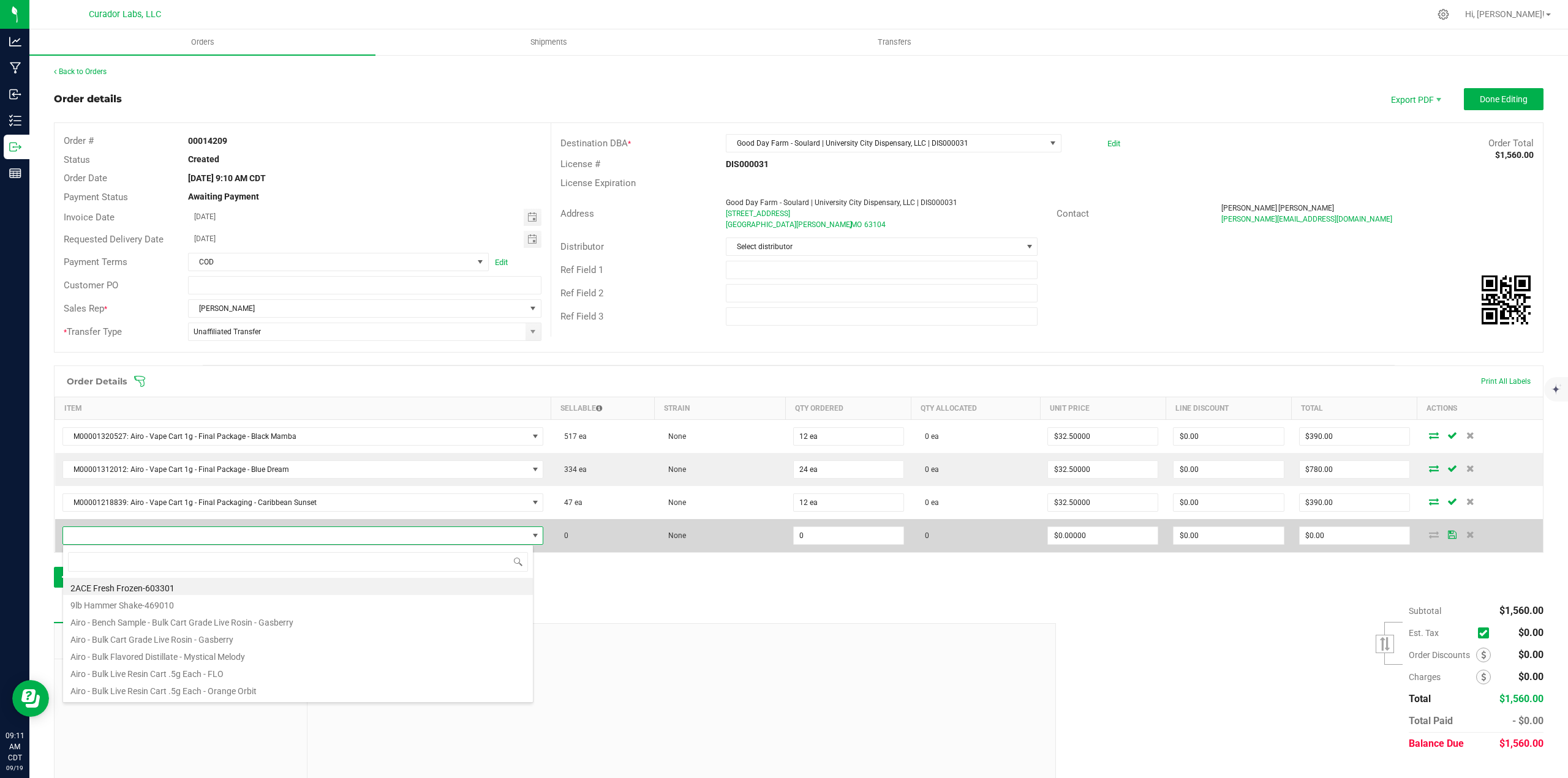
scroll to position [18, 469]
type input "cherry ak"
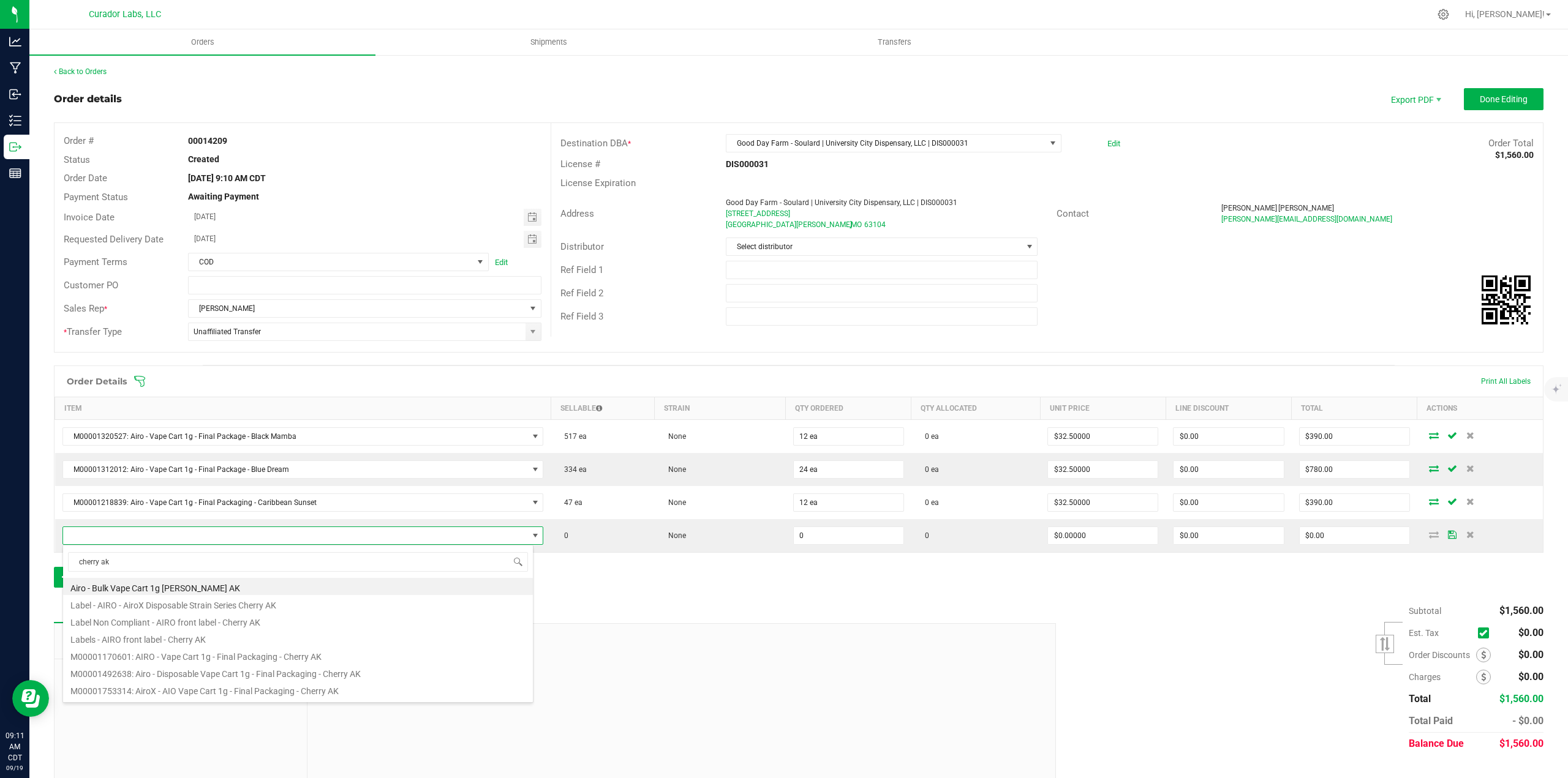
click at [183, 652] on li "M00001170601: AIRO - Vape Cart 1g - Final Packaging - Cherry AK" at bounding box center [298, 655] width 470 height 17
type input "0 ea"
type input "$32.50000"
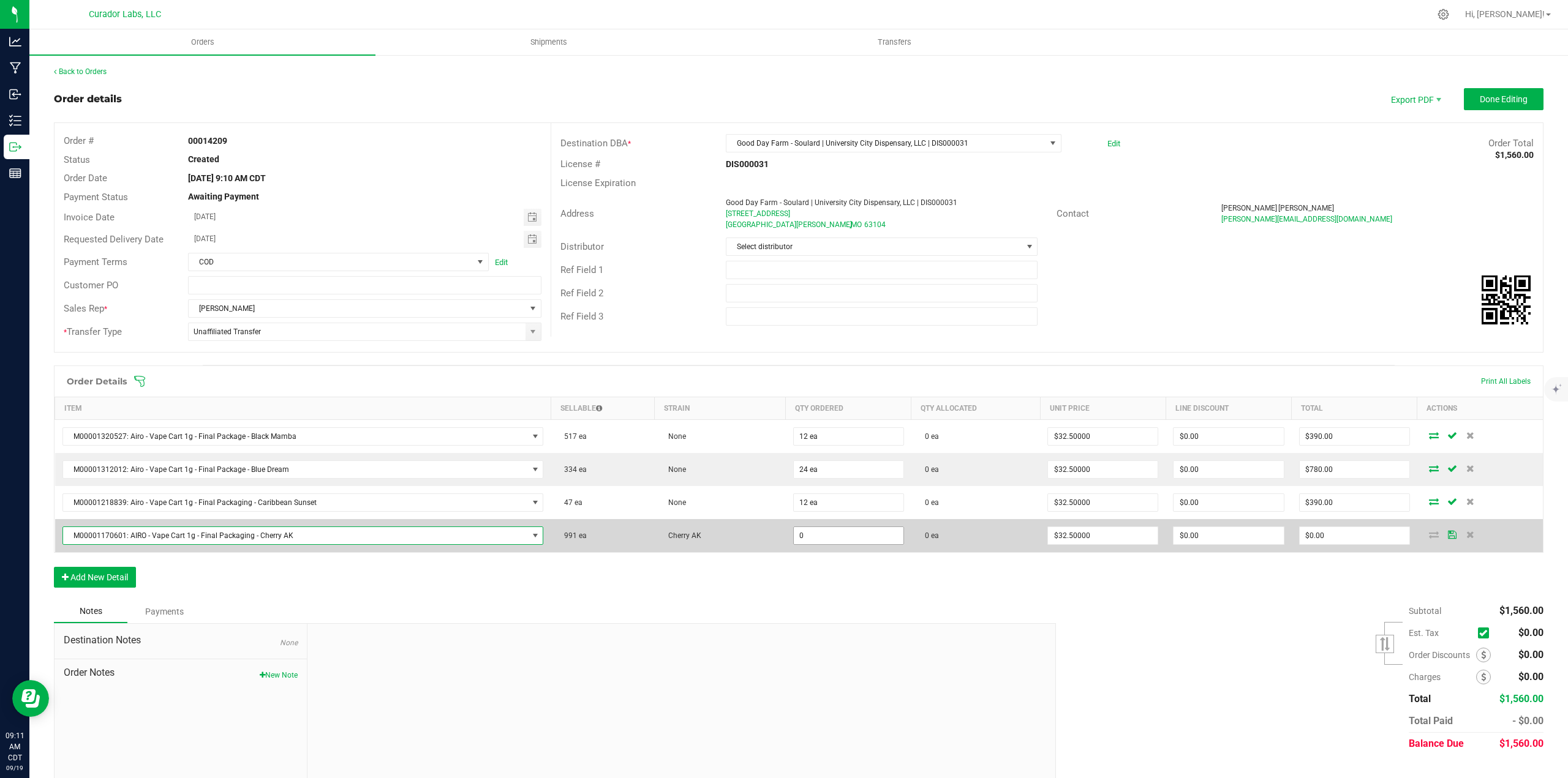
click at [864, 535] on input "0" at bounding box center [848, 535] width 109 height 17
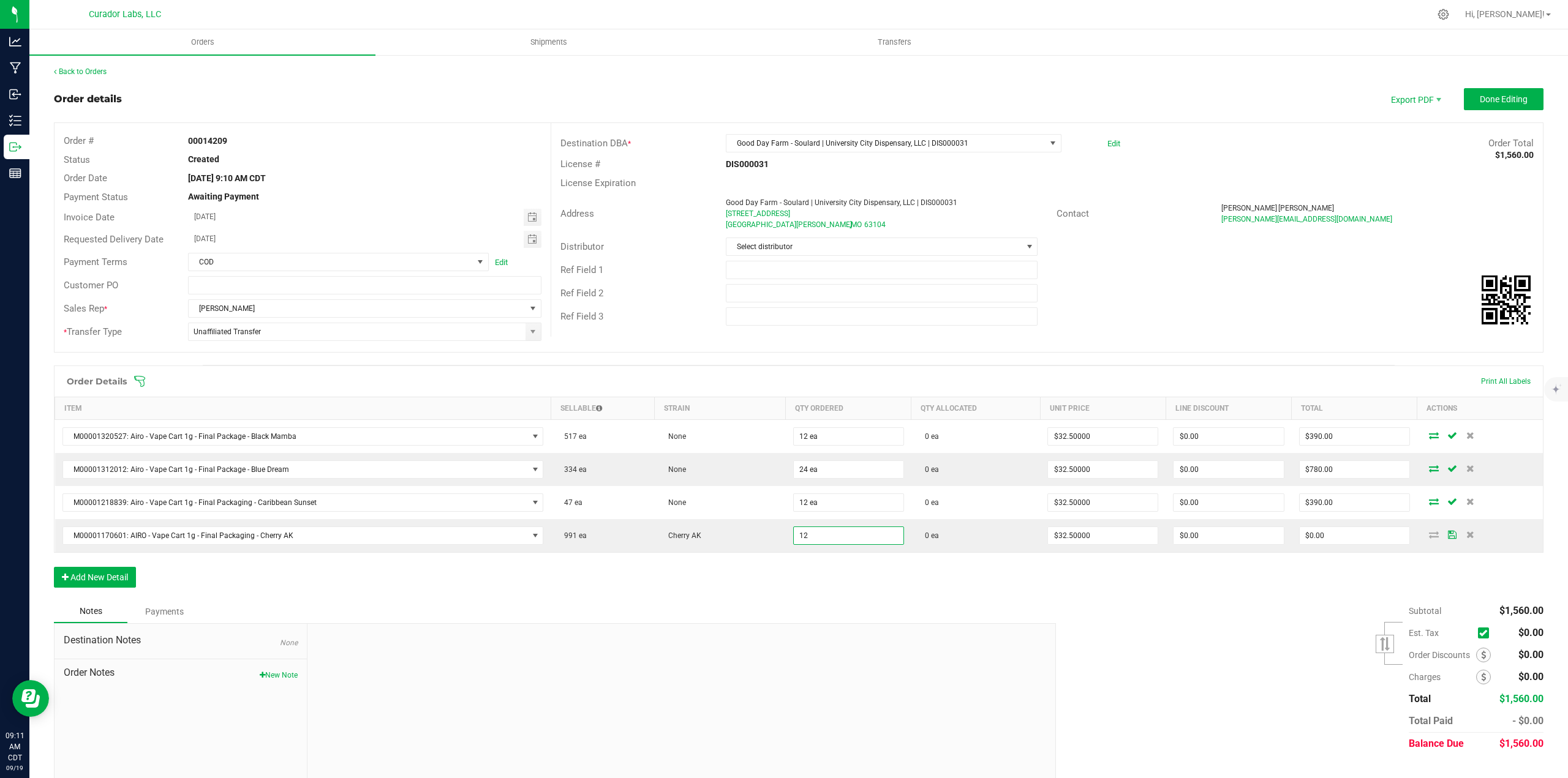
type input "12 ea"
type input "$390.00"
drag, startPoint x: 857, startPoint y: 567, endPoint x: 415, endPoint y: 597, distance: 443.0
click at [853, 568] on div "Order Details Print All Labels Item Sellable Strain Qty Ordered Qty Allocated U…" at bounding box center [798, 482] width 1489 height 235
click at [101, 584] on button "Add New Detail" at bounding box center [94, 577] width 82 height 21
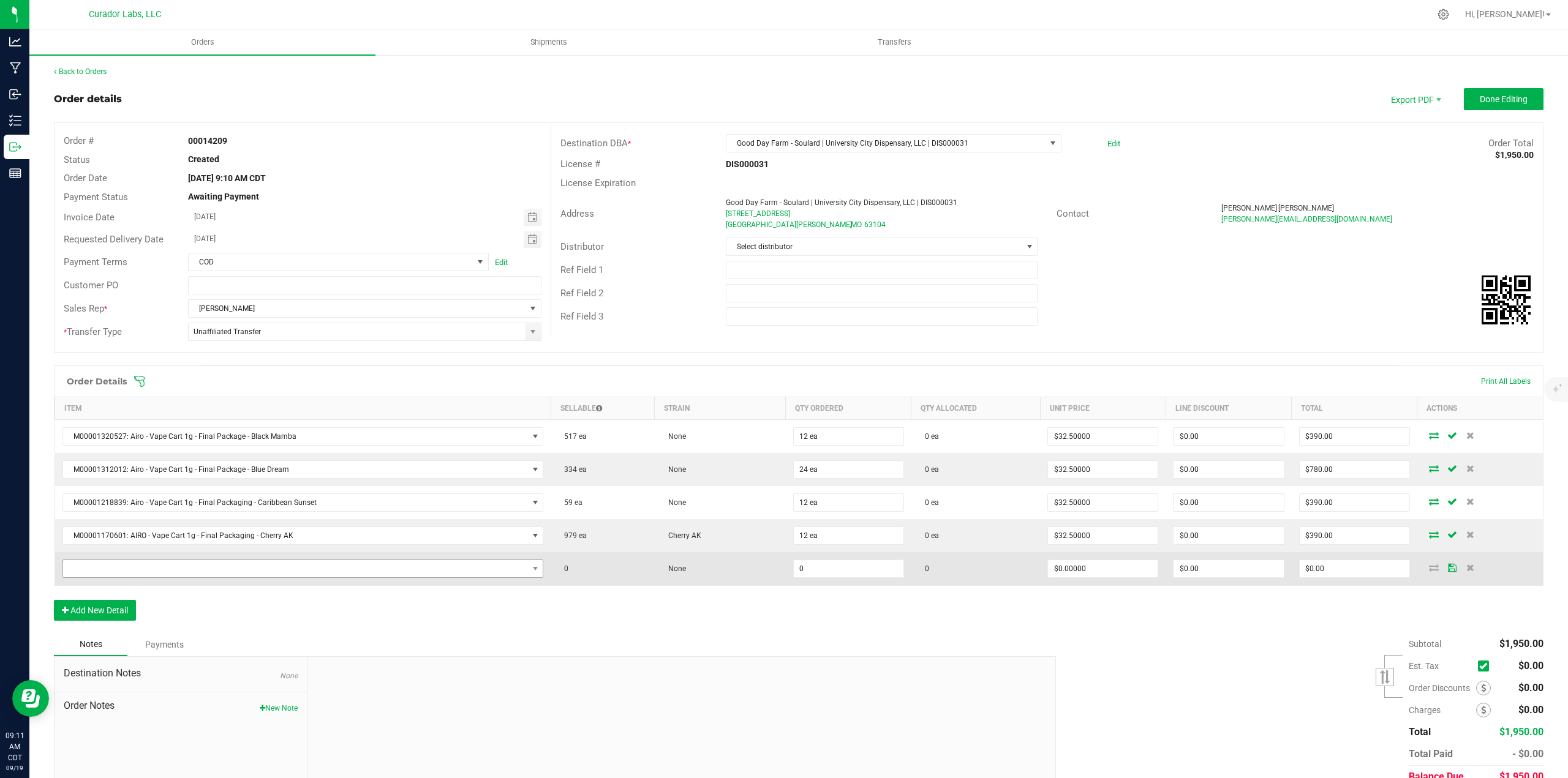
click at [95, 560] on td at bounding box center [303, 568] width 496 height 33
click at [95, 562] on span "NO DATA FOUND" at bounding box center [295, 568] width 465 height 17
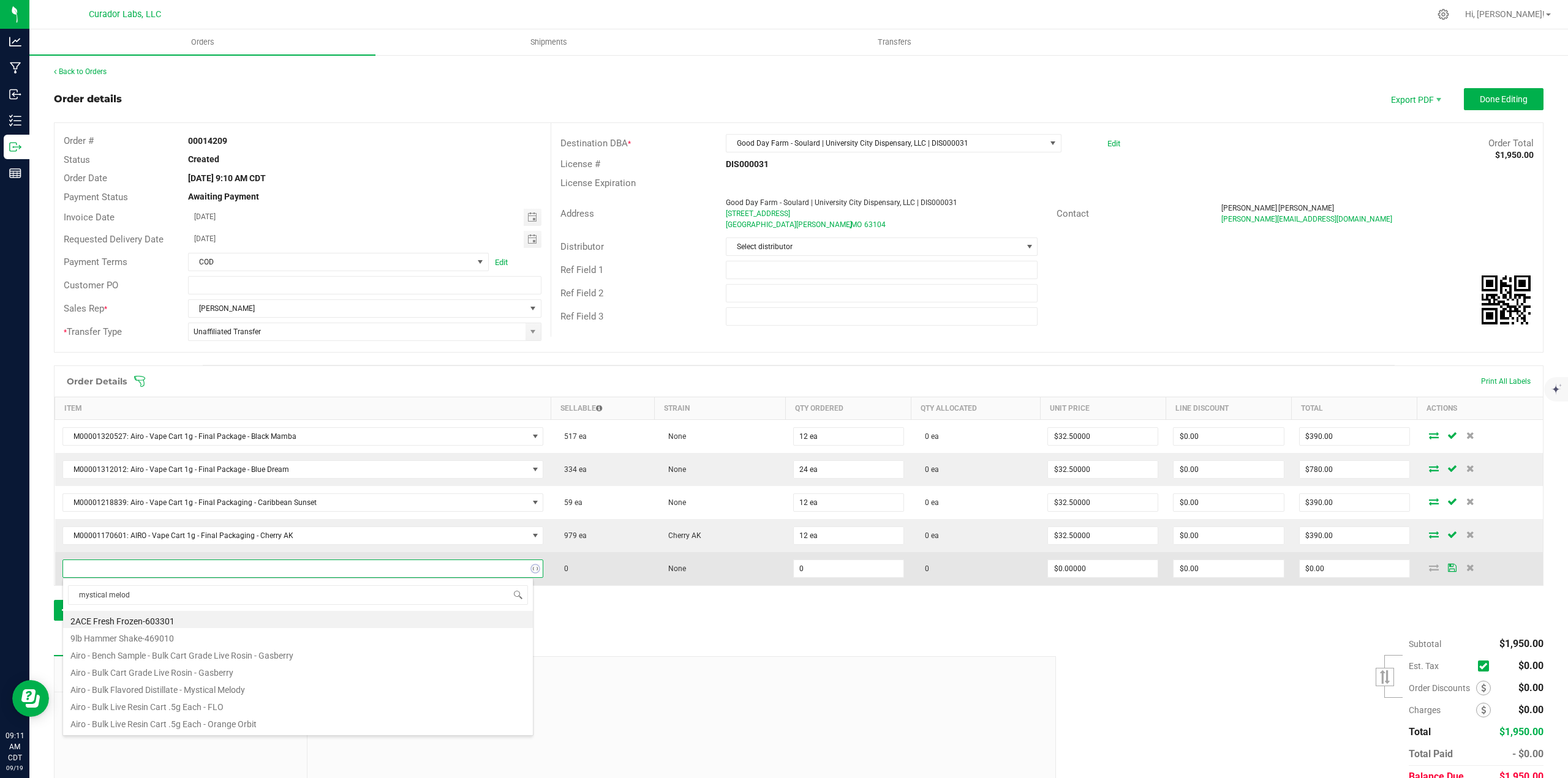
type input "mystical melody"
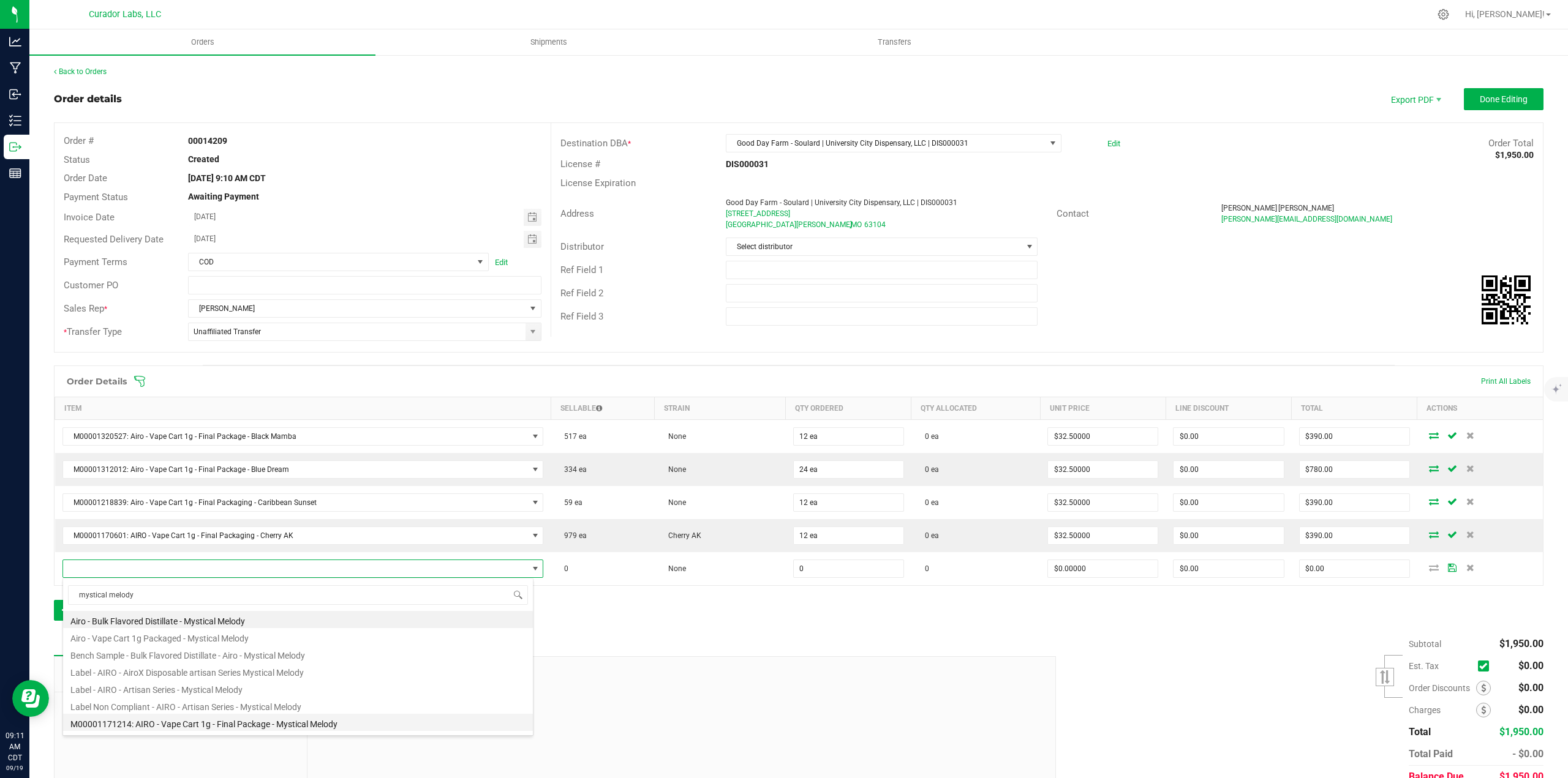
click at [231, 715] on li "M00001171214: AIRO - Vape Cart 1g - Final Package - Mystical Melody" at bounding box center [298, 722] width 470 height 17
type input "0 ea"
type input "$32.50000"
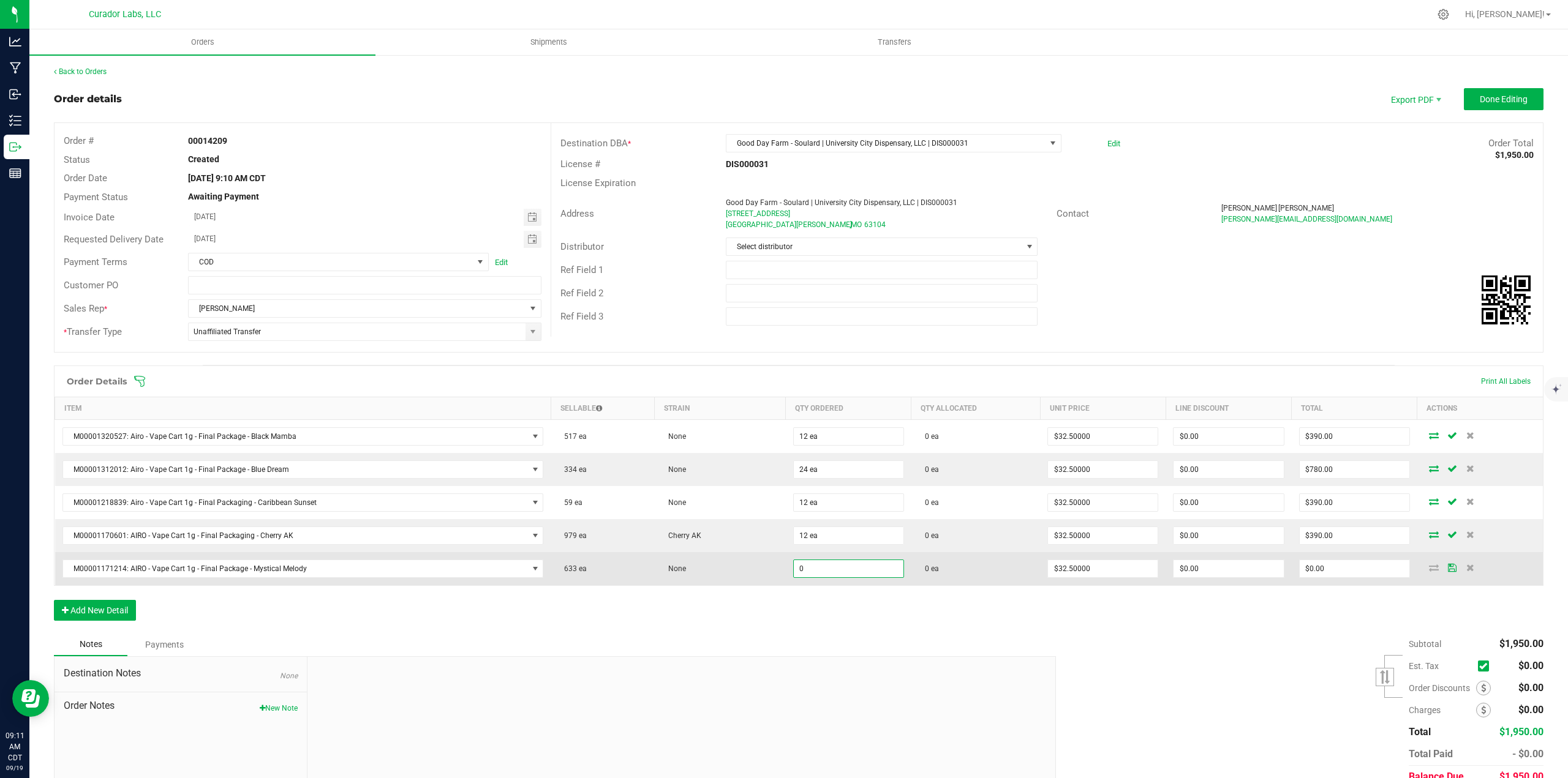
click at [804, 568] on input "0" at bounding box center [848, 568] width 109 height 17
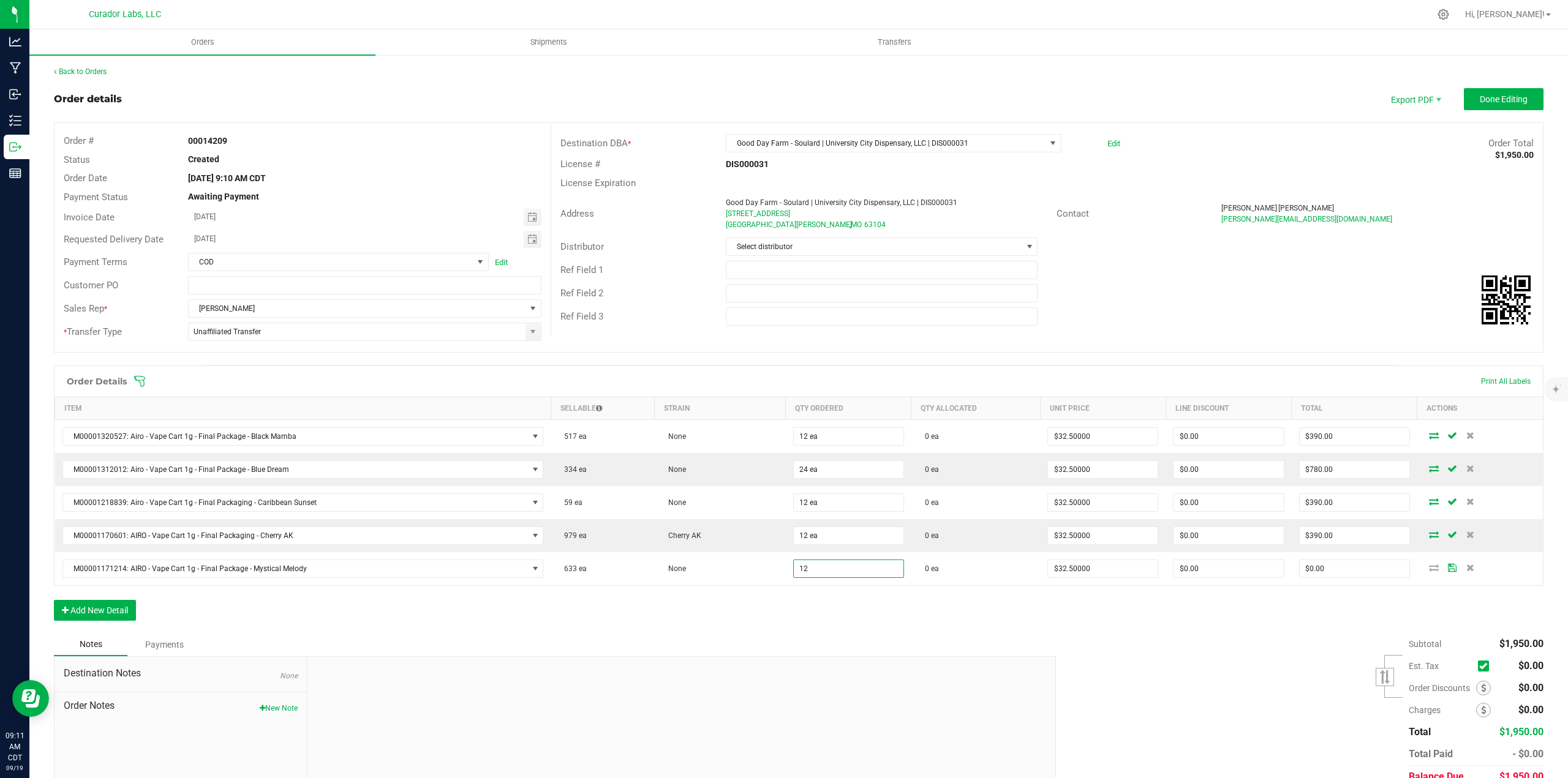
type input "12 ea"
type input "$390.00"
drag, startPoint x: 807, startPoint y: 595, endPoint x: 746, endPoint y: 625, distance: 68.0
click at [807, 597] on div "Order Details Print All Labels Item Sellable Strain Qty Ordered Qty Allocated U…" at bounding box center [798, 499] width 1489 height 268
click at [120, 616] on button "Add New Detail" at bounding box center [94, 610] width 82 height 21
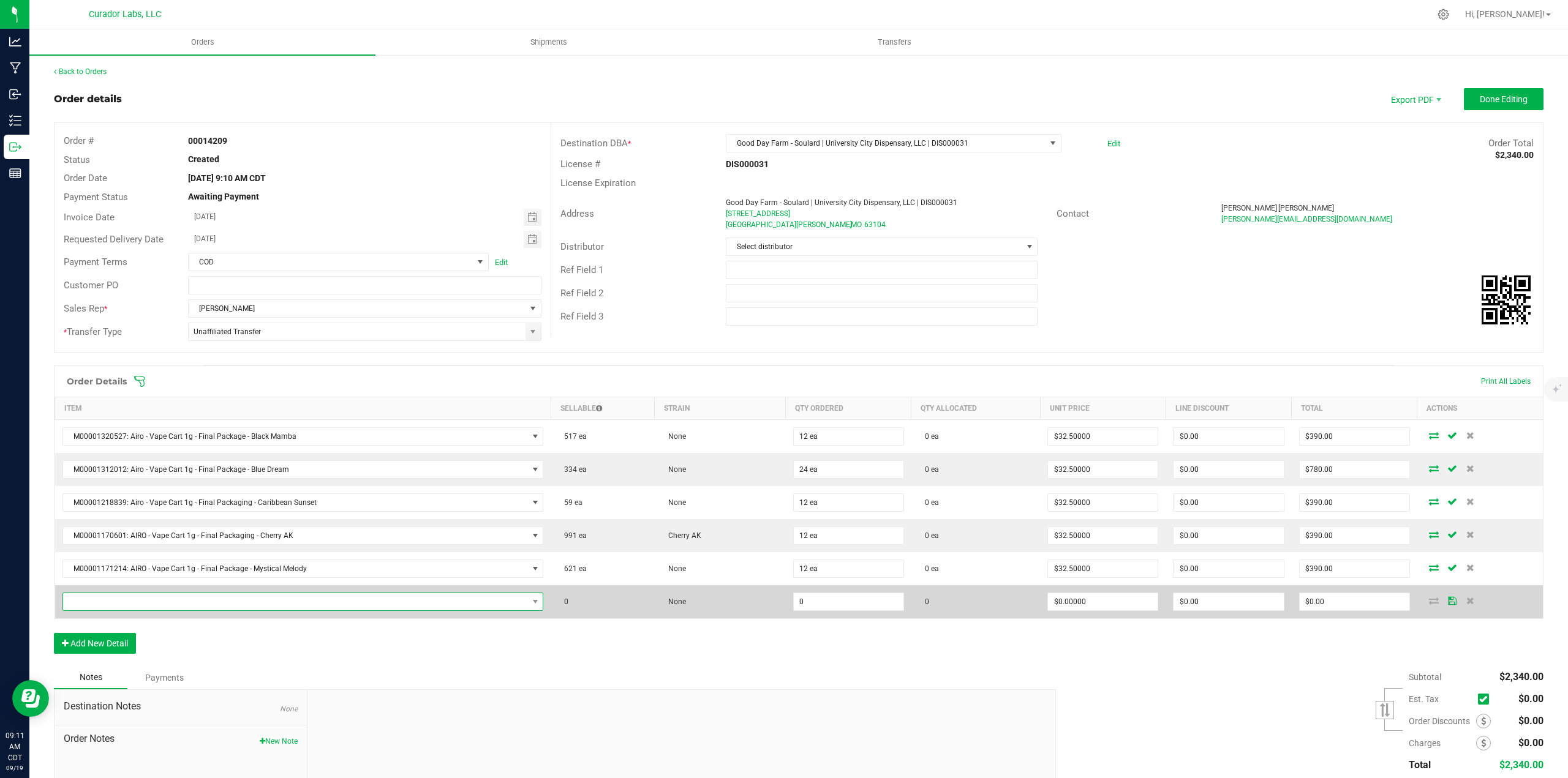
click at [110, 600] on span "NO DATA FOUND" at bounding box center [295, 601] width 465 height 17
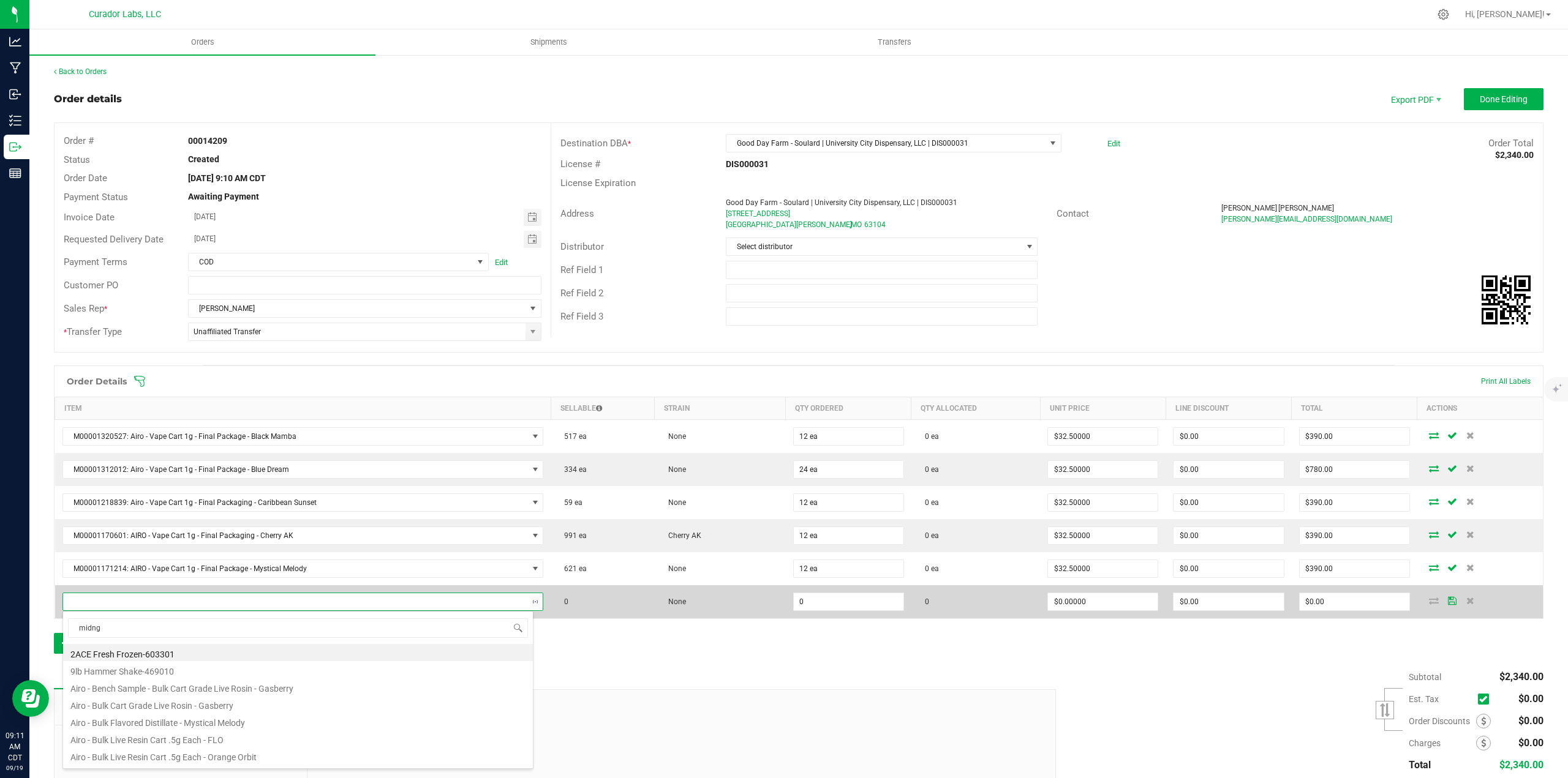
type input "midn"
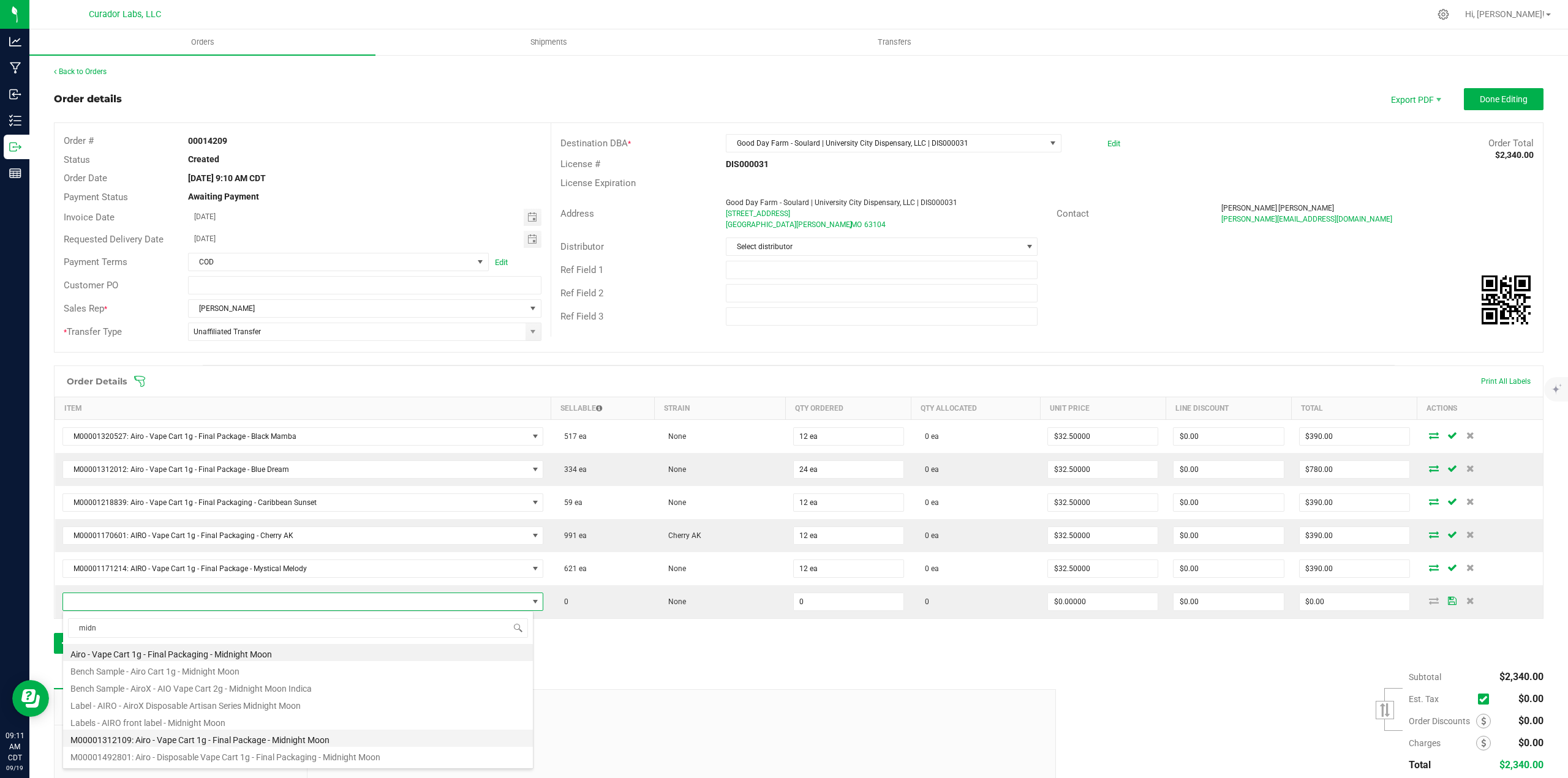
click at [304, 740] on li "M00001312109: Airo - Vape Cart 1g - Final Package - Midnight Moon" at bounding box center [298, 738] width 470 height 17
type input "0 ea"
type input "$32.50000"
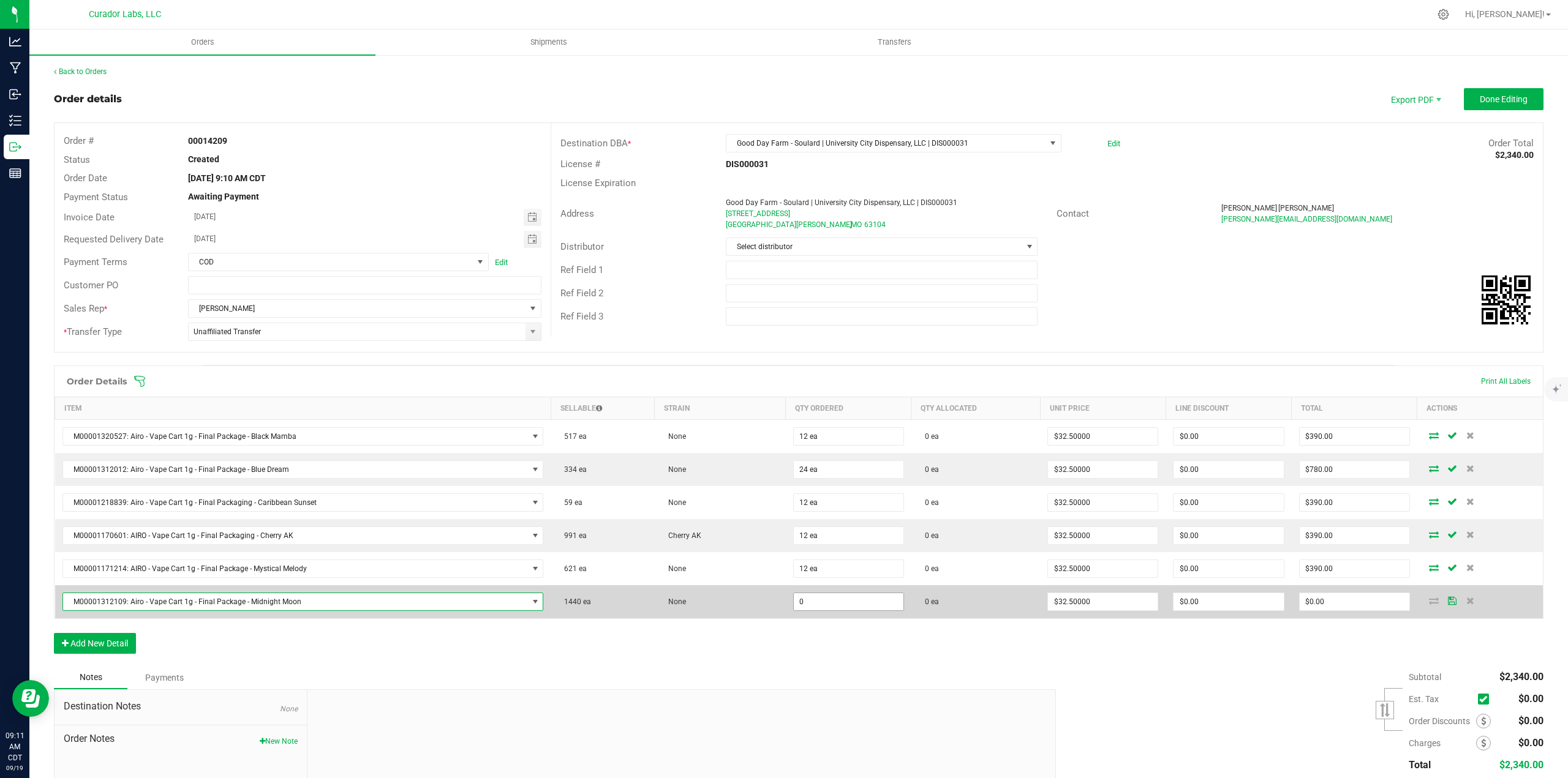
click at [808, 602] on input "0" at bounding box center [848, 601] width 109 height 17
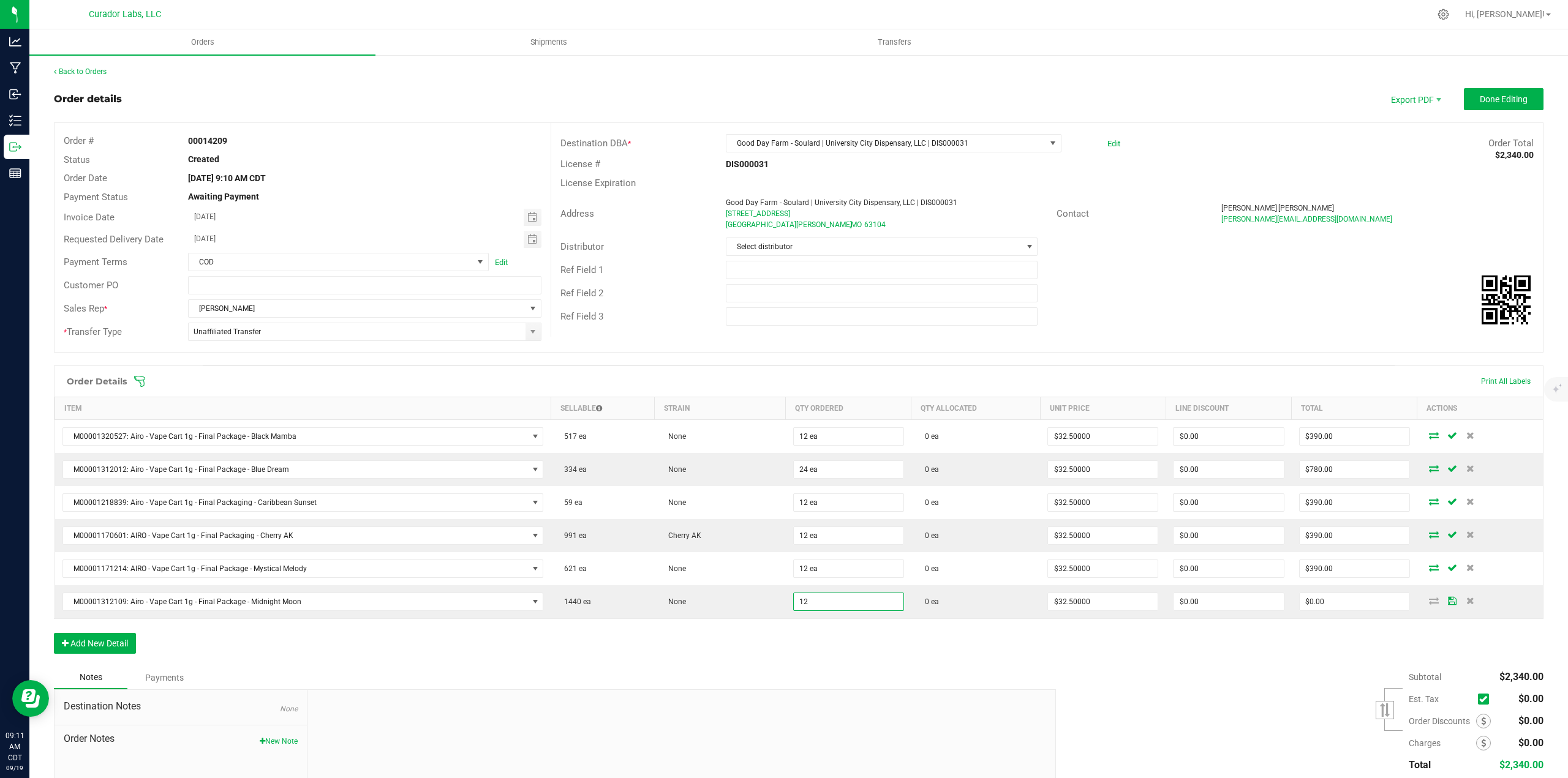
type input "12 ea"
type input "$390.00"
click at [817, 637] on div "Order Details Print All Labels Item Sellable Strain Qty Ordered Qty Allocated U…" at bounding box center [798, 515] width 1489 height 301
drag, startPoint x: 1066, startPoint y: 634, endPoint x: 979, endPoint y: 725, distance: 125.9
click at [1066, 635] on div "Order Details Print All Labels Item Sellable Strain Qty Ordered Qty Allocated U…" at bounding box center [798, 515] width 1489 height 301
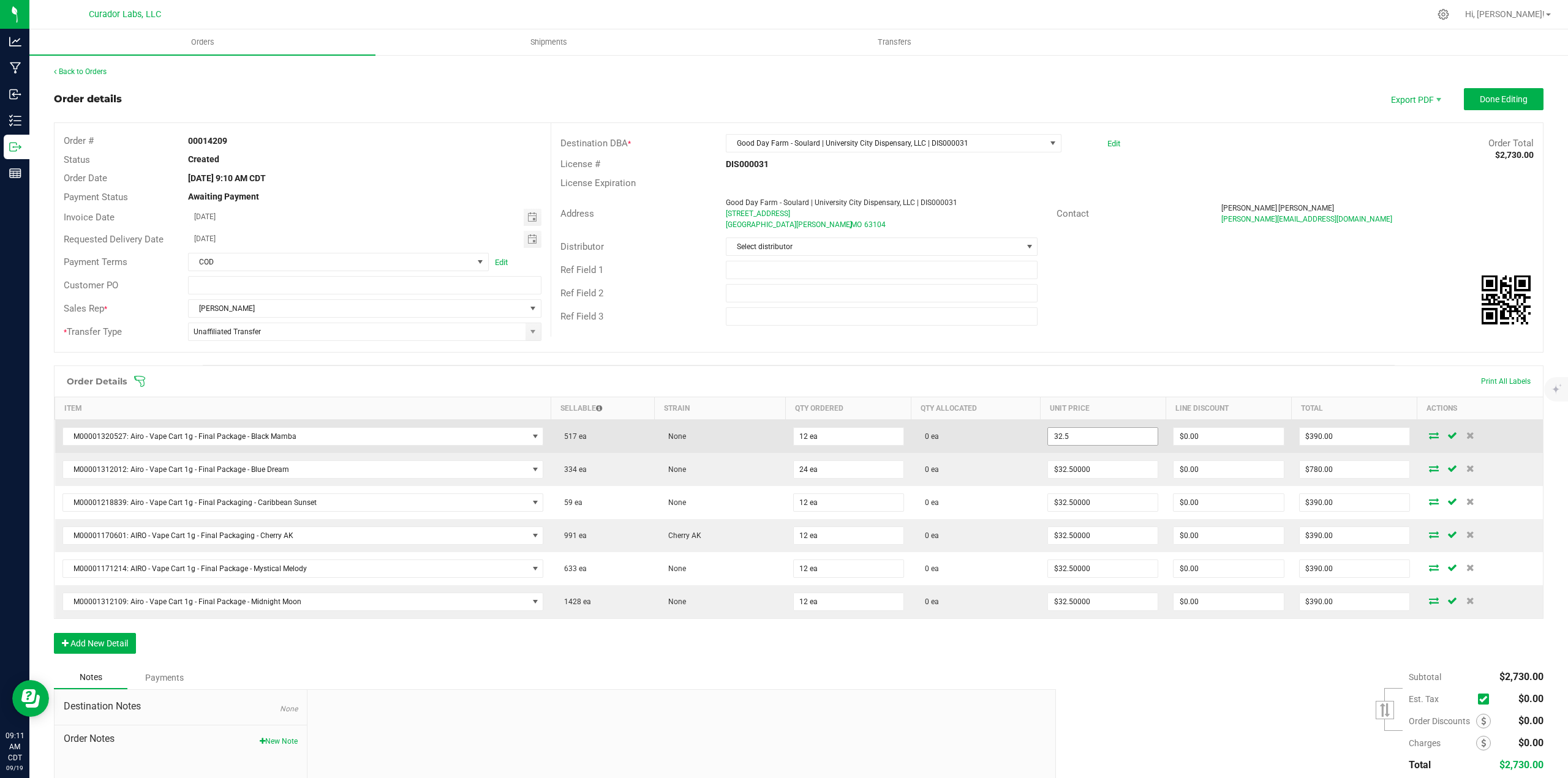
click at [1084, 429] on input "32.5" at bounding box center [1102, 436] width 109 height 17
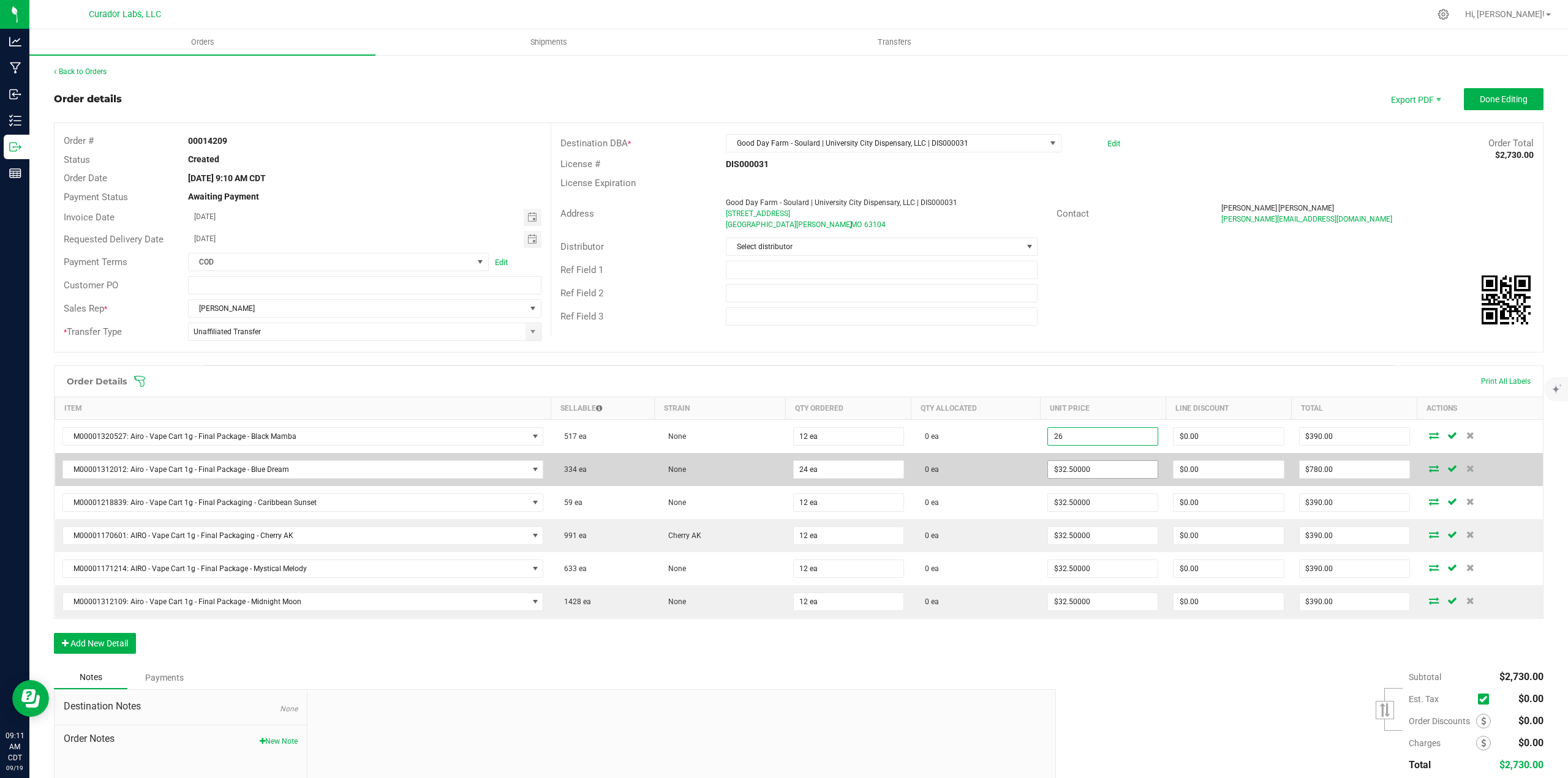
type input "$26.00000"
type input "$312.00"
click at [1080, 468] on input "32.5" at bounding box center [1102, 469] width 109 height 17
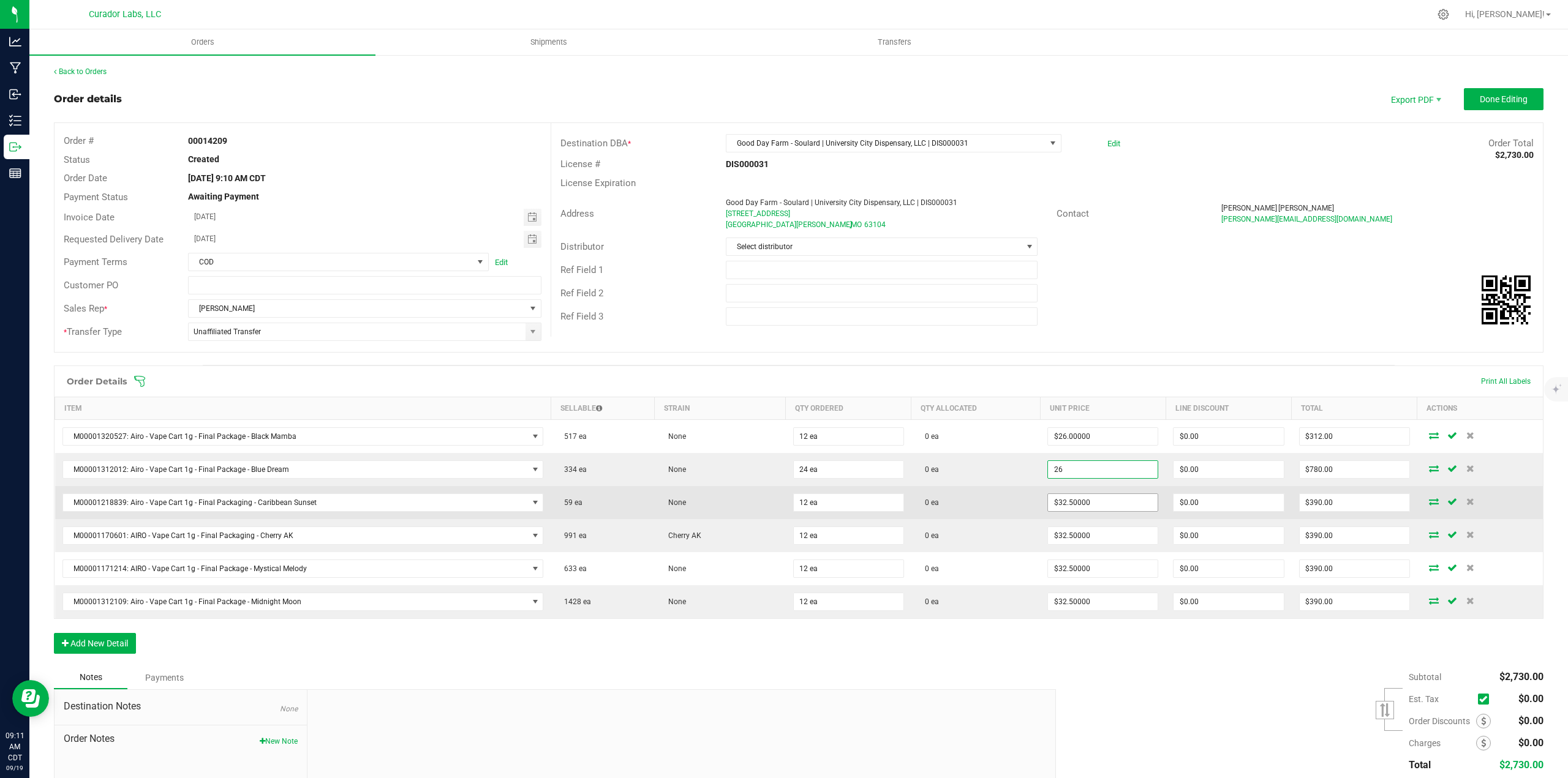
type input "$26.00000"
type input "$624.00"
click at [1084, 502] on input "32.5" at bounding box center [1102, 502] width 109 height 17
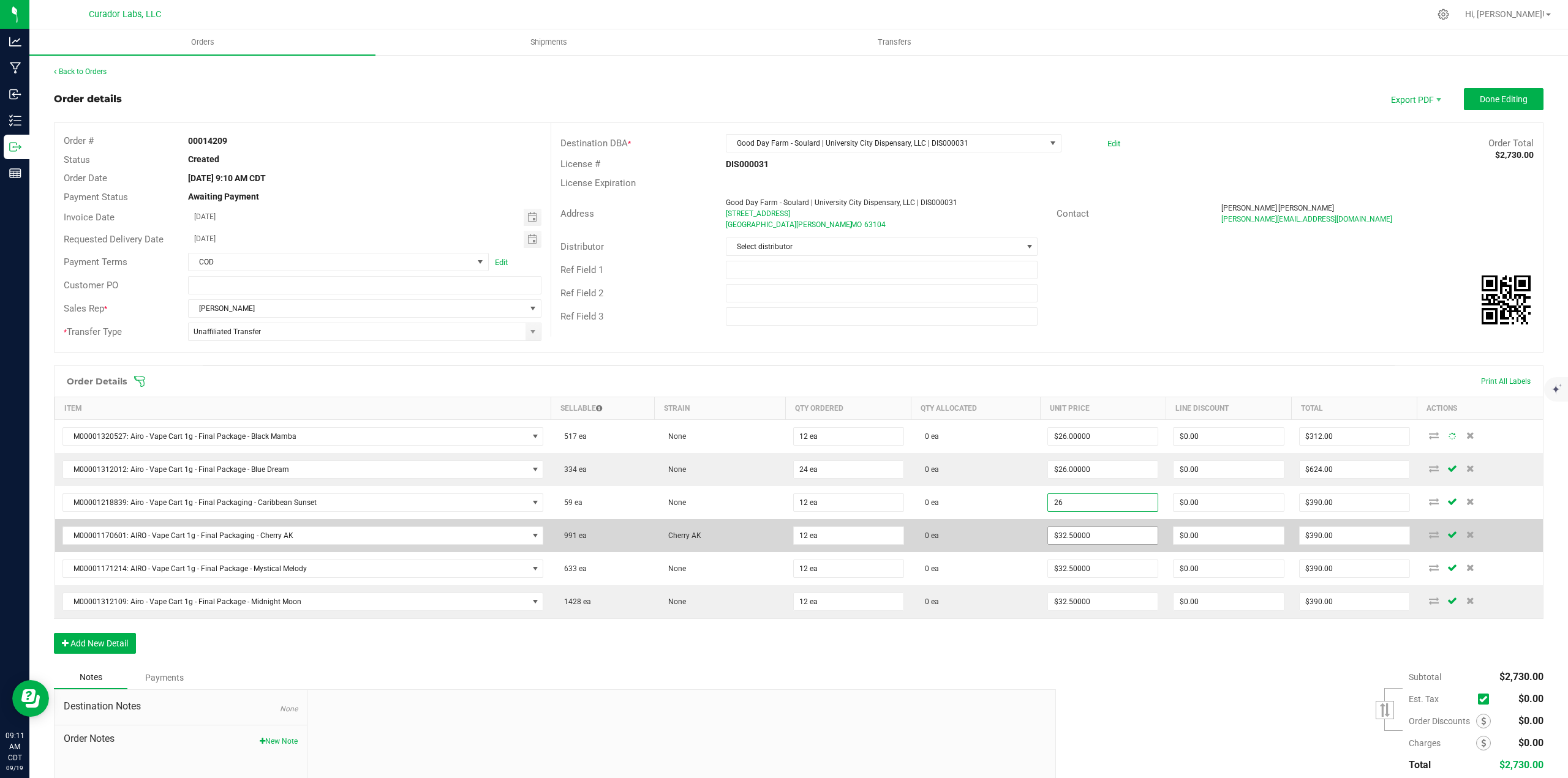
type input "$26.00000"
type input "$312.00"
click at [1084, 533] on input "32.5" at bounding box center [1102, 535] width 109 height 17
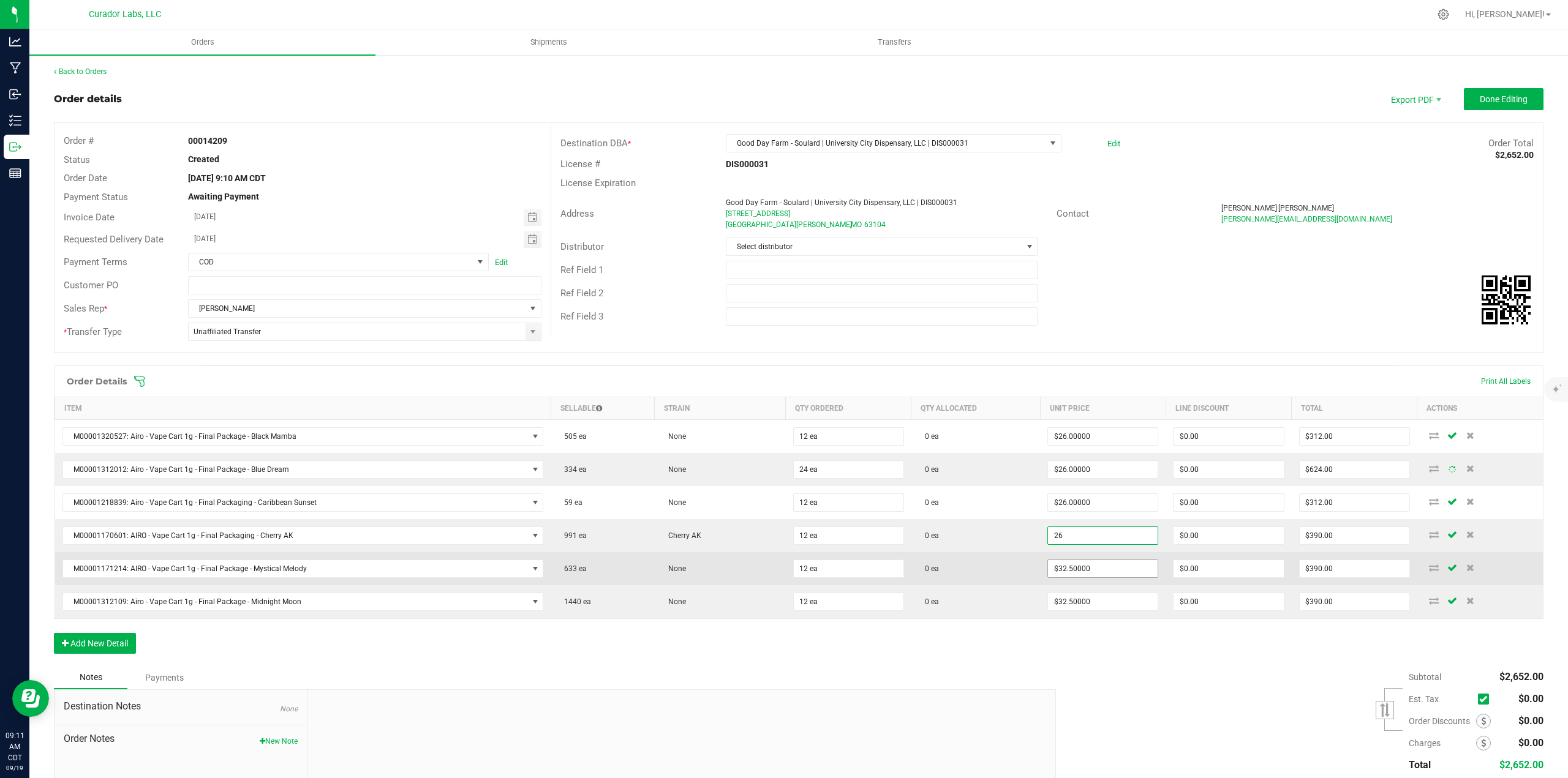
type input "26"
type input "32.5"
type input "$26.00000"
type input "$312.00"
click at [1089, 565] on input "32.52" at bounding box center [1102, 568] width 109 height 17
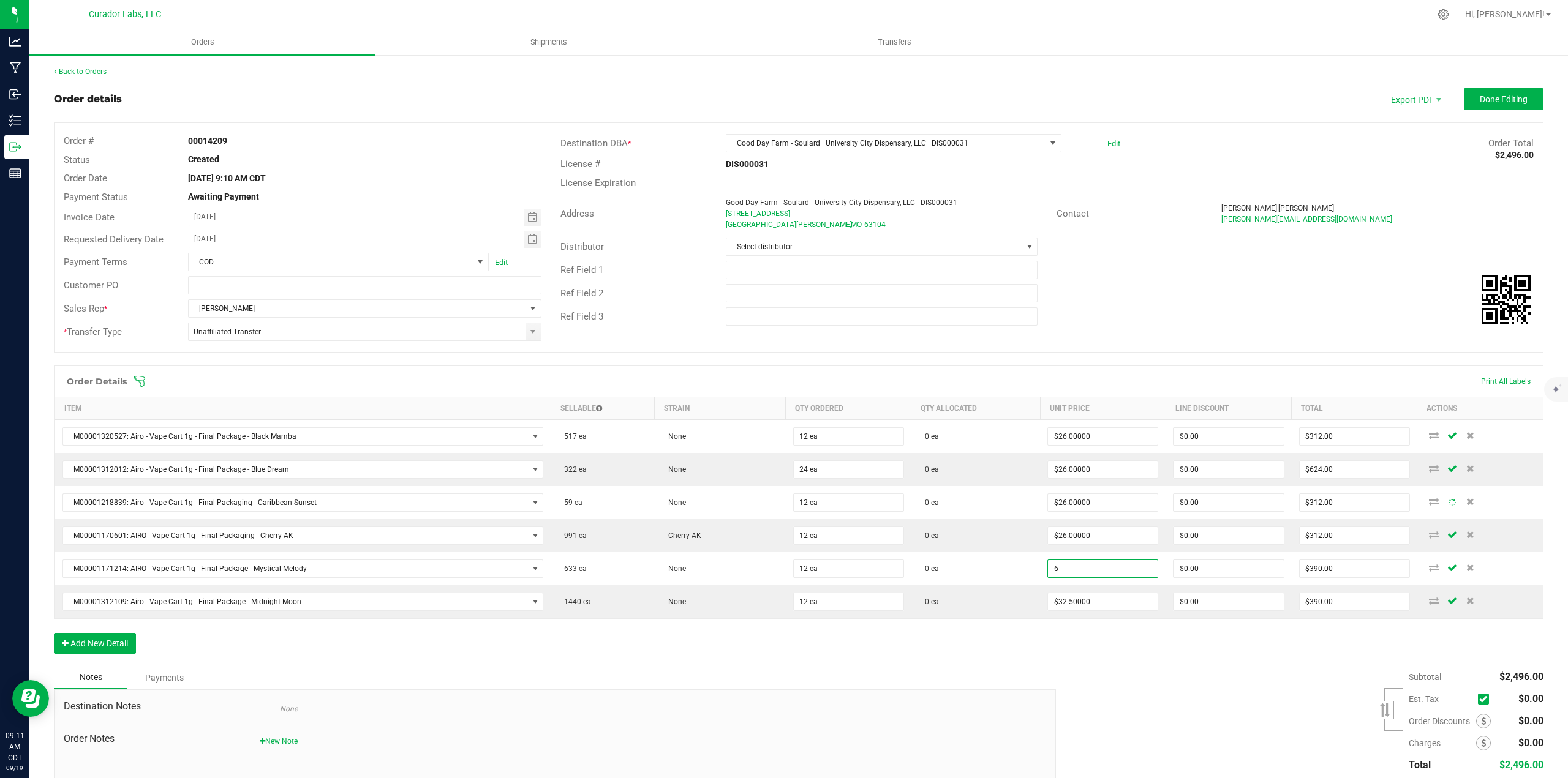
type input "$6.00000"
type input "$72.00"
click at [1089, 625] on div "Order Details Print All Labels Item Sellable Strain Qty Ordered Qty Allocated U…" at bounding box center [798, 515] width 1489 height 301
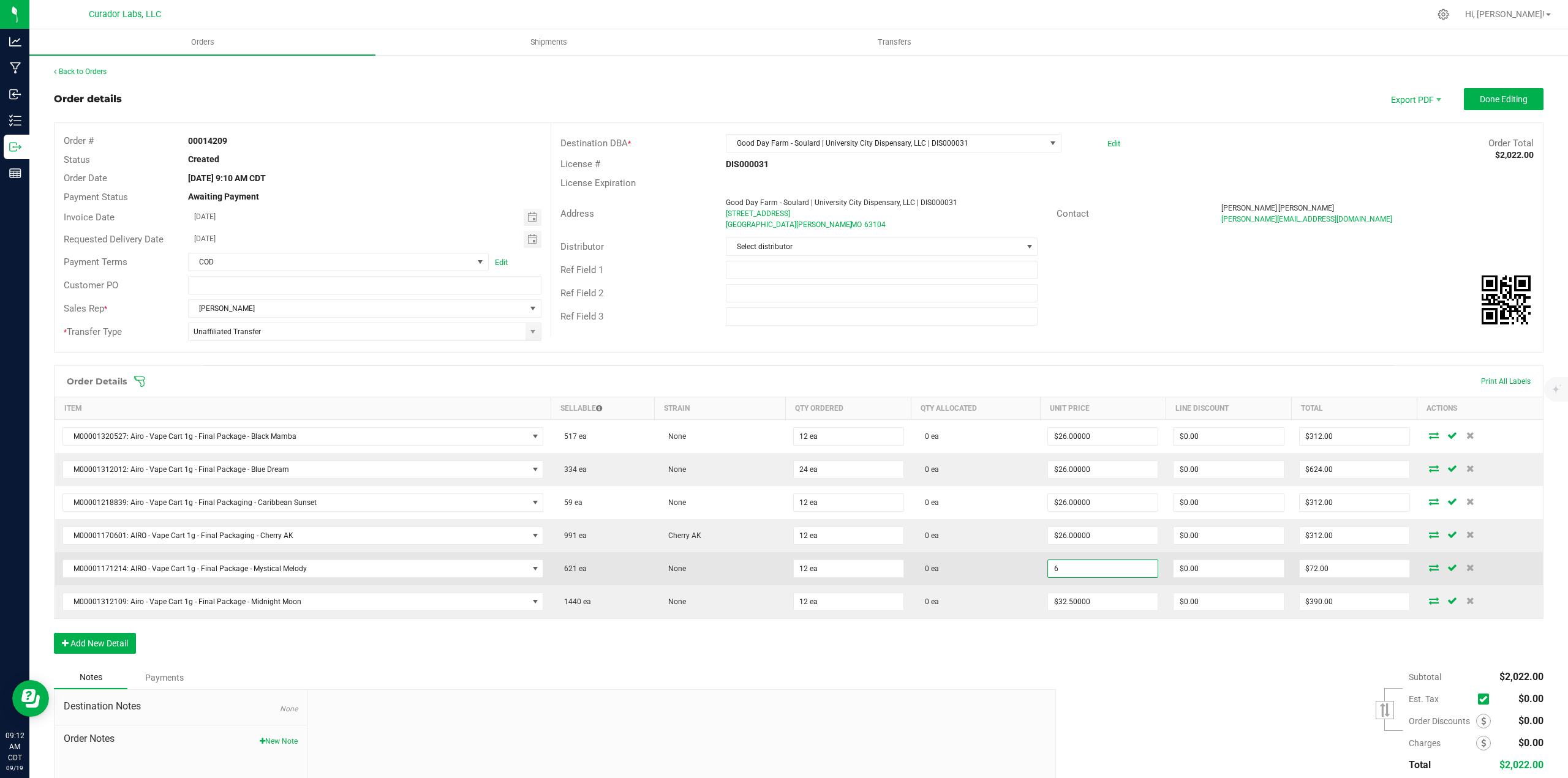
click at [1086, 574] on input "6" at bounding box center [1102, 568] width 109 height 17
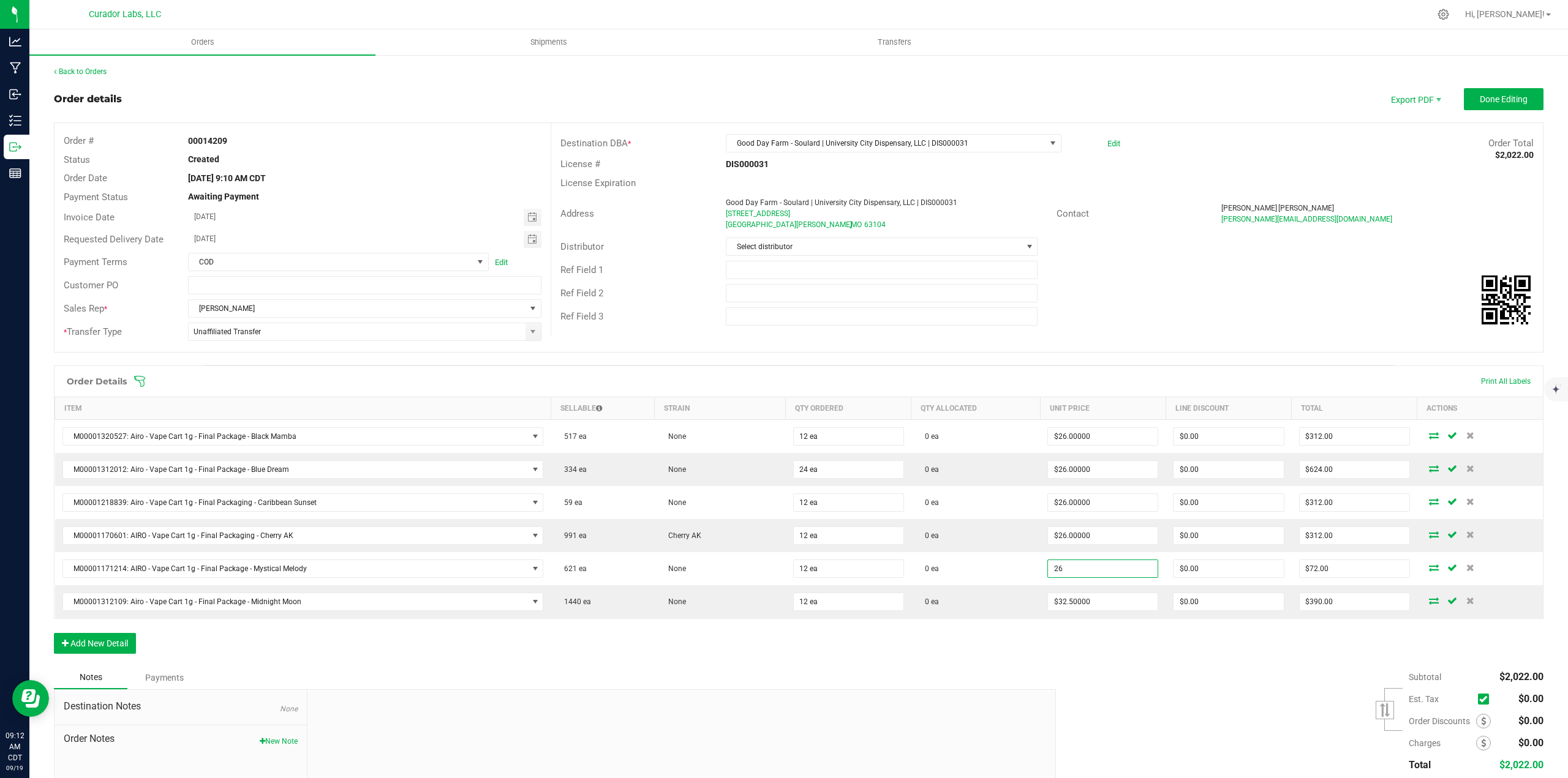
type input "$26.00000"
type input "$312.00"
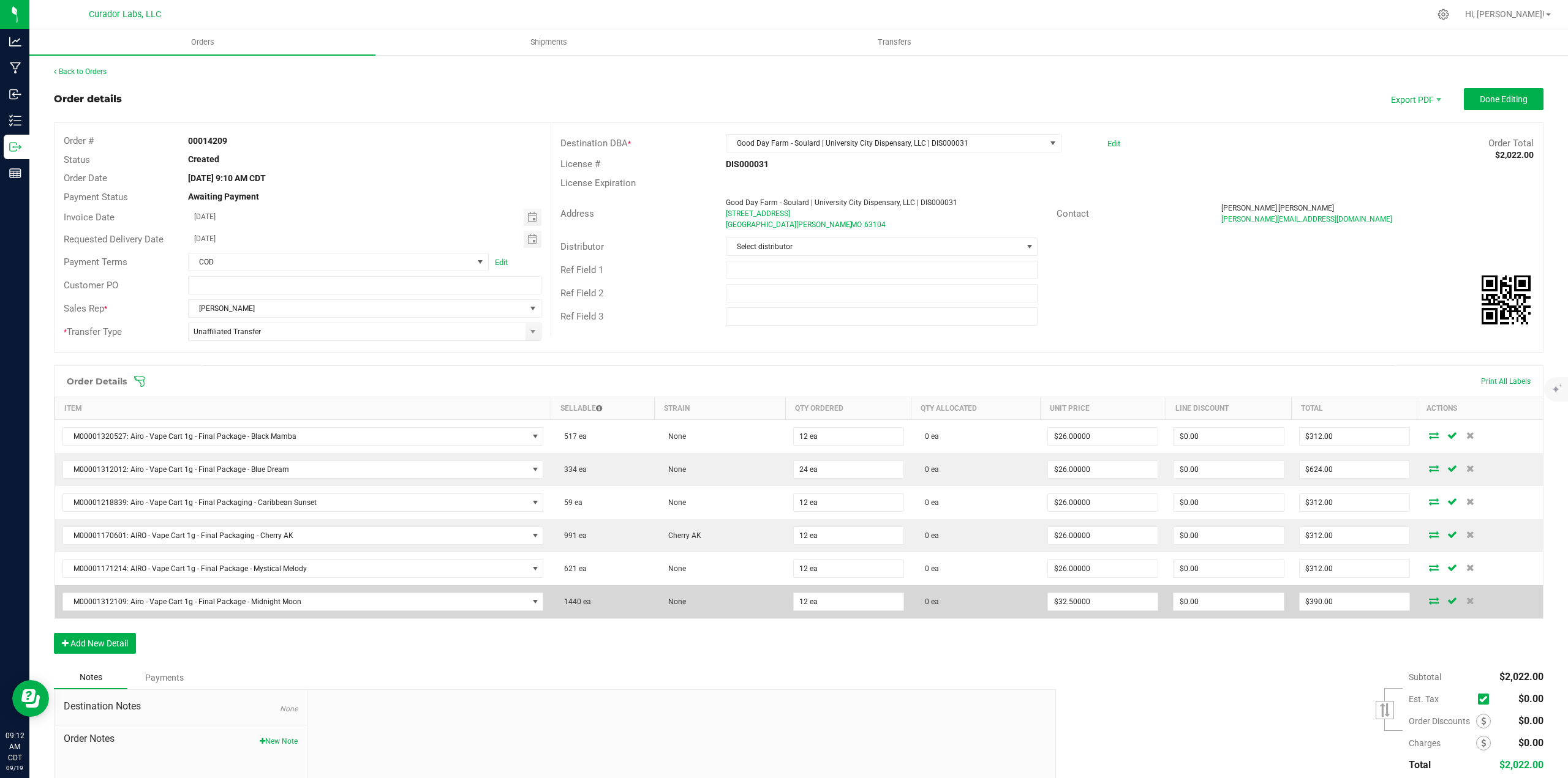
drag, startPoint x: 1090, startPoint y: 632, endPoint x: 1085, endPoint y: 616, distance: 16.8
click at [1090, 632] on div "Order Details Print All Labels Item Sellable Strain Qty Ordered Qty Allocated U…" at bounding box center [798, 515] width 1489 height 301
click at [1083, 609] on input "32.5" at bounding box center [1102, 601] width 109 height 17
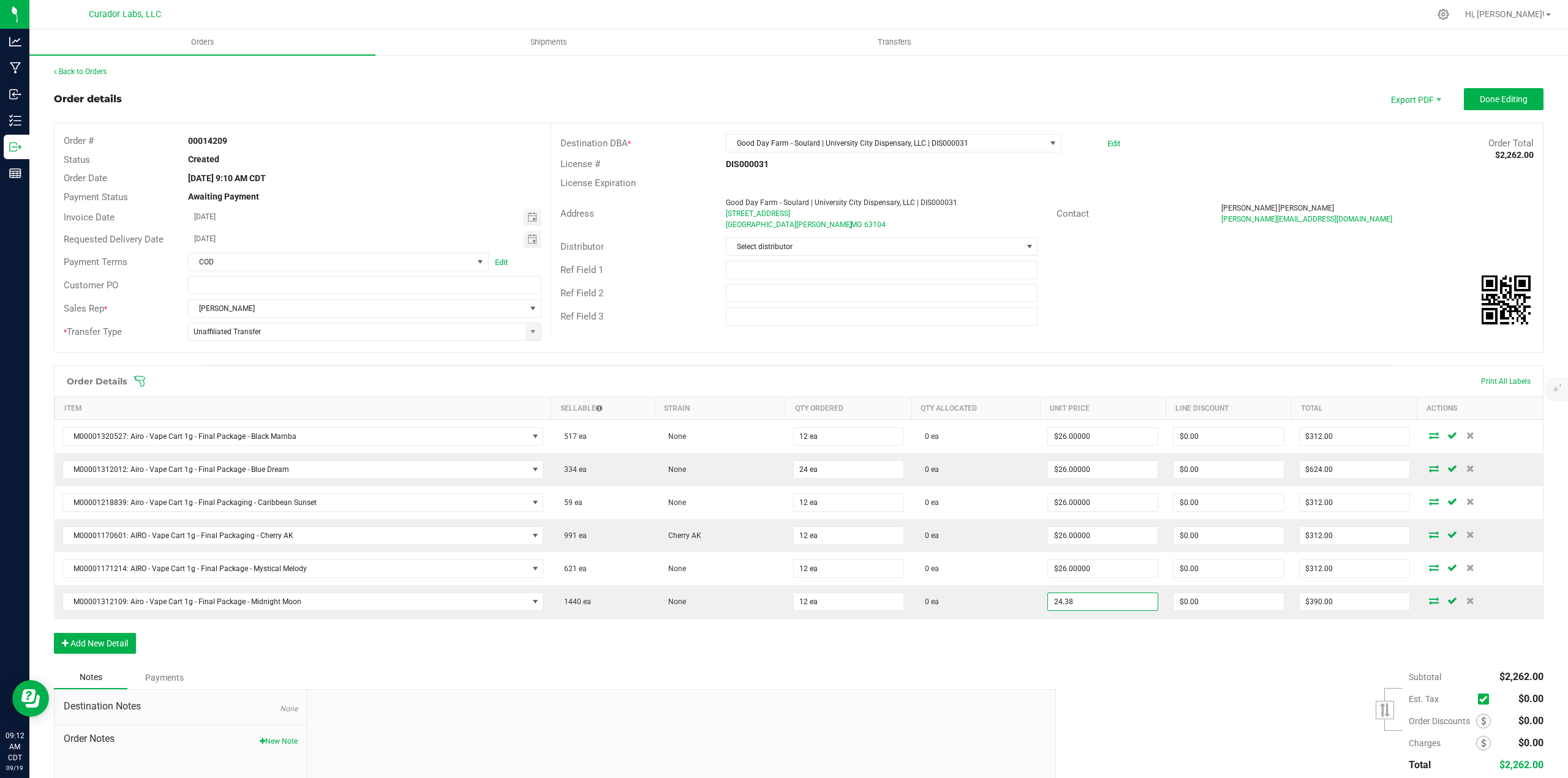
type input "$24.38000"
type input "$292.56"
click at [1084, 650] on div "Order Details Print All Labels Item Sellable Strain Qty Ordered Qty Allocated U…" at bounding box center [798, 515] width 1489 height 301
click at [789, 271] on input "text" at bounding box center [882, 270] width 312 height 18
type input "20-25% EDLP"
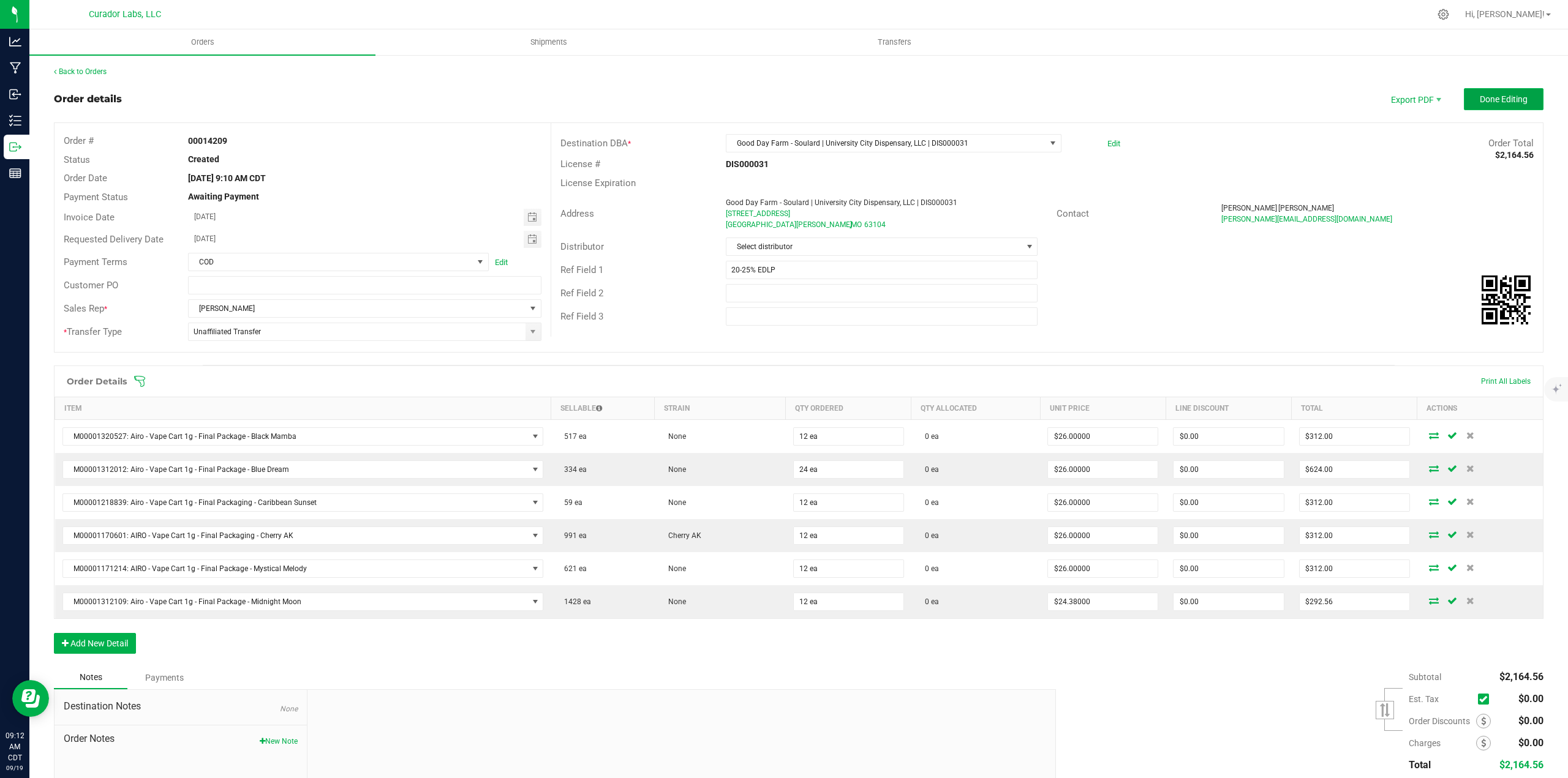
click at [1510, 91] on button "Done Editing" at bounding box center [1503, 99] width 79 height 22
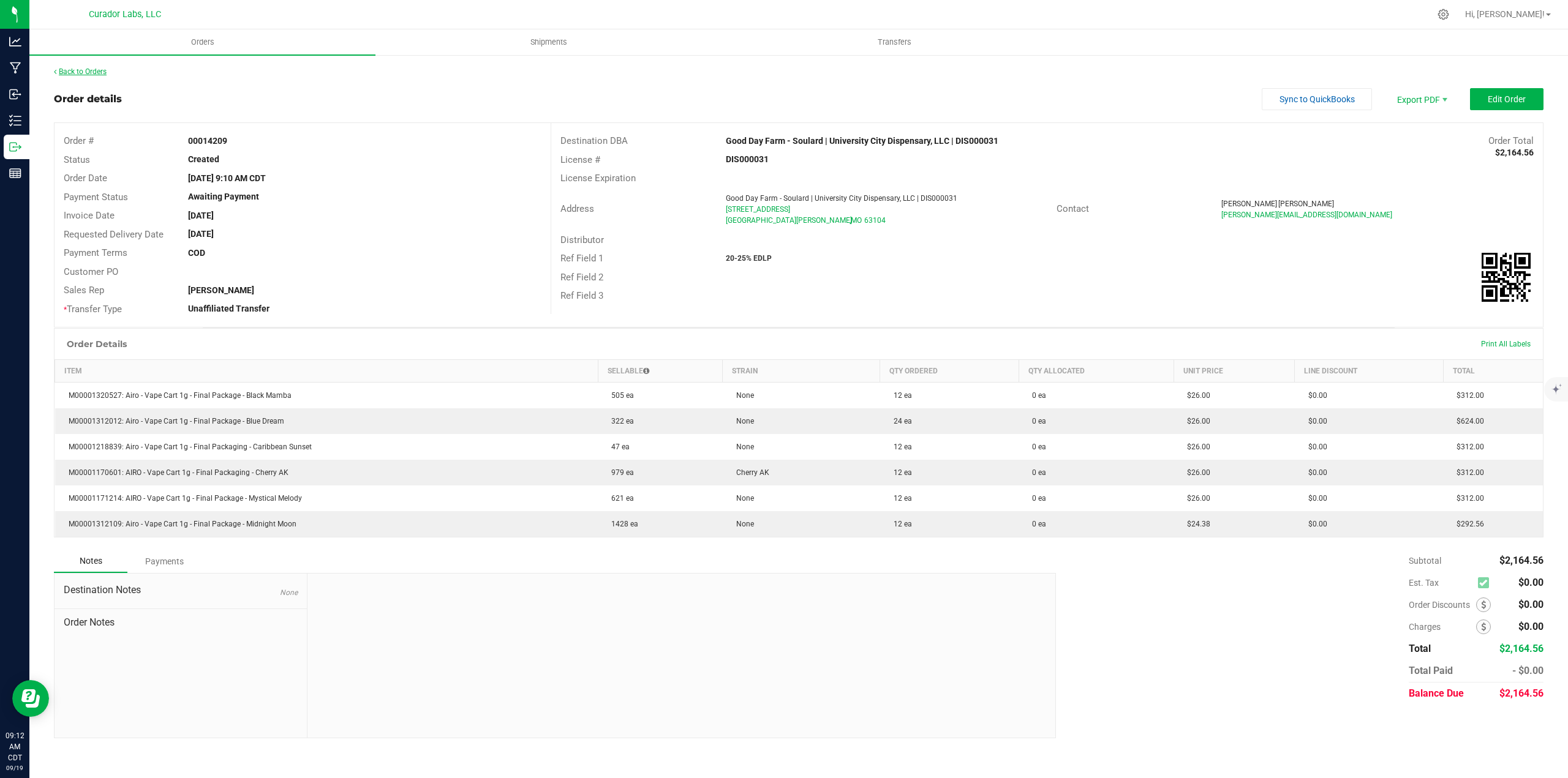
click at [104, 70] on link "Back to Orders" at bounding box center [80, 72] width 53 height 9
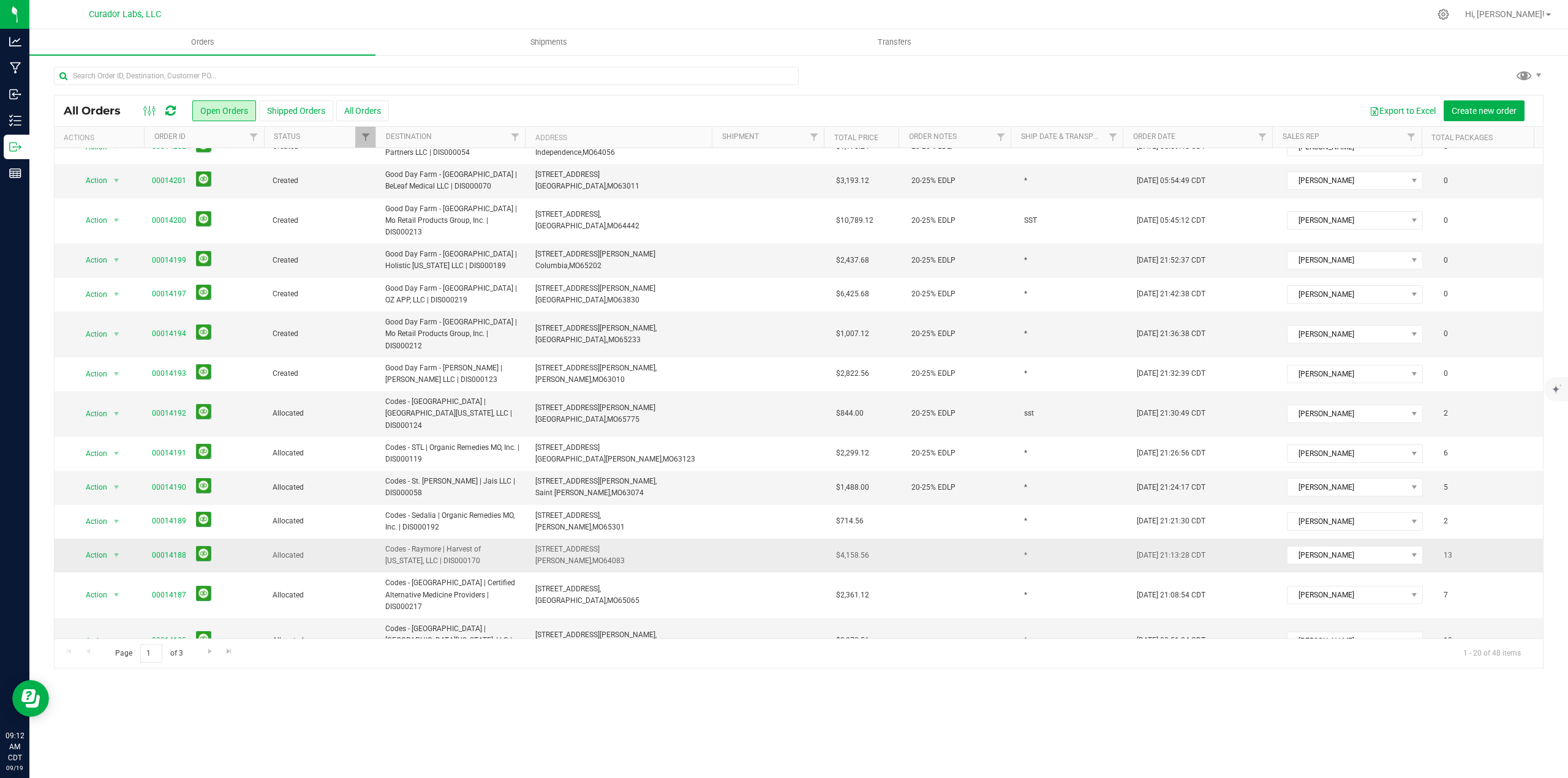
scroll to position [246, 0]
click at [170, 112] on icon at bounding box center [170, 111] width 11 height 13
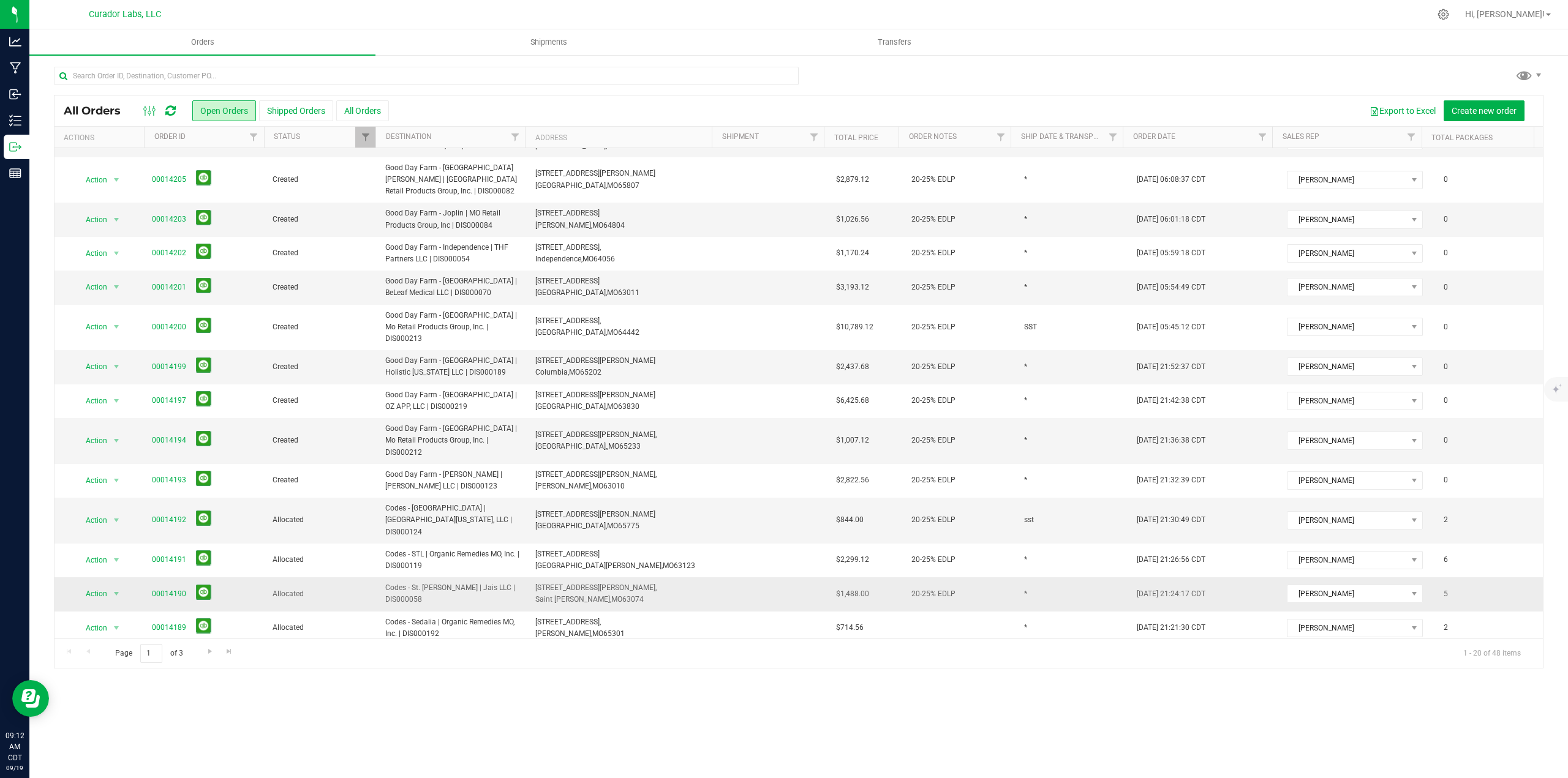
scroll to position [0, 0]
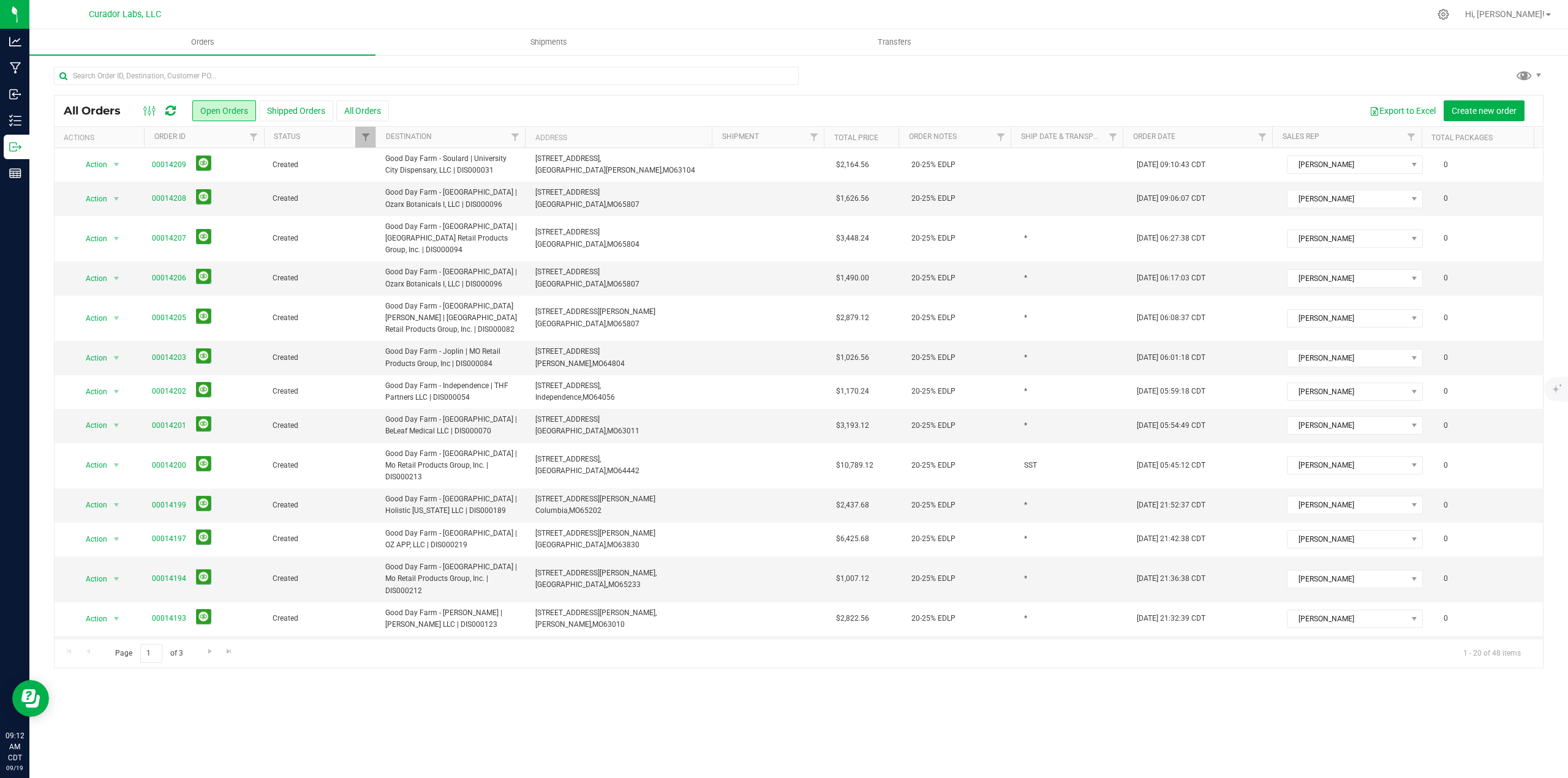
click at [173, 110] on icon at bounding box center [170, 111] width 11 height 13
